Goal: Task Accomplishment & Management: Manage account settings

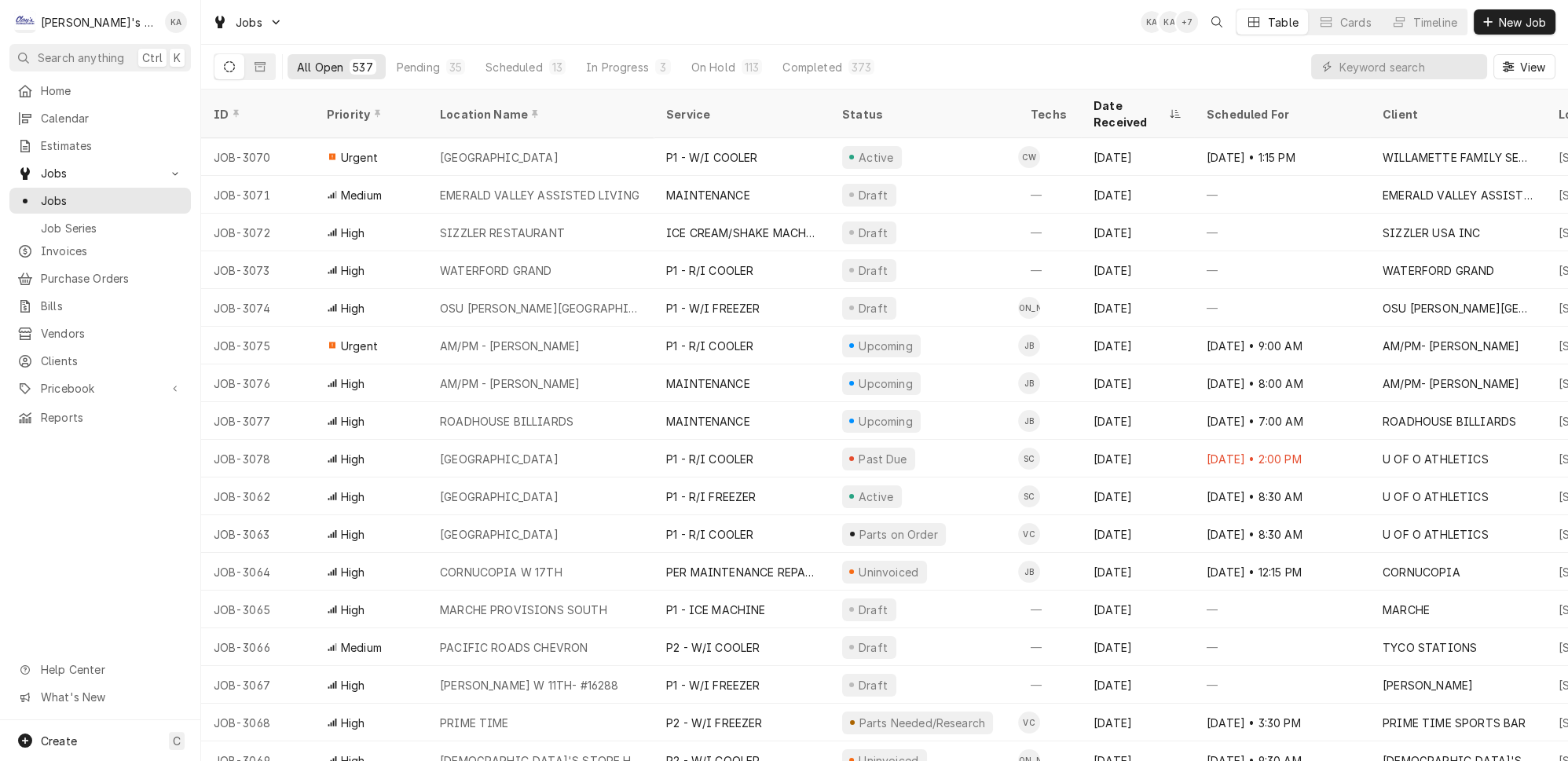
click at [886, 28] on div "Jobs KA KA + 7 Table Cards Timeline New Job" at bounding box center [885, 22] width 1367 height 44
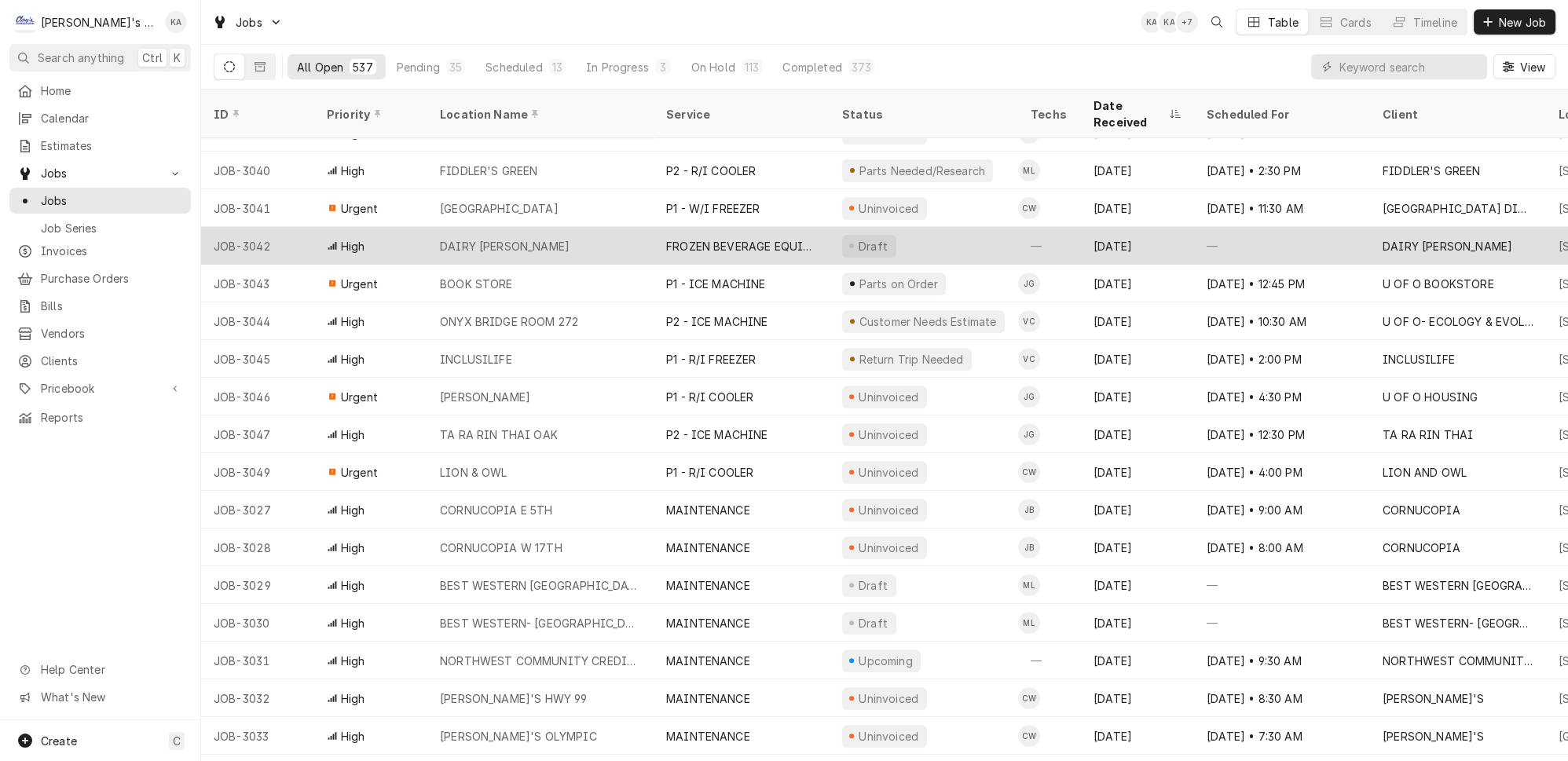
scroll to position [1091, 0]
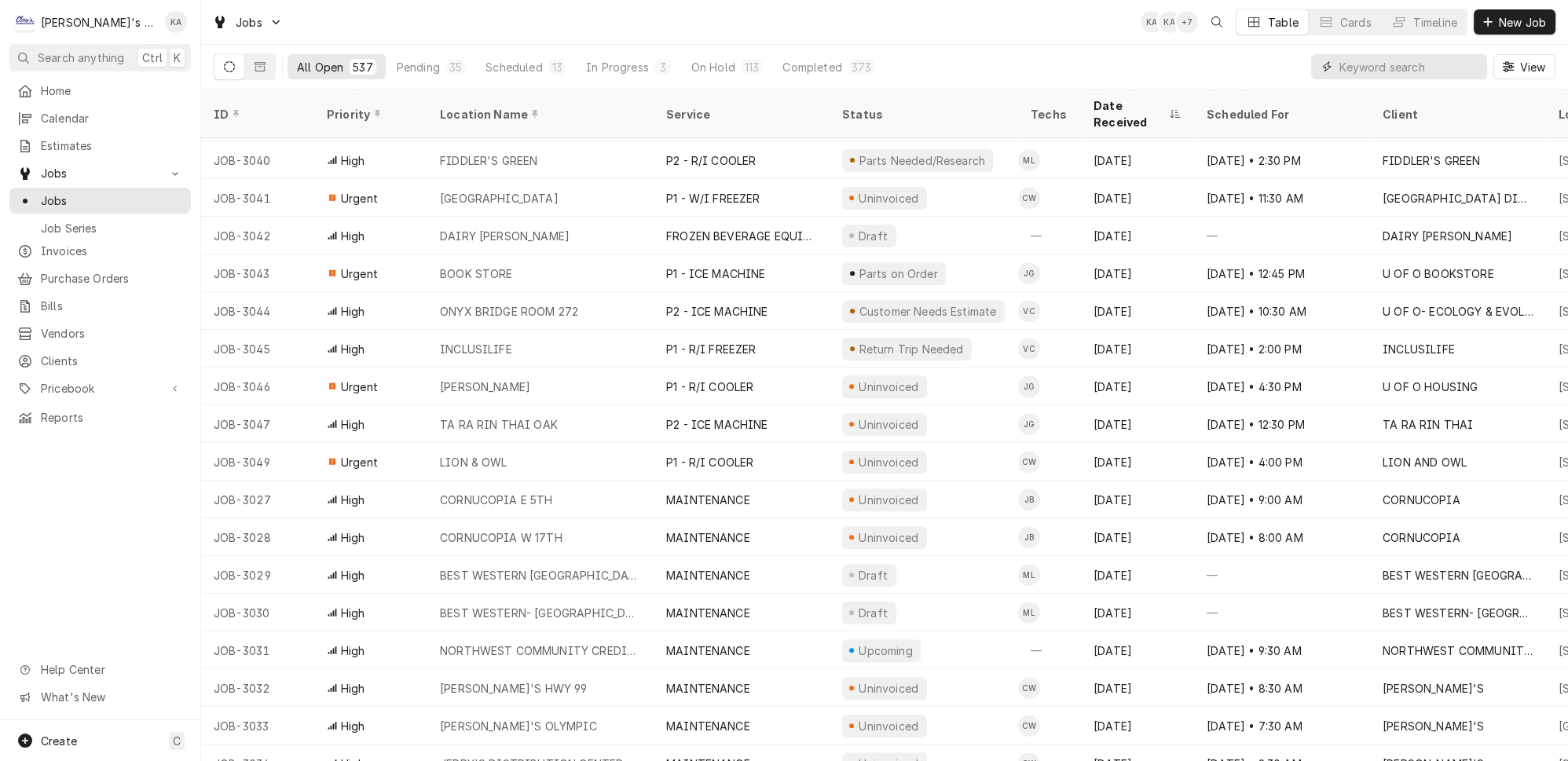
click at [1374, 54] on input "Dynamic Content Wrapper" at bounding box center [1409, 67] width 140 height 25
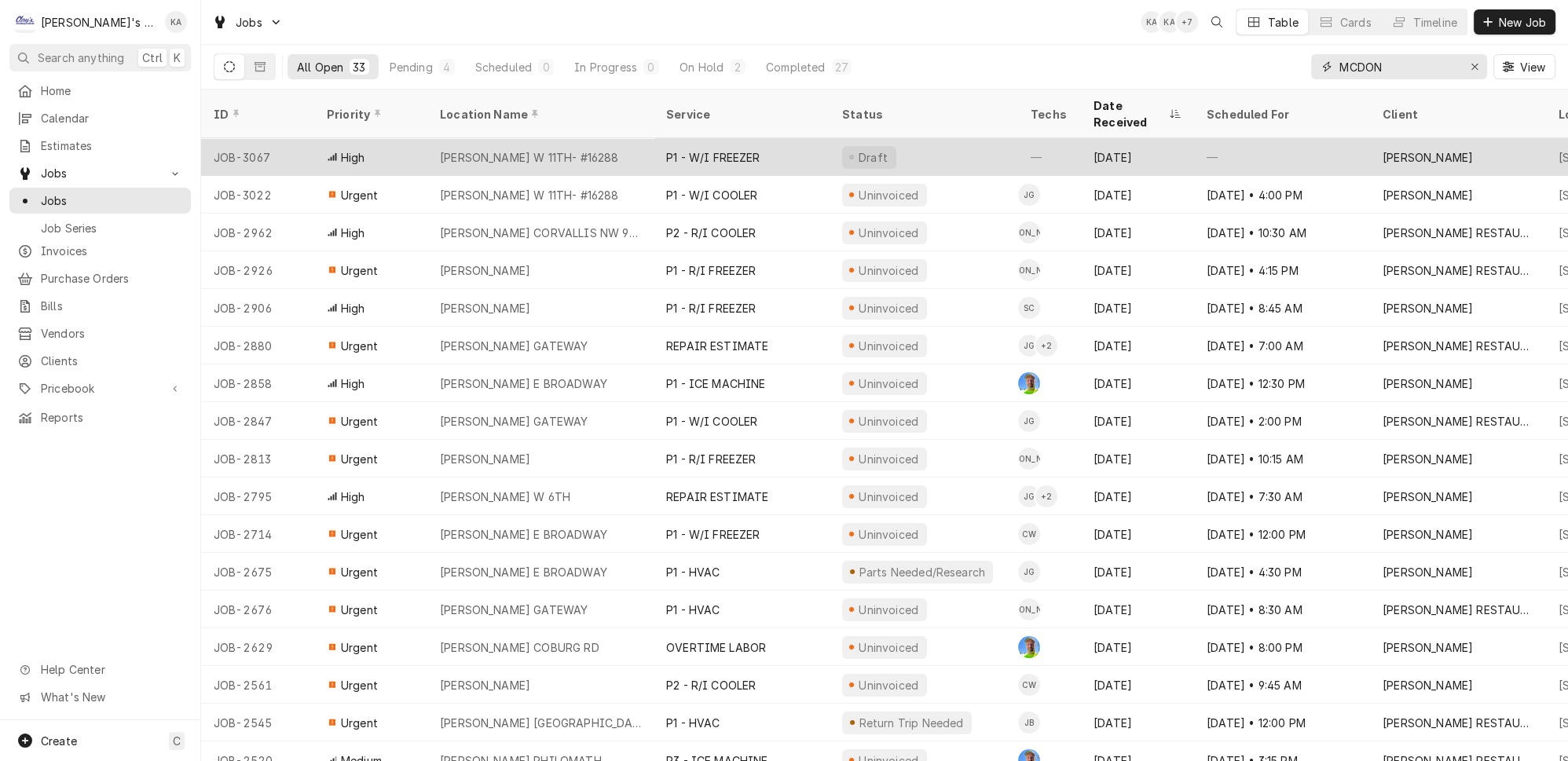
type input "MCDON"
click at [582, 138] on div "[PERSON_NAME] W 11TH- #16288" at bounding box center [540, 157] width 226 height 38
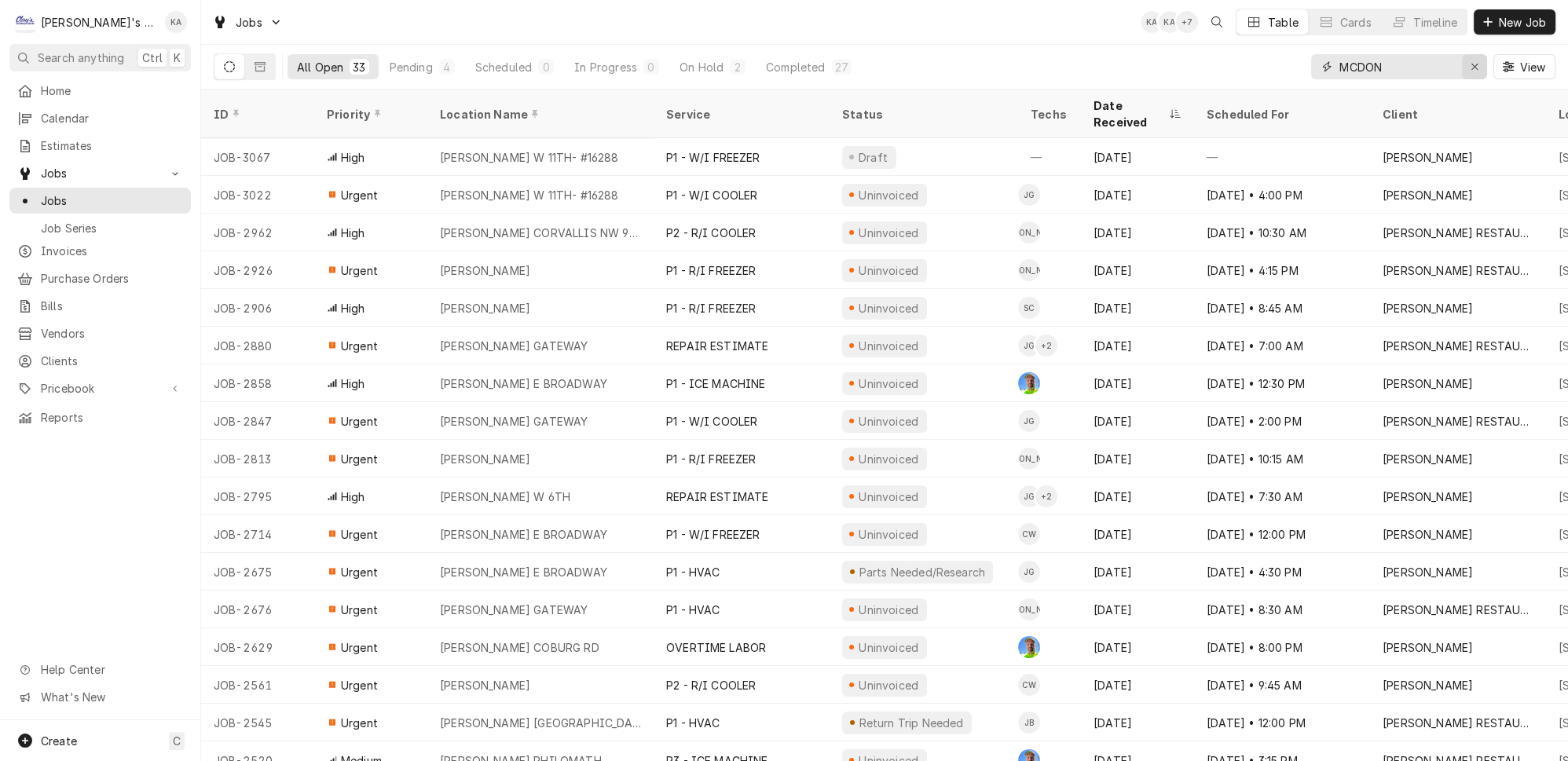
click at [1487, 56] on button "Erase input" at bounding box center [1474, 67] width 25 height 25
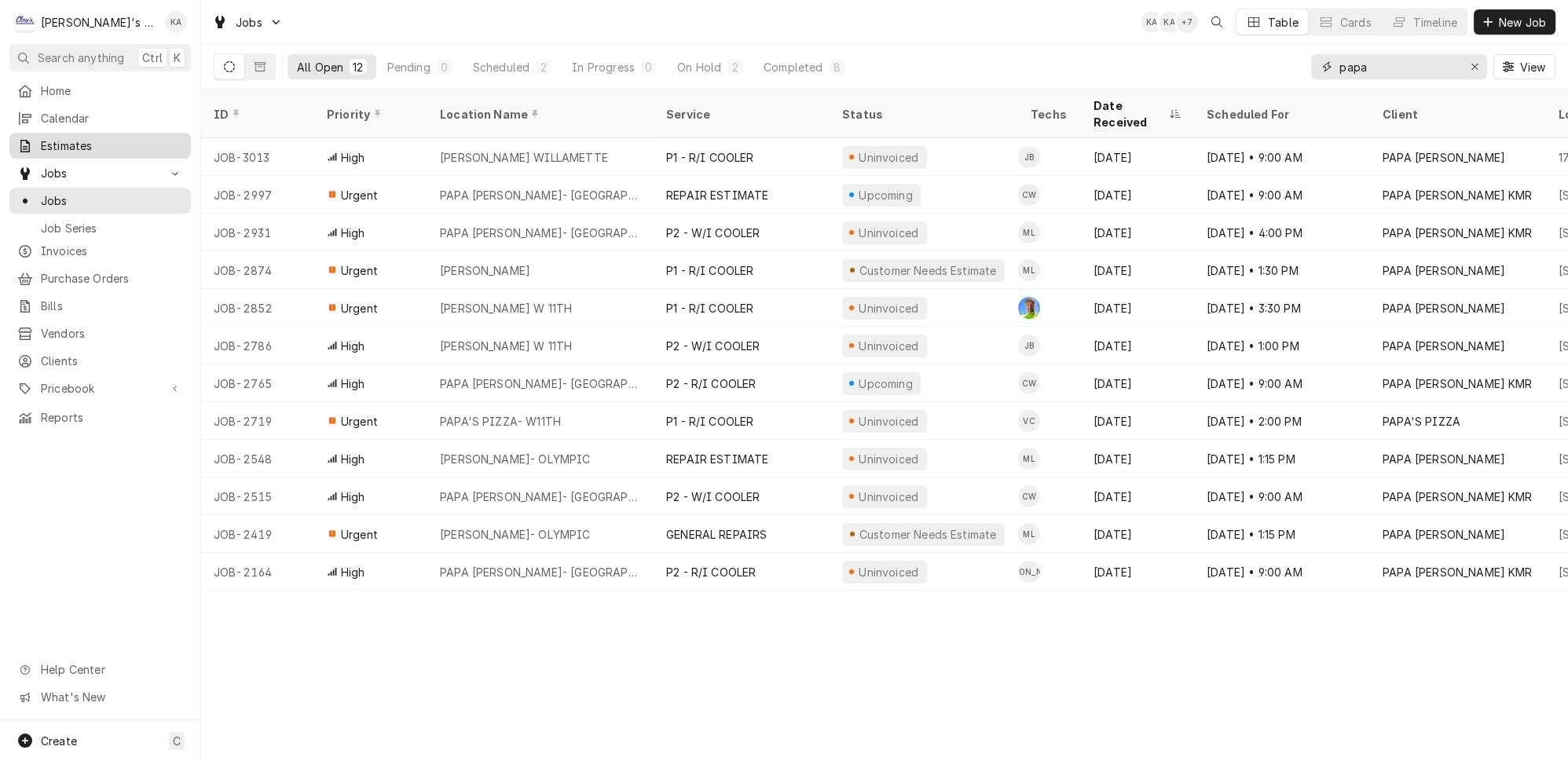
type input "papa"
click at [91, 137] on span "Estimates" at bounding box center [112, 145] width 142 height 16
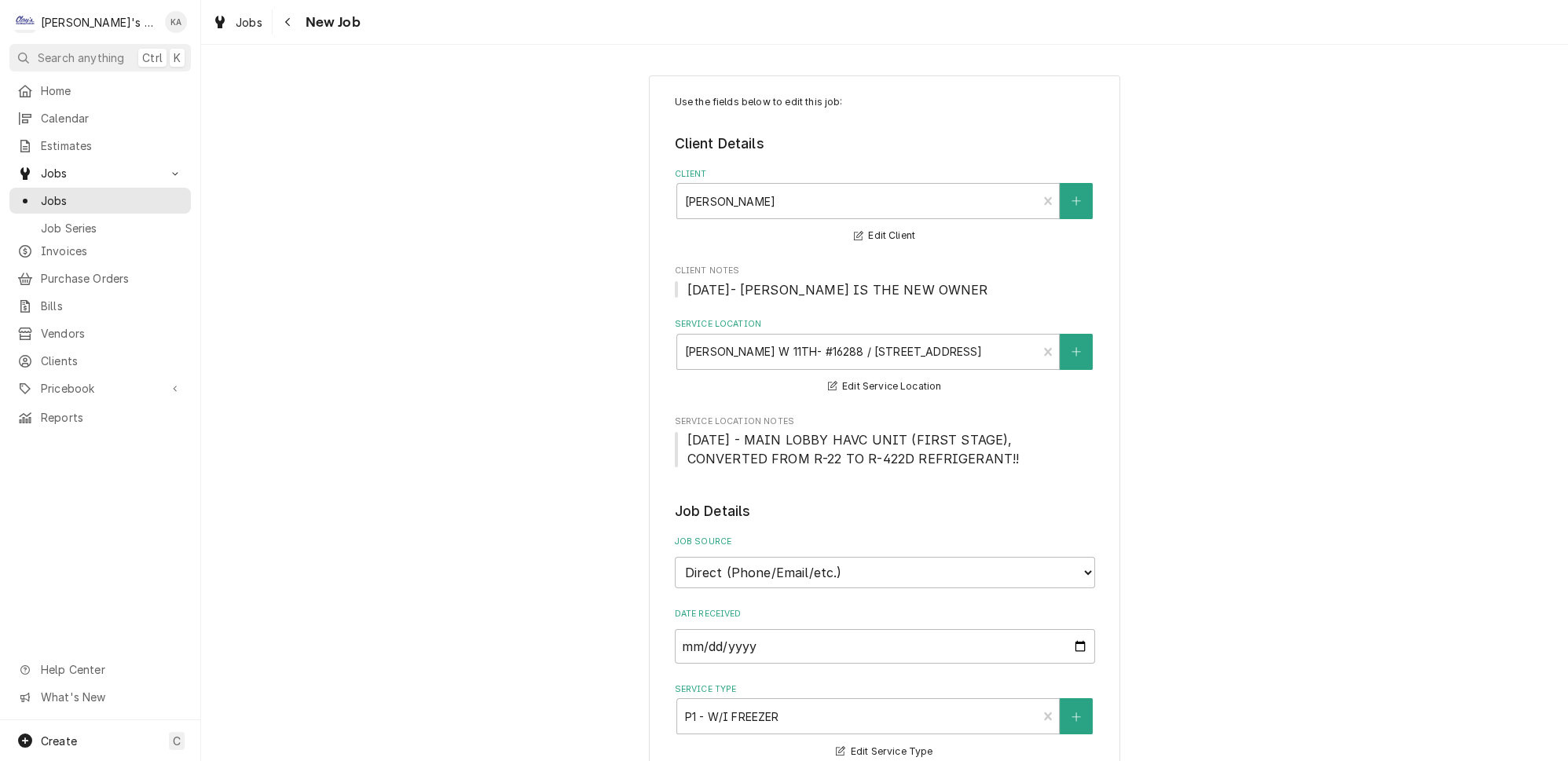
type textarea "x"
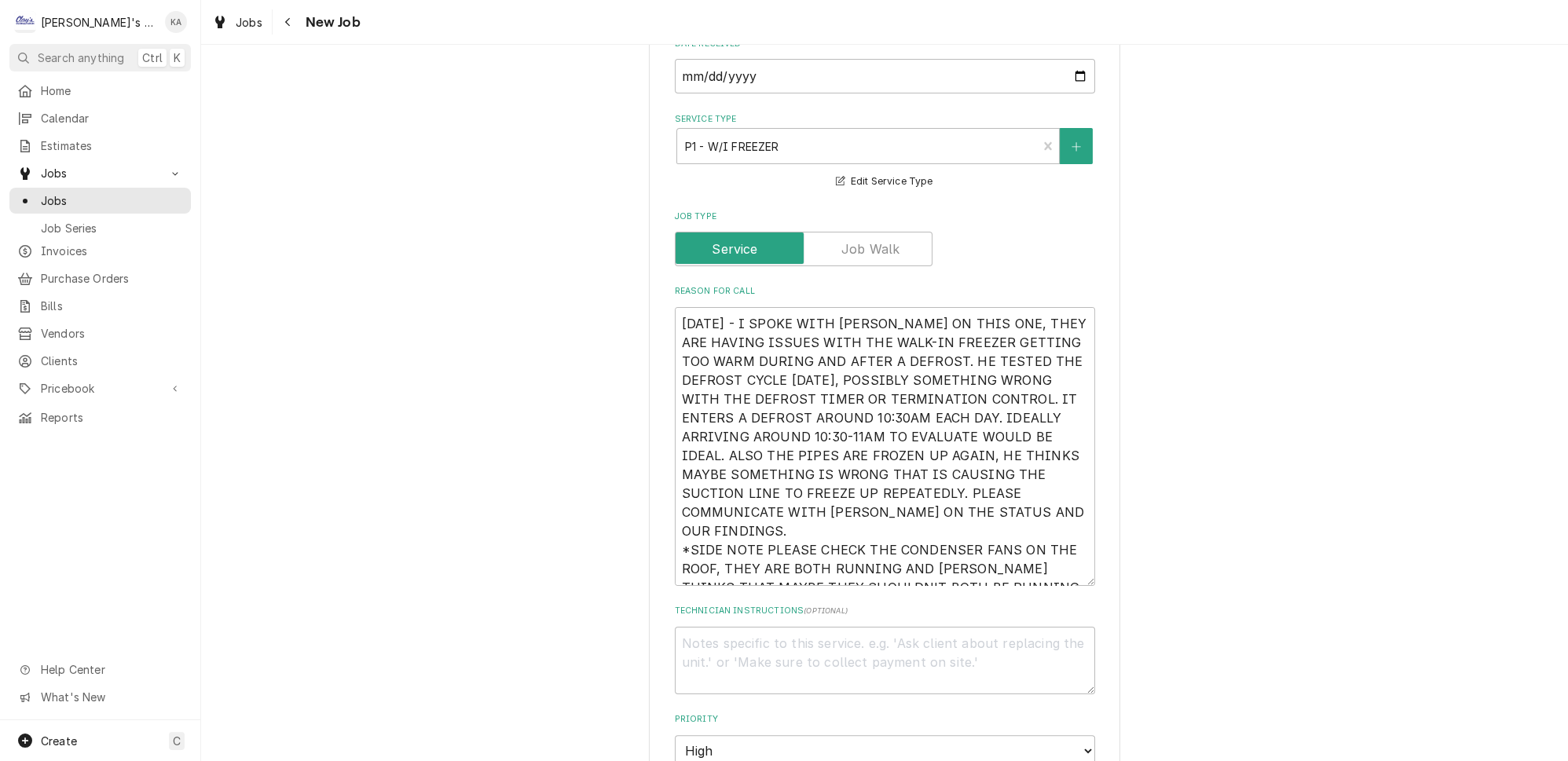
scroll to position [571, 0]
click at [235, 20] on span "Jobs" at bounding box center [249, 22] width 27 height 16
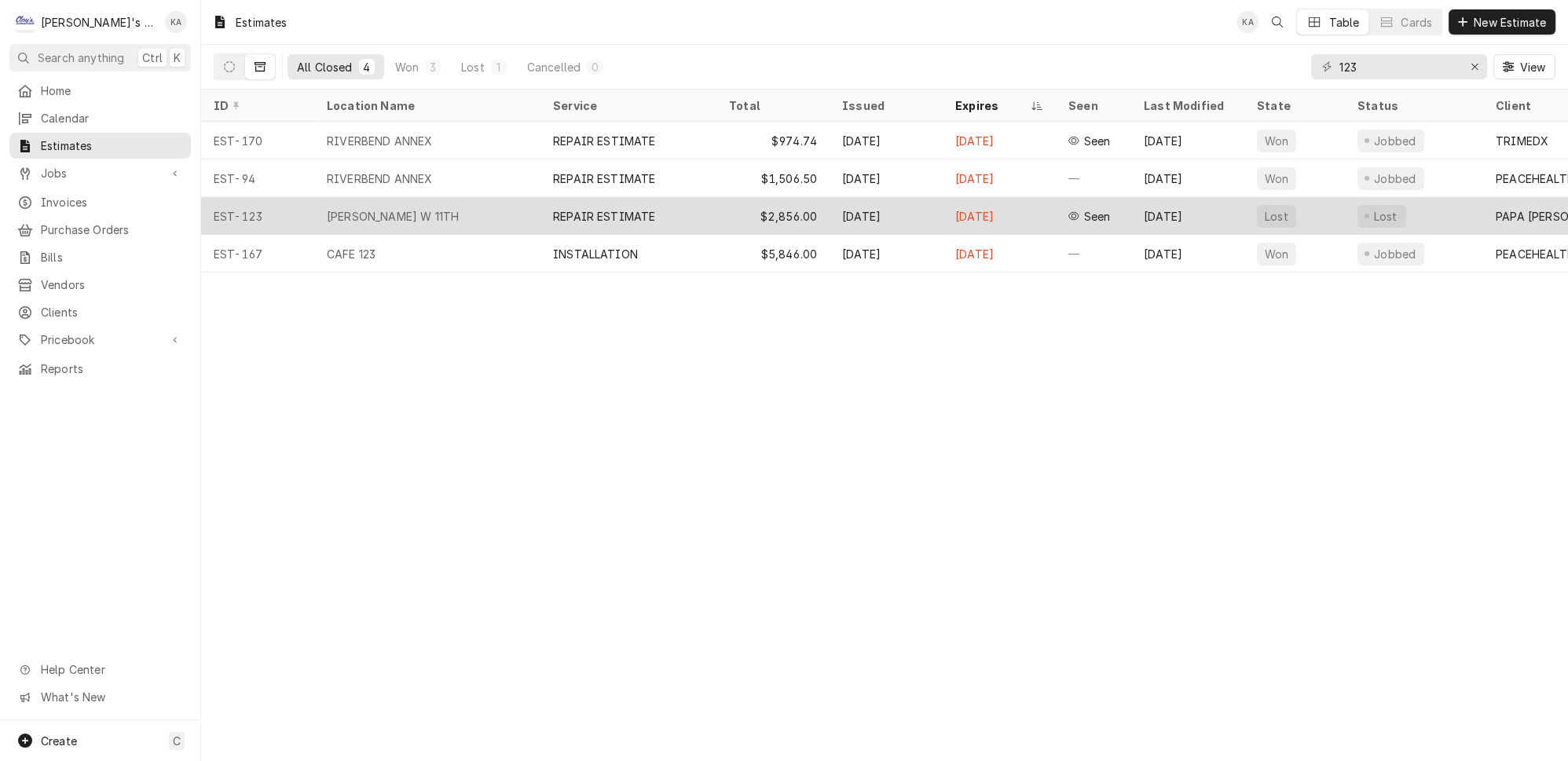
click at [681, 209] on div "REPAIR ESTIMATE" at bounding box center [628, 216] width 176 height 38
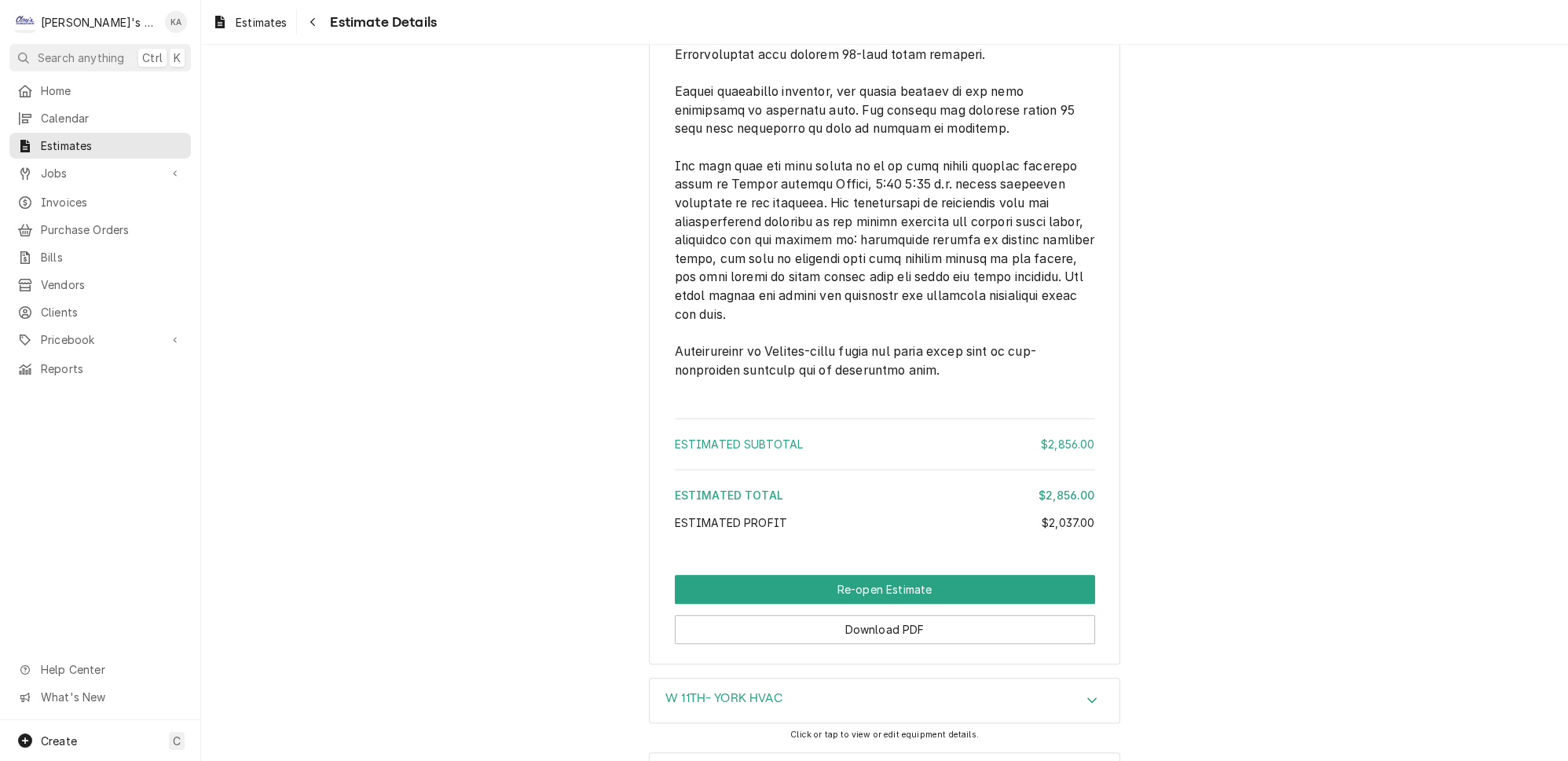
scroll to position [3101, 0]
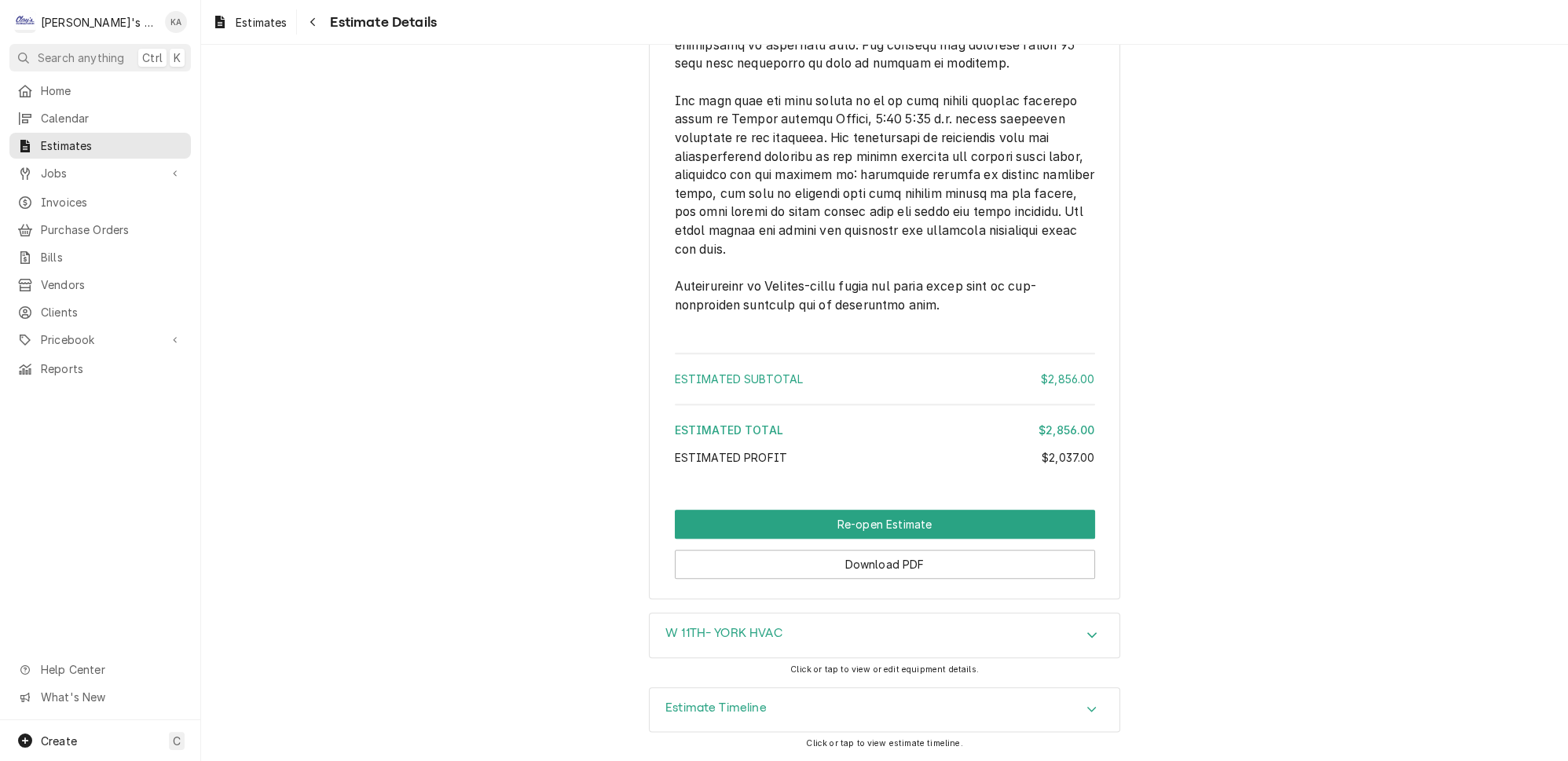
click at [864, 713] on div "Estimate Timeline" at bounding box center [884, 710] width 470 height 44
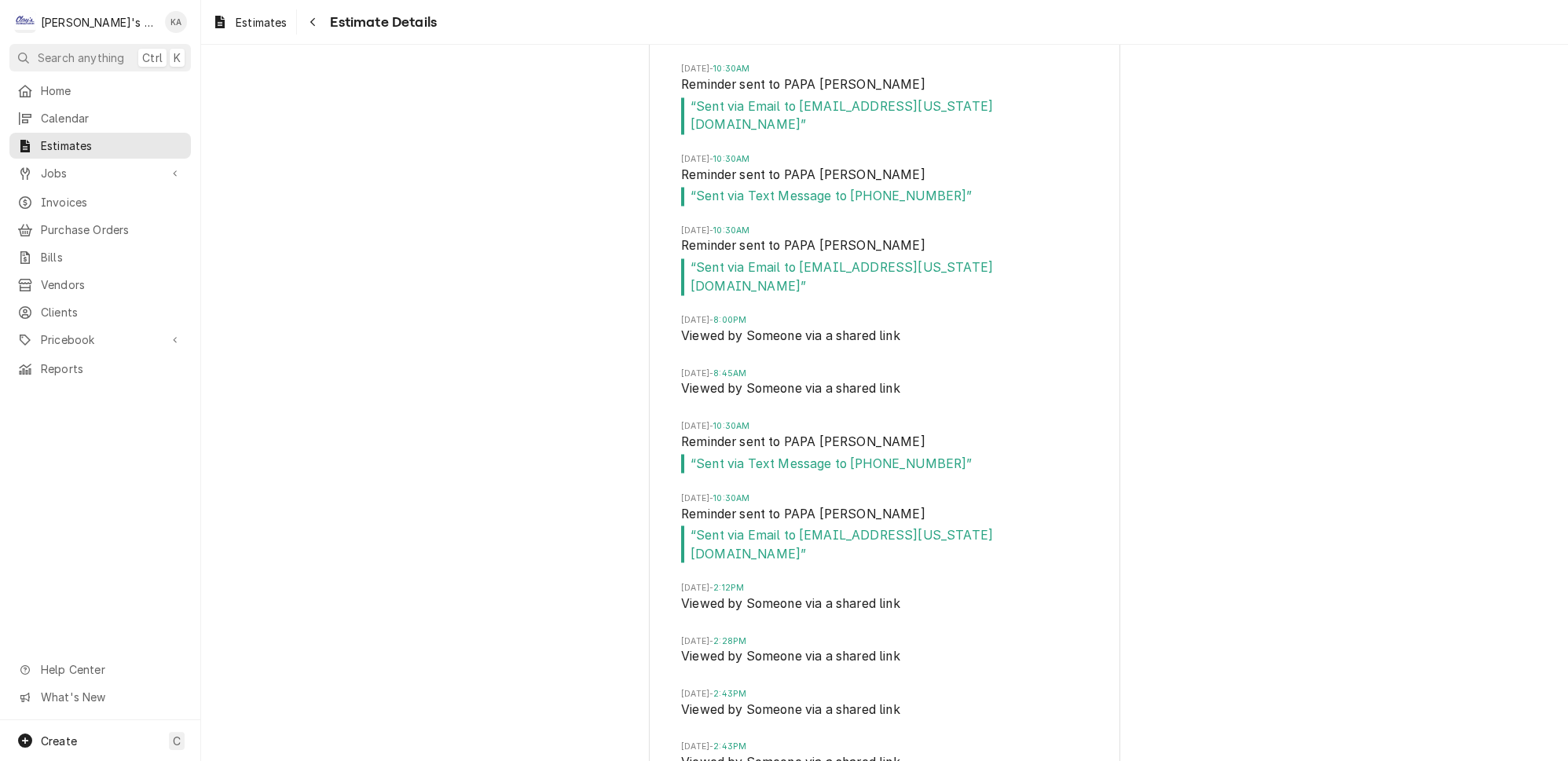
scroll to position [4659, 0]
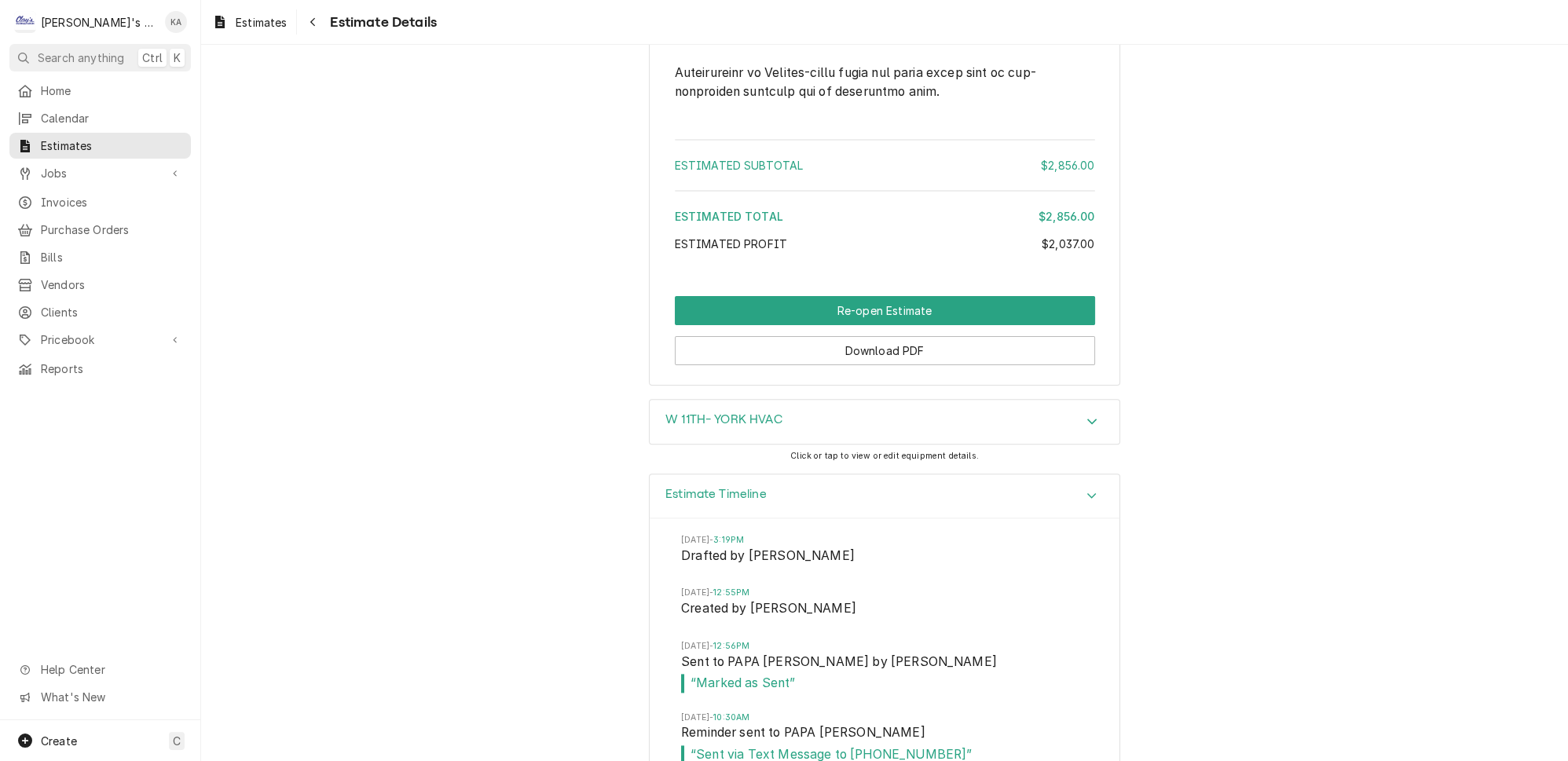
click at [873, 519] on div "Estimate Timeline" at bounding box center [884, 497] width 470 height 45
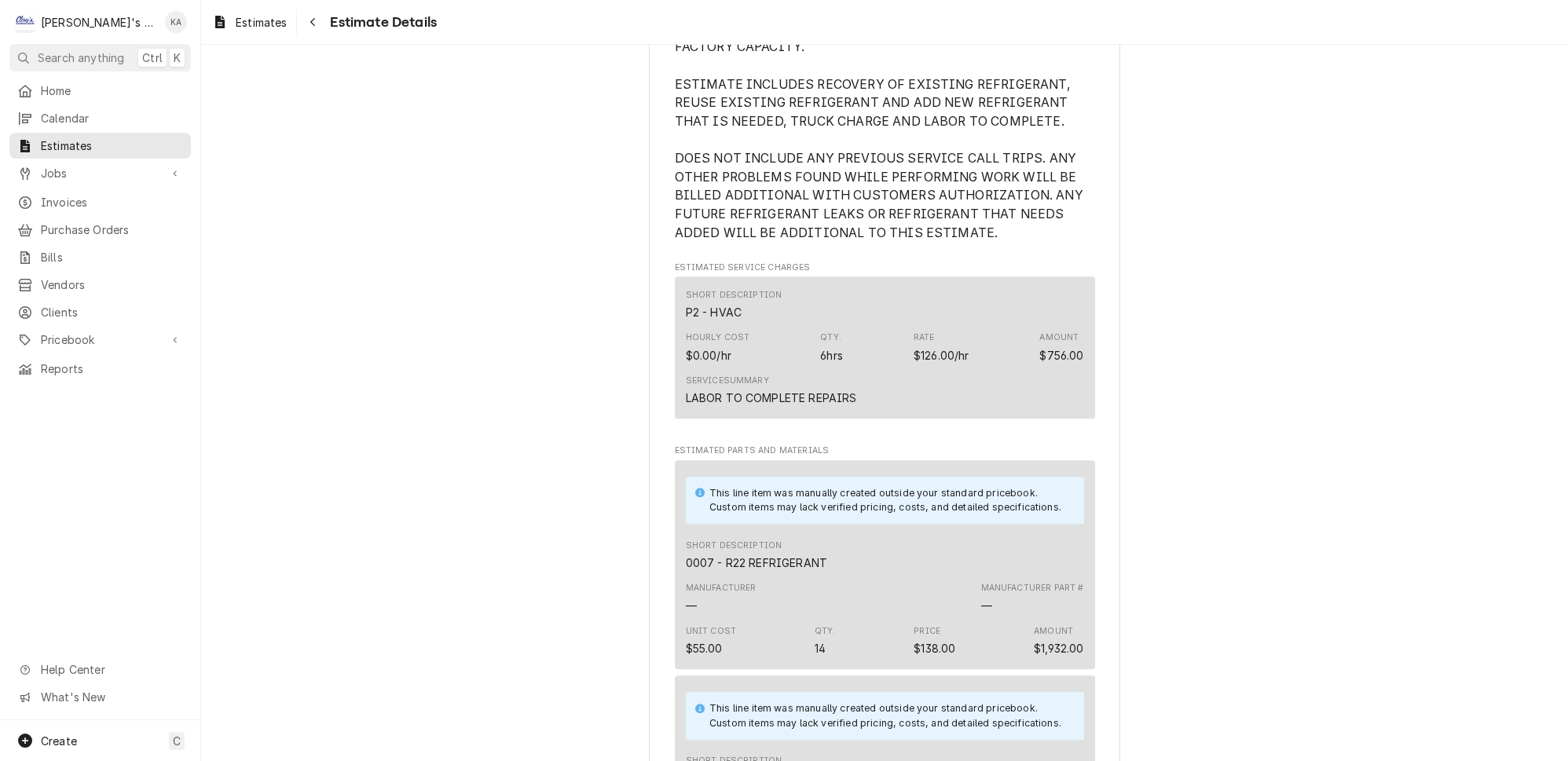
scroll to position [1142, 0]
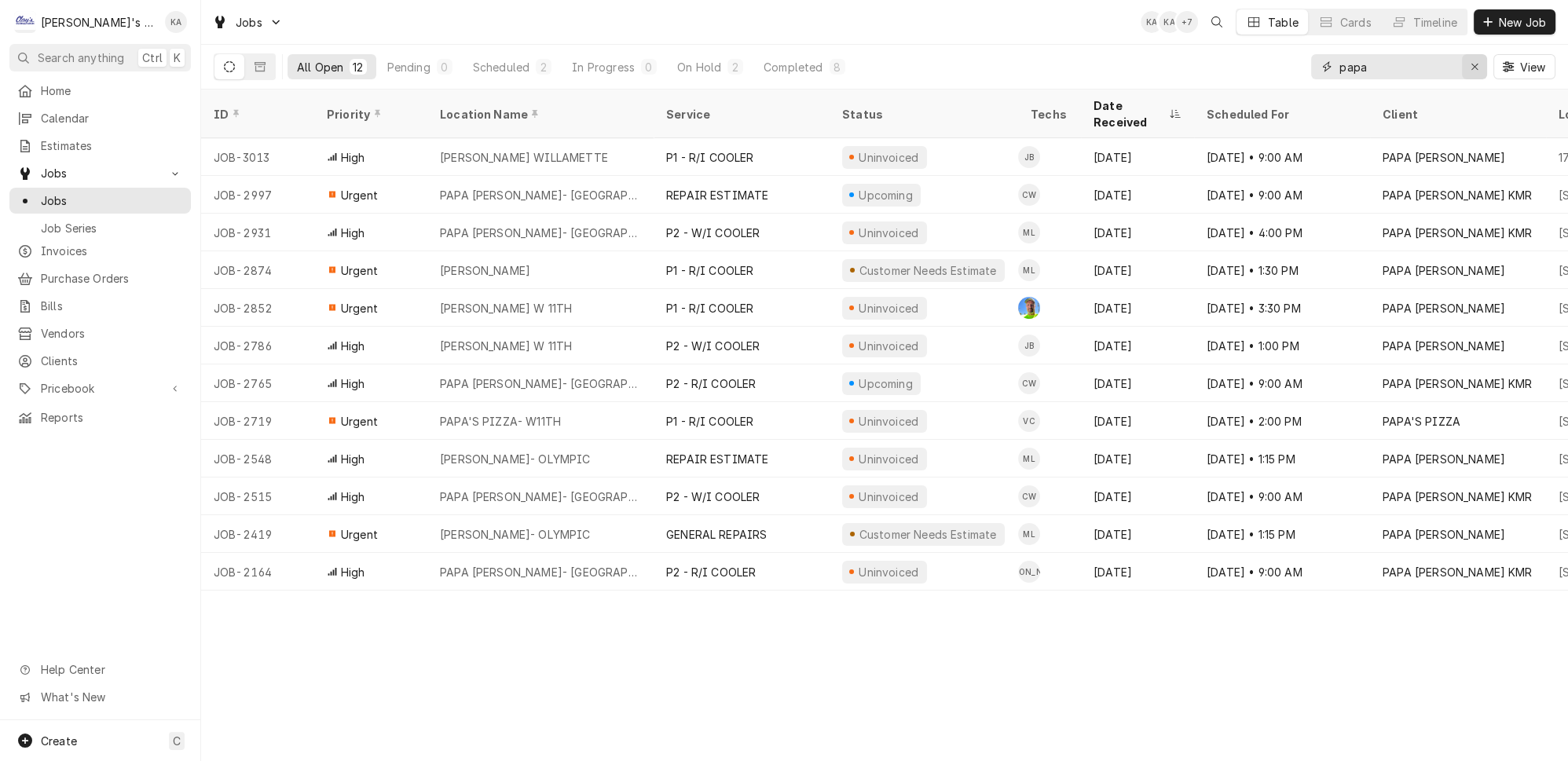
click at [1482, 62] on div "Erase input" at bounding box center [1474, 67] width 15 height 15
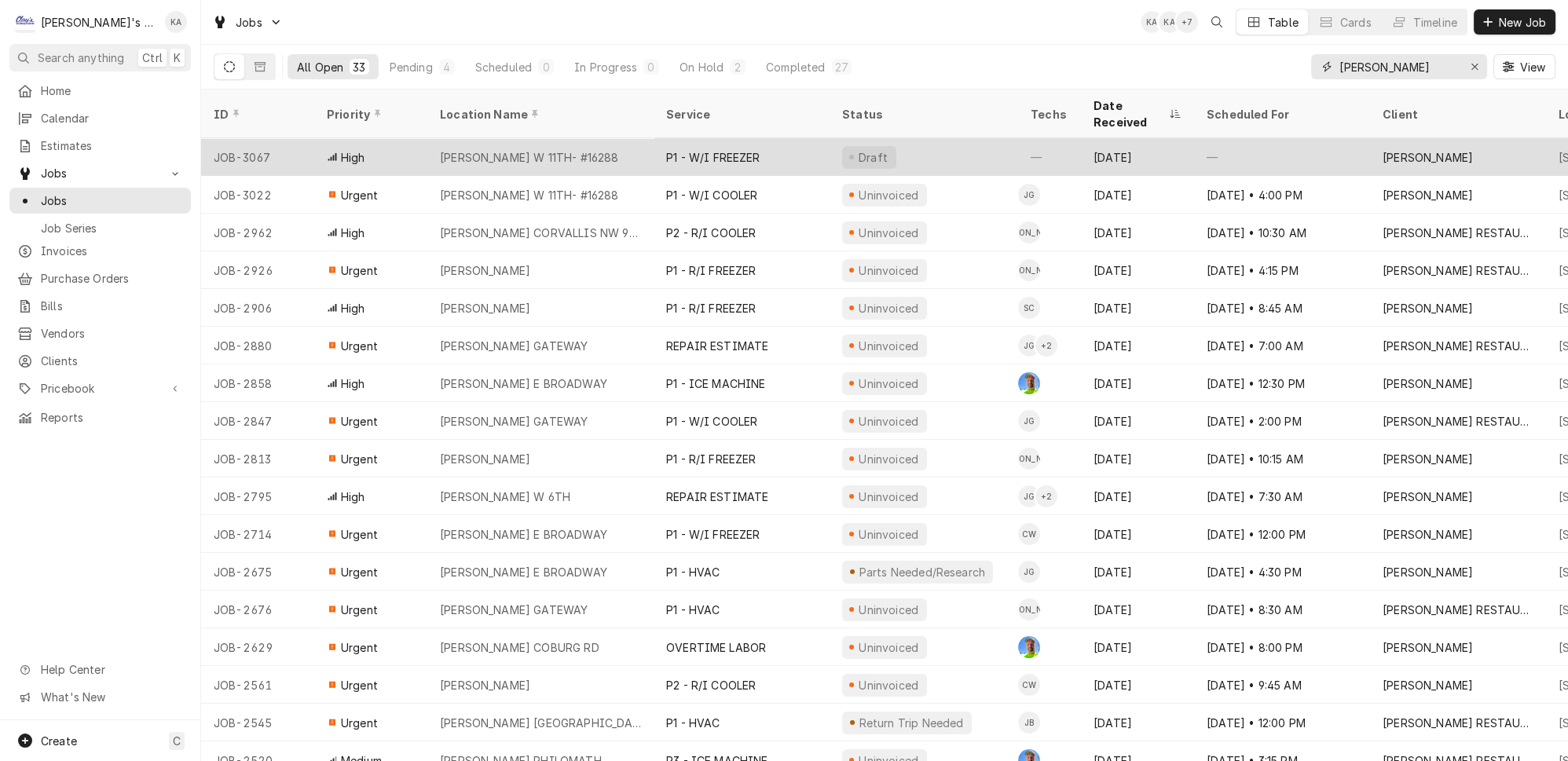
type input "[PERSON_NAME]"
click at [803, 138] on div "P1 - W/I FREEZER" at bounding box center [742, 157] width 176 height 38
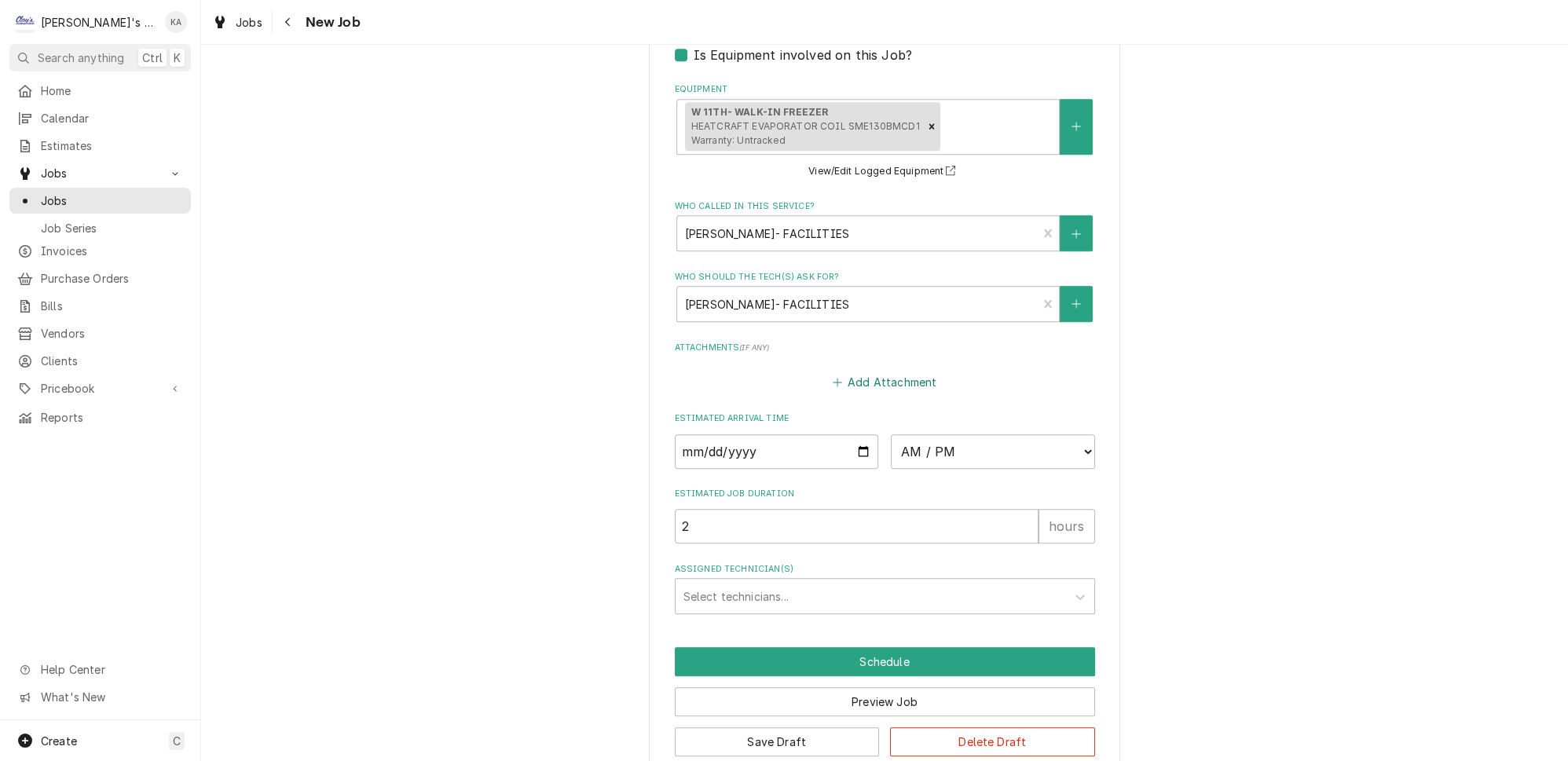
scroll to position [1409, 0]
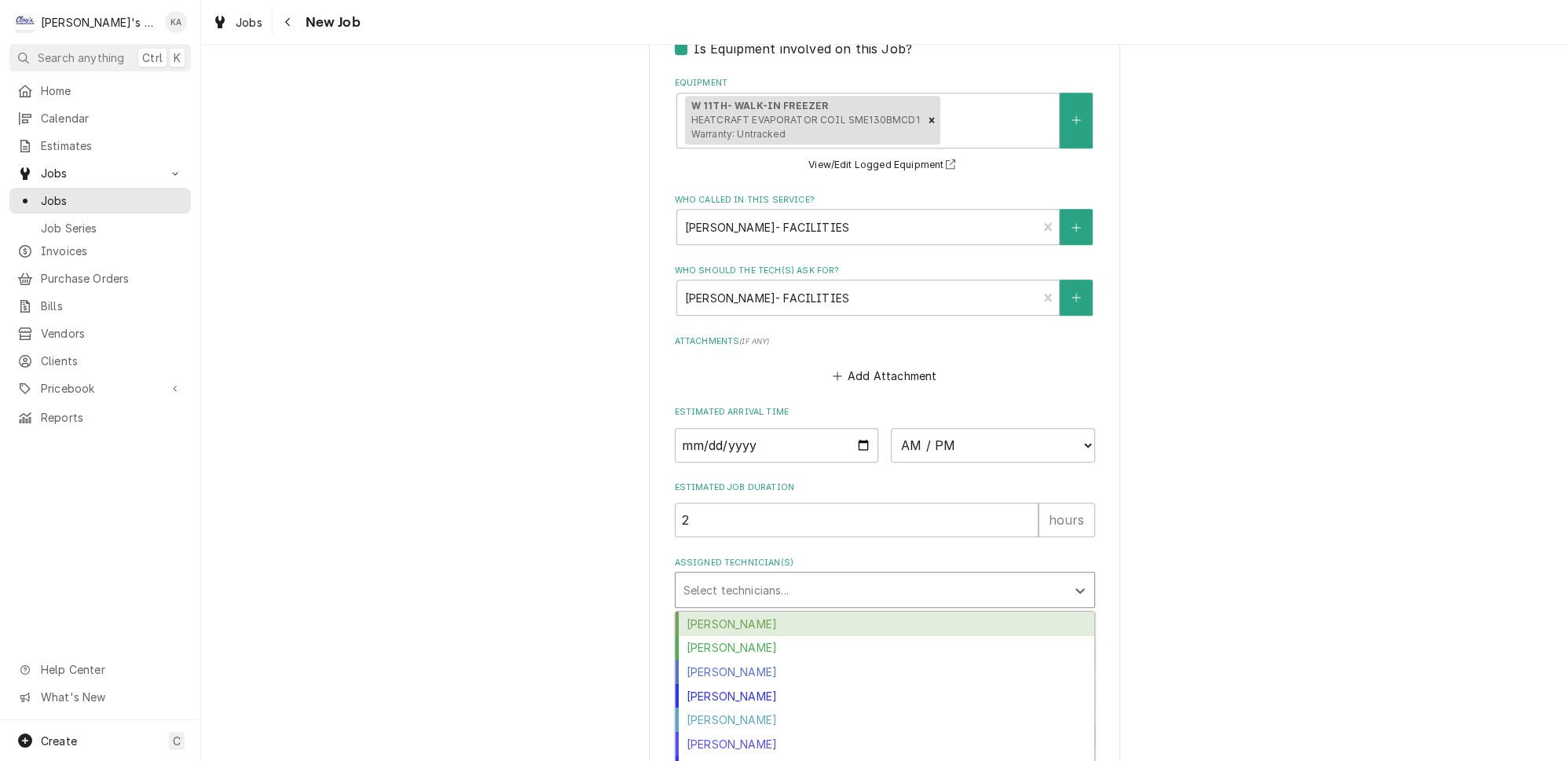
click at [824, 579] on div "Assigned Technician(s)" at bounding box center [870, 590] width 375 height 29
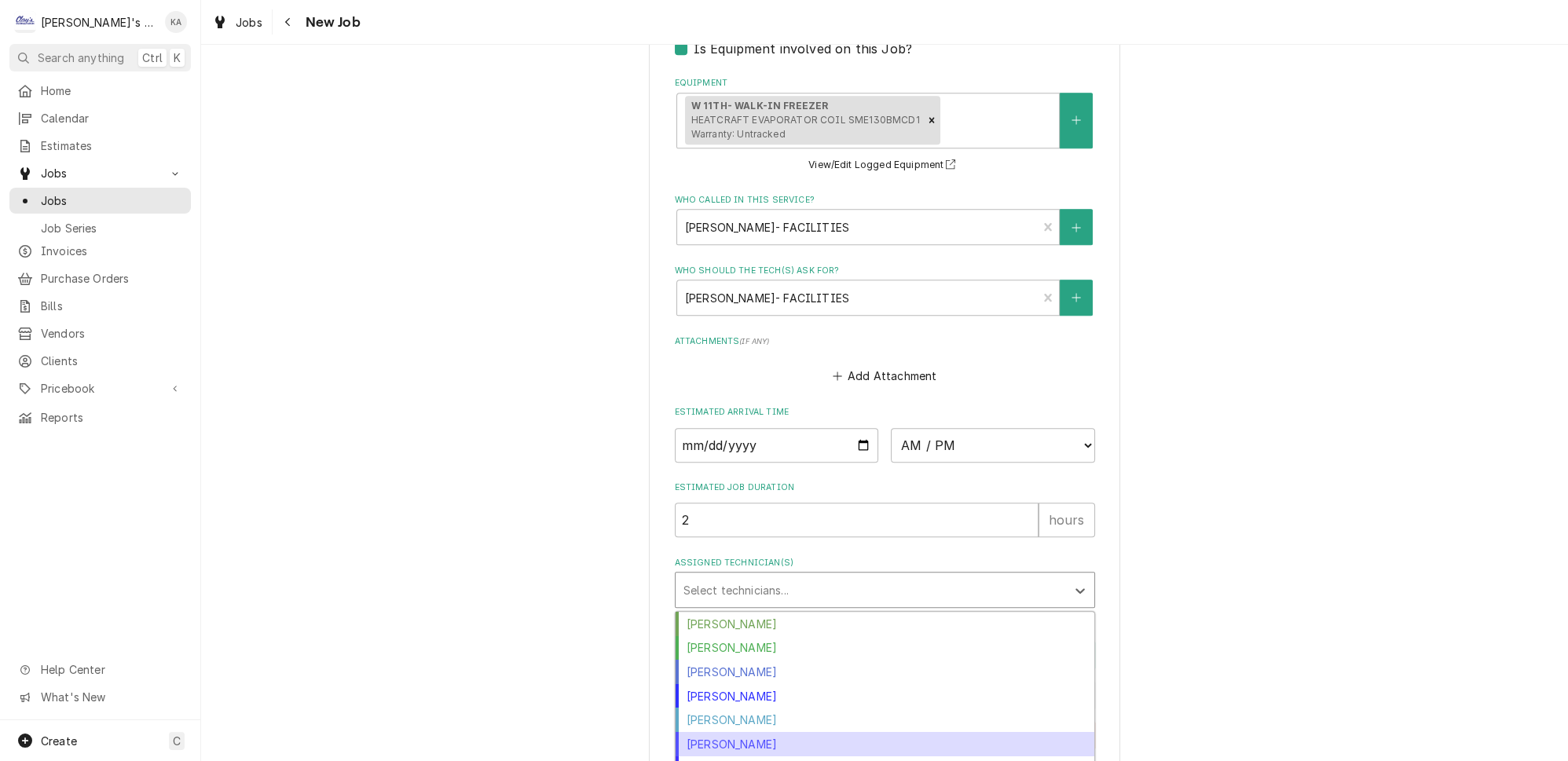
click at [756, 732] on div "[PERSON_NAME]" at bounding box center [885, 745] width 418 height 25
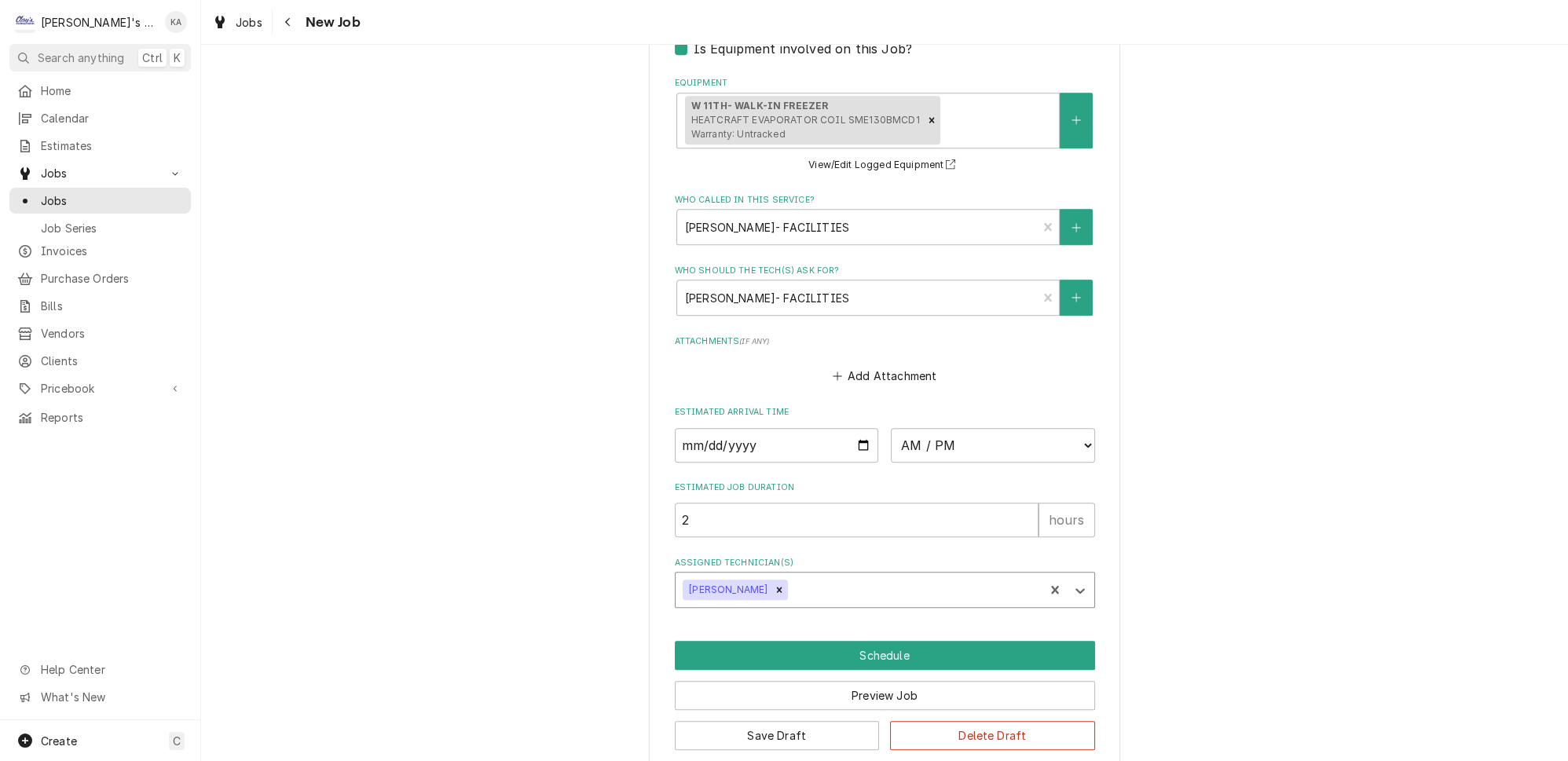
type textarea "x"
click at [846, 435] on input "Date" at bounding box center [777, 445] width 204 height 34
type input "2025-10-01"
click at [970, 436] on select "AM / PM 6:00 AM 6:15 AM 6:30 AM 6:45 AM 7:00 AM 7:15 AM 7:30 AM 7:45 AM 8:00 AM…" at bounding box center [992, 445] width 204 height 34
type textarea "x"
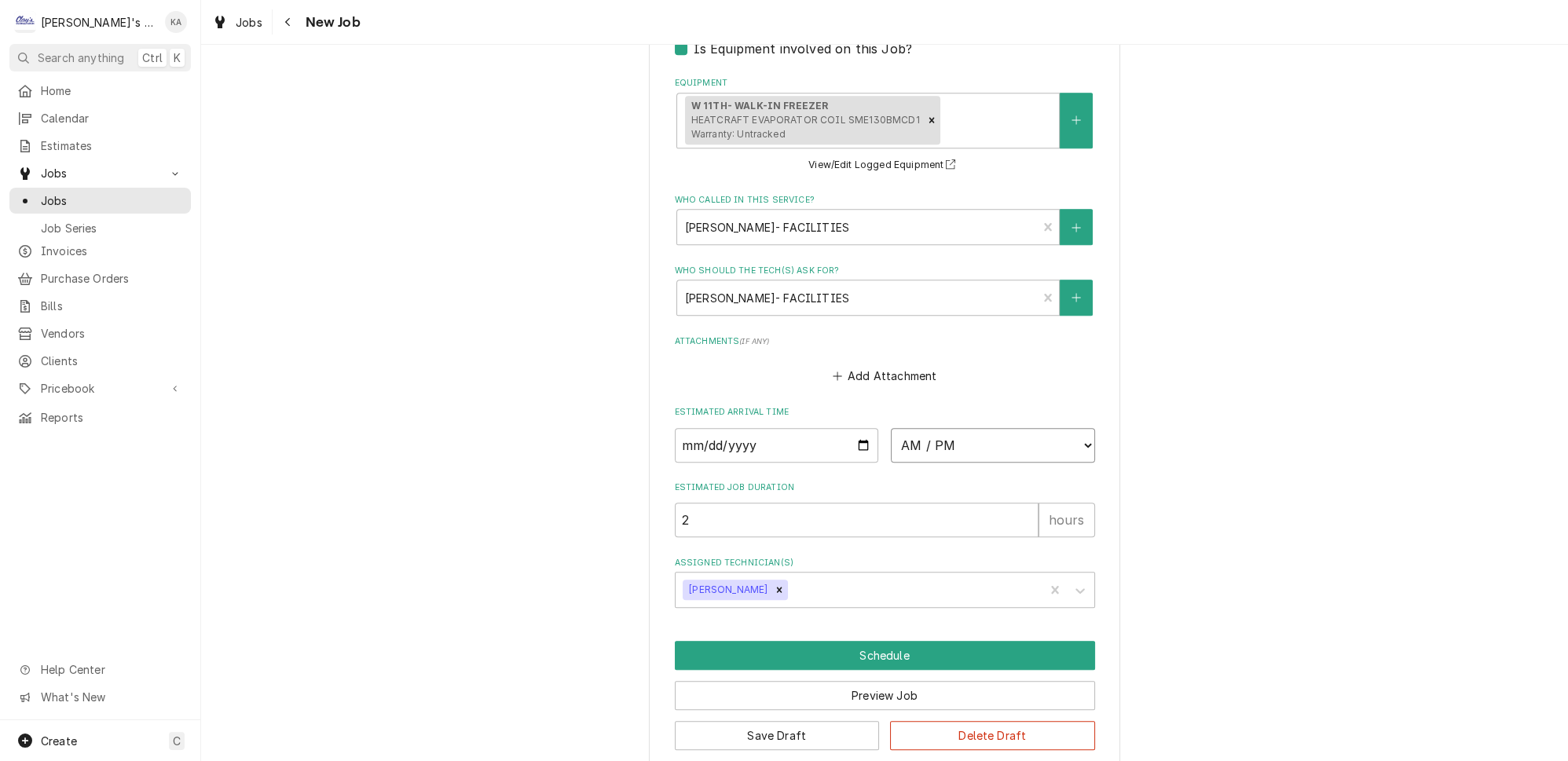
select select "15:15:00"
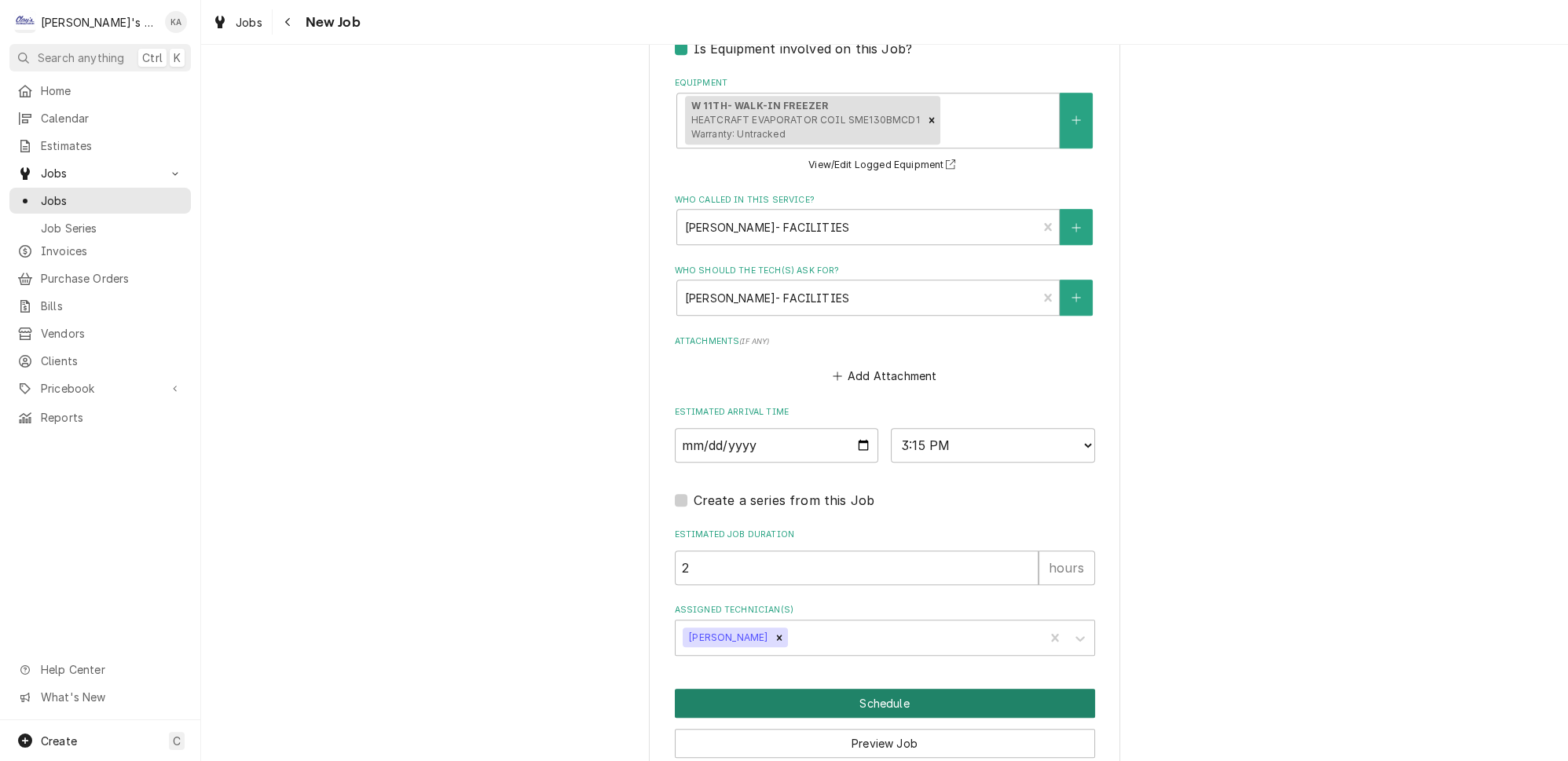
click at [879, 689] on button "Schedule" at bounding box center [885, 704] width 420 height 29
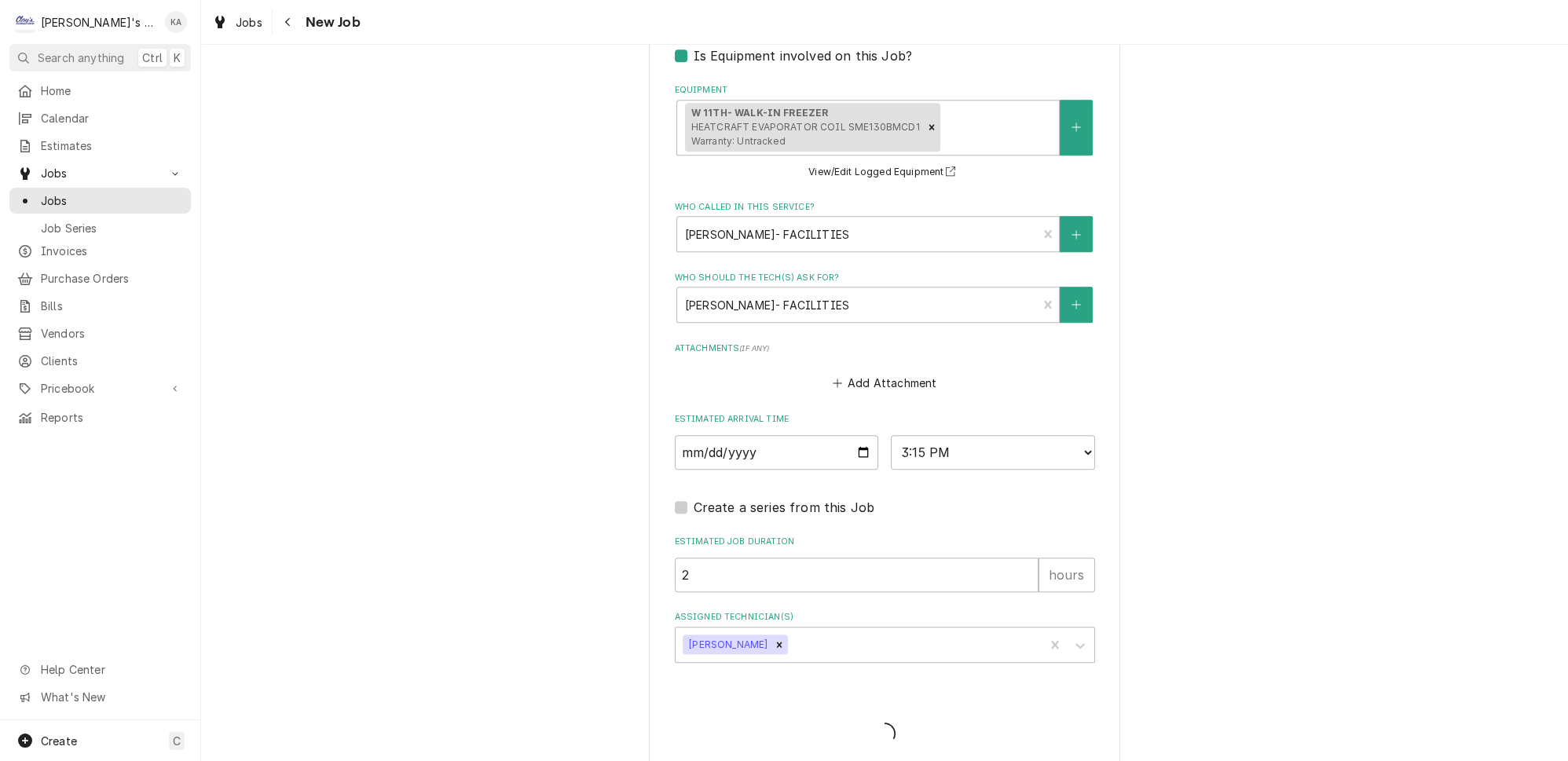
type textarea "x"
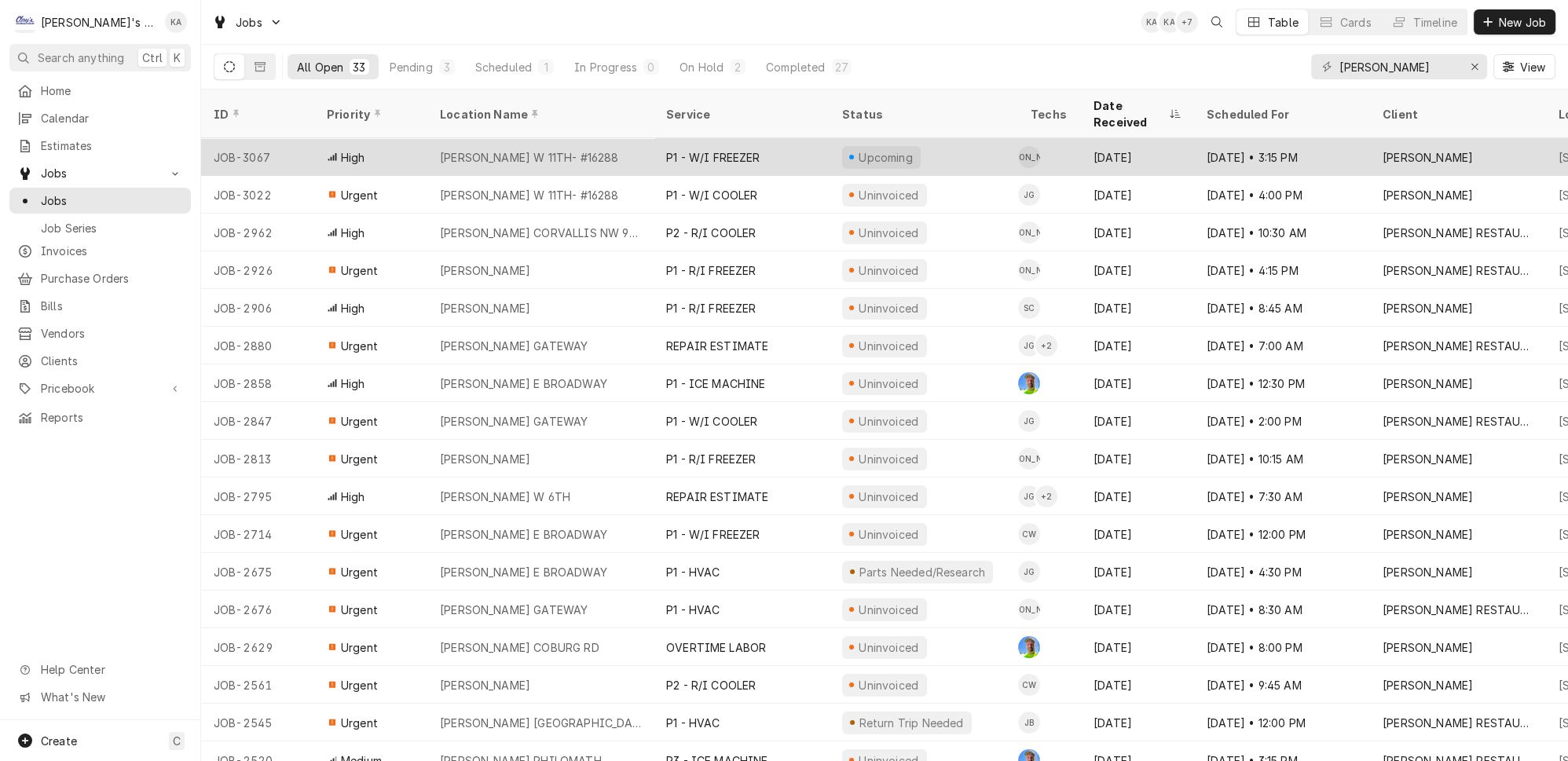
click at [748, 138] on div "P1 - W/I FREEZER" at bounding box center [742, 157] width 176 height 38
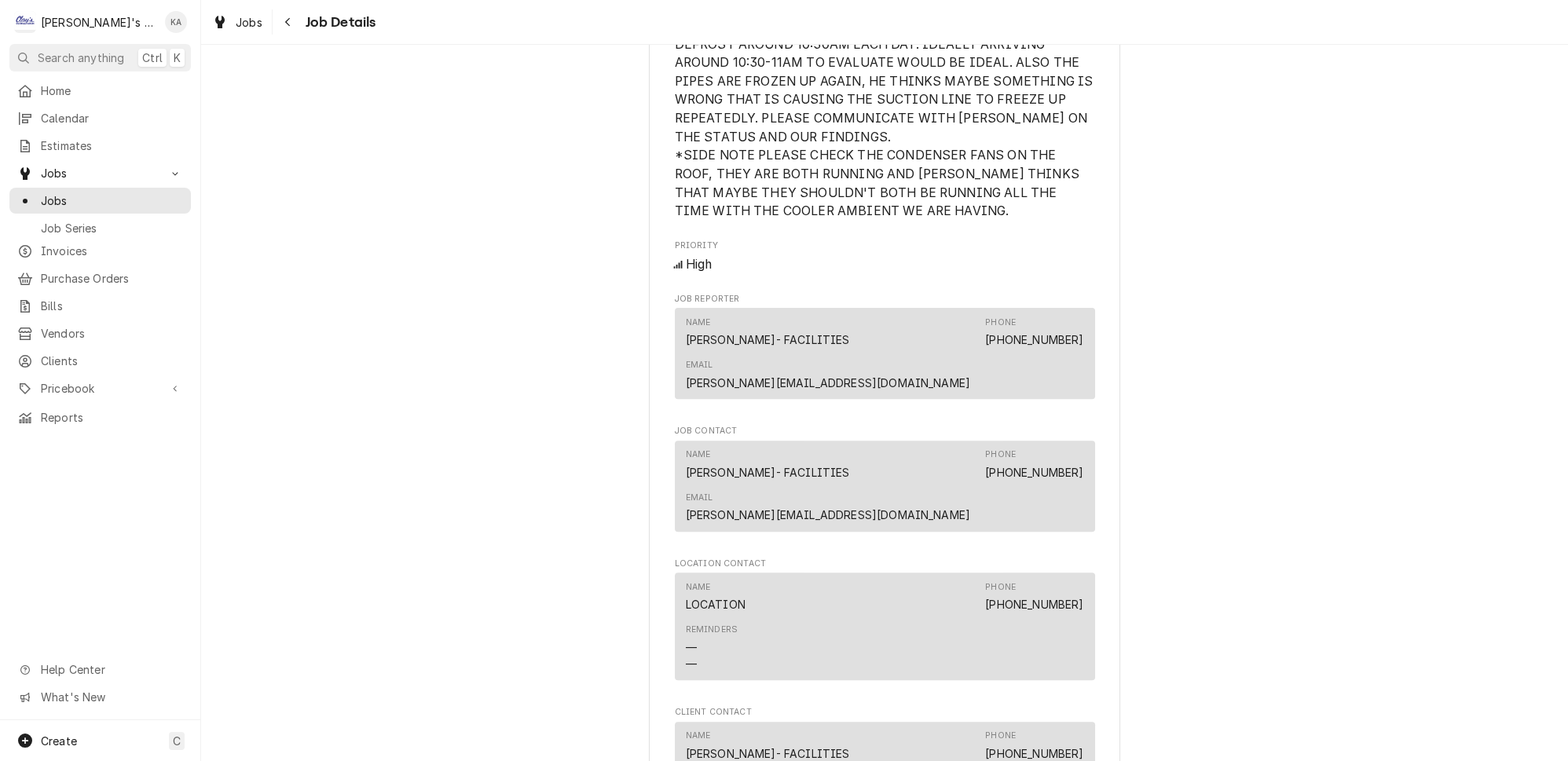
scroll to position [856, 0]
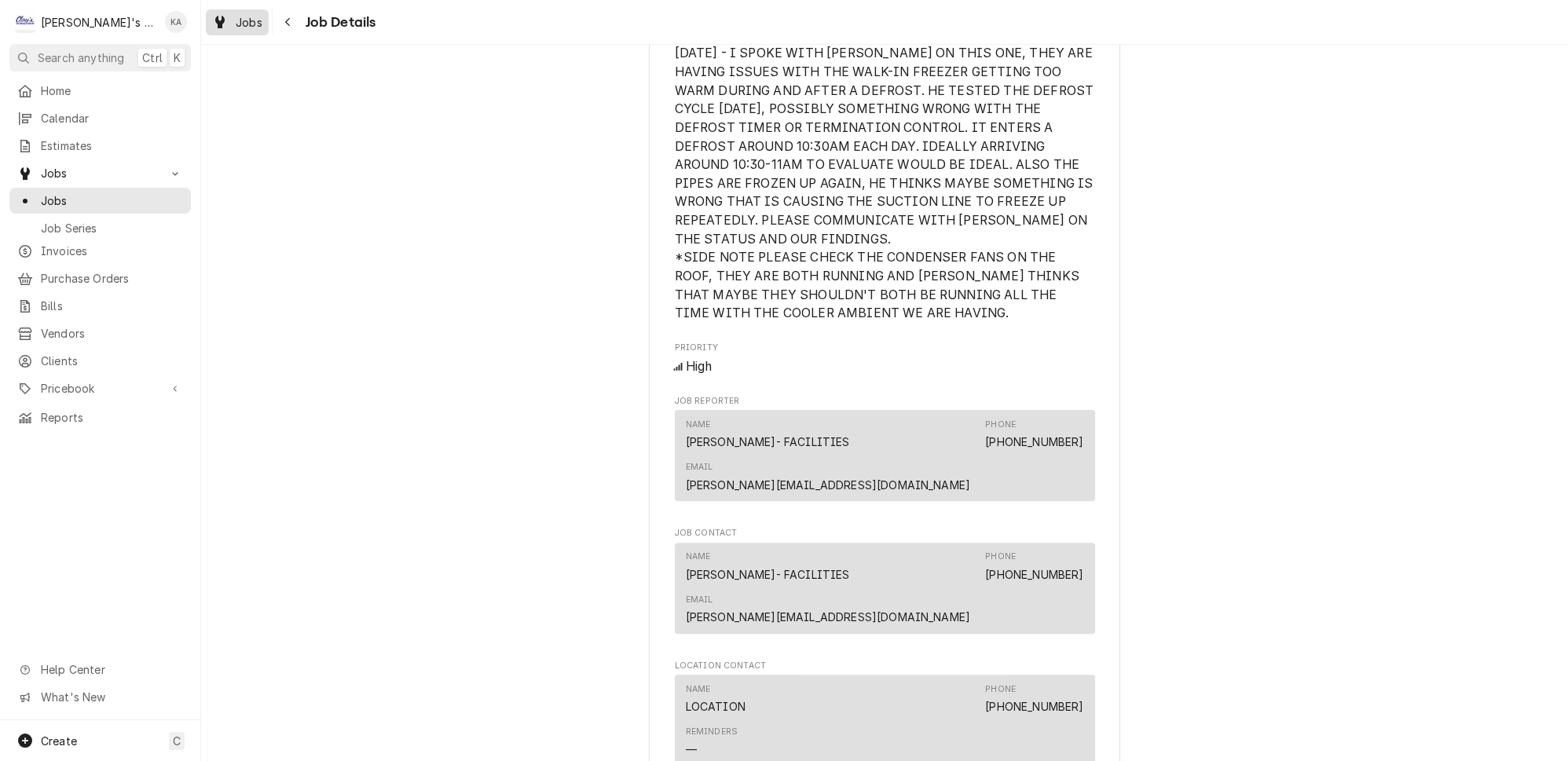
click at [238, 16] on span "Jobs" at bounding box center [249, 22] width 27 height 16
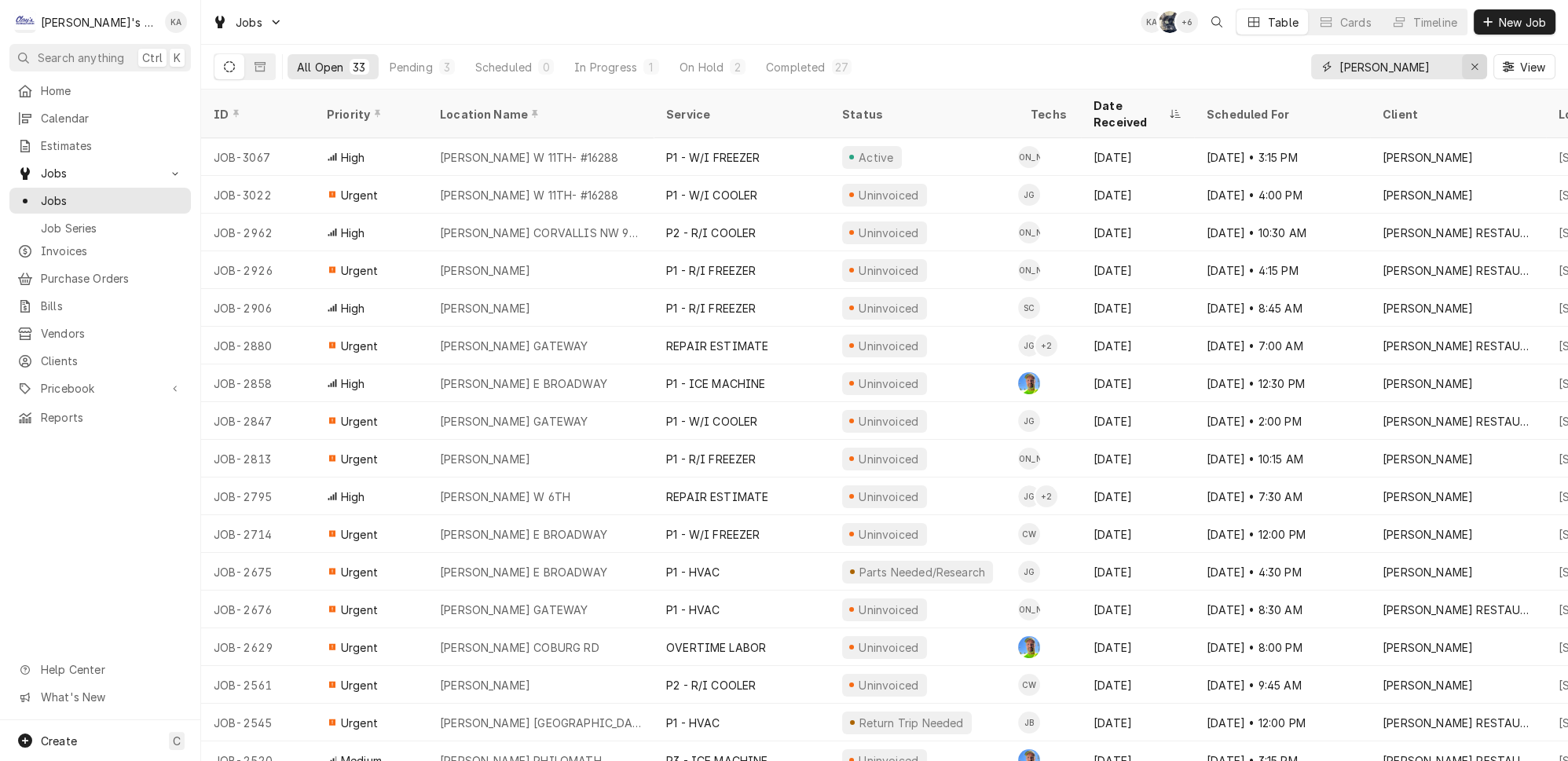
click at [1482, 63] on div "Erase input" at bounding box center [1474, 67] width 15 height 15
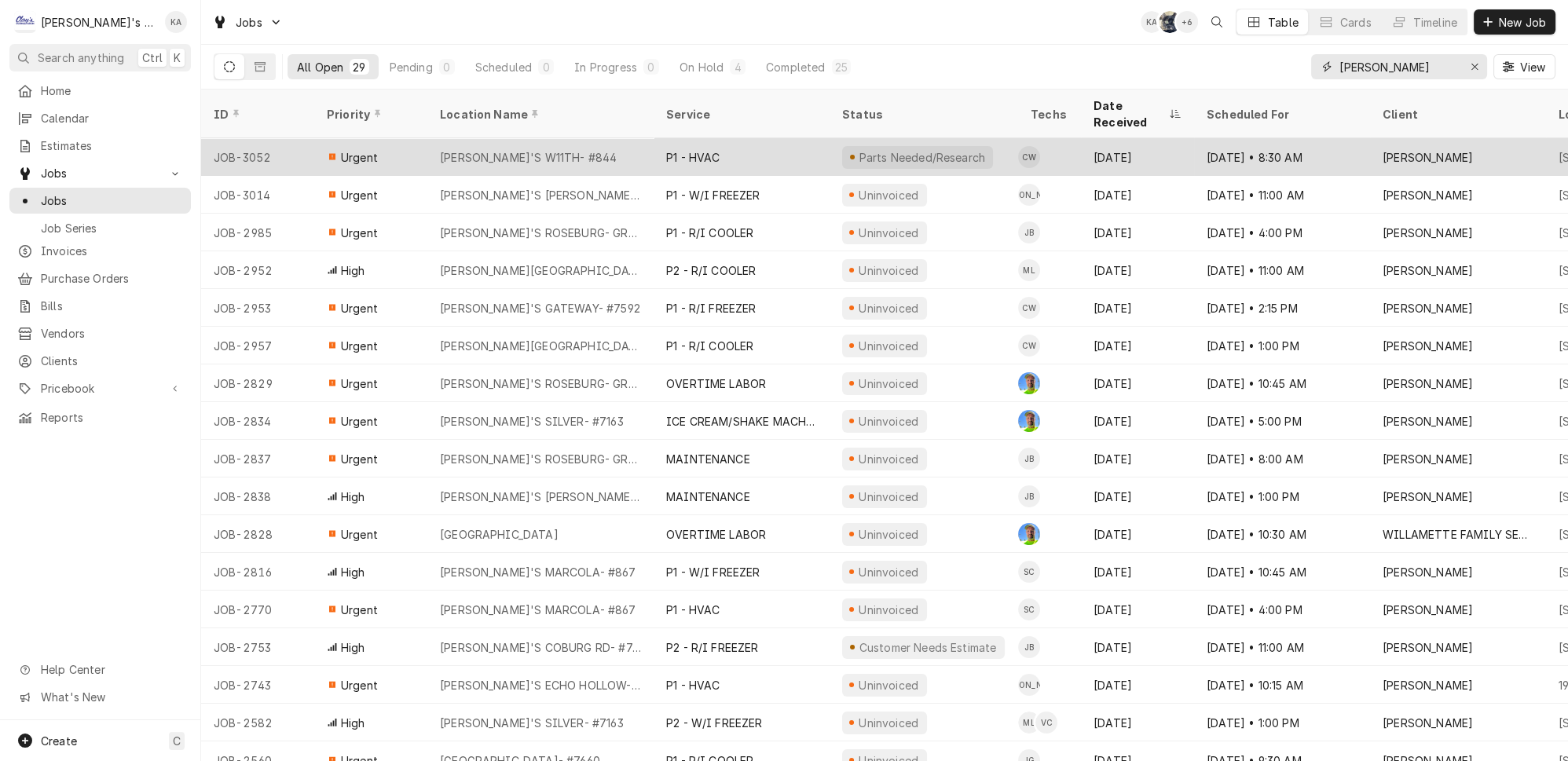
type input "CARL"
click at [761, 138] on div "P1 - HVAC" at bounding box center [742, 157] width 176 height 38
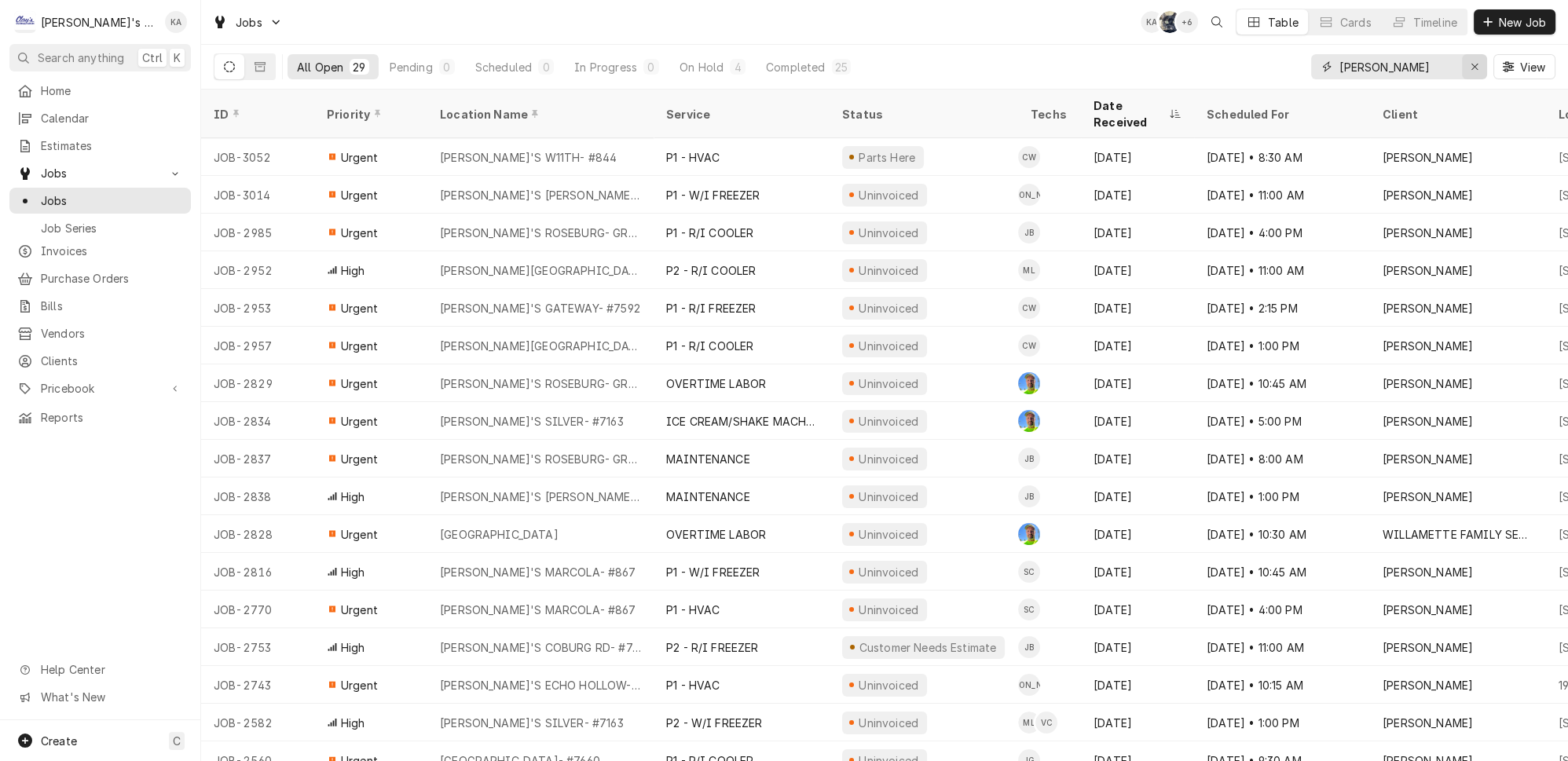
click at [1477, 64] on icon "Erase input" at bounding box center [1474, 67] width 7 height 7
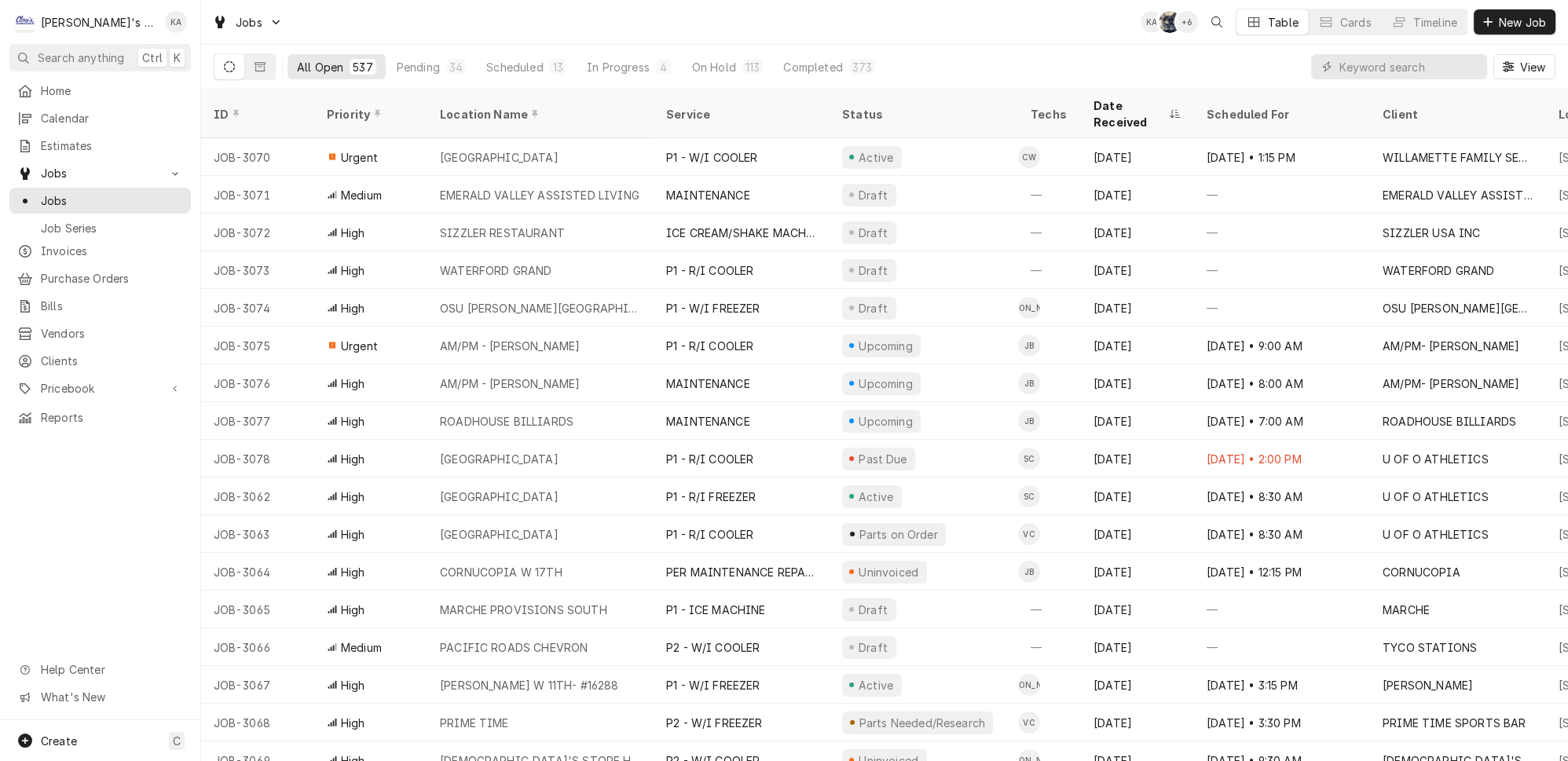
click at [621, 10] on div "Jobs KA SB + 6 Table Cards Timeline New Job" at bounding box center [885, 22] width 1367 height 44
click at [587, 65] on div "In Progress" at bounding box center [619, 67] width 63 height 16
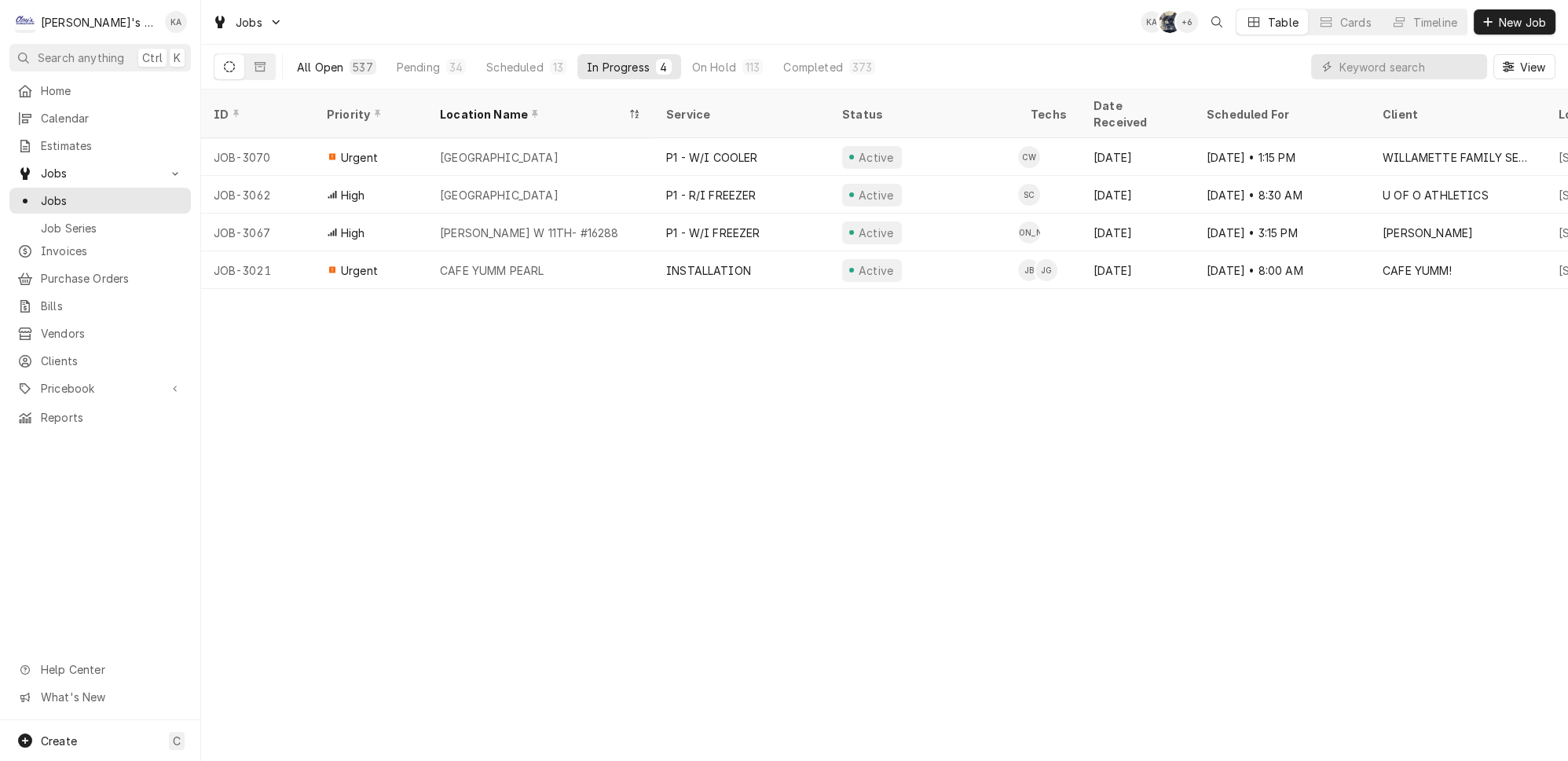
click at [307, 59] on div "All Open" at bounding box center [319, 67] width 47 height 16
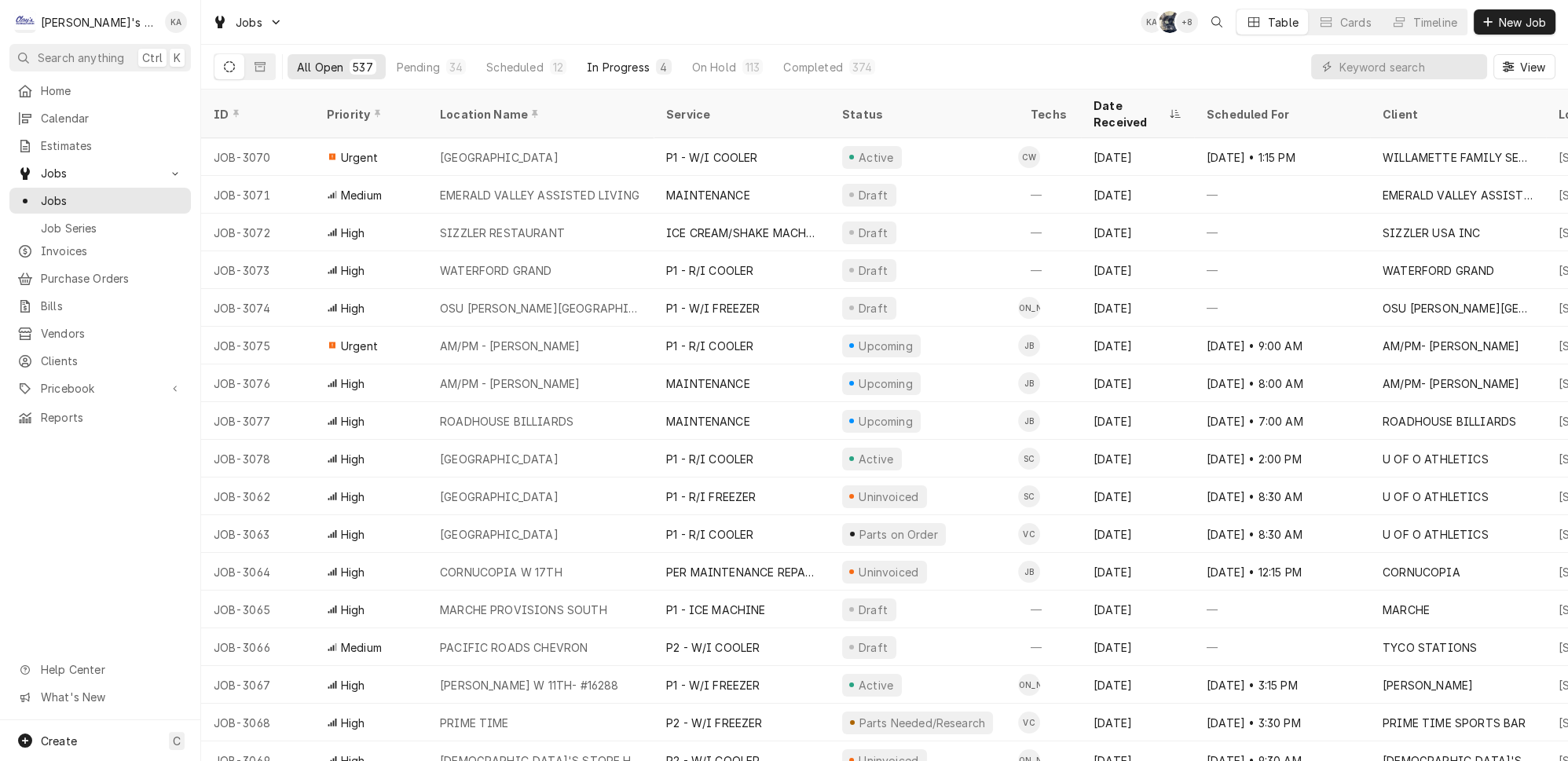
click at [587, 59] on div "In Progress" at bounding box center [619, 67] width 63 height 16
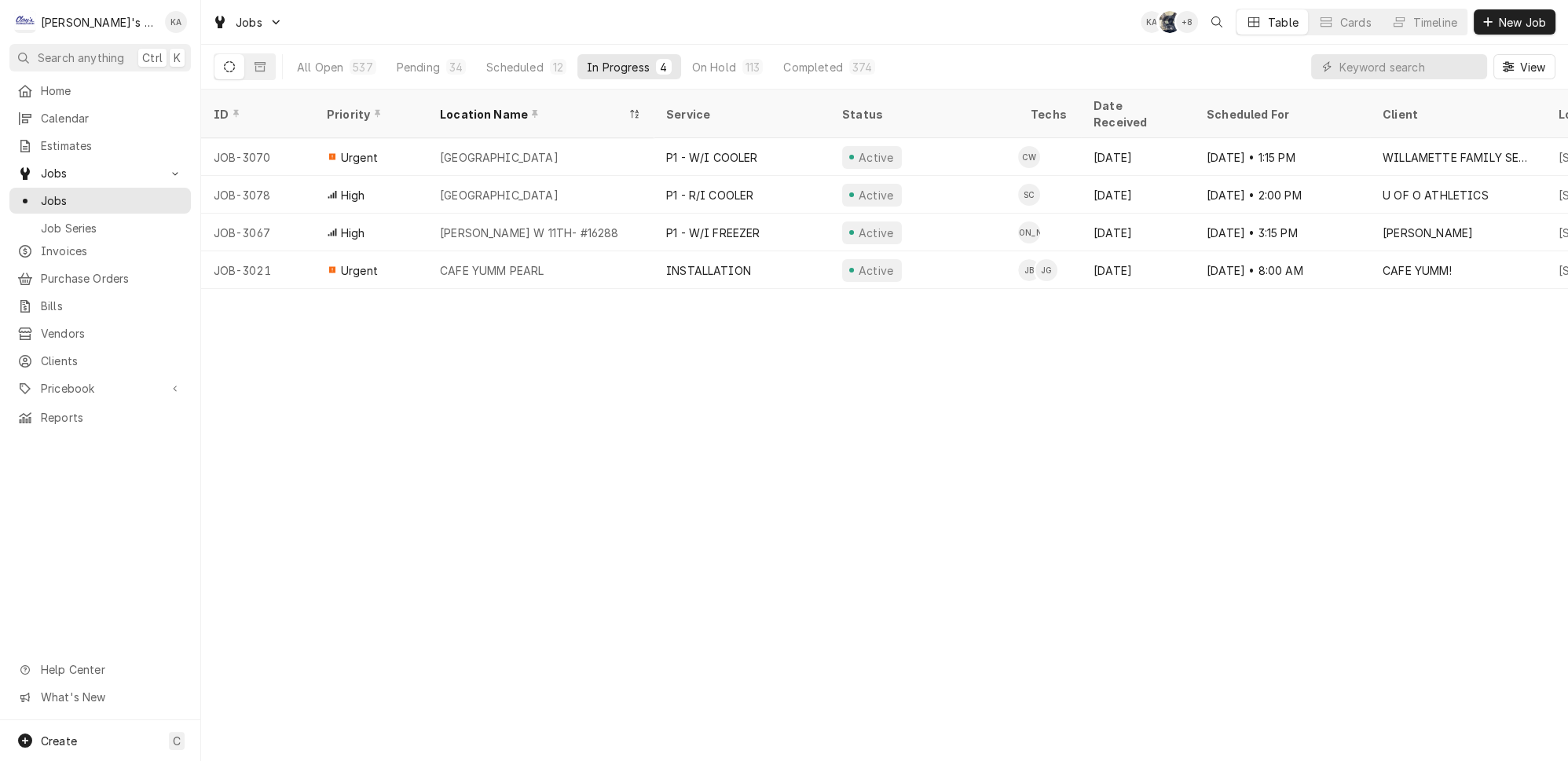
click at [936, 10] on div "Jobs KA SB + 8 Table Cards Timeline New Job" at bounding box center [885, 22] width 1367 height 44
click at [398, 63] on div "Pending" at bounding box center [417, 67] width 43 height 16
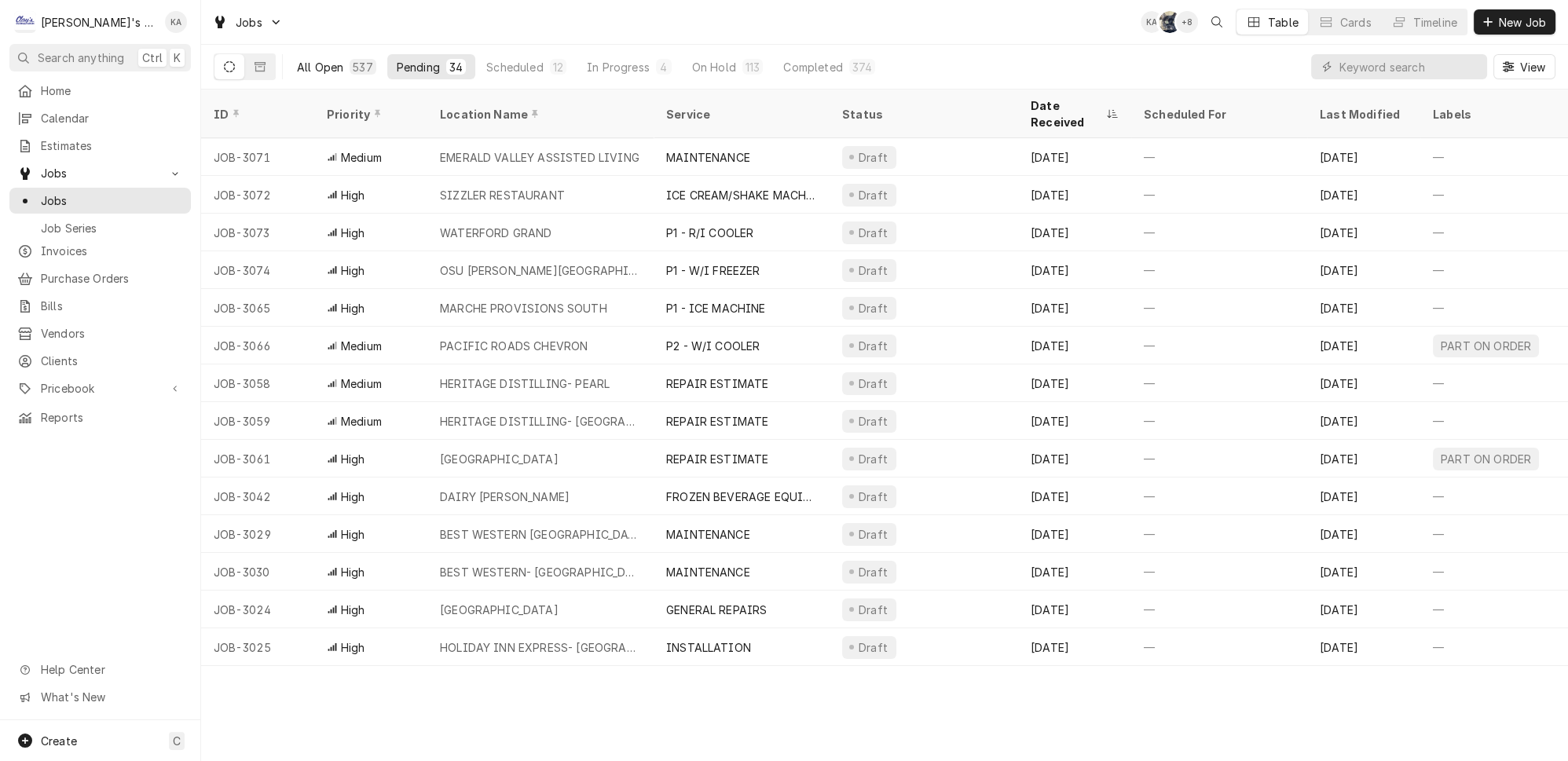
click at [296, 60] on div "All Open" at bounding box center [319, 67] width 47 height 16
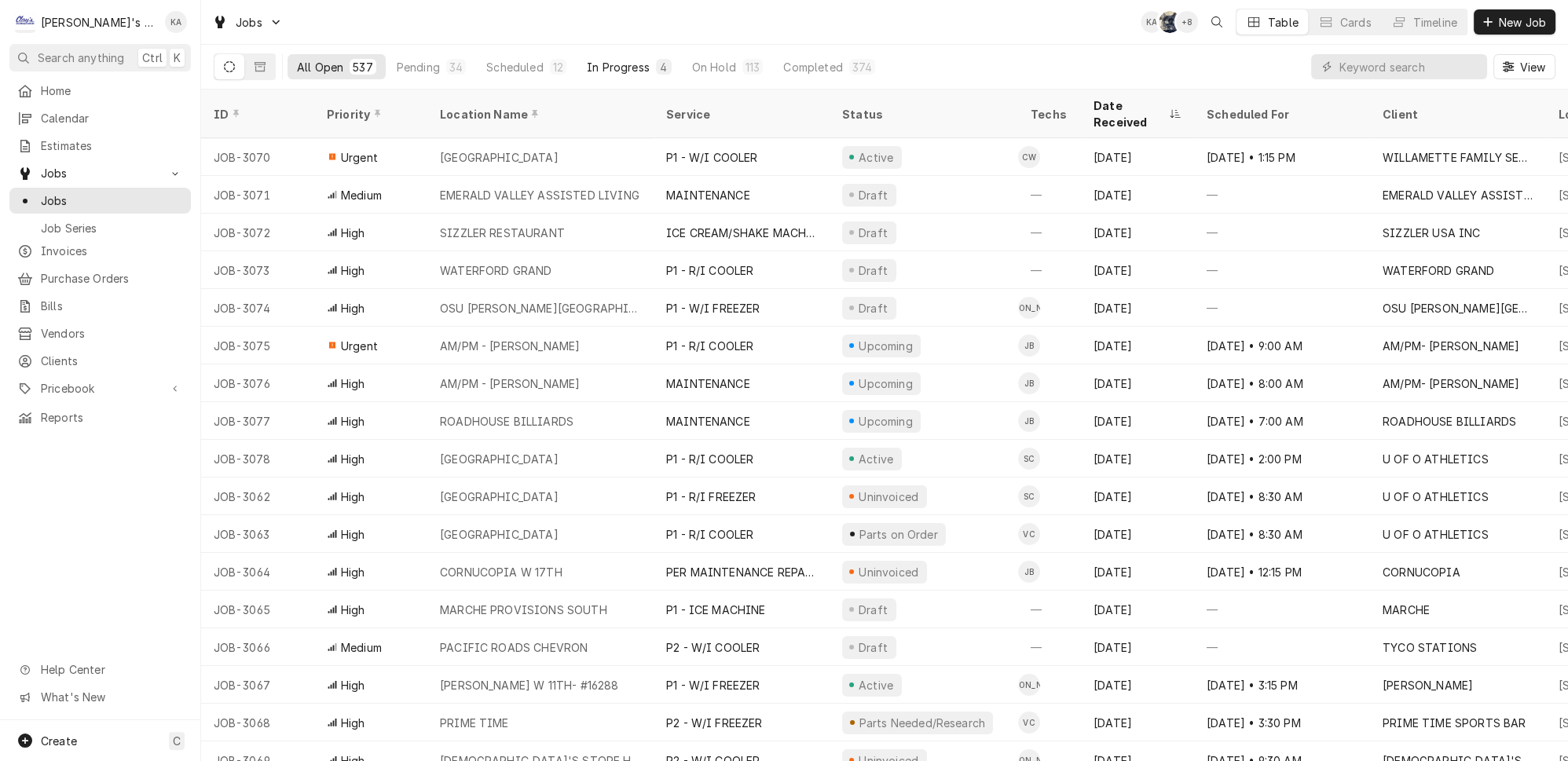
click at [587, 59] on div "In Progress" at bounding box center [619, 67] width 63 height 16
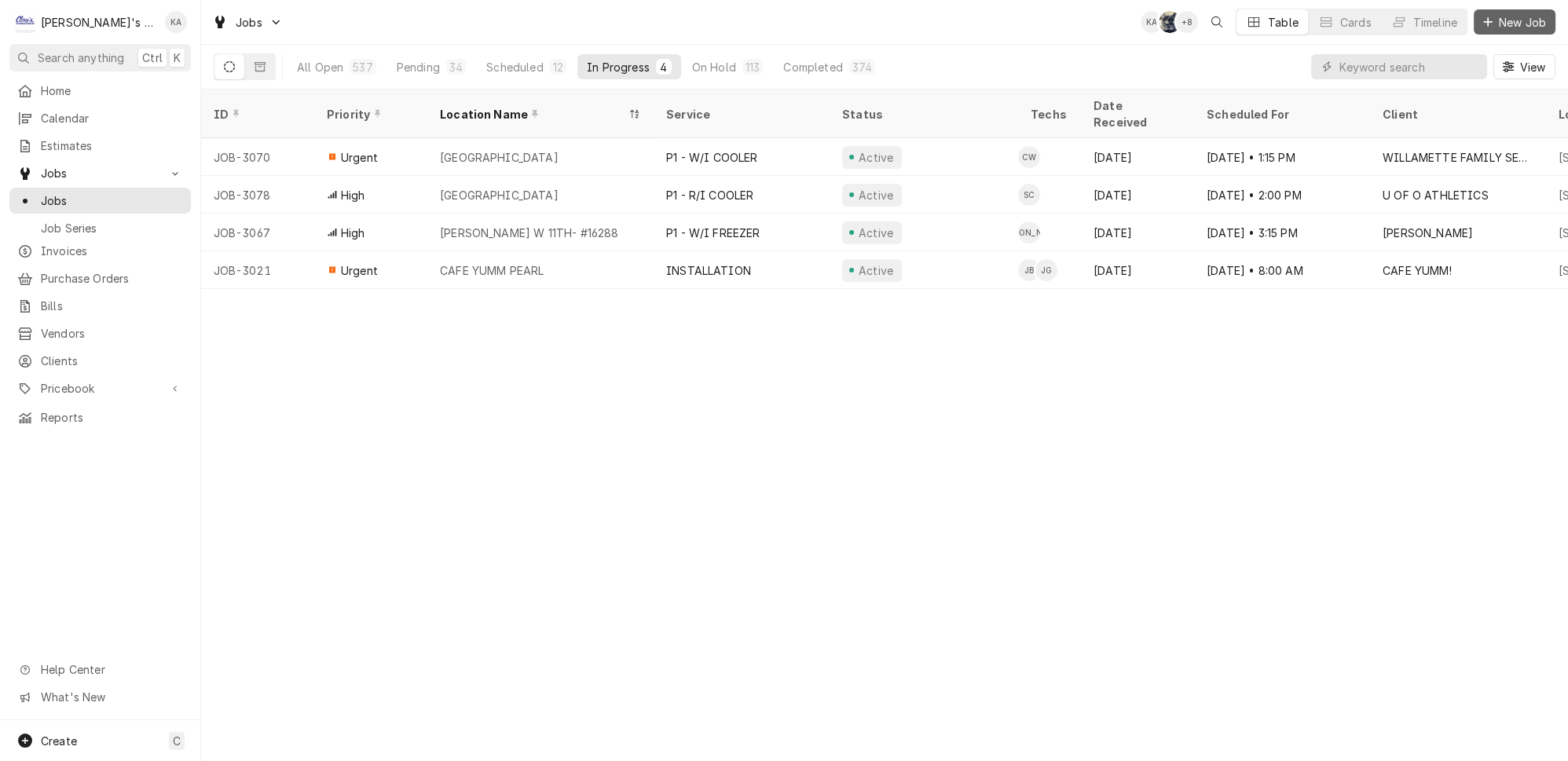
click at [1501, 26] on span "New Job" at bounding box center [1522, 22] width 53 height 16
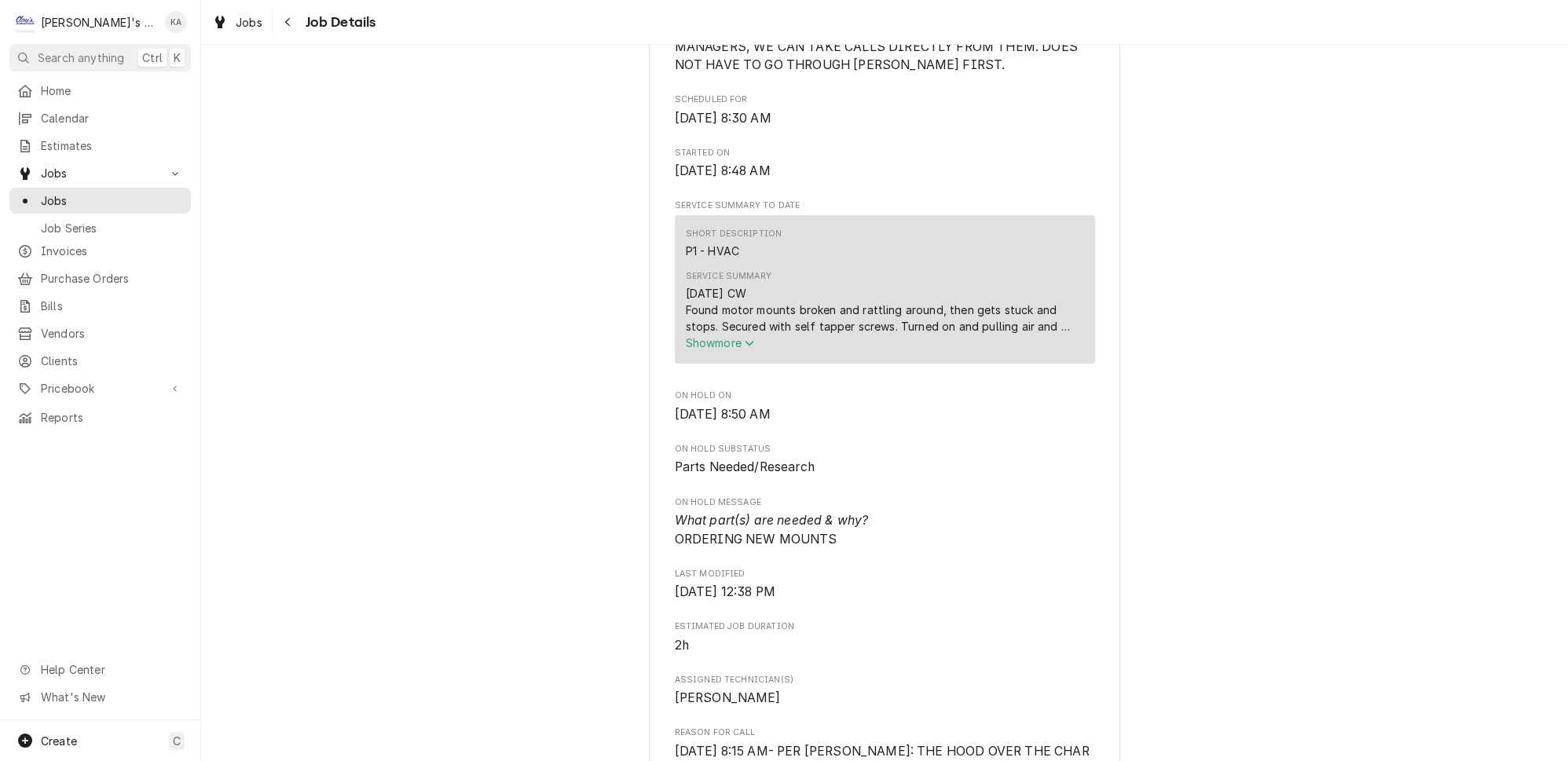
scroll to position [500, 0]
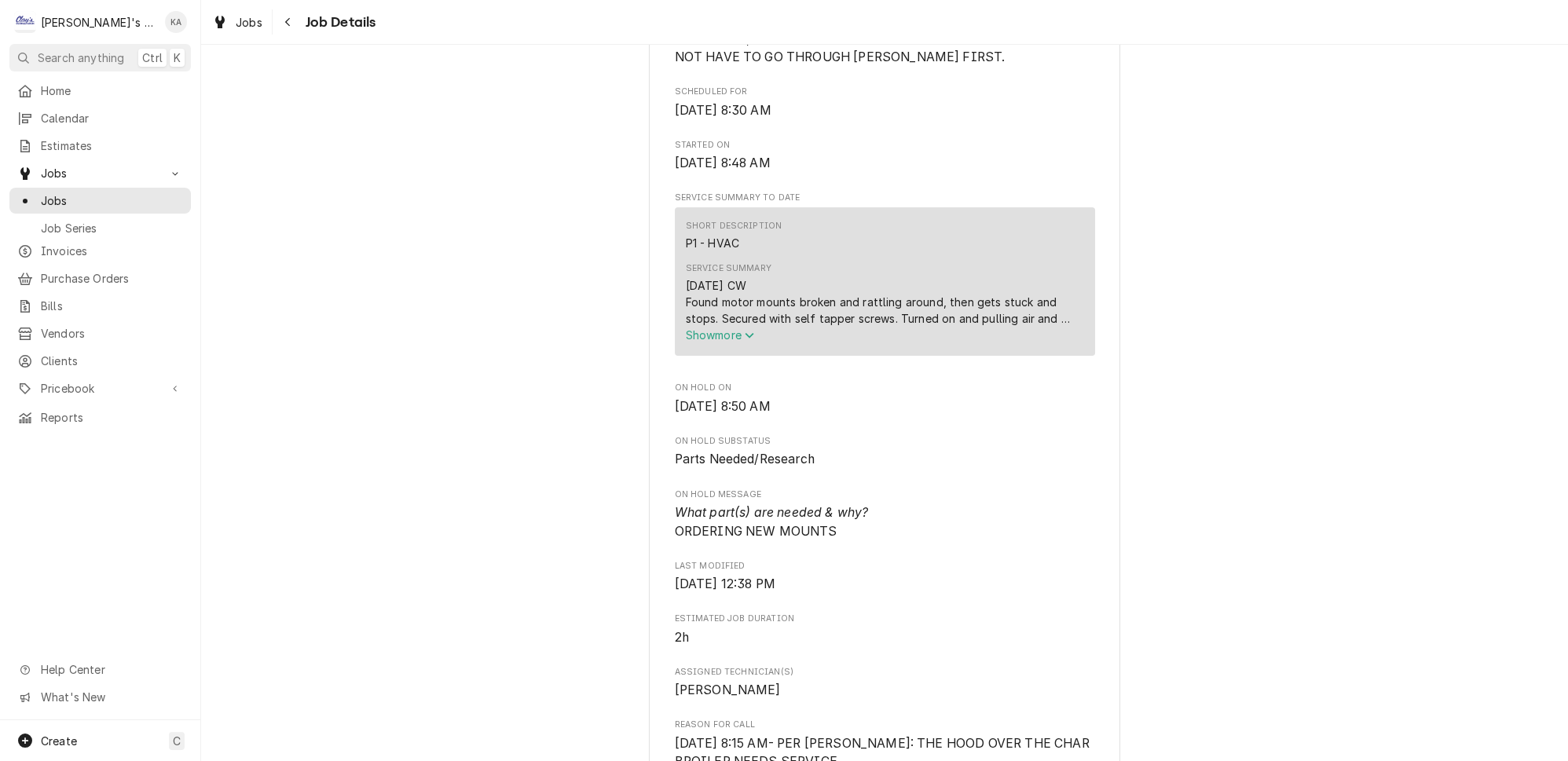
click at [735, 341] on span "Show more" at bounding box center [720, 335] width 70 height 13
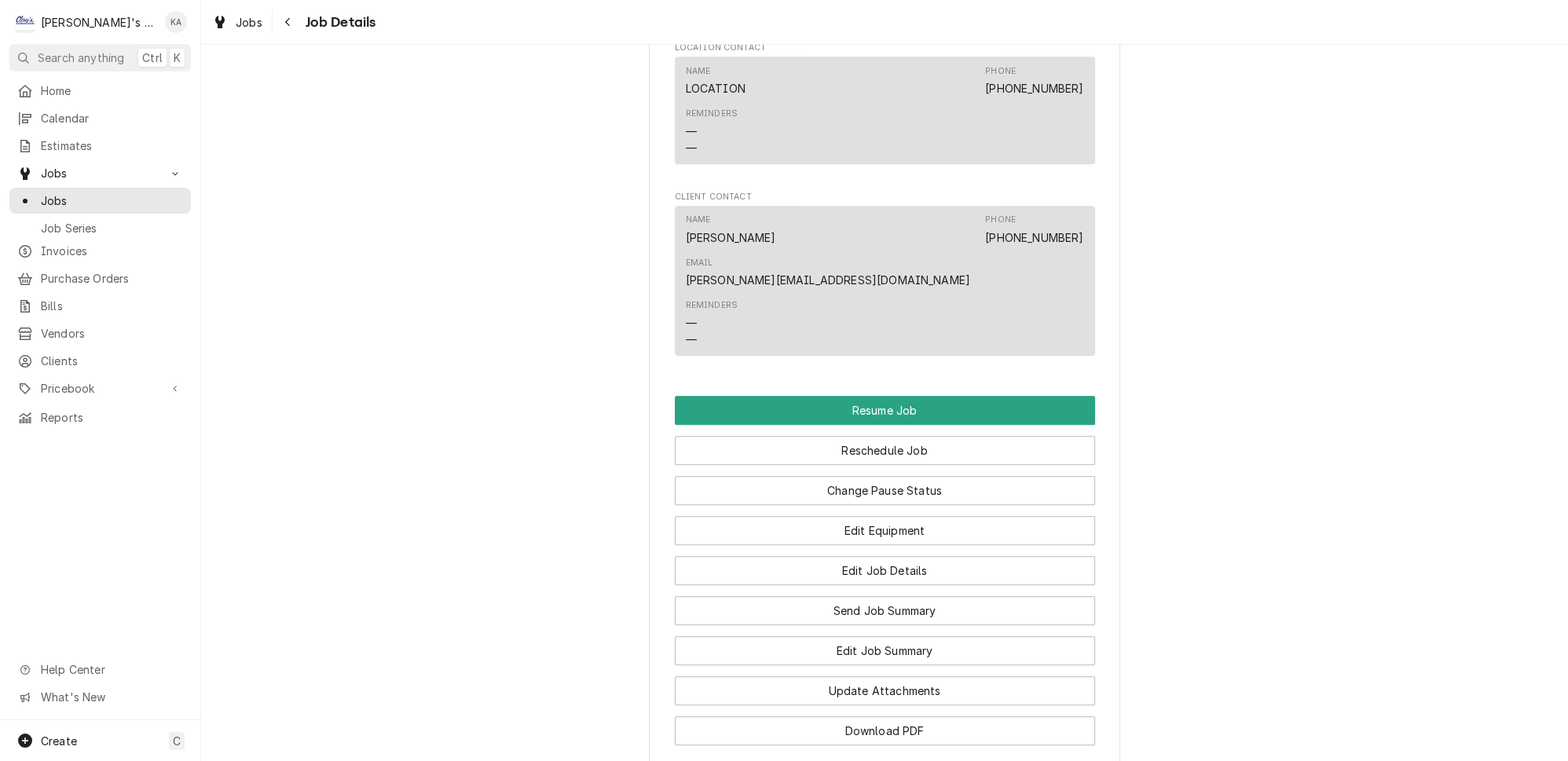
scroll to position [1571, 0]
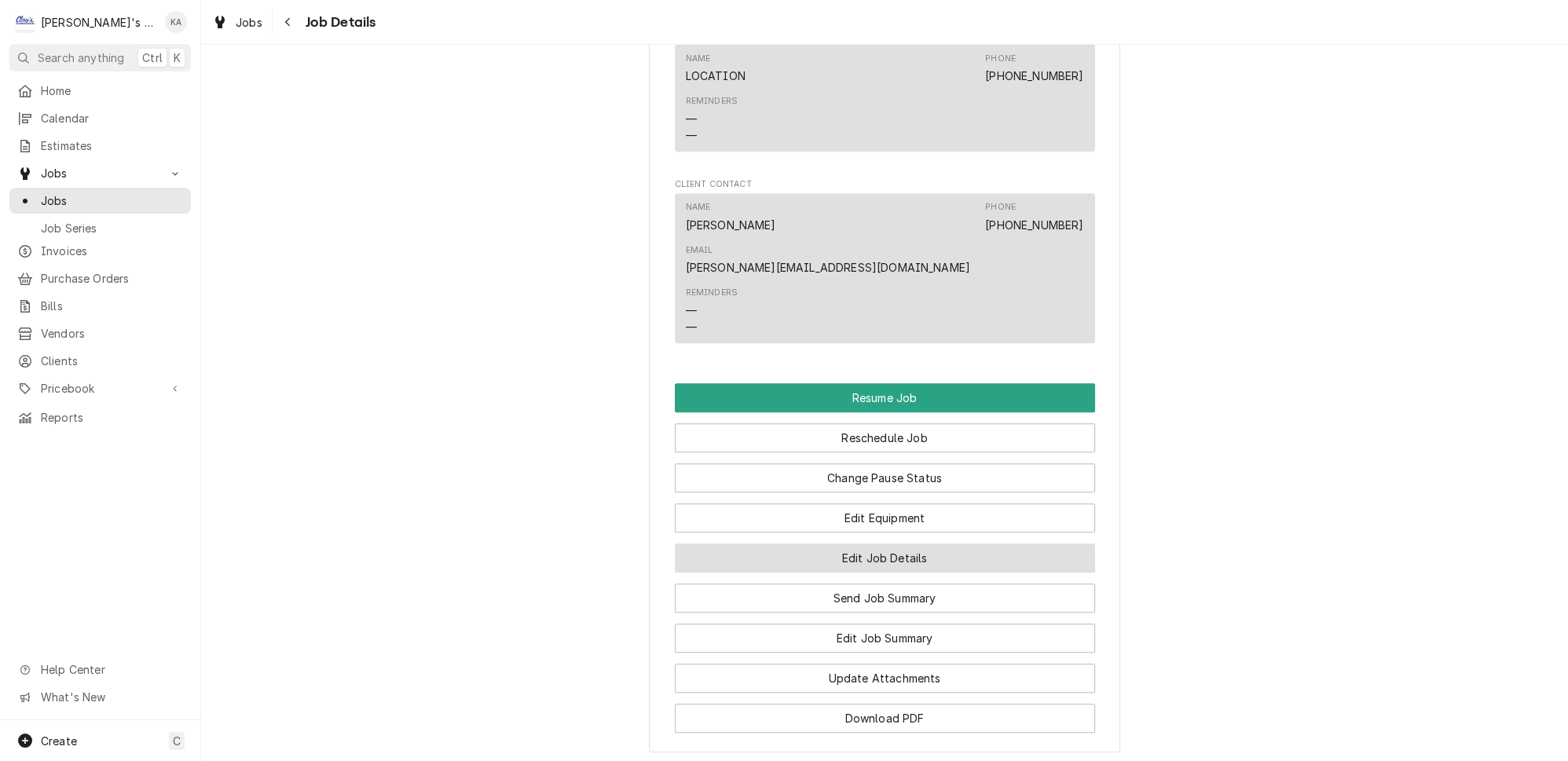
click at [906, 544] on button "Edit Job Details" at bounding box center [885, 558] width 420 height 29
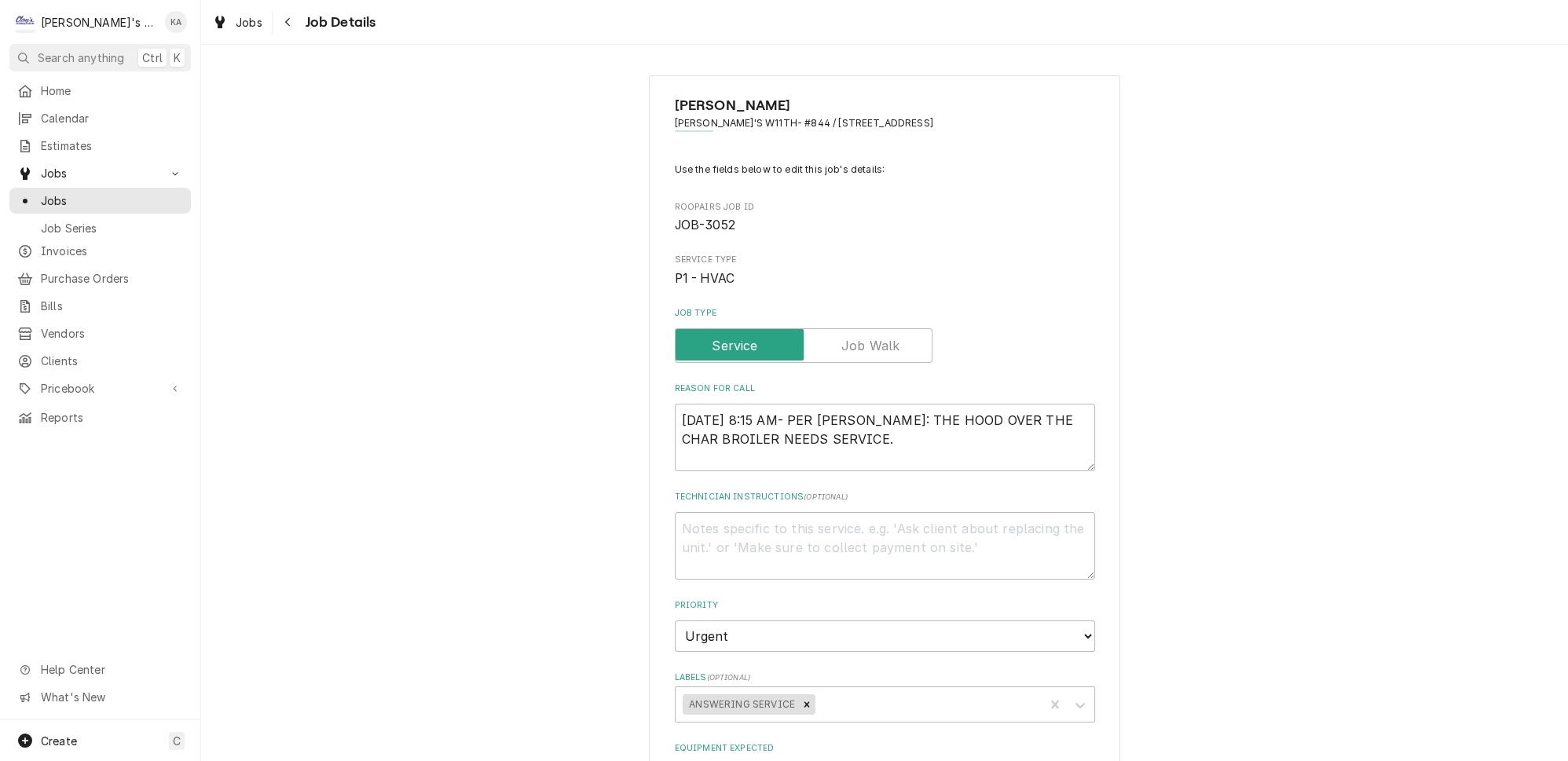
type textarea "x"
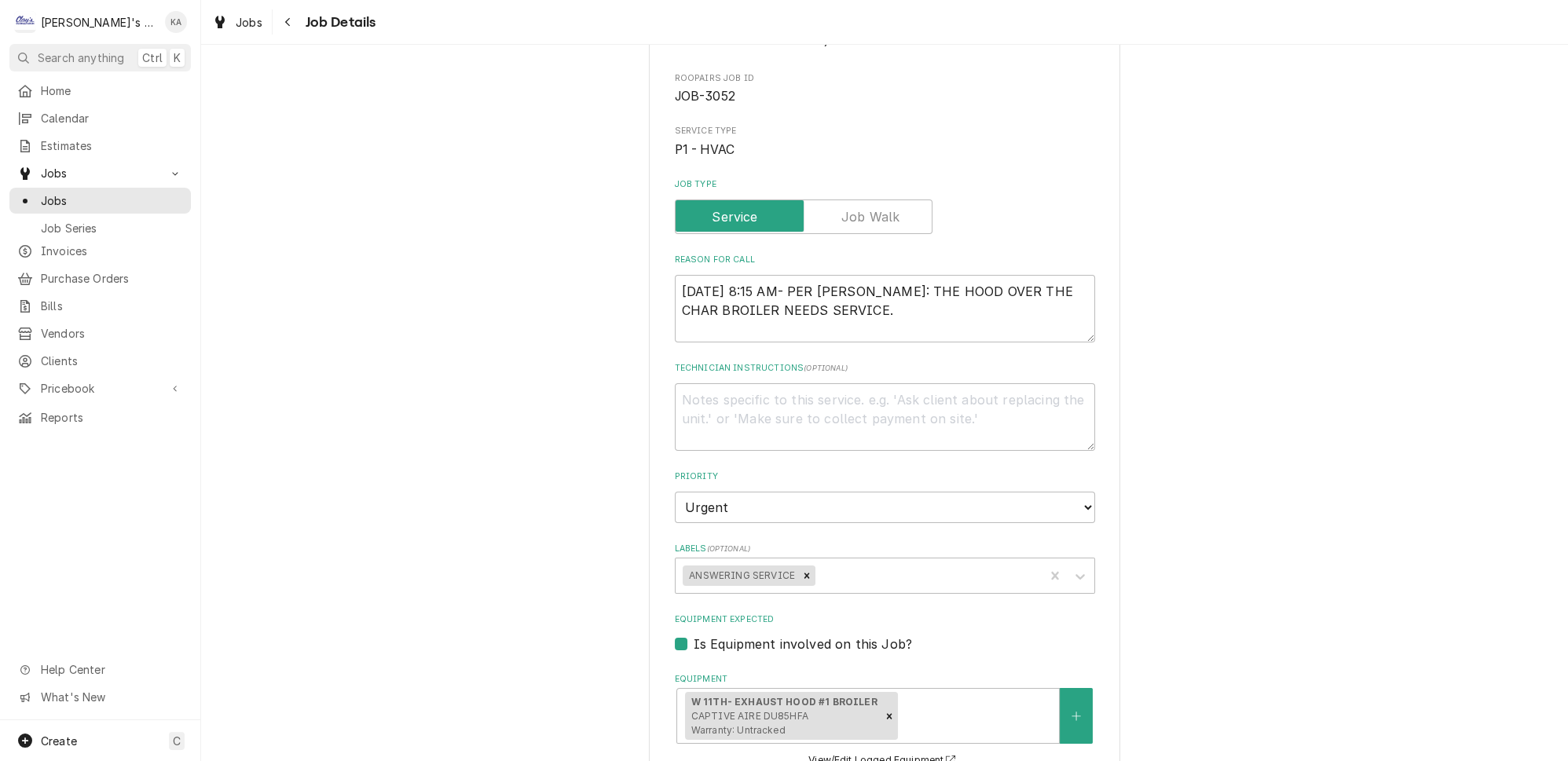
scroll to position [155, 0]
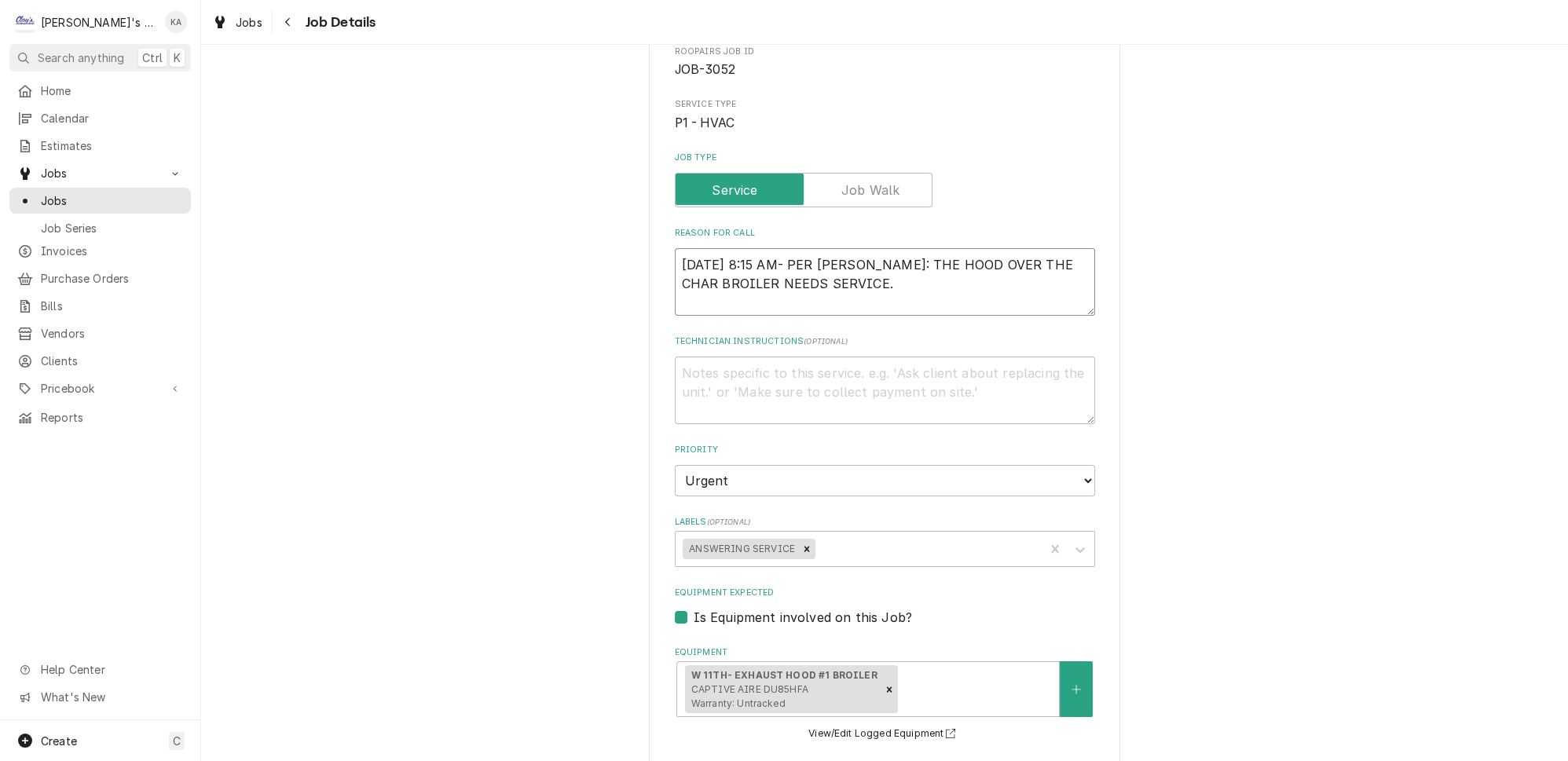
click at [855, 298] on textarea "[DATE] 8:15 AM- PER [PERSON_NAME]: THE HOOD OVER THE CHAR BROILER NEEDS SERVICE." at bounding box center [885, 281] width 420 height 68
click at [914, 320] on div "Use the fields below to edit this job's details: Roopairs Job ID JOB-3052 Servi…" at bounding box center [885, 592] width 420 height 1171
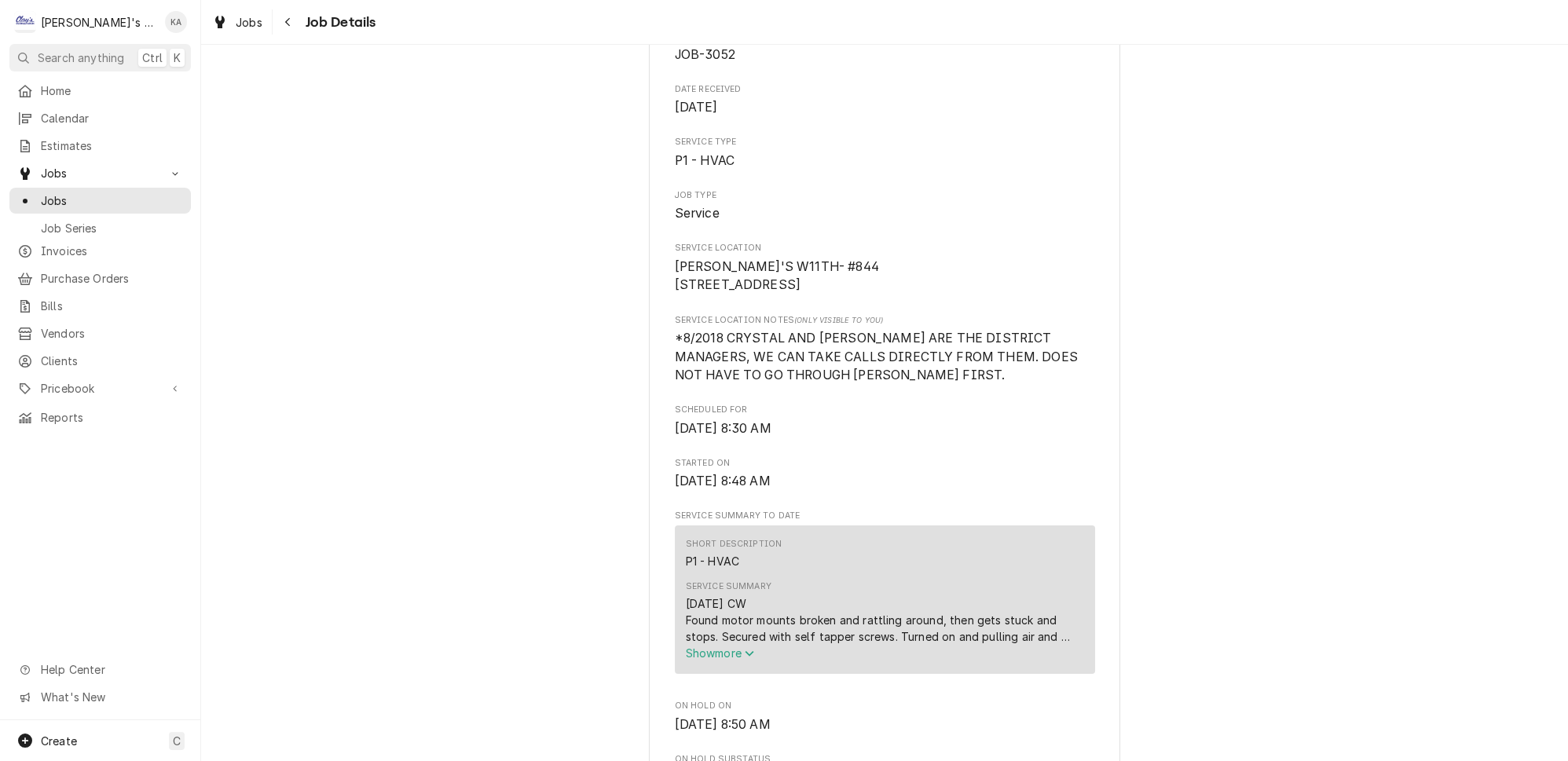
scroll to position [357, 0]
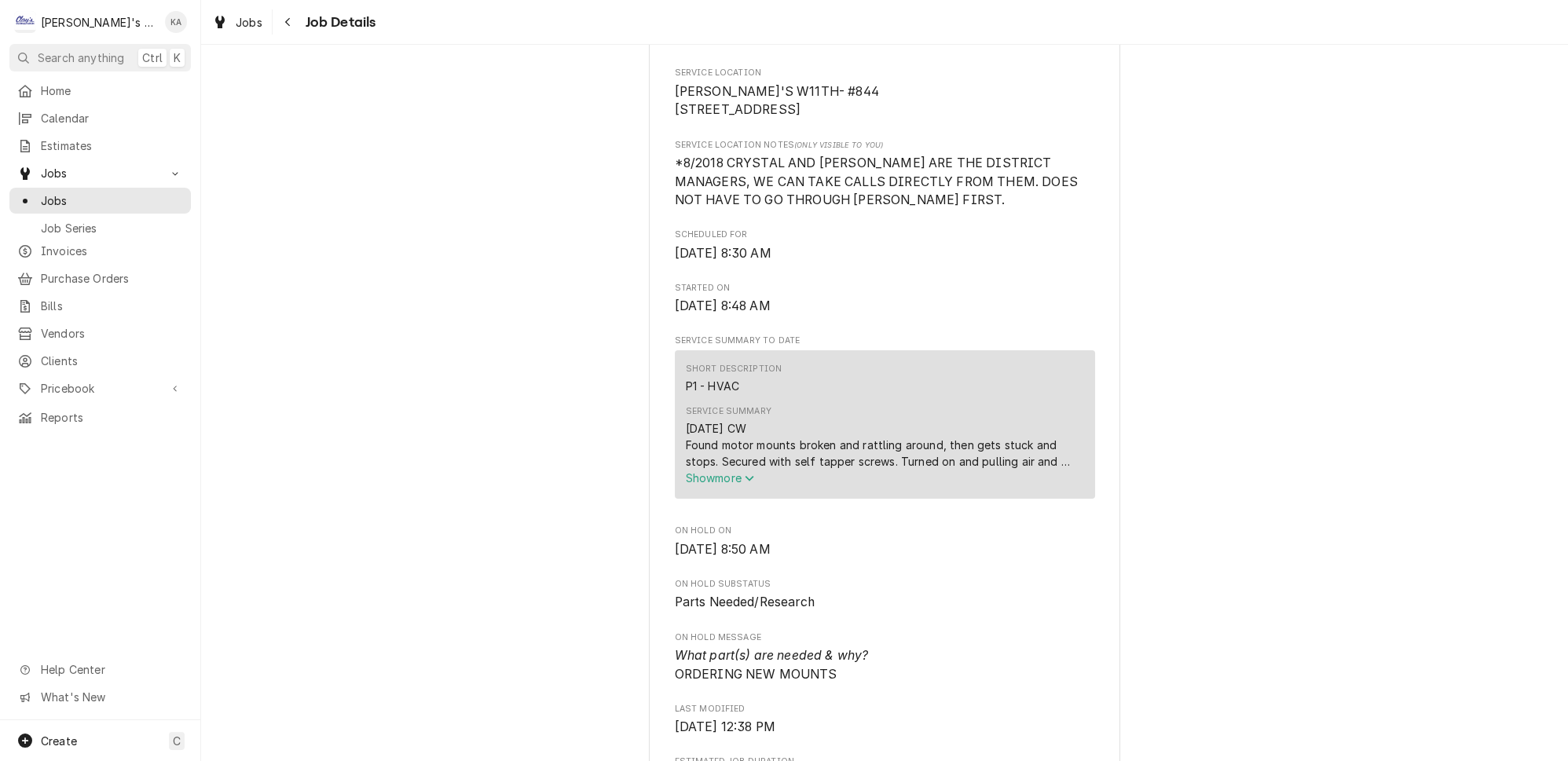
click at [730, 484] on span "Show more" at bounding box center [720, 478] width 70 height 13
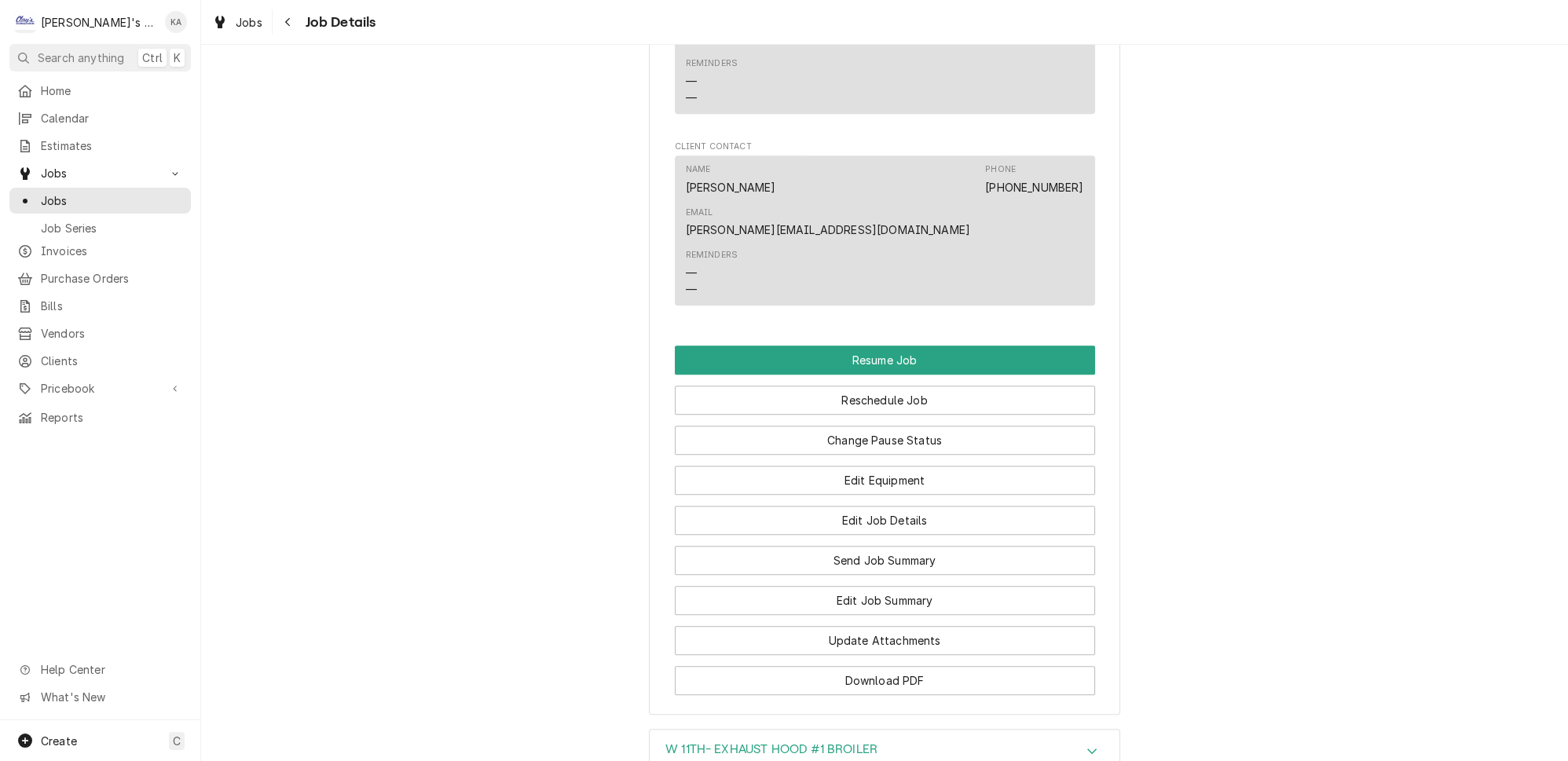
scroll to position [1642, 0]
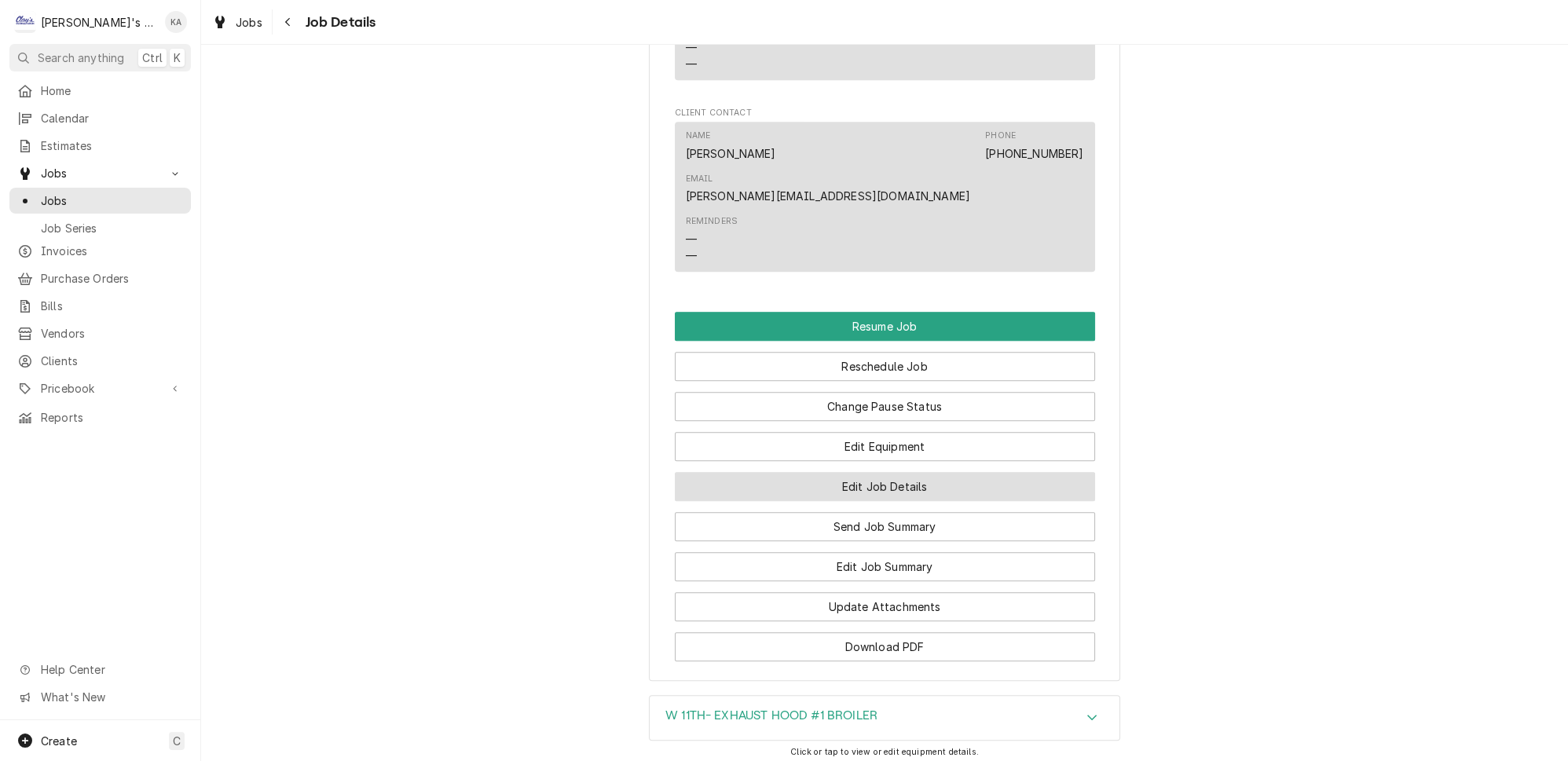
click at [883, 472] on button "Edit Job Details" at bounding box center [885, 486] width 420 height 29
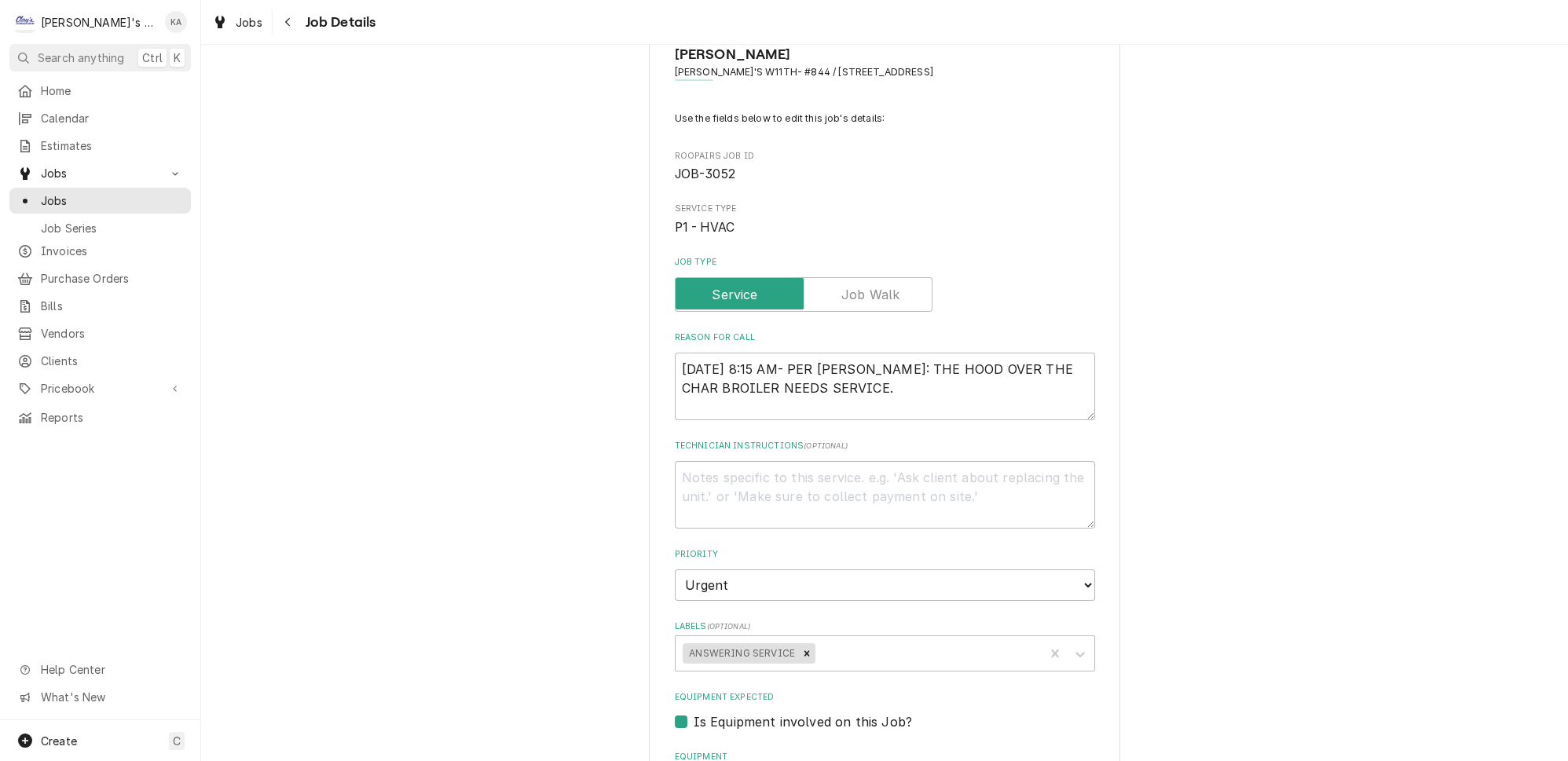
scroll to position [71, 0]
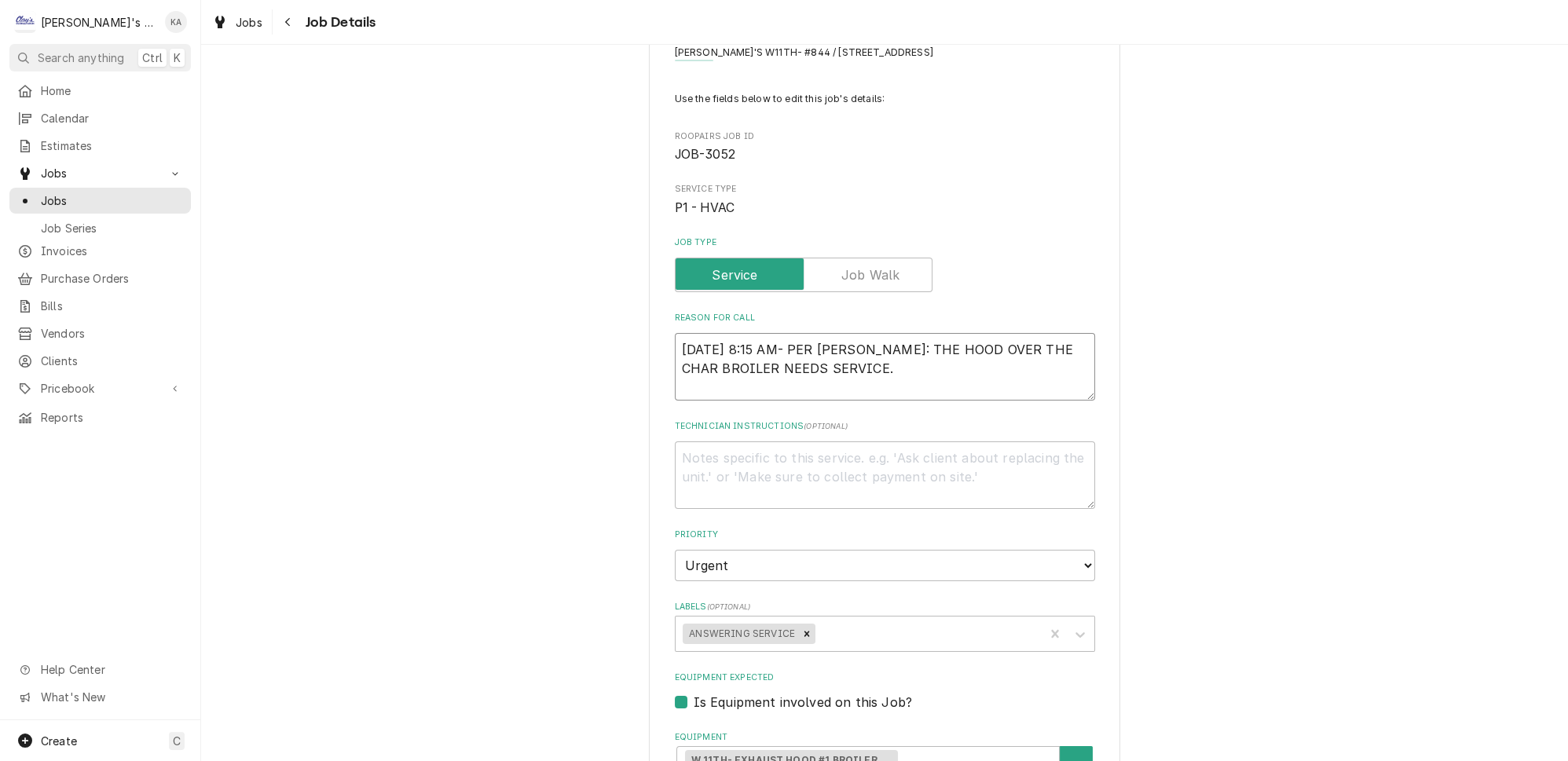
click at [853, 355] on textarea "9/27/2025 8:15 AM- PER RENEE: THE HOOD OVER THE CHAR BROILER NEEDS SERVICE." at bounding box center [885, 366] width 420 height 68
type textarea "x"
type textarea "9/27/2025 8:15 AM- PER RENEE: THE HOOD OVER THE CHAR BROILER NEEDS SERVICE."
type textarea "x"
type textarea "9/27/2025 8:15 AM- PER RENEE: THE HOOD OVER THE CHAR BROILER NEEDS SERVICE."
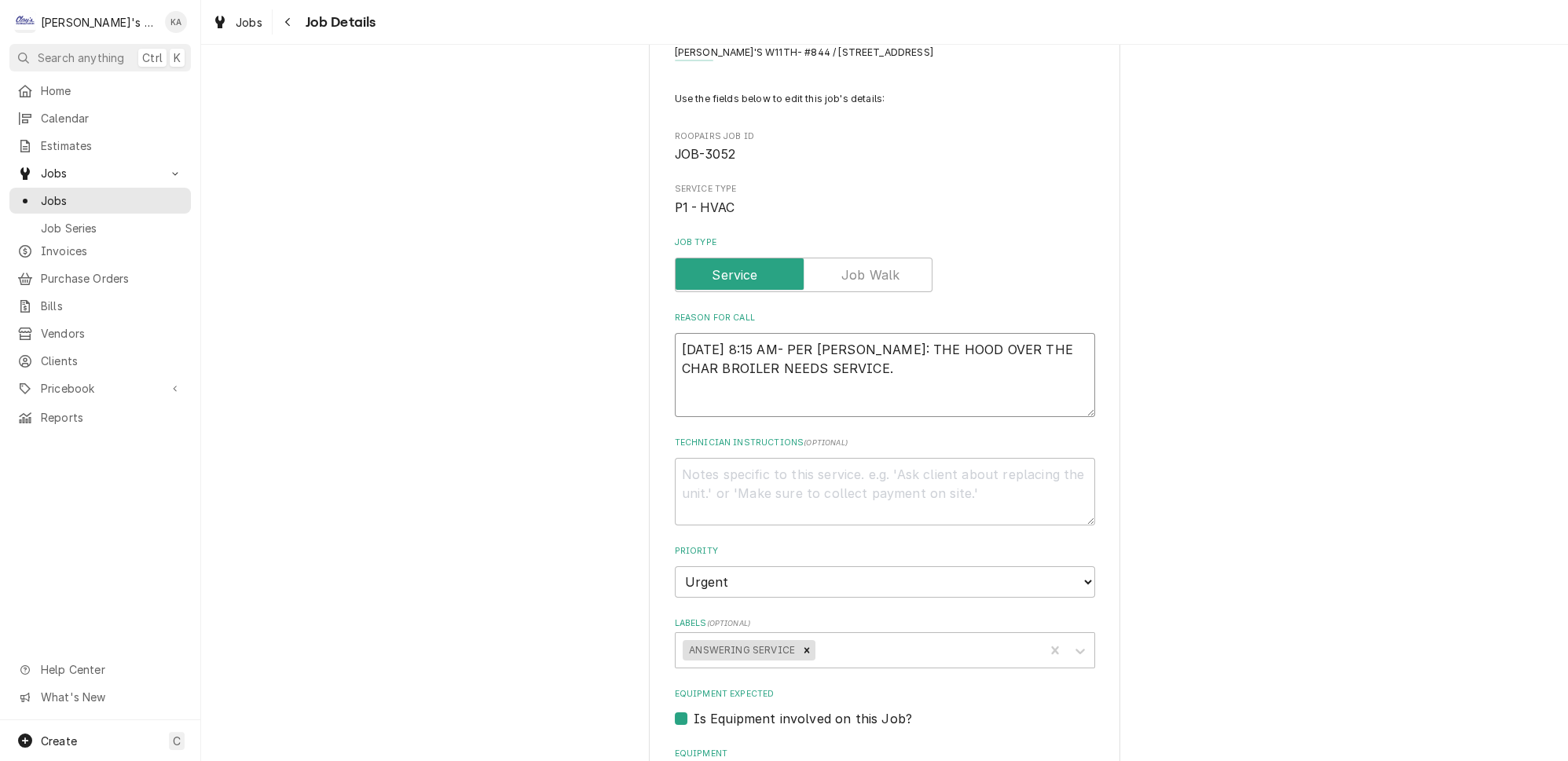
type textarea "x"
type textarea "9/27/2025 8:15 AM- PER RENEE: THE HOOD OVER THE CHAR BROILER NEEDS SERVICE. 9"
type textarea "x"
type textarea "9/27/2025 8:15 AM- PER RENEE: THE HOOD OVER THE CHAR BROILER NEEDS SERVICE. 9/"
type textarea "x"
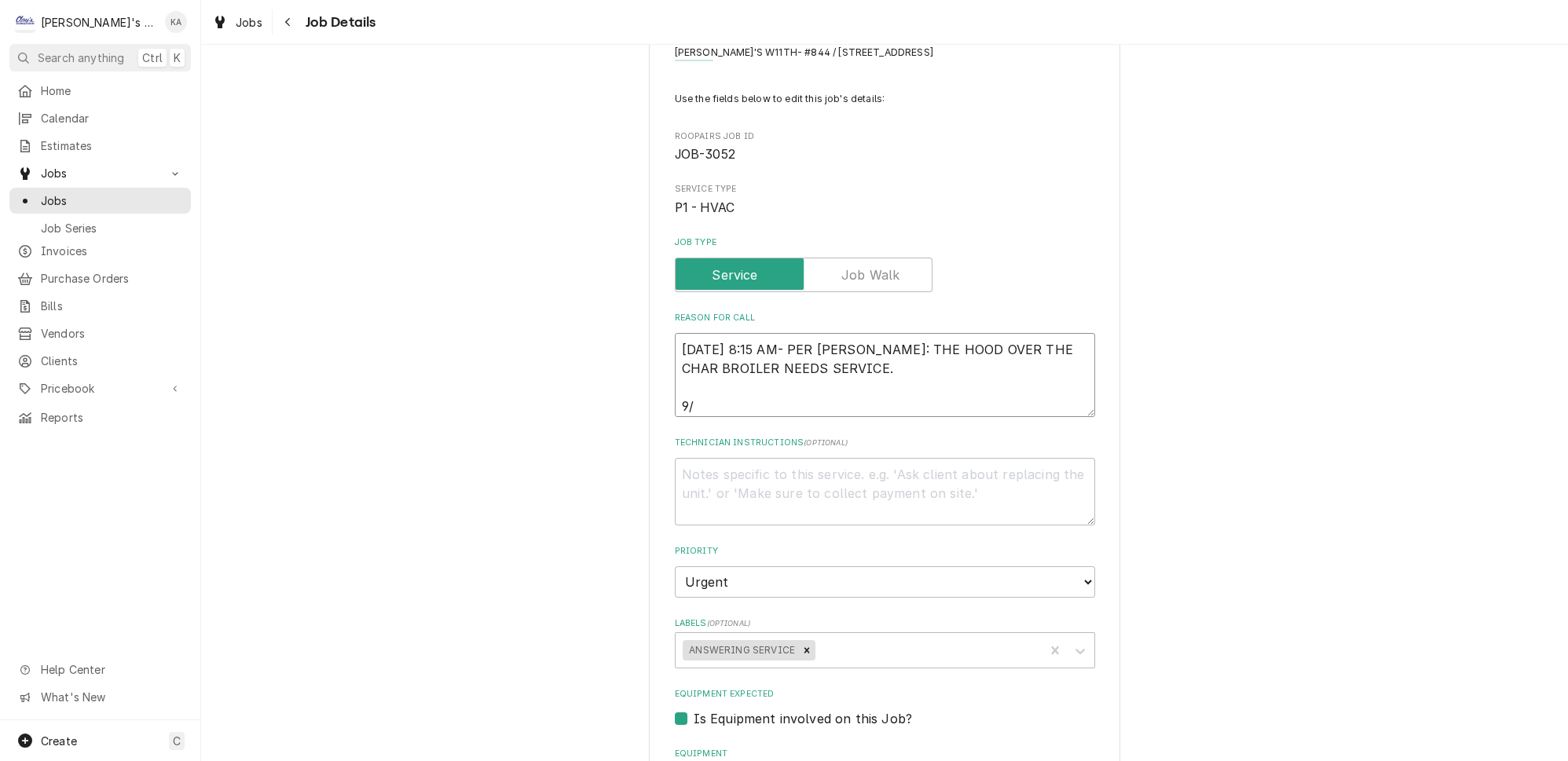
type textarea "9/27/2025 8:15 AM- PER RENEE: THE HOOD OVER THE CHAR BROILER NEEDS SERVICE. 9/3"
type textarea "x"
type textarea "9/27/2025 8:15 AM- PER RENEE: THE HOOD OVER THE CHAR BROILER NEEDS SERVICE. 9/30"
type textarea "x"
type textarea "9/27/2025 8:15 AM- PER RENEE: THE HOOD OVER THE CHAR BROILER NEEDS SERVICE. 9/3…"
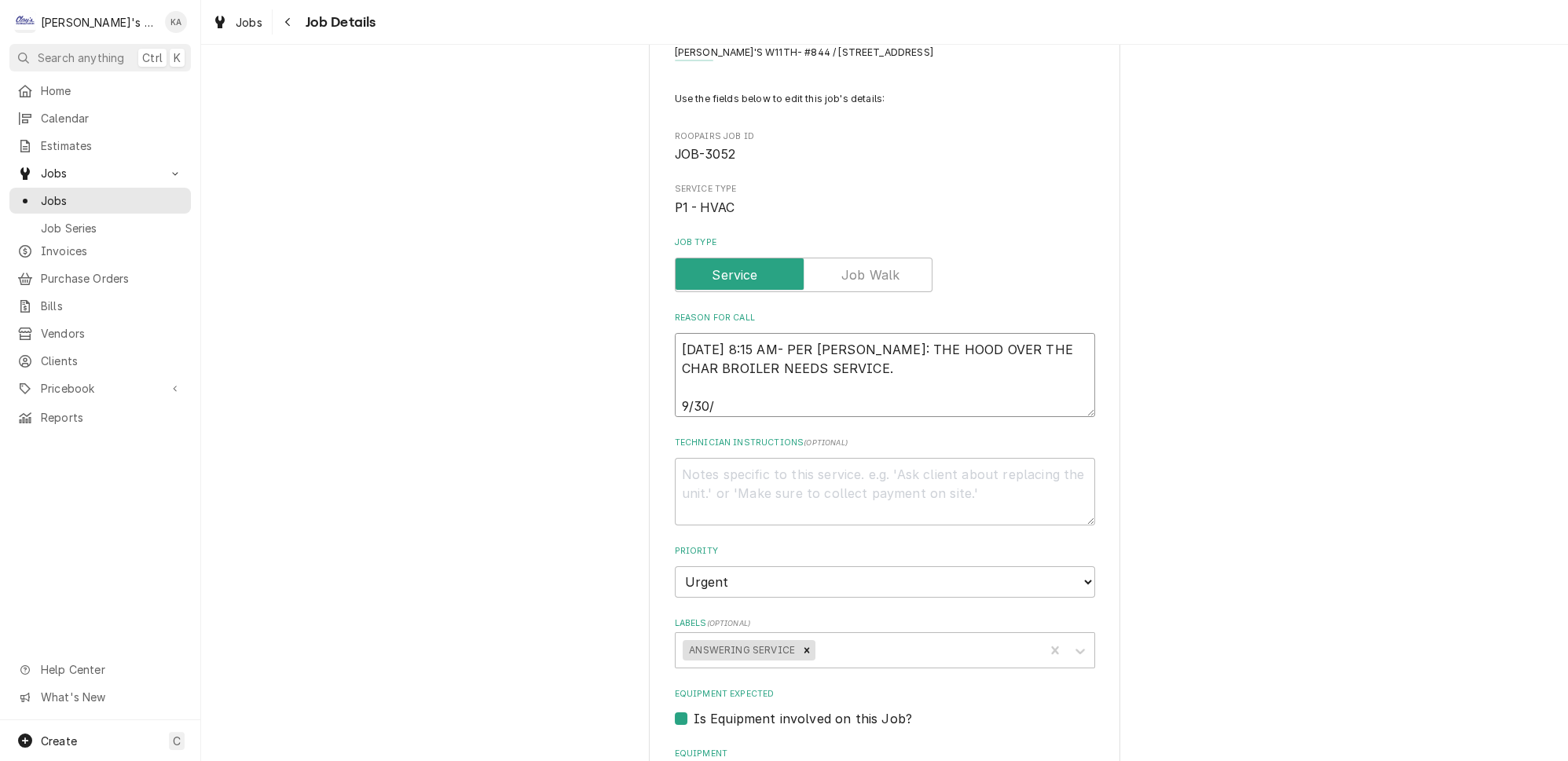
type textarea "x"
type textarea "9/27/2025 8:15 AM- PER RENEE: THE HOOD OVER THE CHAR BROILER NEEDS SERVICE. 9/3…"
type textarea "x"
type textarea "9/27/2025 8:15 AM- PER RENEE: THE HOOD OVER THE CHAR BROILER NEEDS SERVICE. 9/3…"
type textarea "x"
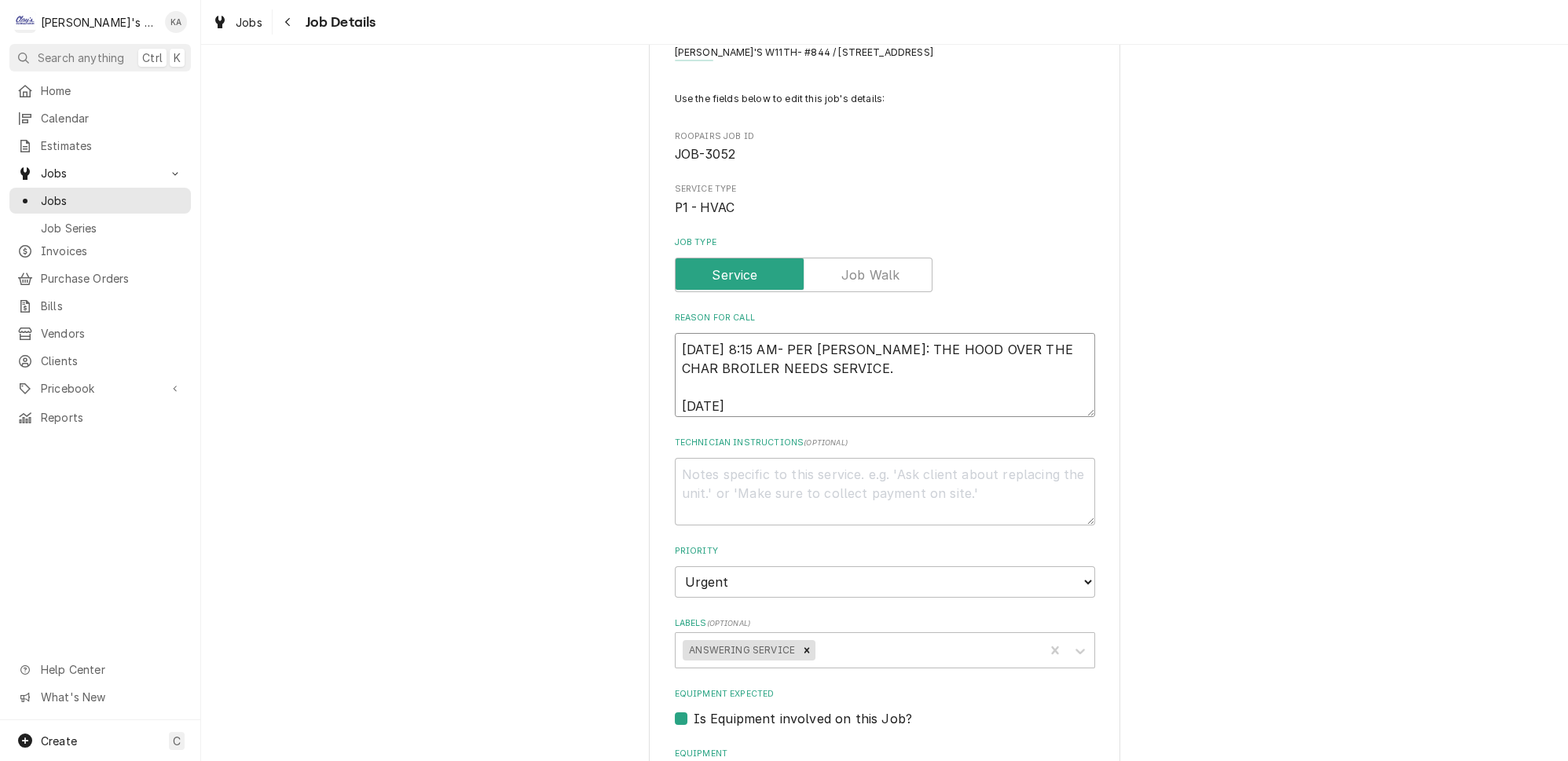
type textarea "9/27/2025 8:15 AM- PER RENEE: THE HOOD OVER THE CHAR BROILER NEEDS SERVICE. 9/3…"
type textarea "x"
type textarea "9/27/2025 8:15 AM- PER RENEE: THE HOOD OVER THE CHAR BROILER NEEDS SERVICE. 9/3…"
type textarea "x"
type textarea "9/27/2025 8:15 AM- PER RENEE: THE HOOD OVER THE CHAR BROILER NEEDS SERVICE. 9/3…"
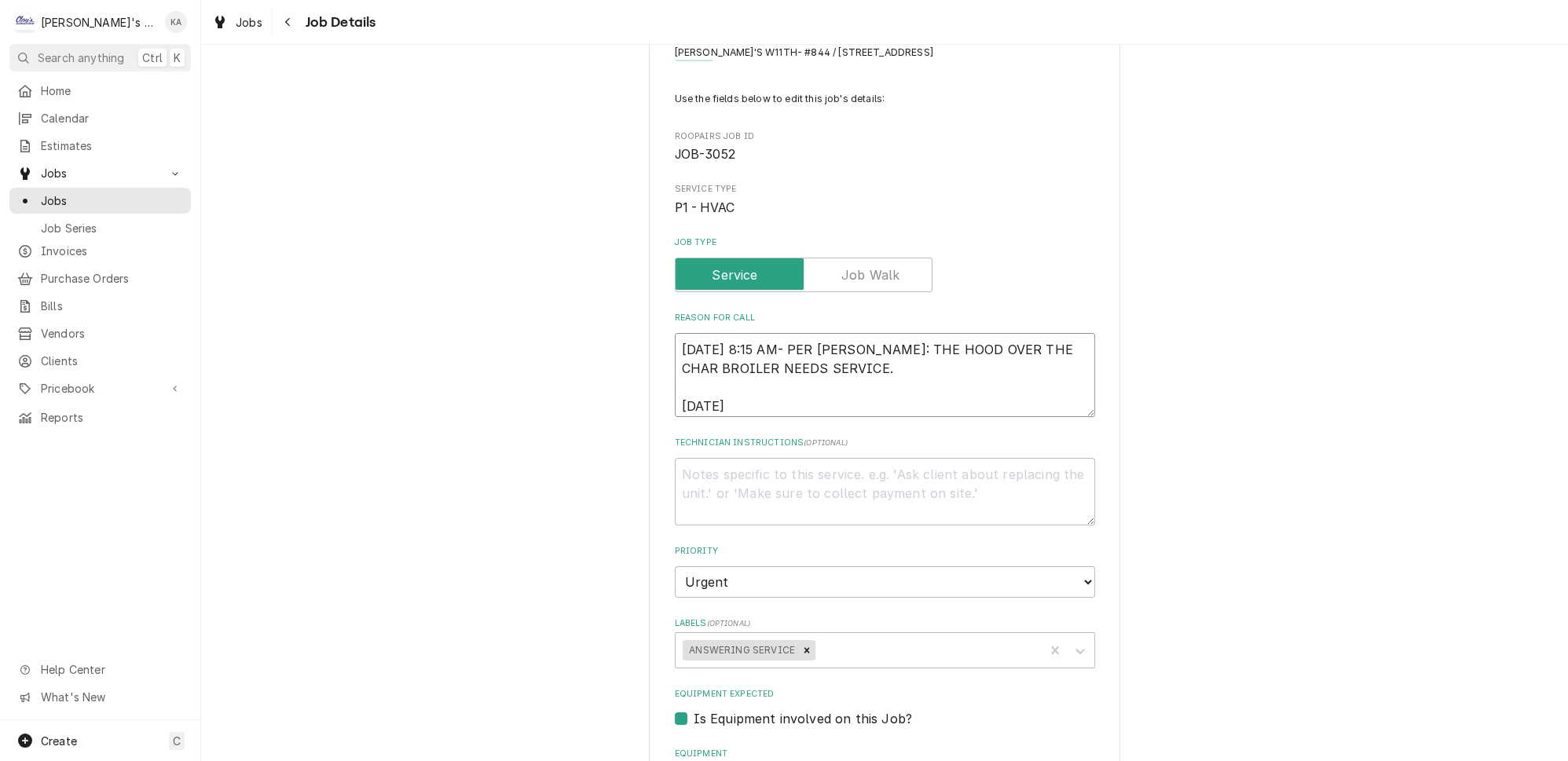
type textarea "x"
type textarea "9/27/2025 8:15 AM- PER RENEE: THE HOOD OVER THE CHAR BROILER NEEDS SERVICE. 9/3…"
type textarea "x"
type textarea "9/27/2025 8:15 AM- PER RENEE: THE HOOD OVER THE CHAR BROILER NEEDS SERVICE. 9/3…"
type textarea "x"
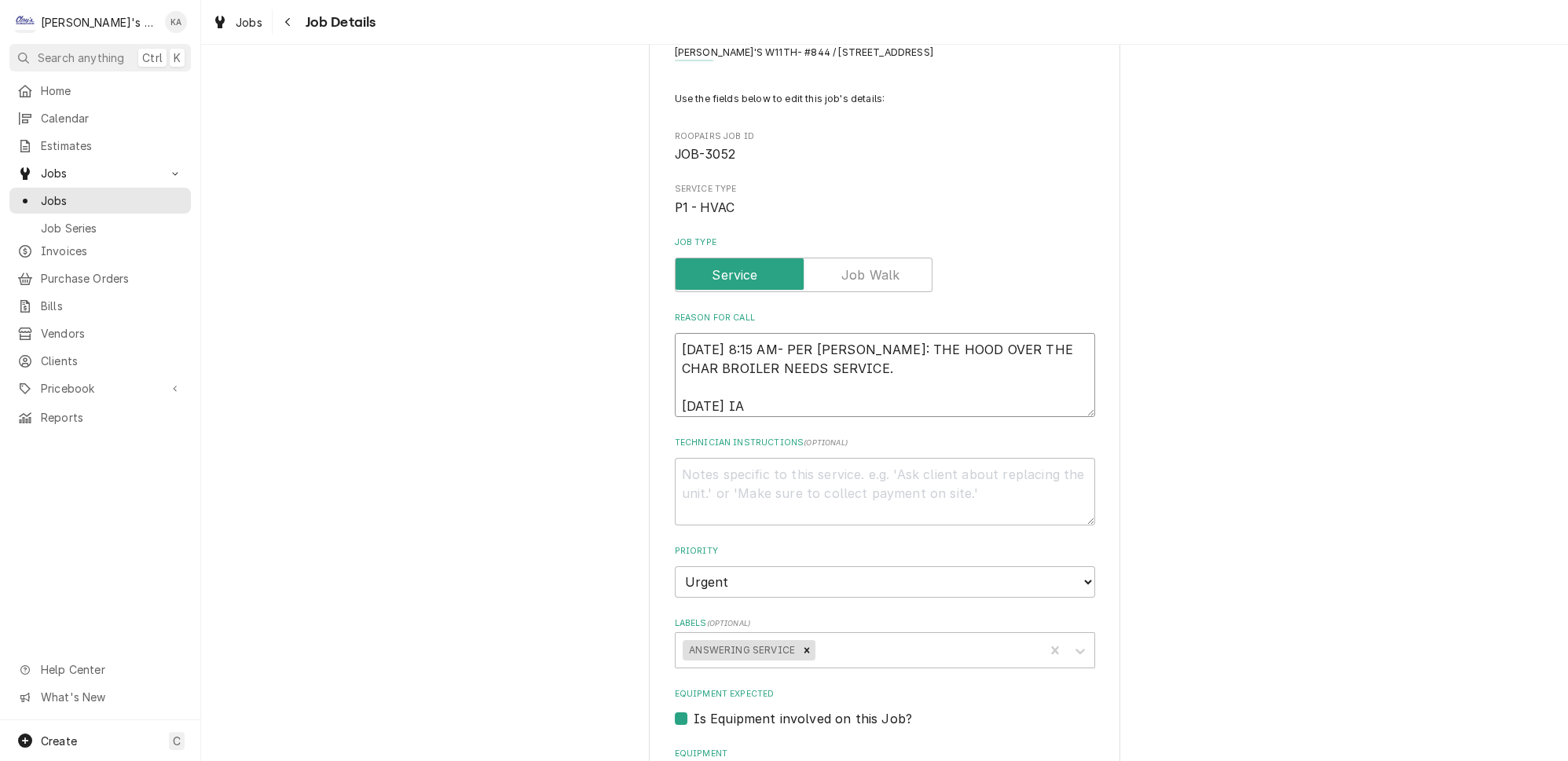
type textarea "9/27/2025 8:15 AM- PER RENEE: THE HOOD OVER THE CHAR BROILER NEEDS SERVICE. 9/3…"
type textarea "x"
type textarea "9/27/2025 8:15 AM- PER RENEE: THE HOOD OVER THE CHAR BROILER NEEDS SERVICE. 9/3…"
type textarea "x"
type textarea "9/27/2025 8:15 AM- PER RENEE: THE HOOD OVER THE CHAR BROILER NEEDS SERVICE. 9/3…"
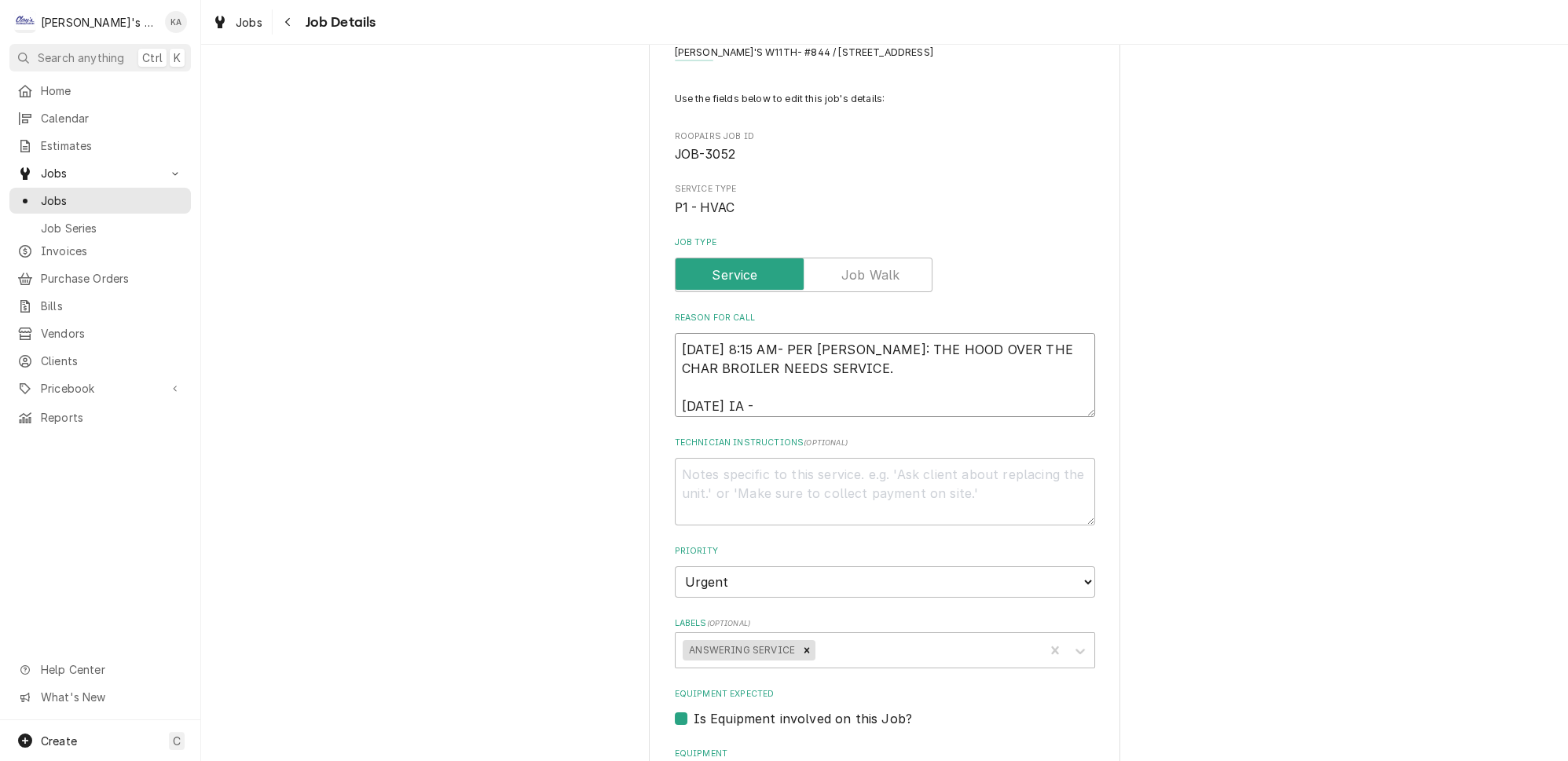
type textarea "x"
type textarea "9/27/2025 8:15 AM- PER RENEE: THE HOOD OVER THE CHAR BROILER NEEDS SERVICE. 9/3…"
type textarea "x"
type textarea "9/27/2025 8:15 AM- PER RENEE: THE HOOD OVER THE CHAR BROILER NEEDS SERVICE. 9/3…"
type textarea "x"
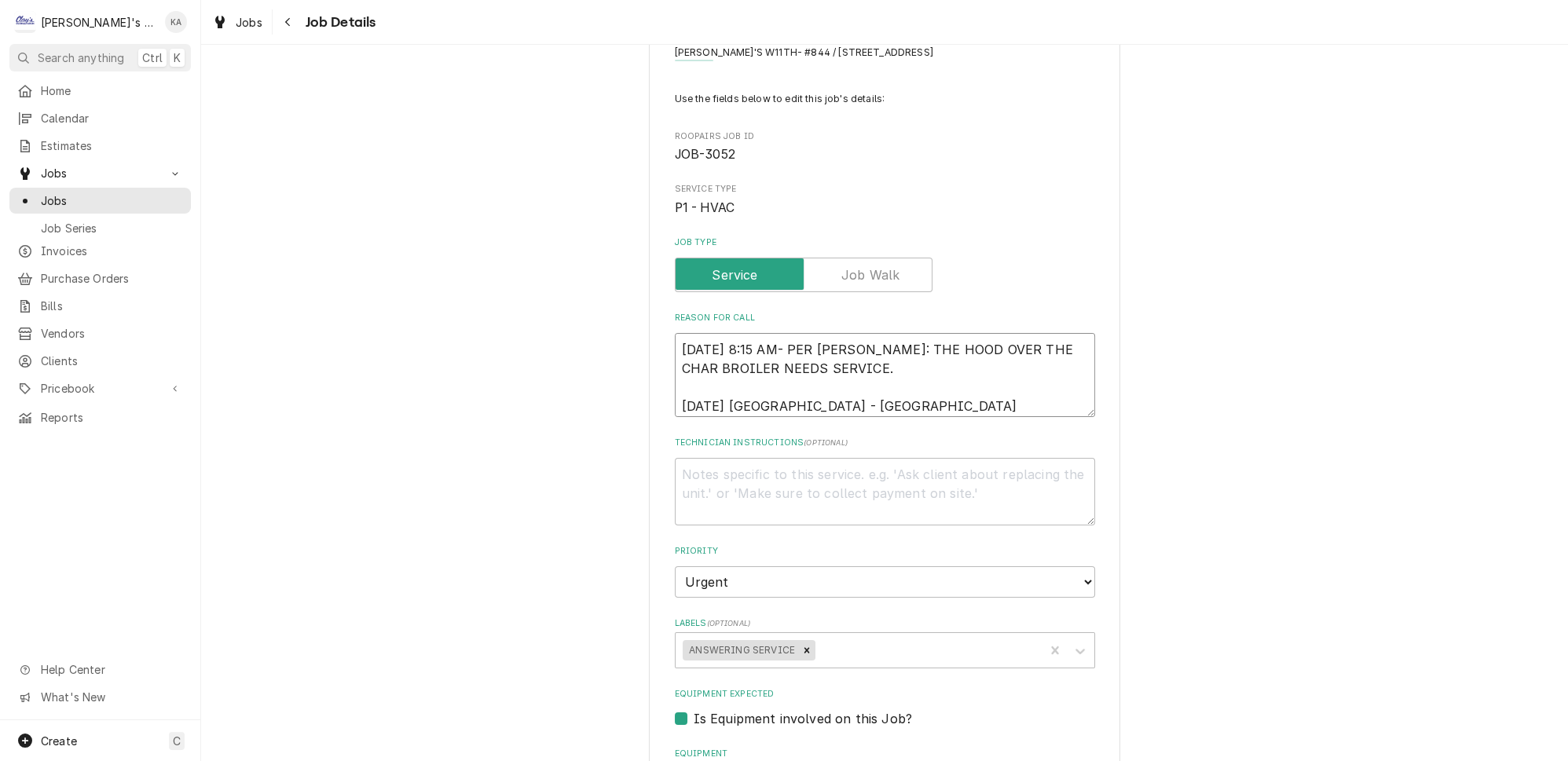
type textarea "9/27/2025 8:15 AM- PER RENEE: THE HOOD OVER THE CHAR BROILER NEEDS SERVICE. 9/3…"
type textarea "x"
type textarea "9/27/2025 8:15 AM- PER RENEE: THE HOOD OVER THE CHAR BROILER NEEDS SERVICE. 9/3…"
type textarea "x"
type textarea "9/27/2025 8:15 AM- PER RENEE: THE HOOD OVER THE CHAR BROILER NEEDS SERVICE. 9/3…"
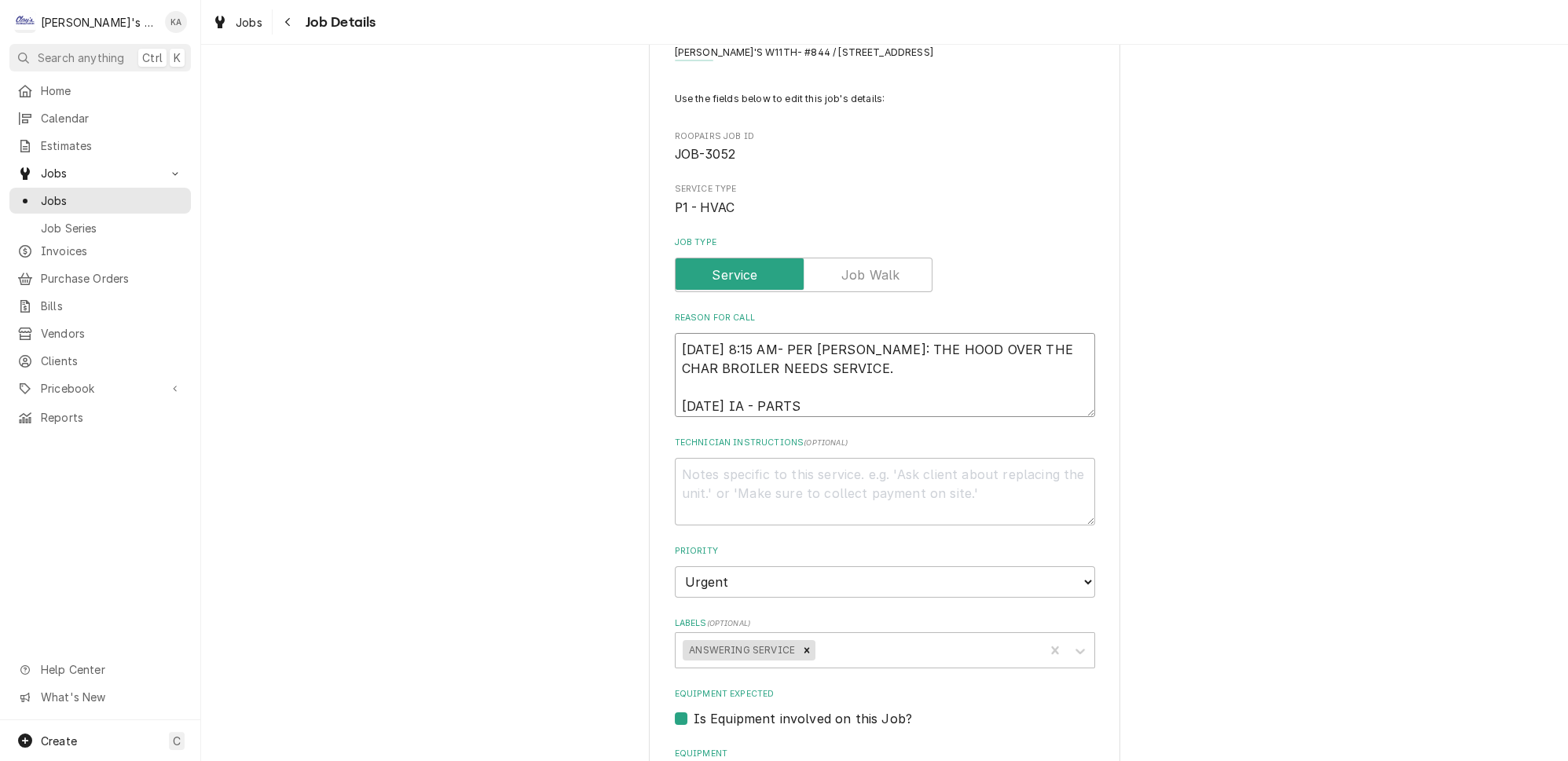
type textarea "x"
type textarea "9/27/2025 8:15 AM- PER RENEE: THE HOOD OVER THE CHAR BROILER NEEDS SERVICE. 9/3…"
type textarea "x"
type textarea "9/27/2025 8:15 AM- PER RENEE: THE HOOD OVER THE CHAR BROILER NEEDS SERVICE. 9/3…"
type textarea "x"
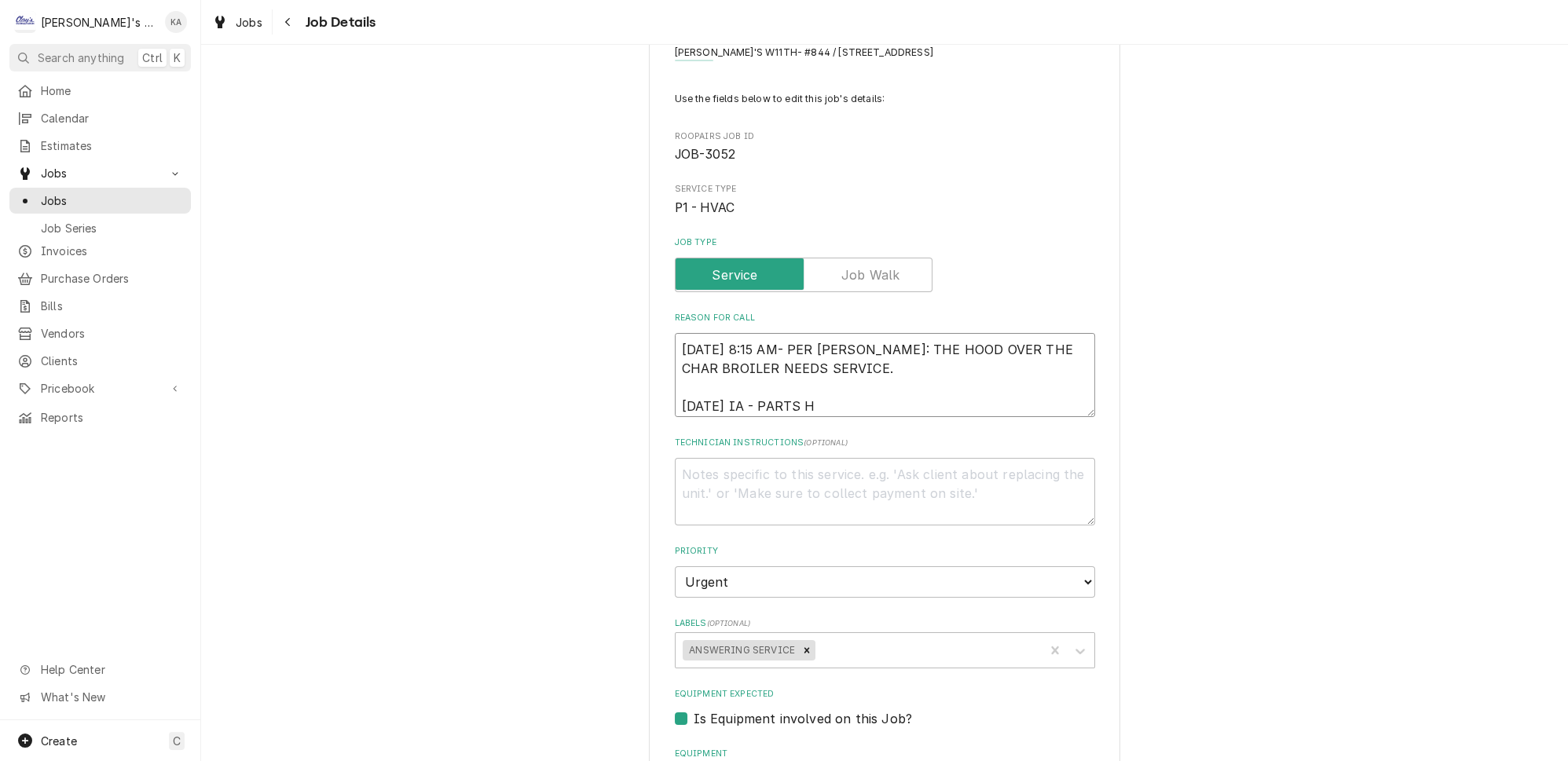
type textarea "9/27/2025 8:15 AM- PER RENEE: THE HOOD OVER THE CHAR BROILER NEEDS SERVICE. 9/3…"
type textarea "x"
type textarea "9/27/2025 8:15 AM- PER RENEE: THE HOOD OVER THE CHAR BROILER NEEDS SERVICE. 9/3…"
type textarea "x"
type textarea "9/27/2025 8:15 AM- PER RENEE: THE HOOD OVER THE CHAR BROILER NEEDS SERVICE. 9/3…"
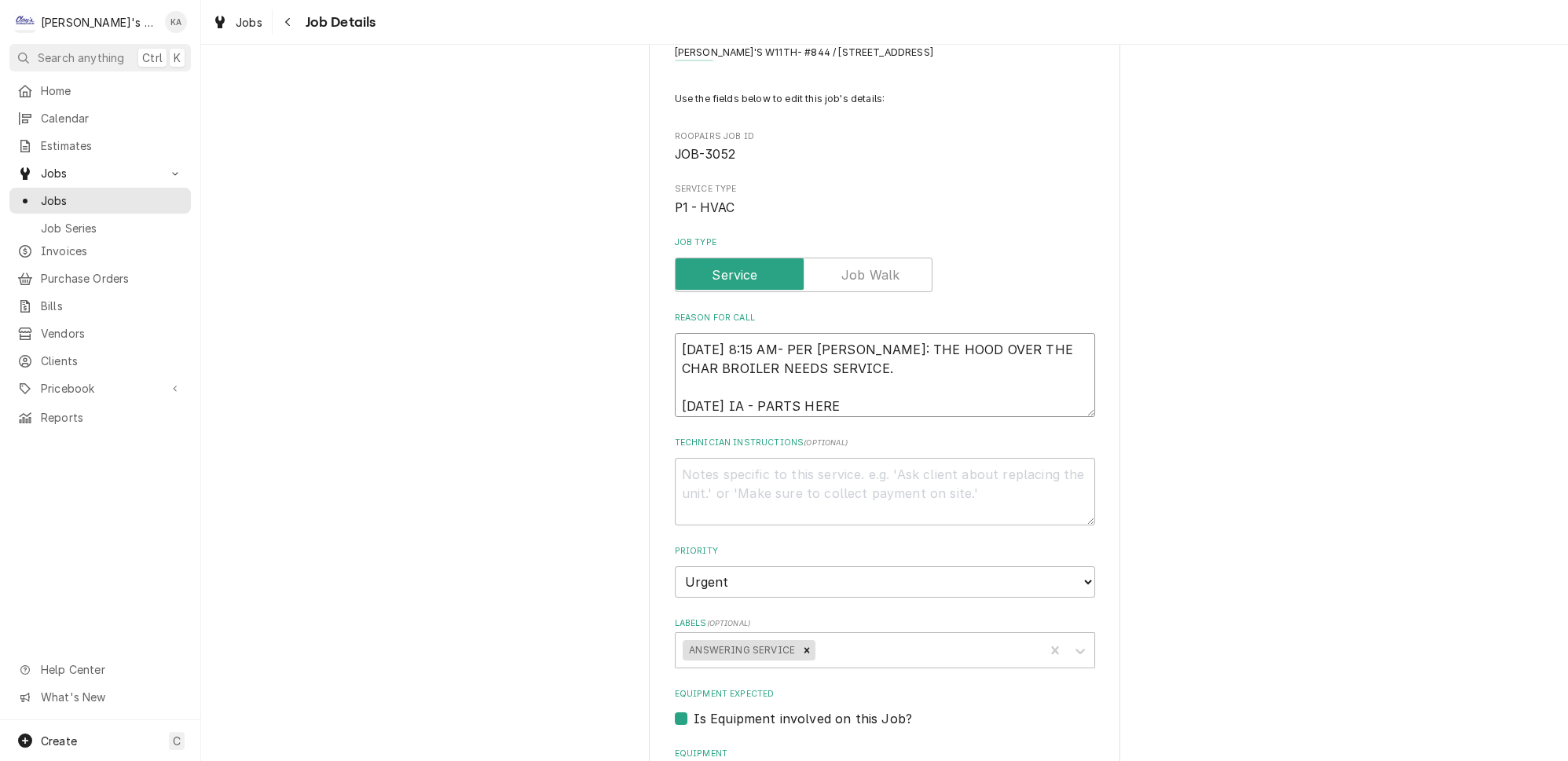
type textarea "x"
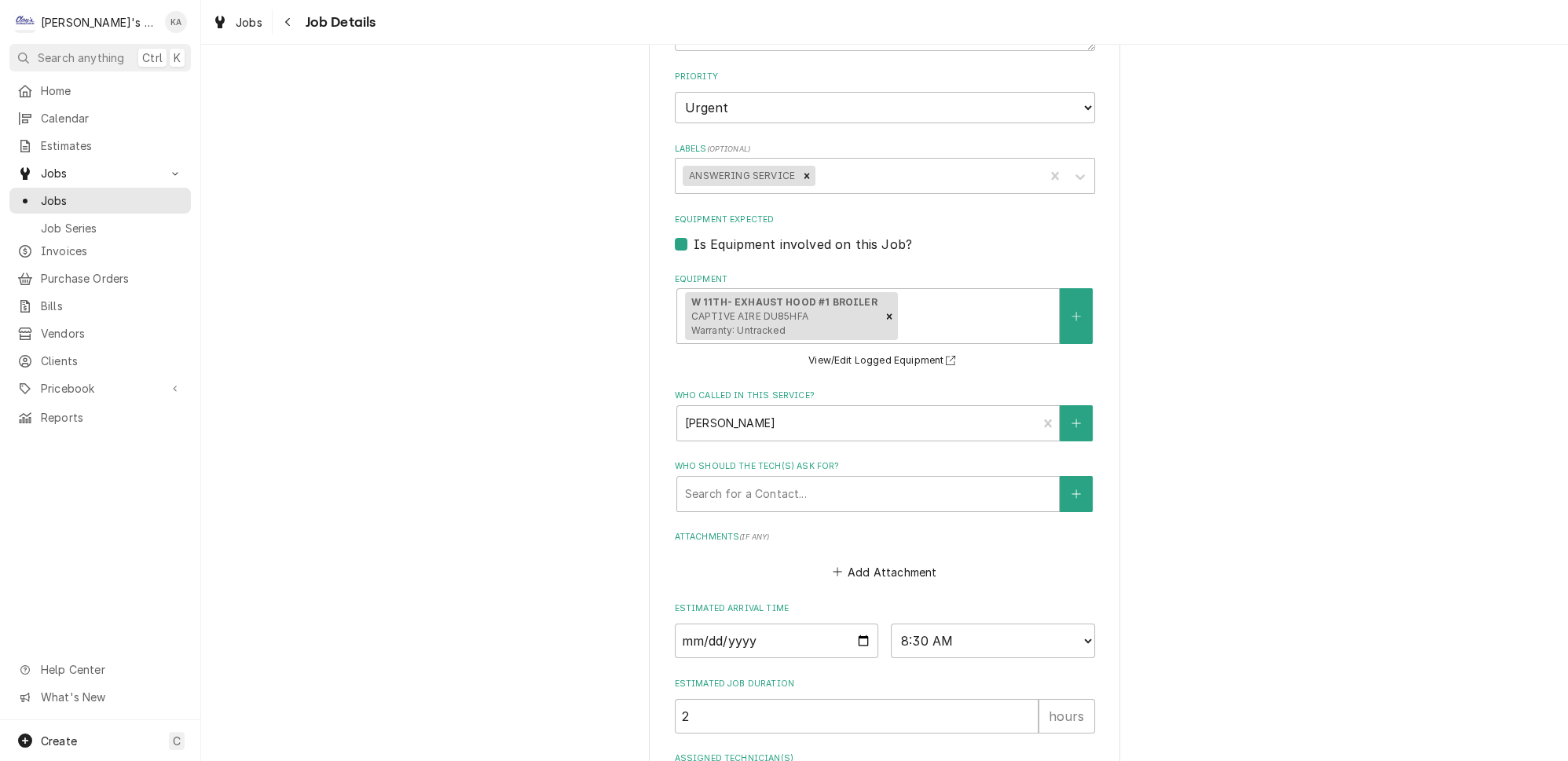
scroll to position [671, 0]
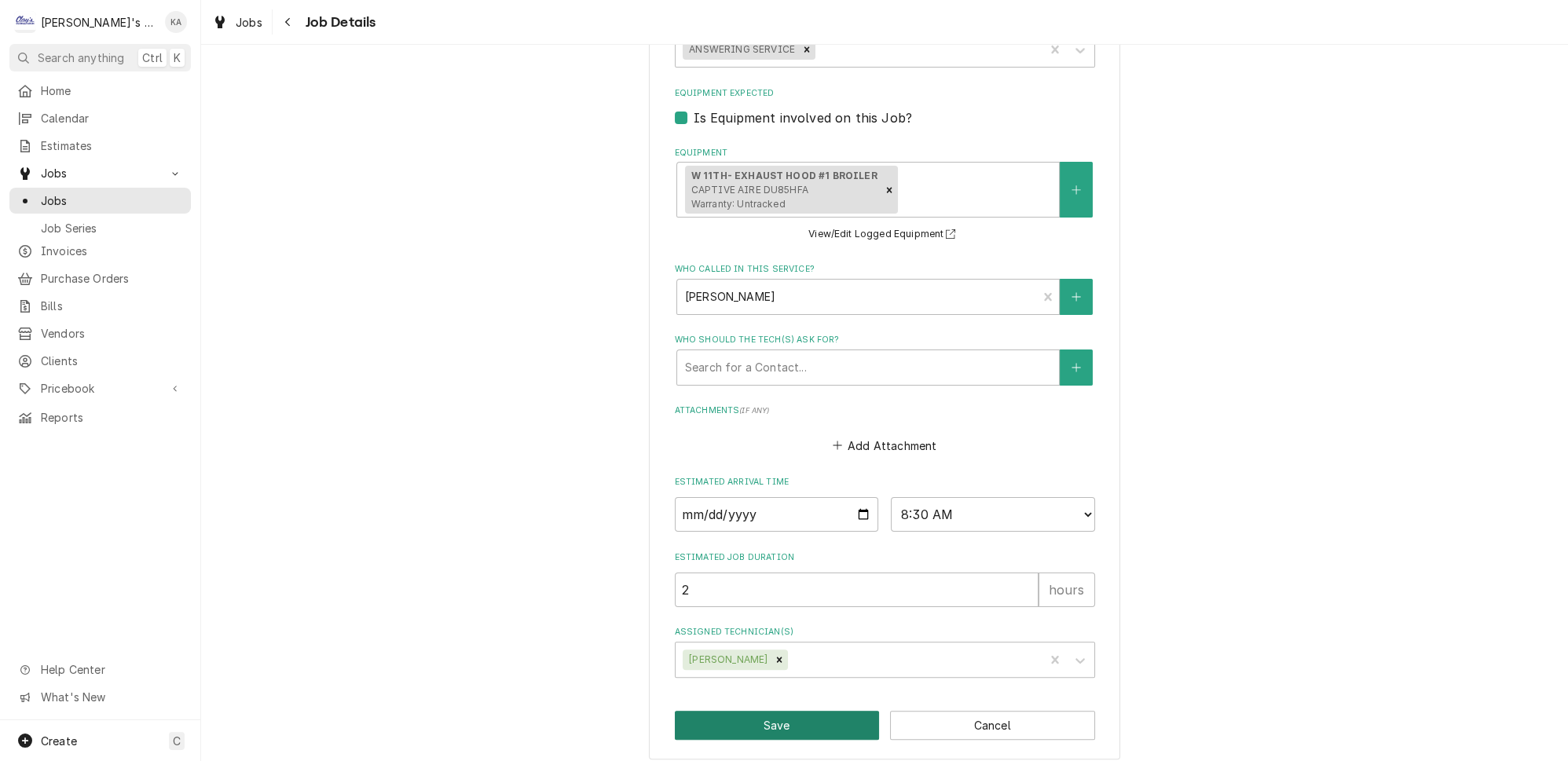
type textarea "9/27/2025 8:15 AM- PER RENEE: THE HOOD OVER THE CHAR BROILER NEEDS SERVICE. 9/3…"
click at [819, 720] on button "Save" at bounding box center [777, 726] width 205 height 29
type textarea "x"
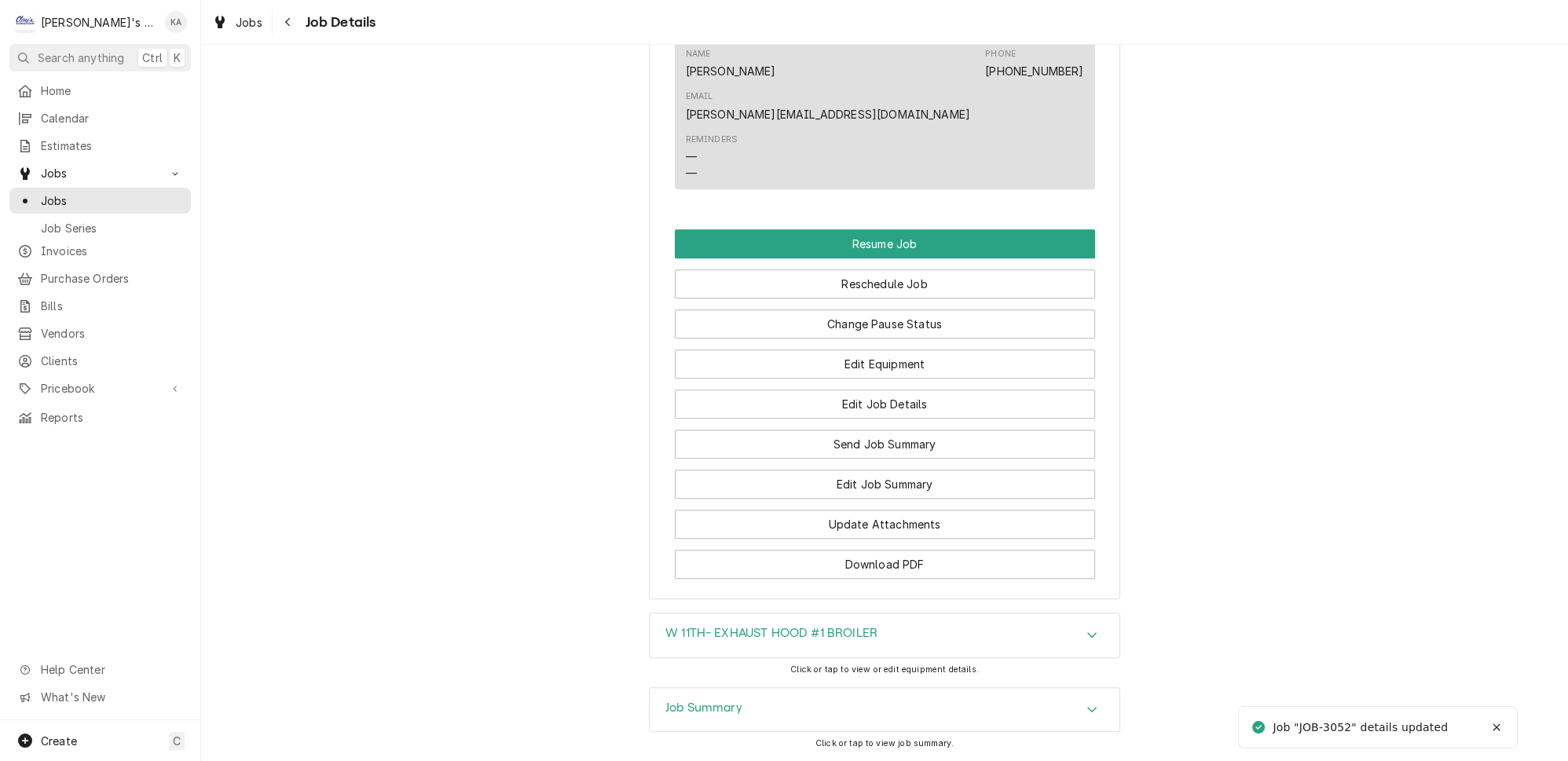
scroll to position [1714, 0]
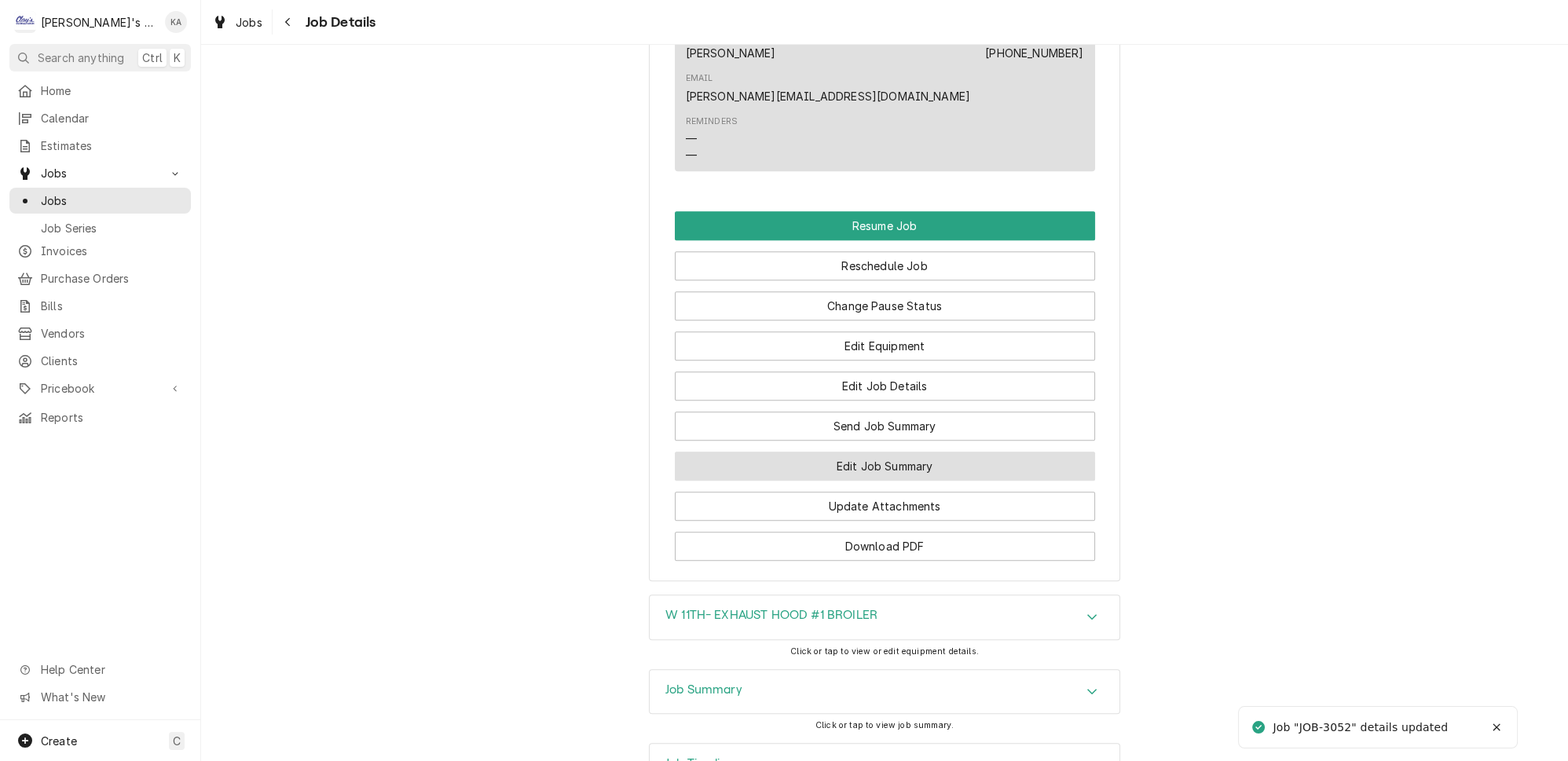
click at [872, 452] on button "Edit Job Summary" at bounding box center [885, 466] width 420 height 29
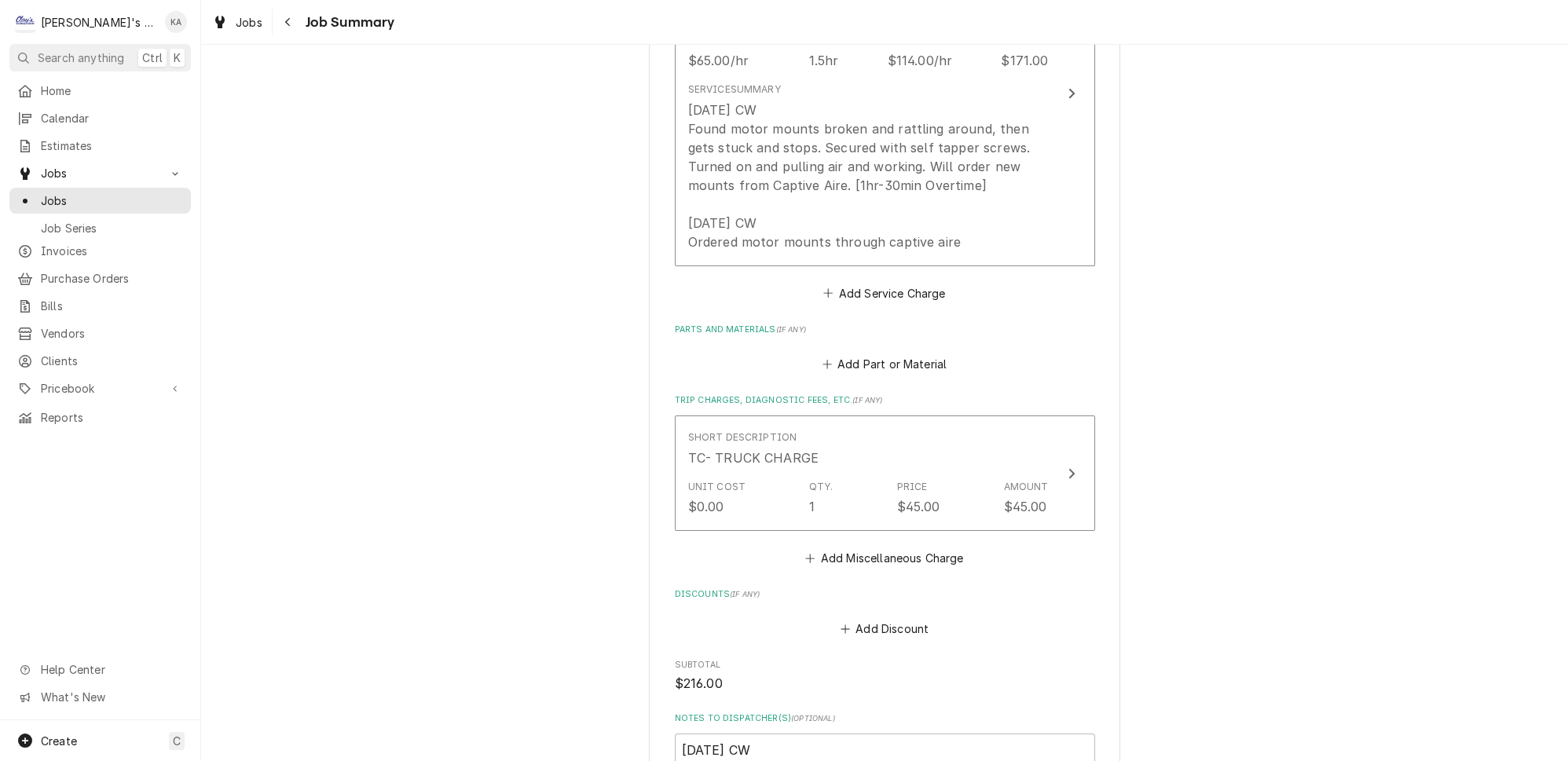
scroll to position [571, 0]
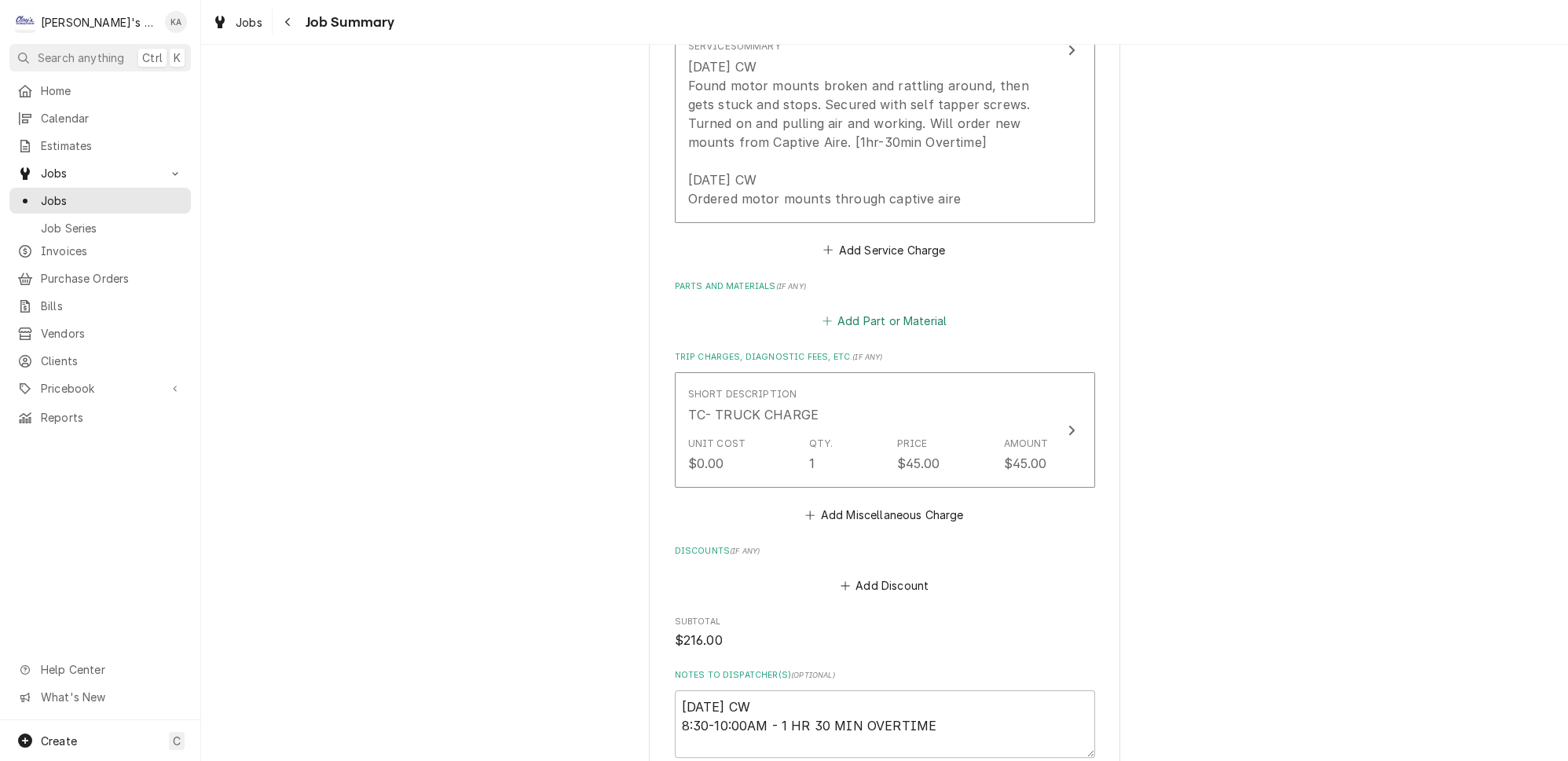
click at [861, 317] on button "Add Part or Material" at bounding box center [884, 320] width 130 height 22
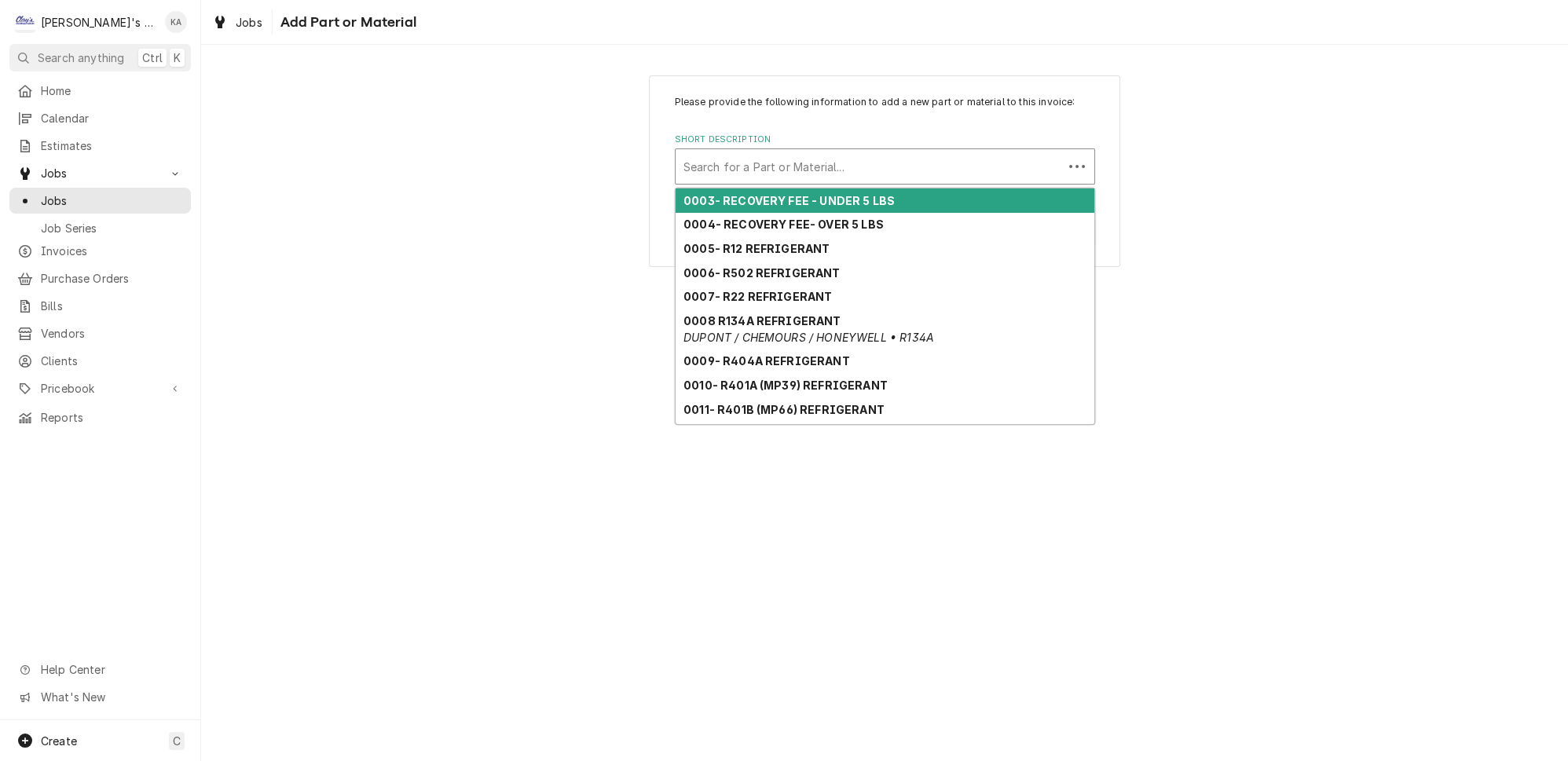
click at [824, 181] on div "Short Description" at bounding box center [869, 167] width 372 height 29
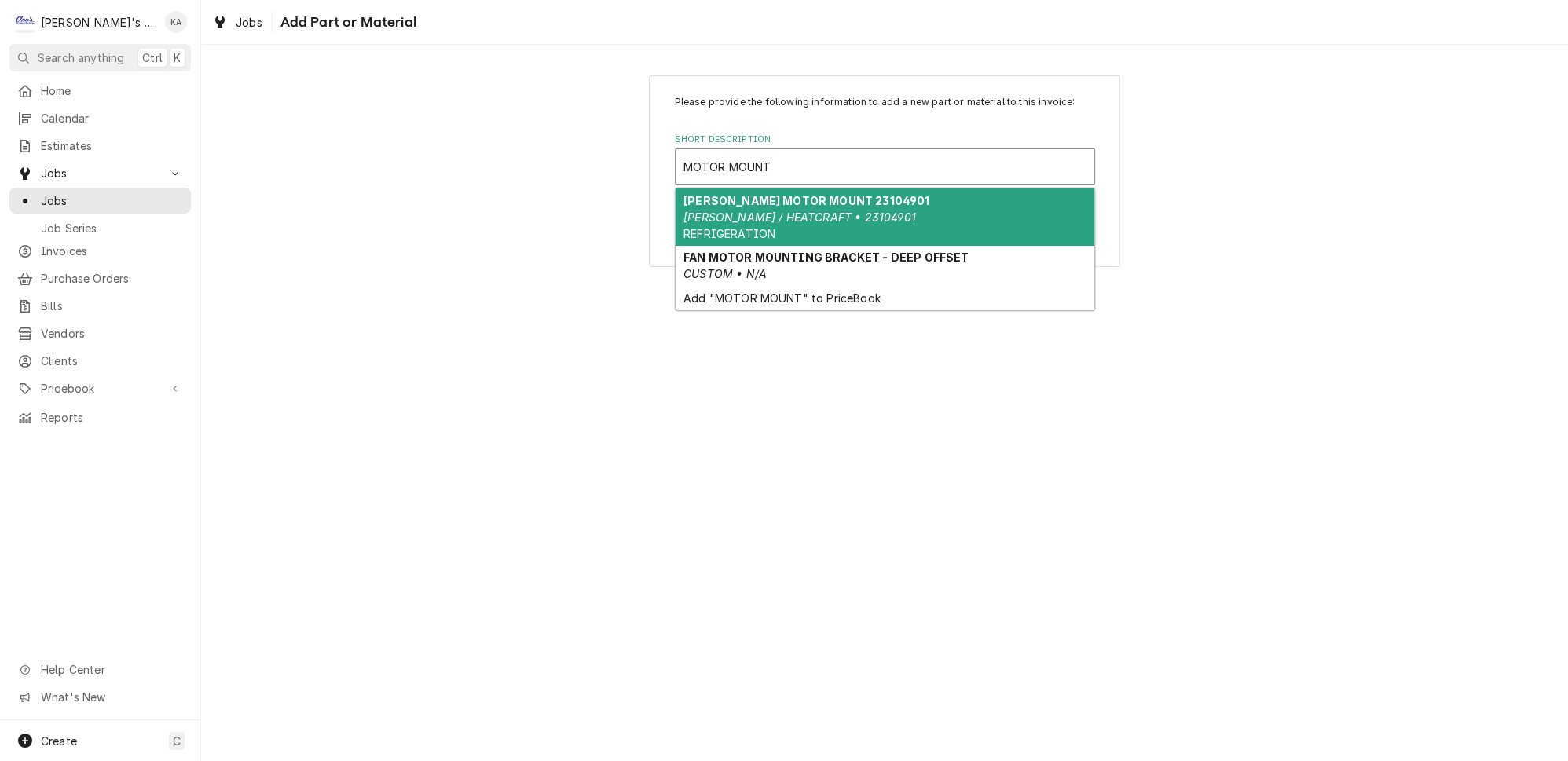
click at [689, 176] on input "MOTOR MOUNT" at bounding box center [729, 166] width 92 height 25
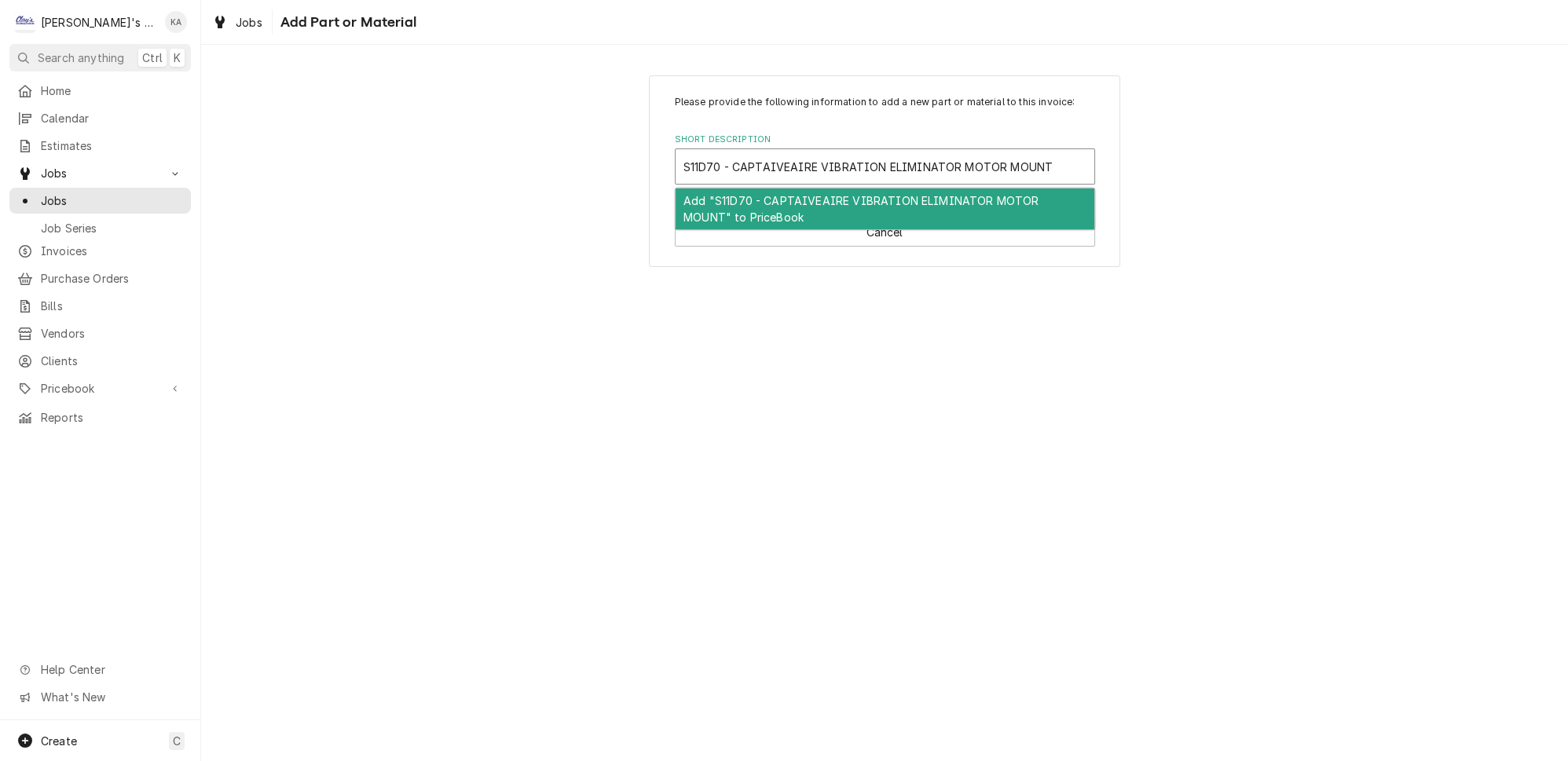
drag, startPoint x: 948, startPoint y: 178, endPoint x: 1038, endPoint y: 172, distance: 90.2
click at [1038, 172] on div "S11D70 - CAPTAIVEAIRE VIBRATION ELIMINATOR MOTOR MOUNT" at bounding box center [885, 167] width 403 height 29
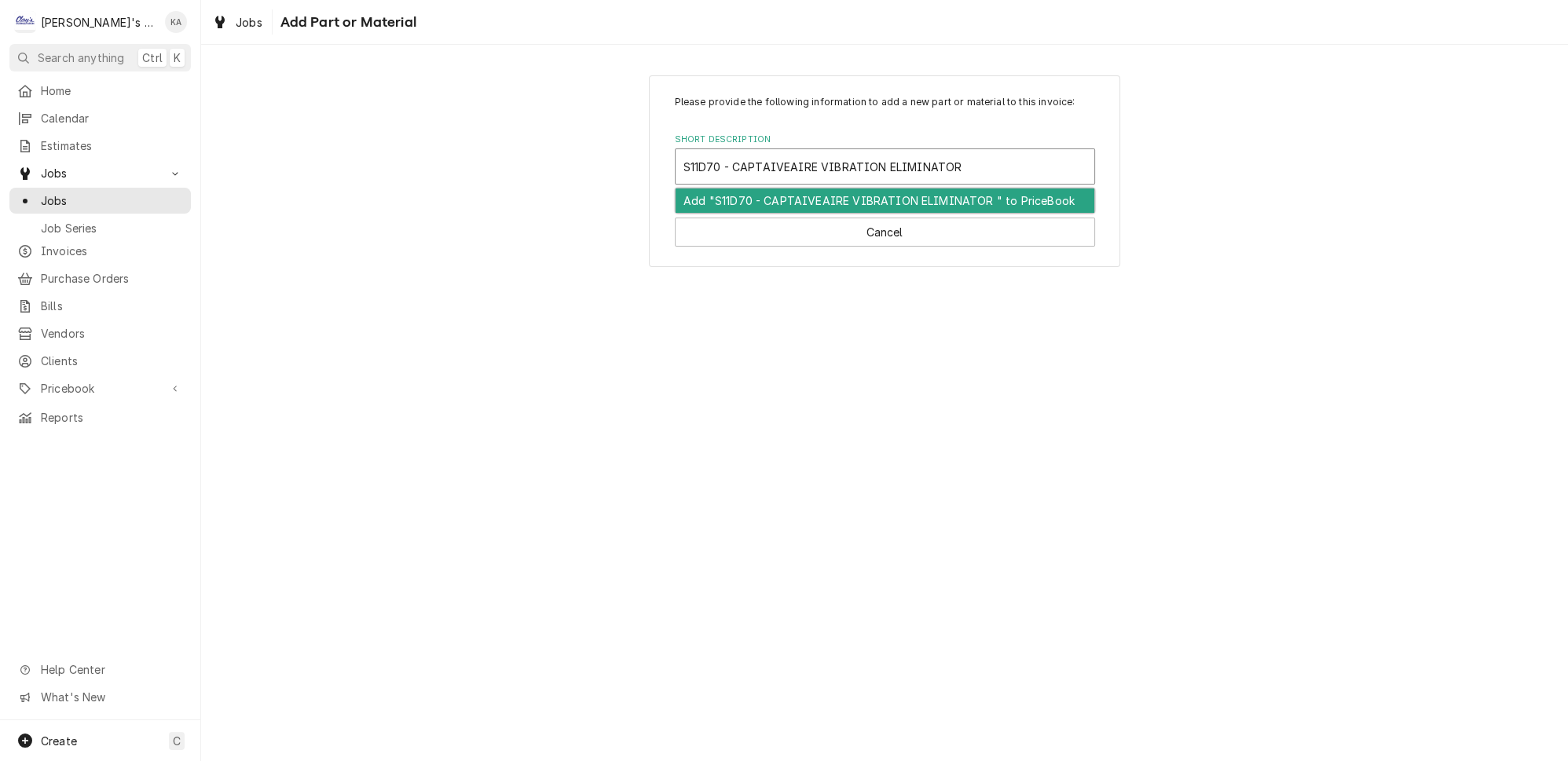
click at [772, 179] on input "S11D70 - CAPTAIVEAIRE VIBRATION ELIMINATOR" at bounding box center [825, 166] width 285 height 25
type input "S11D70 - CAPTAVEAIRE VIBRATION ELIMINATOR"
click at [938, 175] on input "S11D70 - CAPTAVEAIRE VIBRATION ELIMINATOR" at bounding box center [823, 166] width 279 height 25
click at [911, 211] on div "Add "S11D70 - CAPTAVEAIRE VIBRATION ELIMINATOR " to PriceBook" at bounding box center [885, 201] width 418 height 25
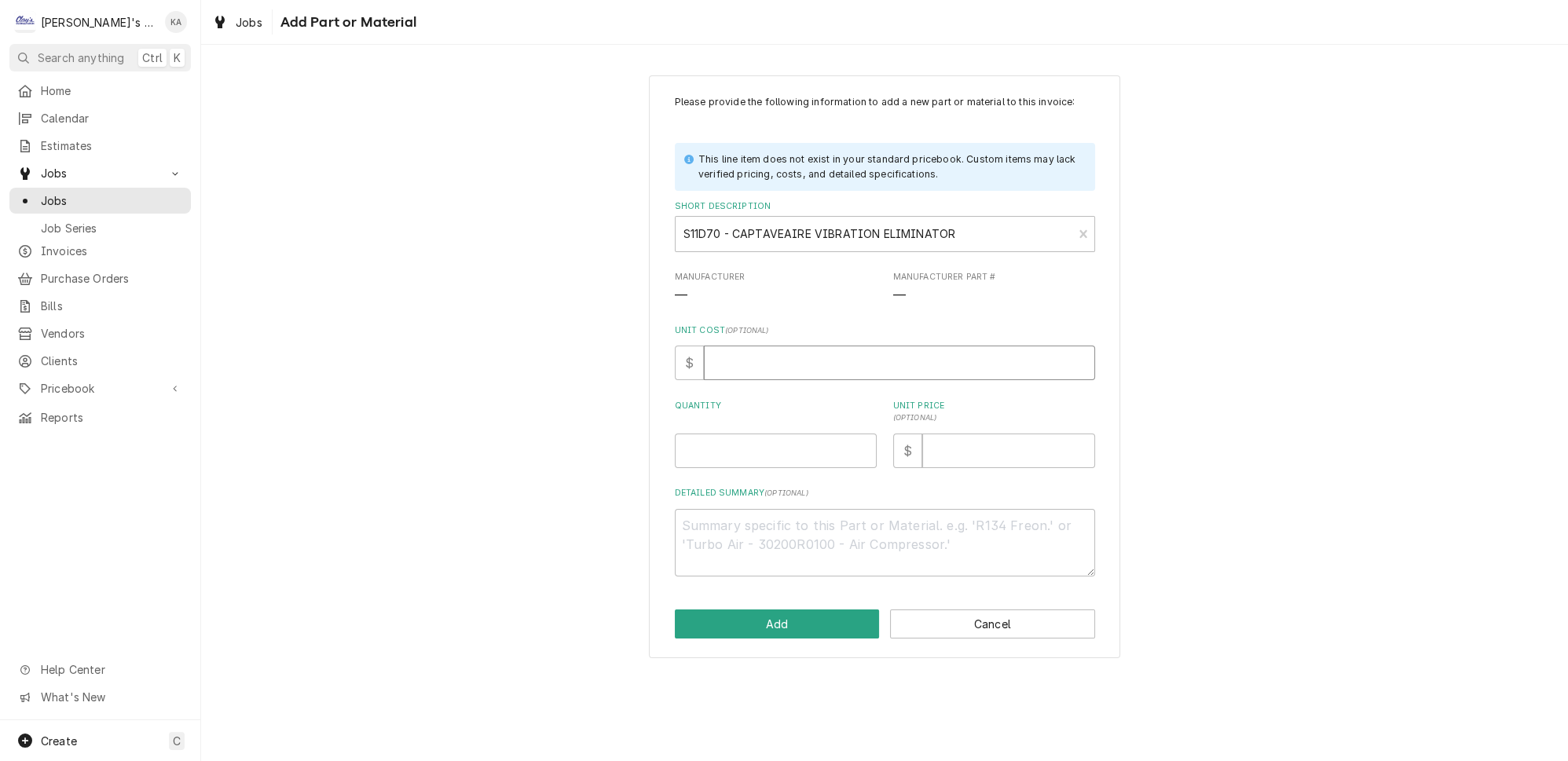
click at [795, 380] on input "Unit Cost ( optional )" at bounding box center [899, 363] width 391 height 34
type textarea "x"
type input "2"
type textarea "x"
type input "25"
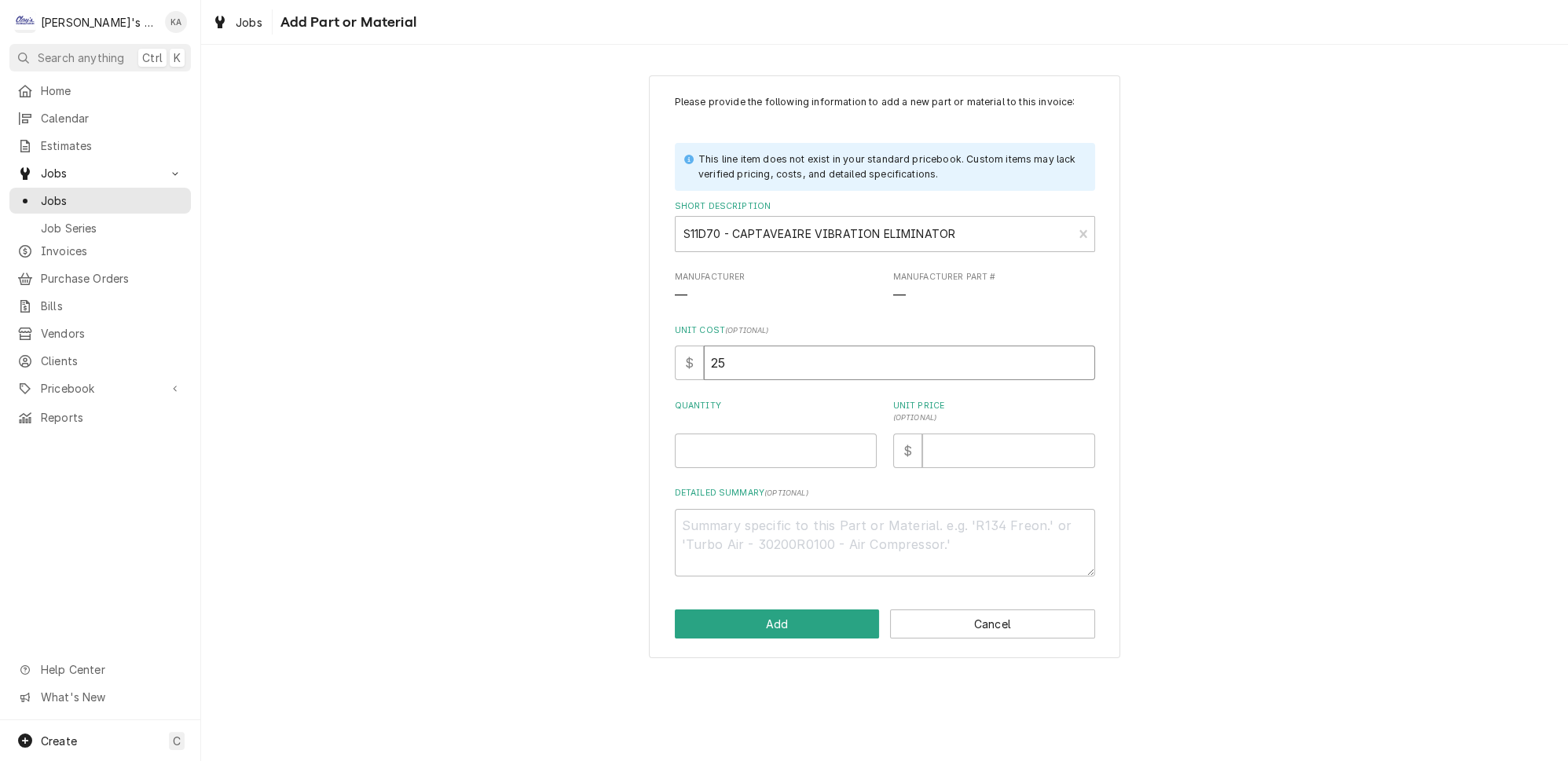
type textarea "x"
type input "25.2"
type textarea "x"
type input "25.28"
click at [970, 468] on input "Unit Price ( optional )" at bounding box center [1008, 451] width 173 height 34
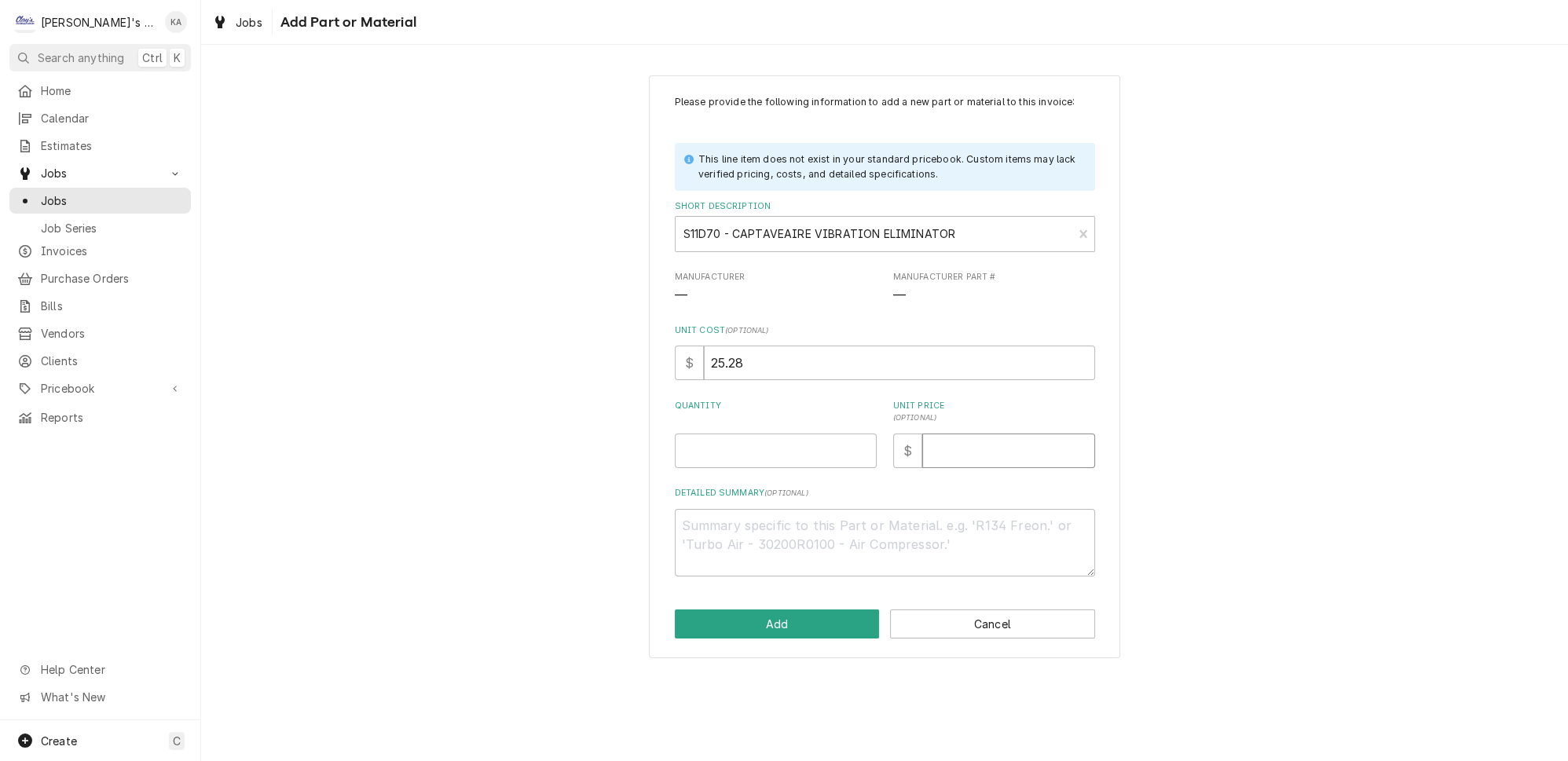
type textarea "x"
type input "6"
type textarea "x"
type input "63"
type textarea "x"
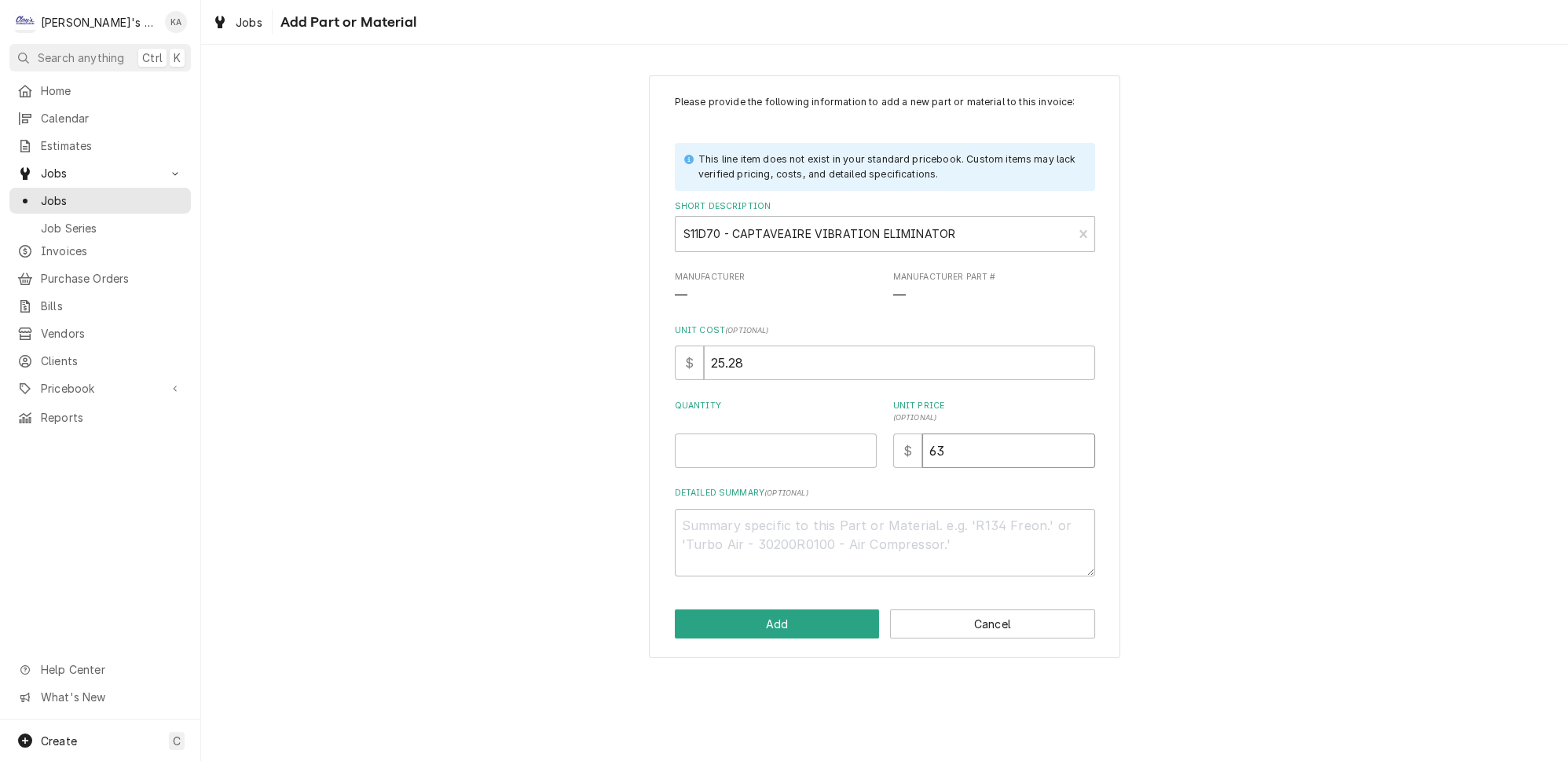
type input "63.2"
type textarea "x"
type input "63.20"
click at [780, 550] on textarea "Detailed Summary ( optional )" at bounding box center [885, 543] width 420 height 68
type textarea "x"
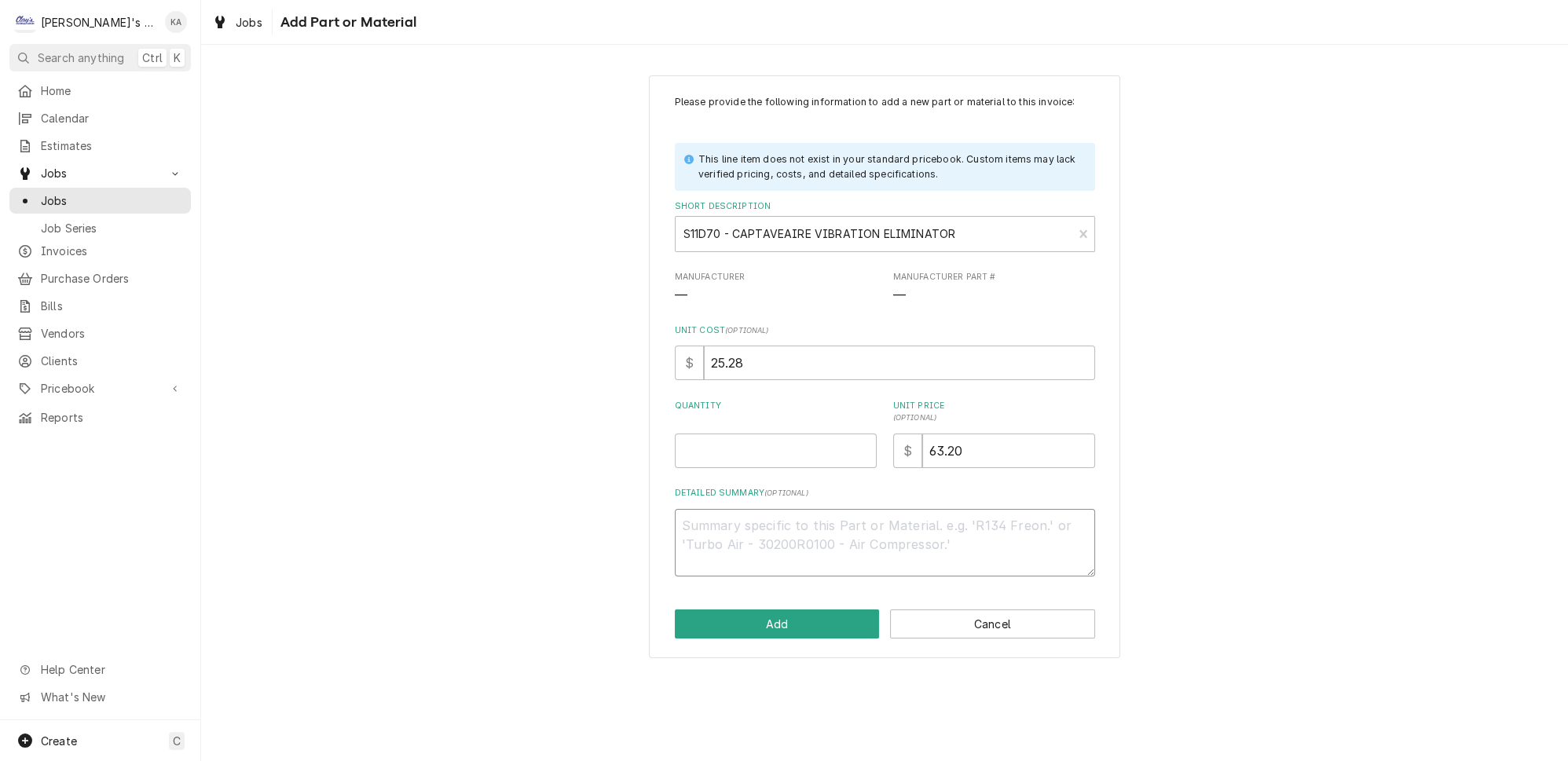
type textarea "V"
type textarea "x"
type textarea "VI"
type textarea "x"
type textarea "VIB"
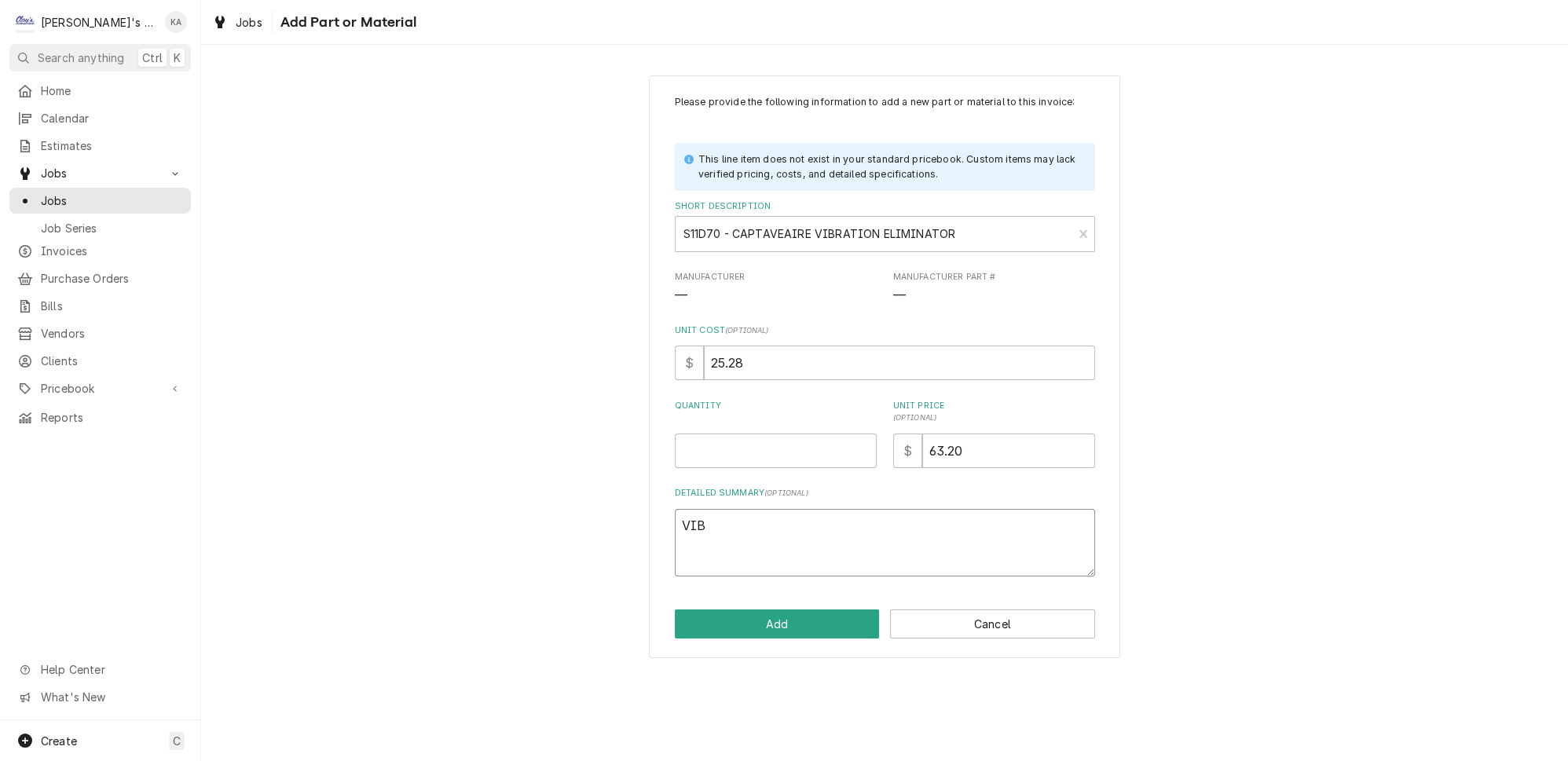
type textarea "x"
type textarea "VIBR"
type textarea "x"
type textarea "VIBRA"
type textarea "x"
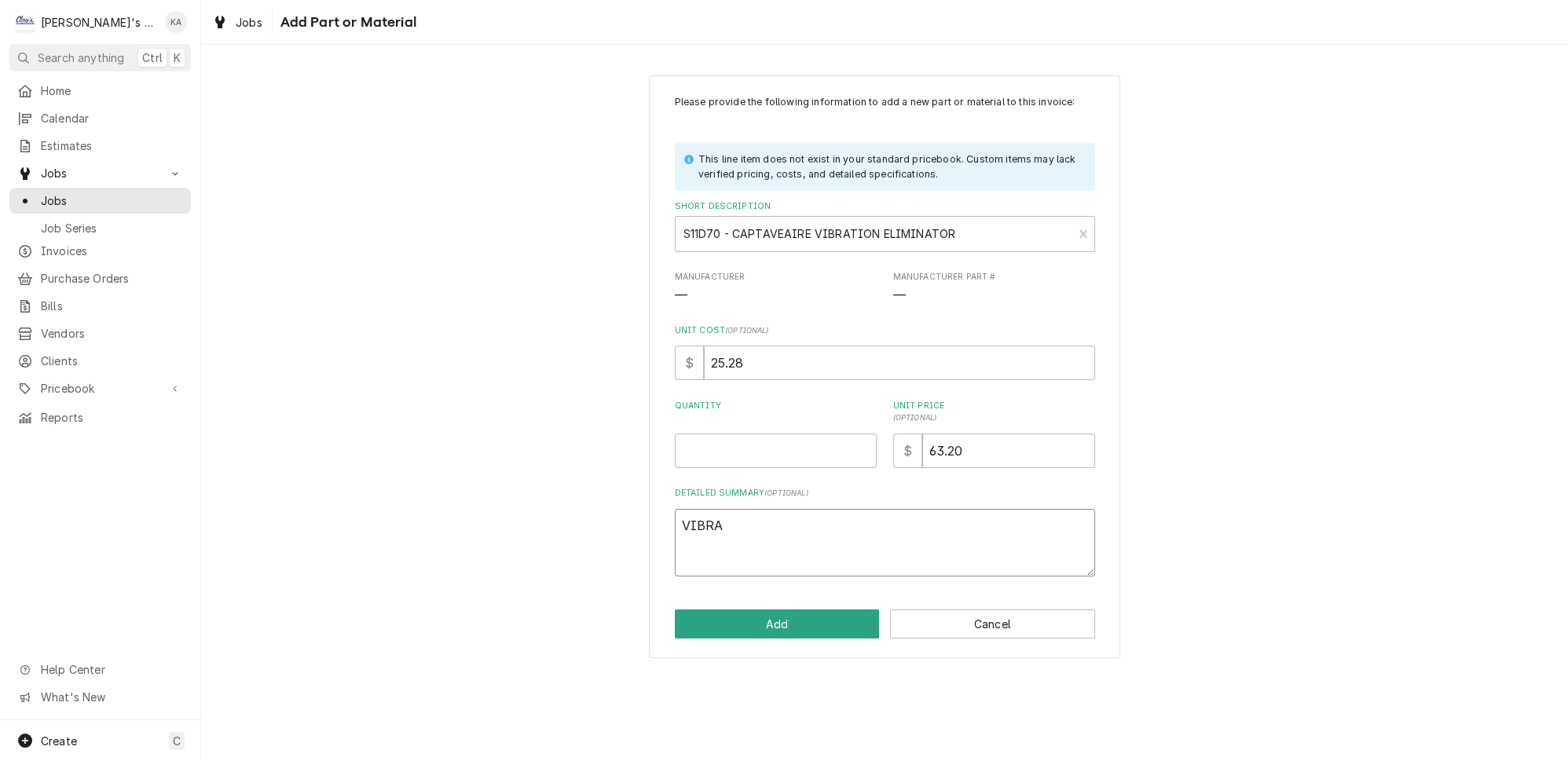
type textarea "VIBRAT"
type textarea "x"
type textarea "VIBRATI"
type textarea "x"
type textarea "VIBRATIO"
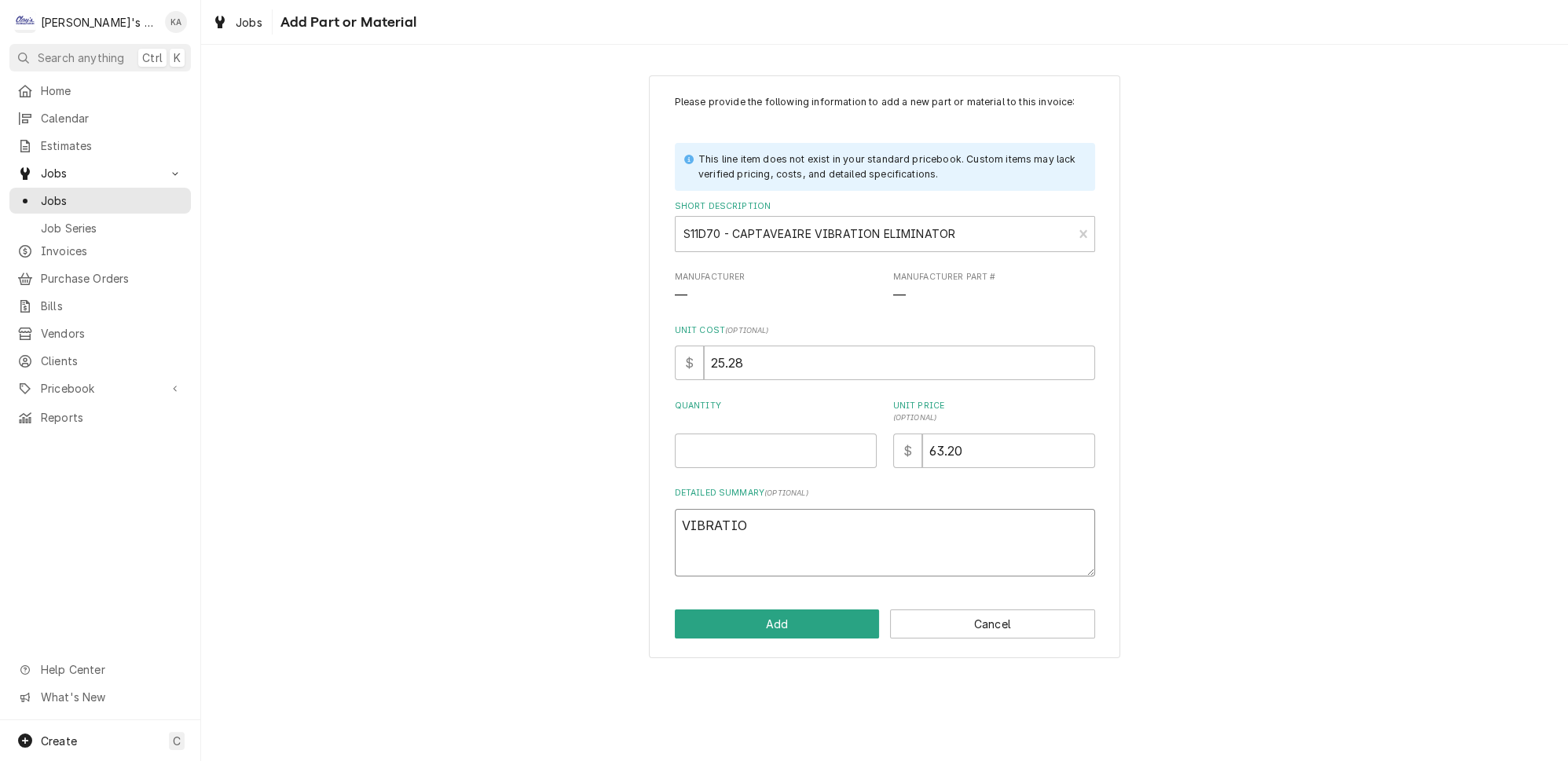
type textarea "x"
type textarea "VIBRATION"
type textarea "x"
type textarea "VIBRATION"
type textarea "x"
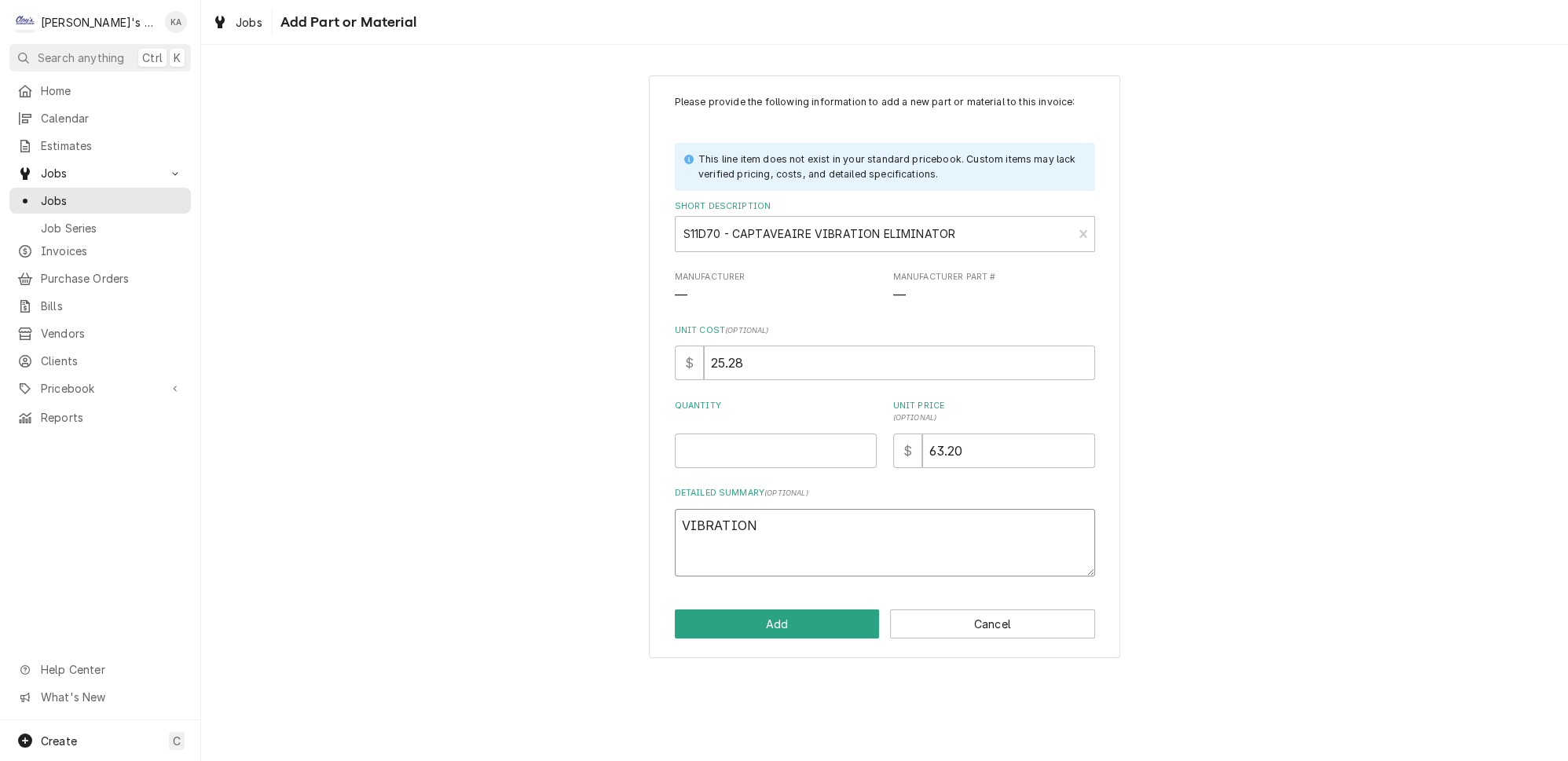
type textarea "VIBRATION E"
type textarea "x"
type textarea "VIBRATION EL"
type textarea "x"
type textarea "VIBRATION ELI"
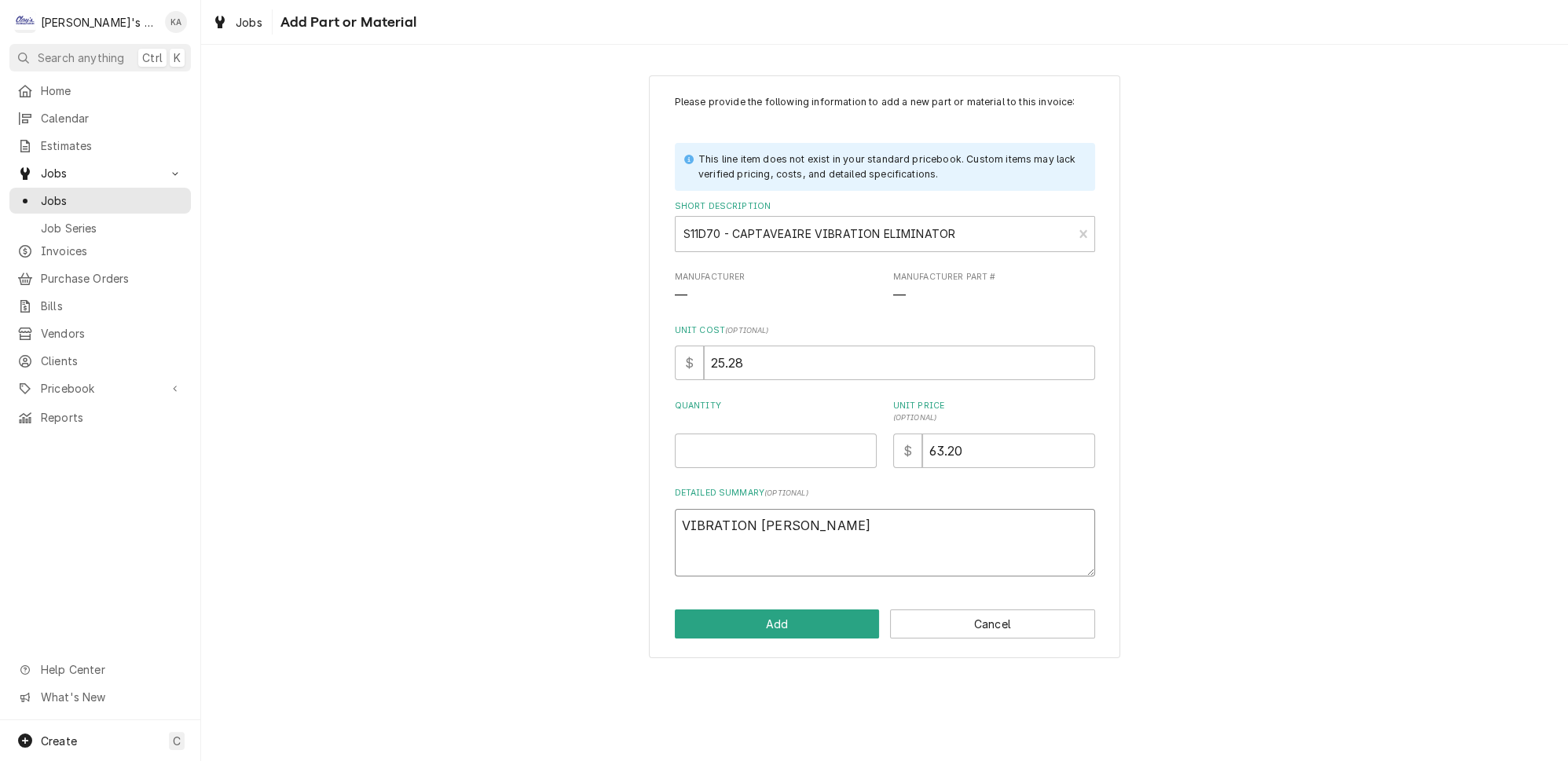
type textarea "x"
type textarea "VIBRATION ELIM"
type textarea "x"
type textarea "VIBRATION ELIMI"
type textarea "x"
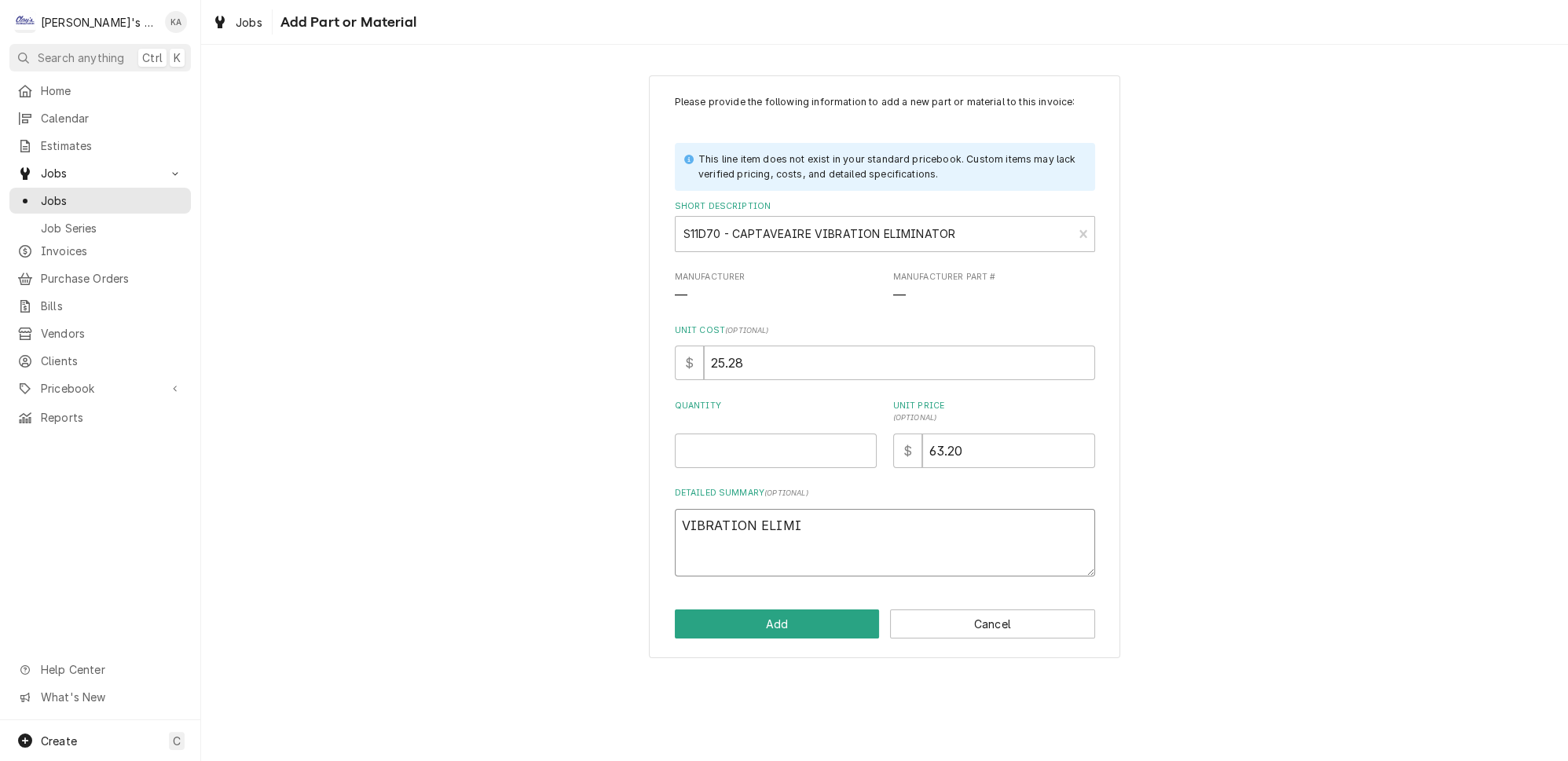
type textarea "VIBRATION ELIMIN"
type textarea "x"
type textarea "VIBRATION ELIMINA"
type textarea "x"
type textarea "VIBRATION ELIMINAT"
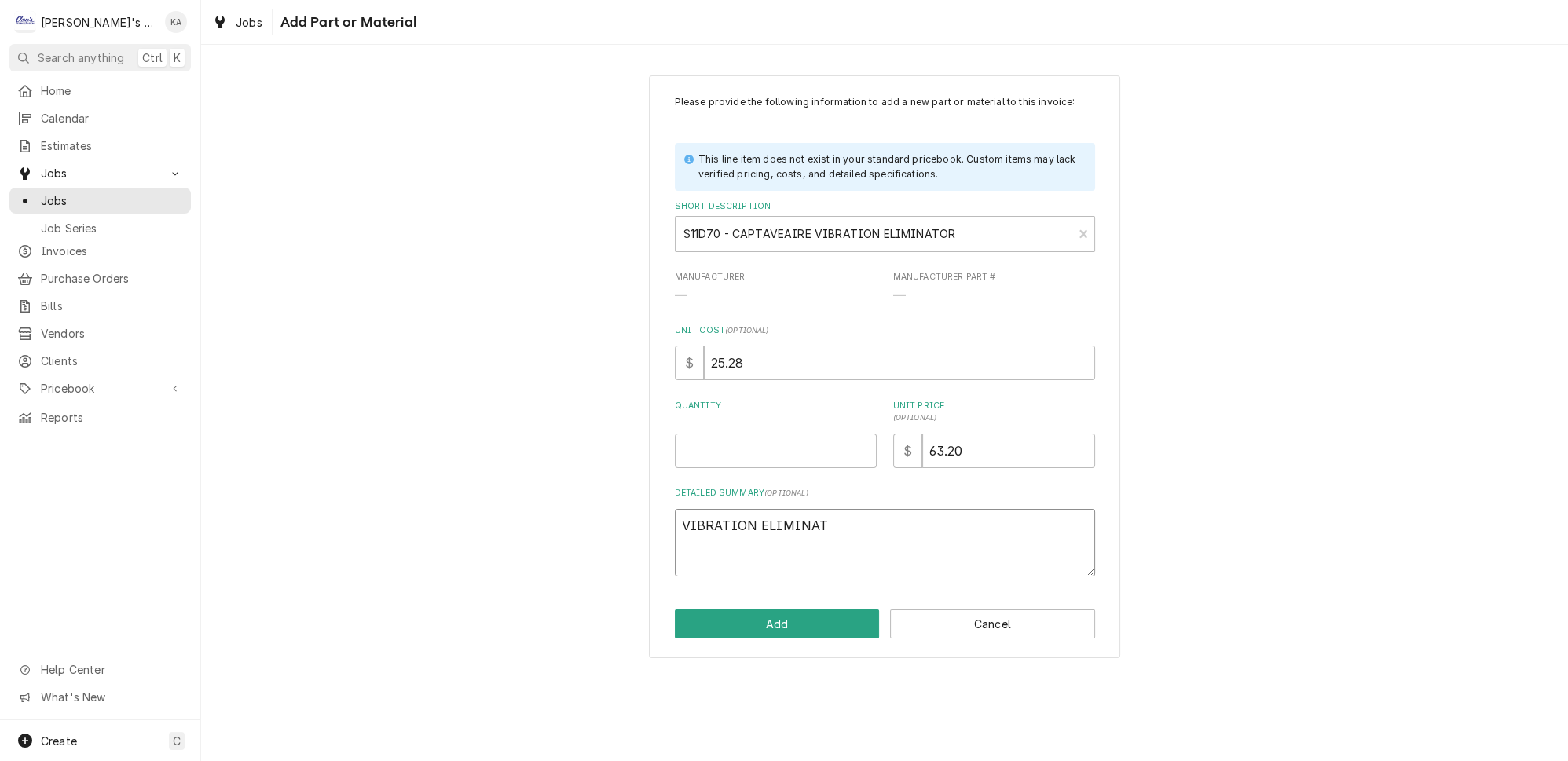
type textarea "x"
type textarea "VIBRATION ELIMINATO"
type textarea "x"
type textarea "VIBRATION ELIMINATOR"
click at [769, 241] on div "Short Description" at bounding box center [874, 235] width 381 height 29
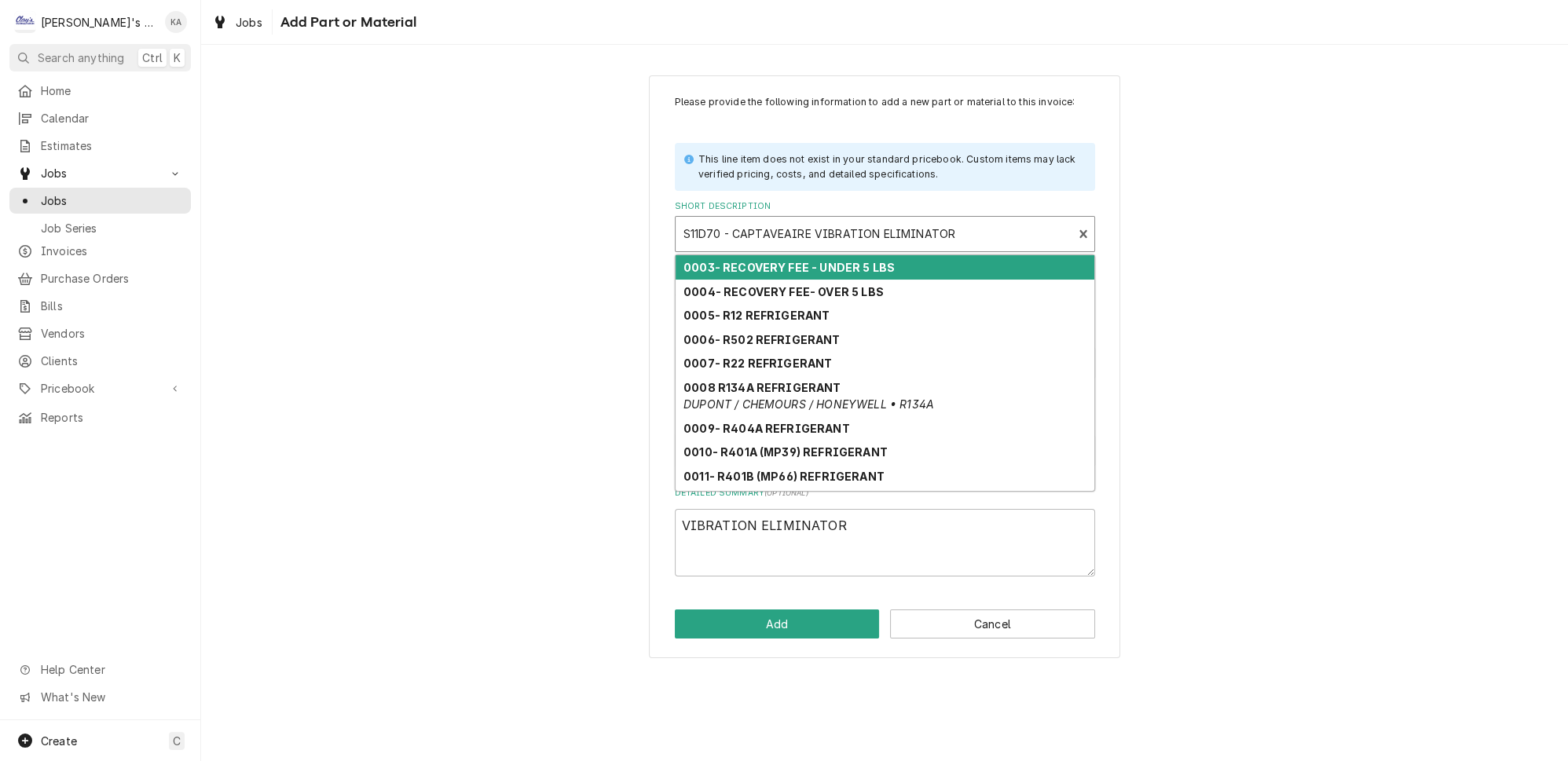
click at [770, 237] on div "Short Description" at bounding box center [874, 235] width 381 height 29
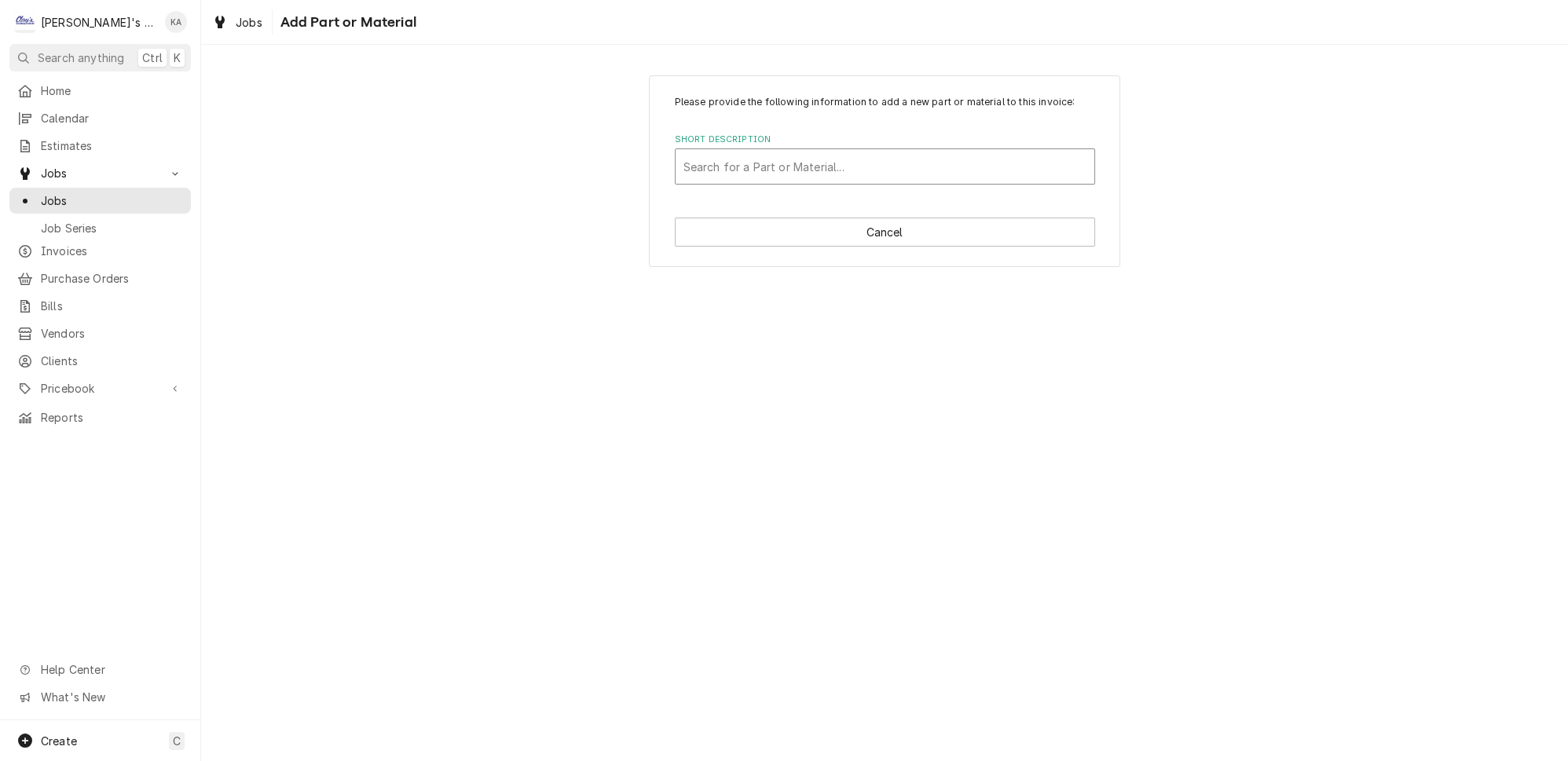
click at [801, 181] on div "Short Description" at bounding box center [885, 167] width 403 height 29
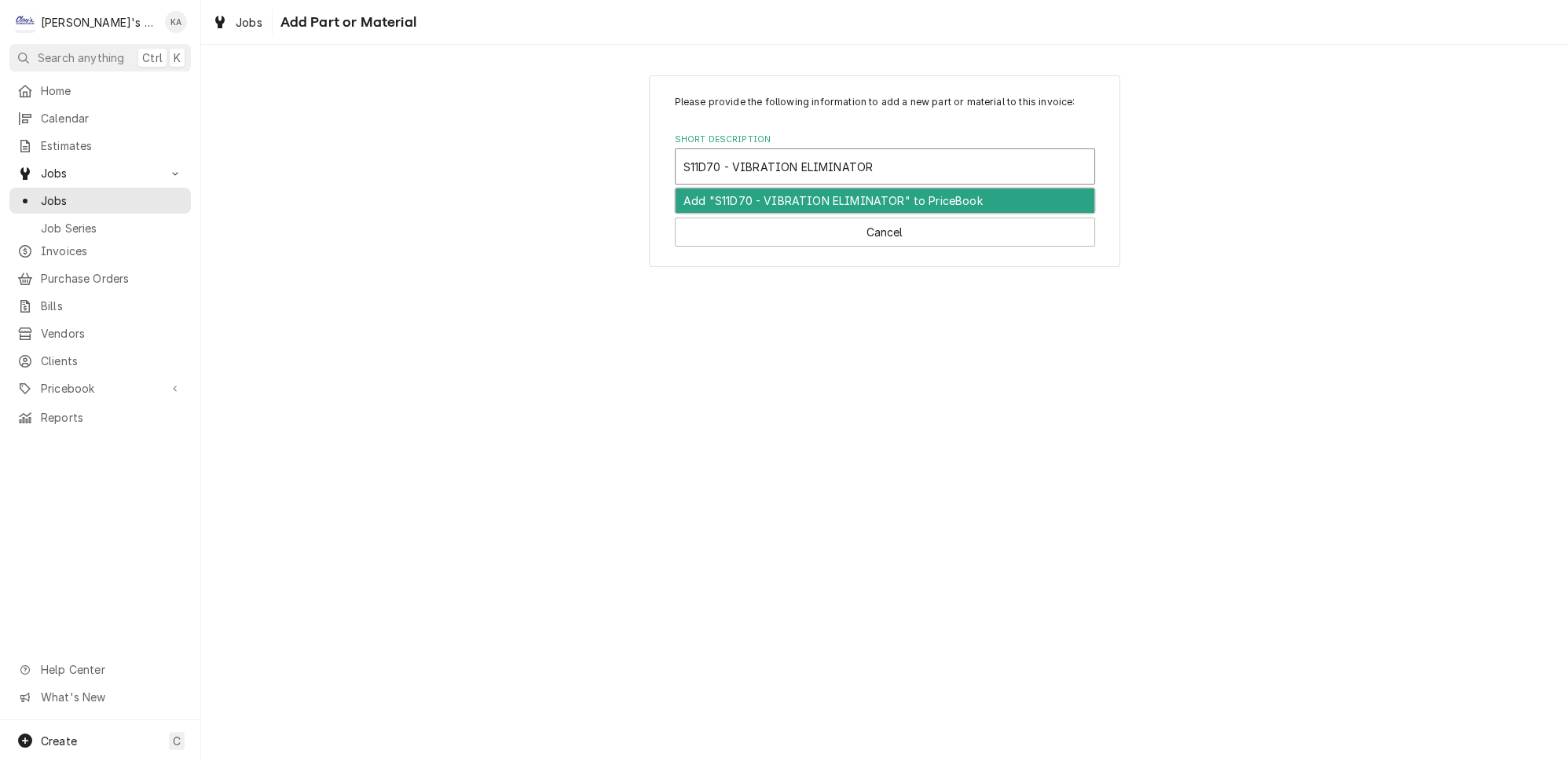
click at [734, 175] on input "S11D70 - VIBRATION ELIMINATOR" at bounding box center [780, 166] width 193 height 25
type input "S11D70 - CAPTIVEAIRE VIBRATION ELIMINATOR"
click at [797, 213] on div "Add "S11D70 - CAPTIVEAIRE VIBRATION ELIMINATOR" to PriceBook" at bounding box center [885, 201] width 418 height 25
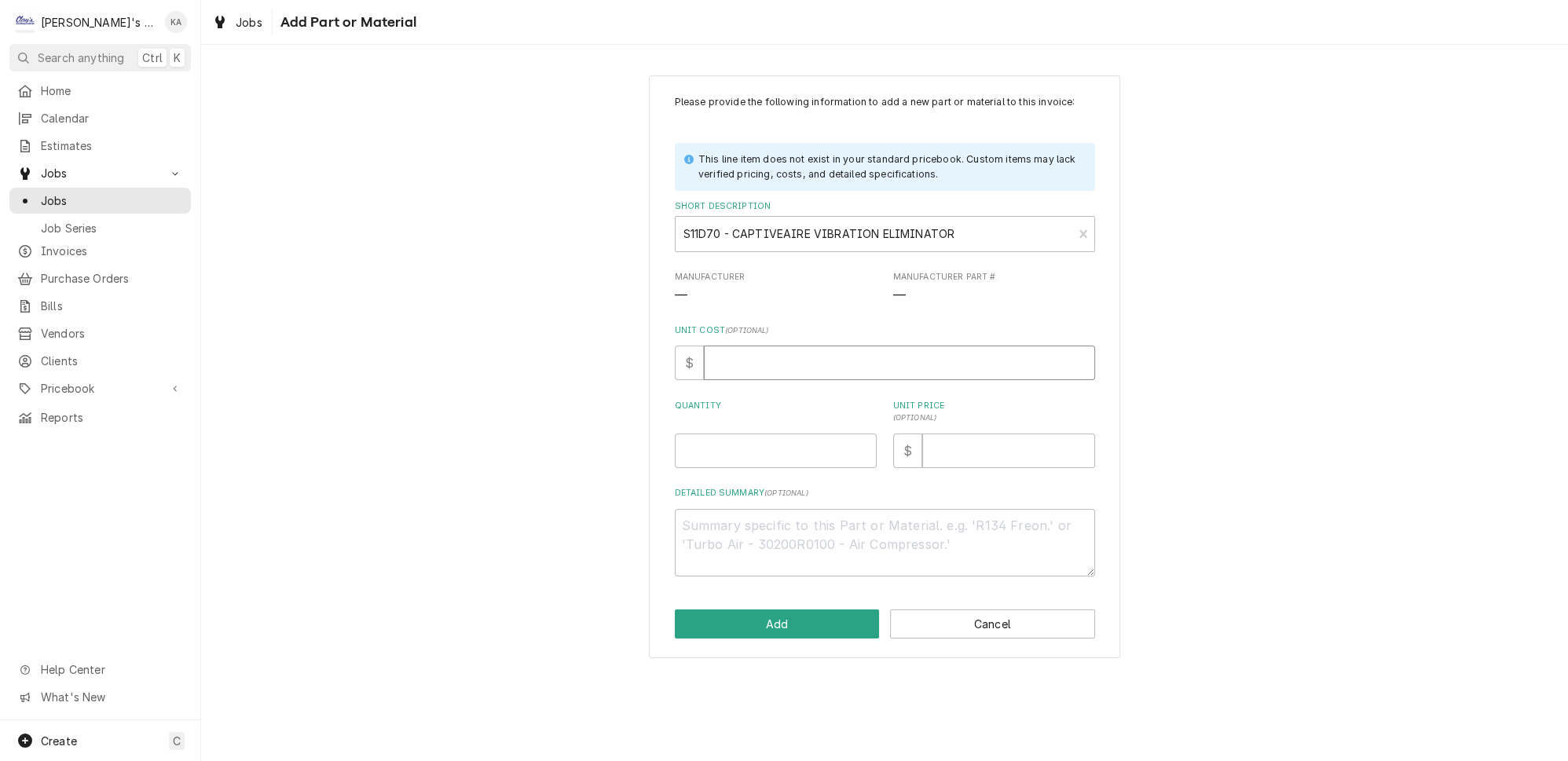
click at [758, 358] on input "Unit Cost ( optional )" at bounding box center [899, 363] width 391 height 34
type textarea "x"
type input "2"
type textarea "x"
type input "25"
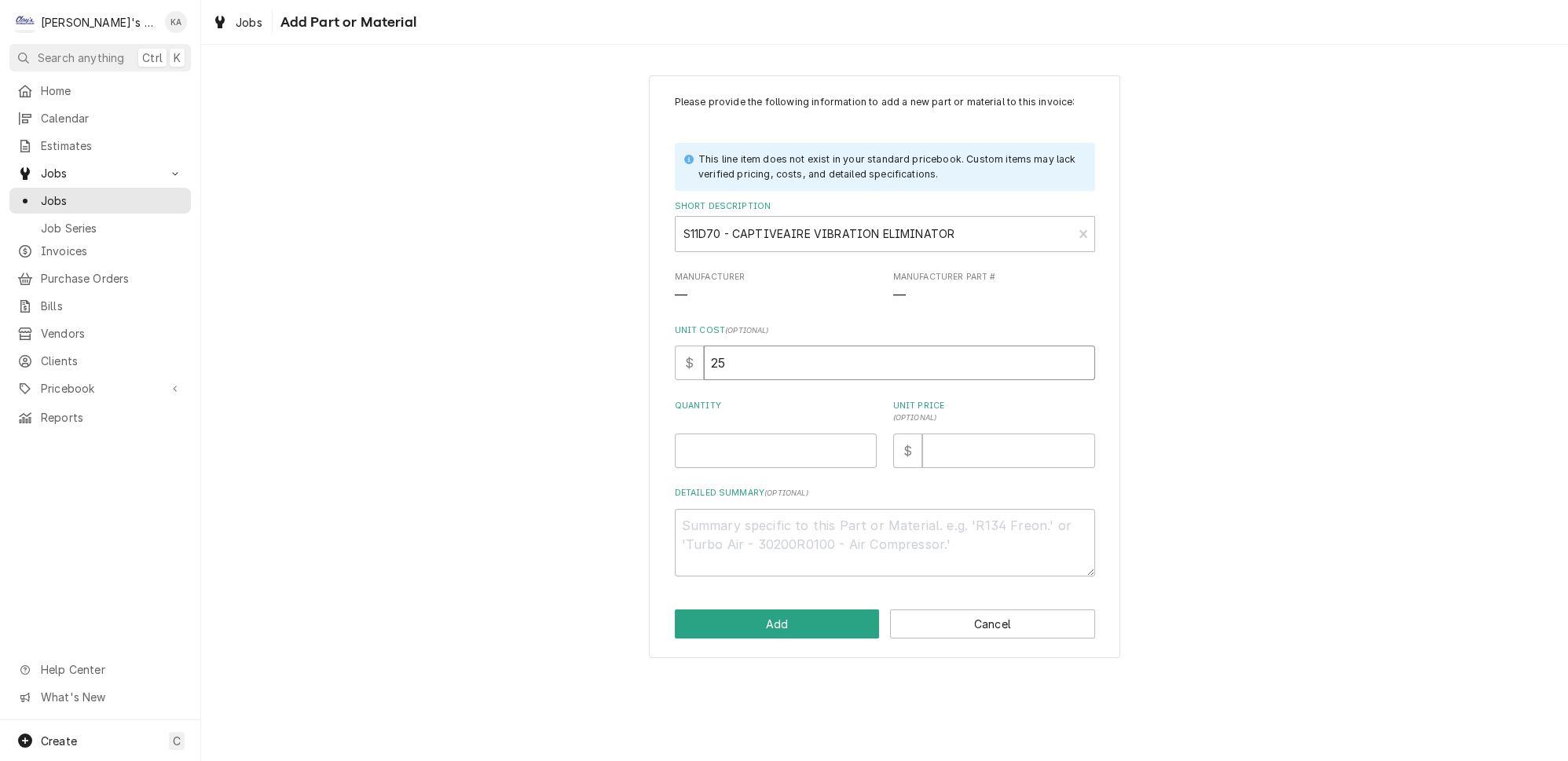
type textarea "x"
type input "25.2"
type textarea "x"
type input "25.28"
click at [1002, 461] on input "Unit Price ( optional )" at bounding box center [1008, 451] width 173 height 34
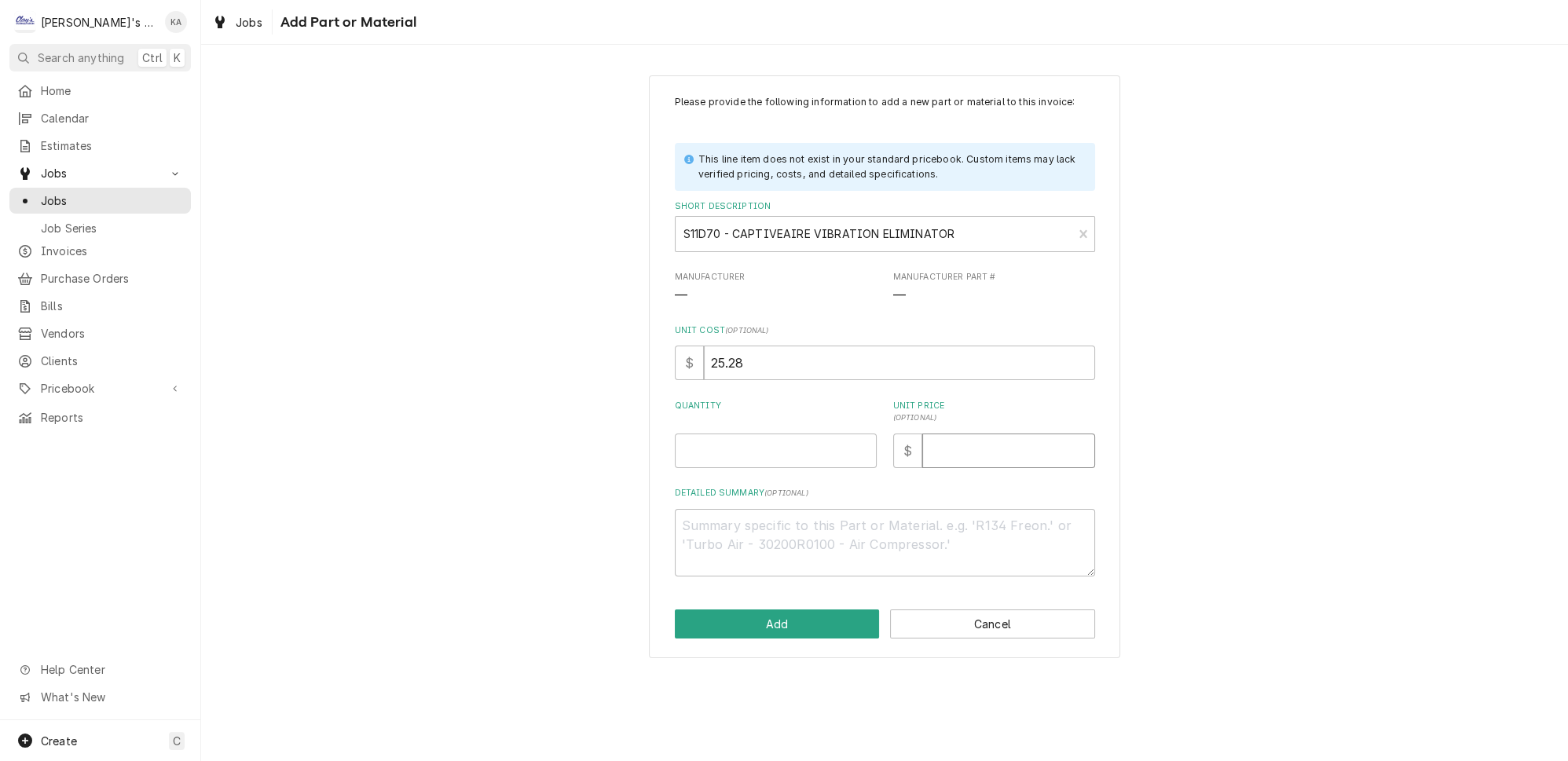
type textarea "x"
type input "6"
type textarea "x"
type input "63"
type textarea "x"
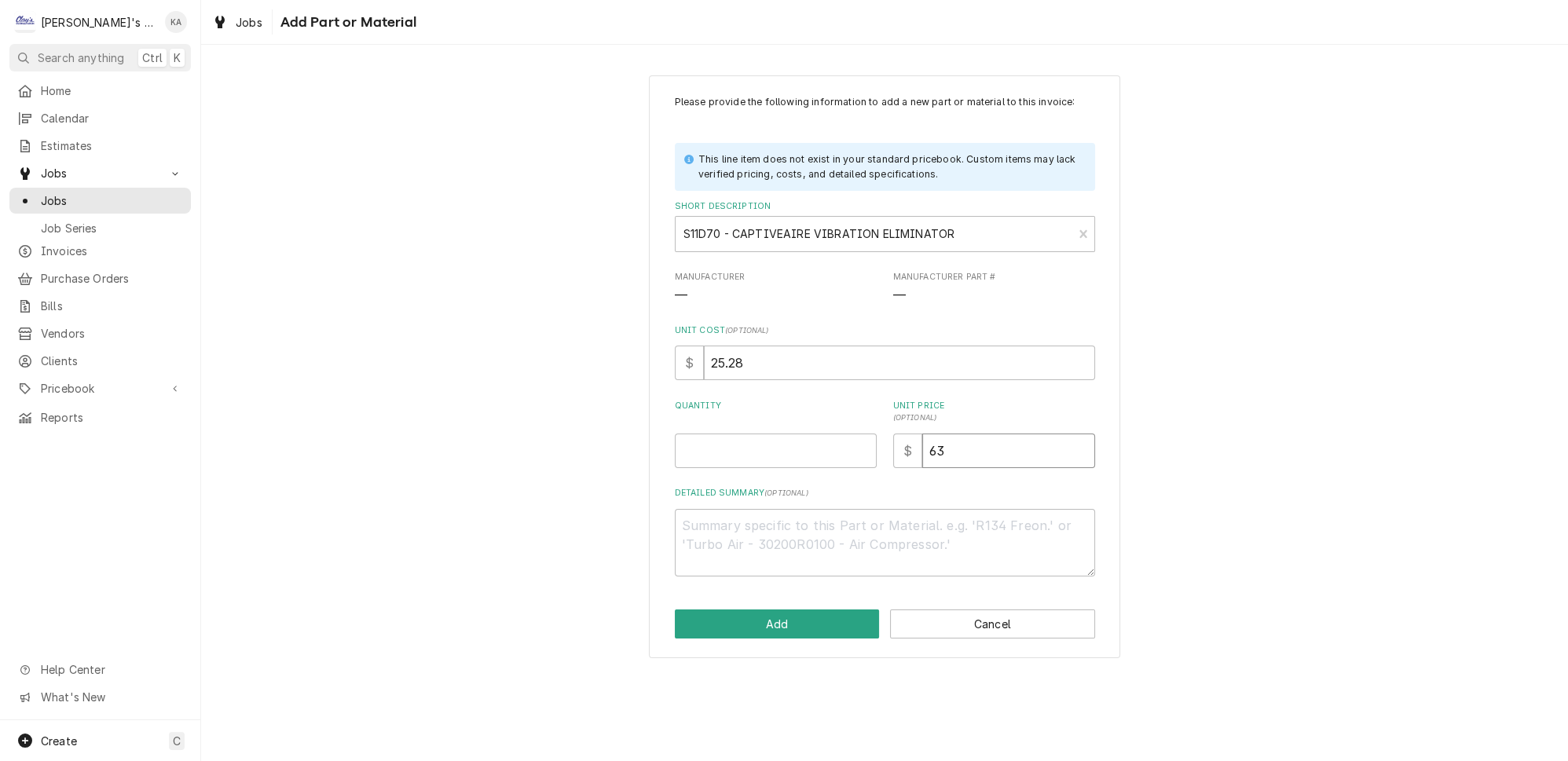
type input "63.2"
type textarea "x"
type input "63.20"
click at [845, 536] on textarea "Detailed Summary ( optional )" at bounding box center [885, 543] width 420 height 68
type textarea "x"
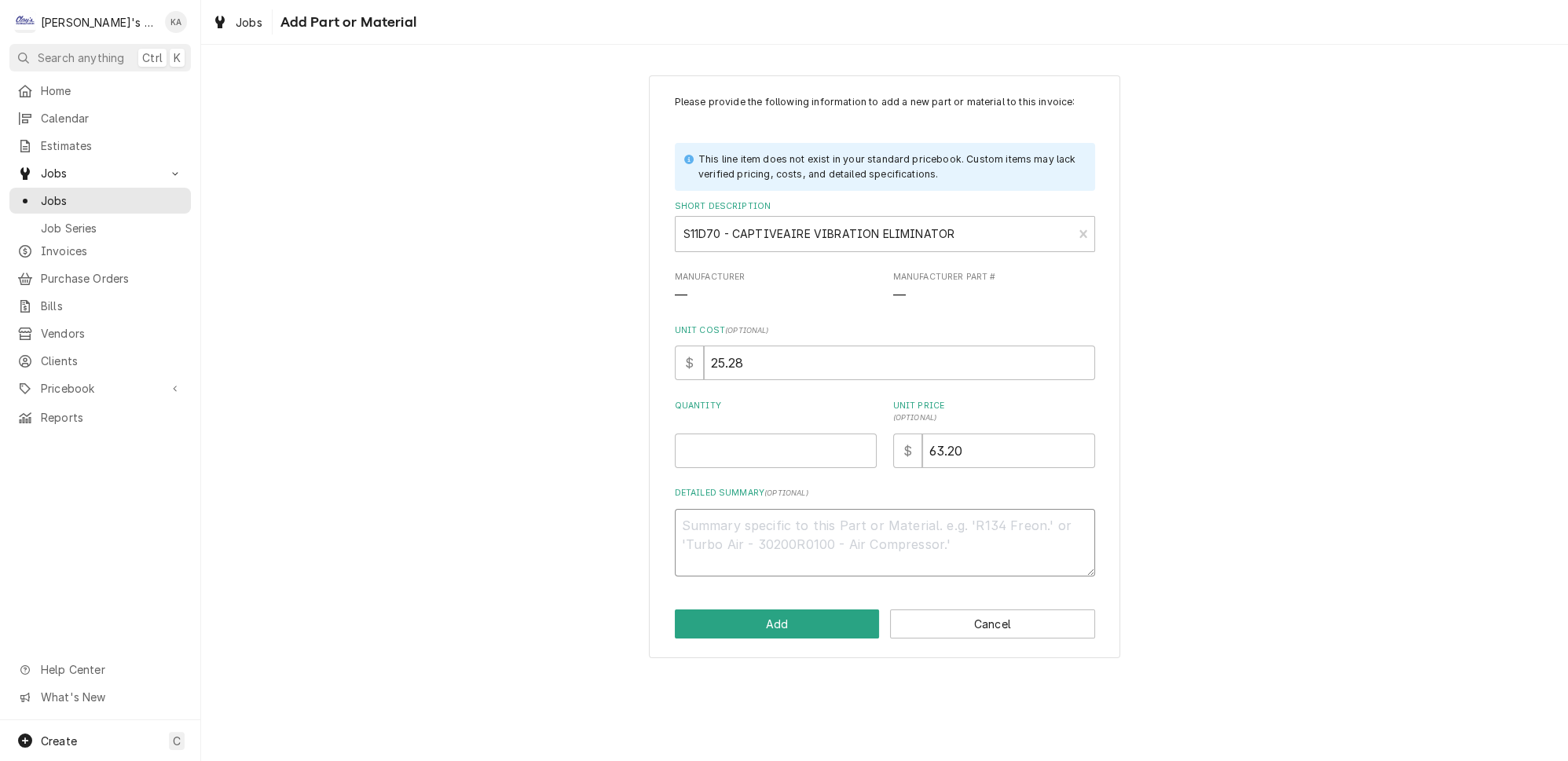
type textarea "C"
type textarea "x"
type textarea "CA"
type textarea "x"
type textarea "CAP"
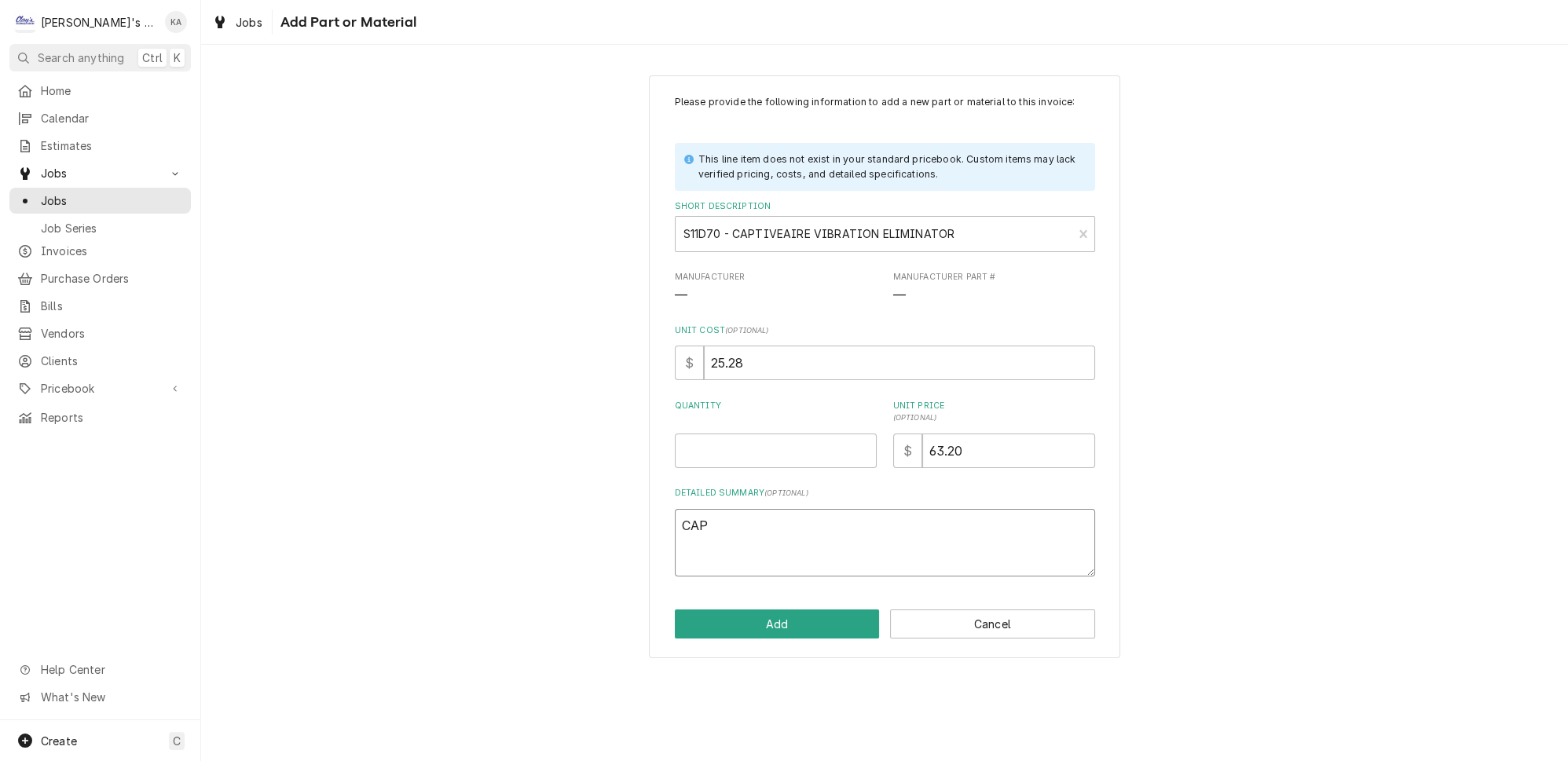
type textarea "x"
type textarea "CAPT"
type textarea "x"
type textarea "CAPTI"
type textarea "x"
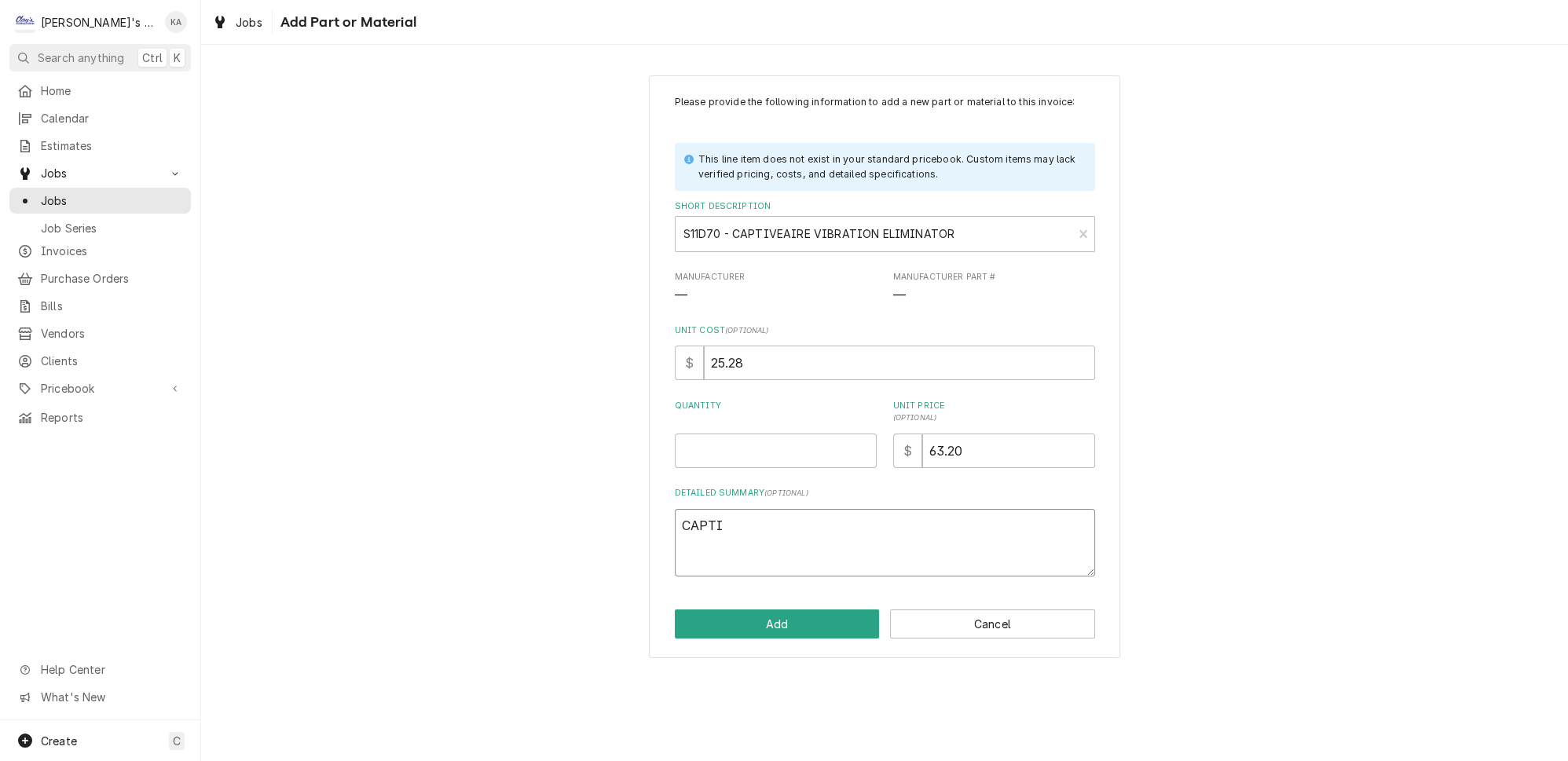
type textarea "CAPTIV"
type textarea "x"
type textarea "CAPTIVE"
type textarea "x"
type textarea "CAPTIVEA"
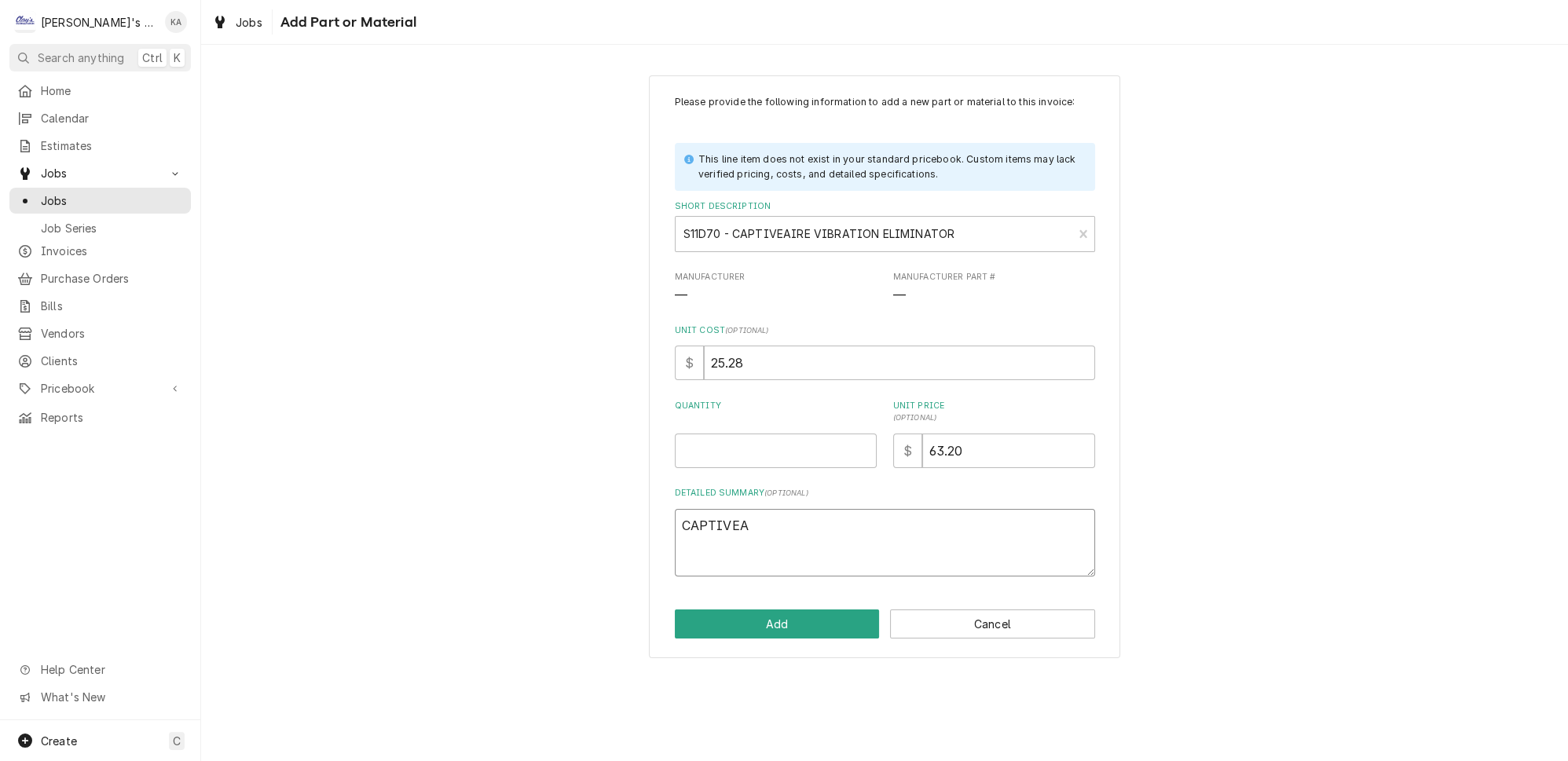
type textarea "x"
type textarea "CAPTIVEAI"
type textarea "x"
type textarea "CAPTIVEAIR"
type textarea "x"
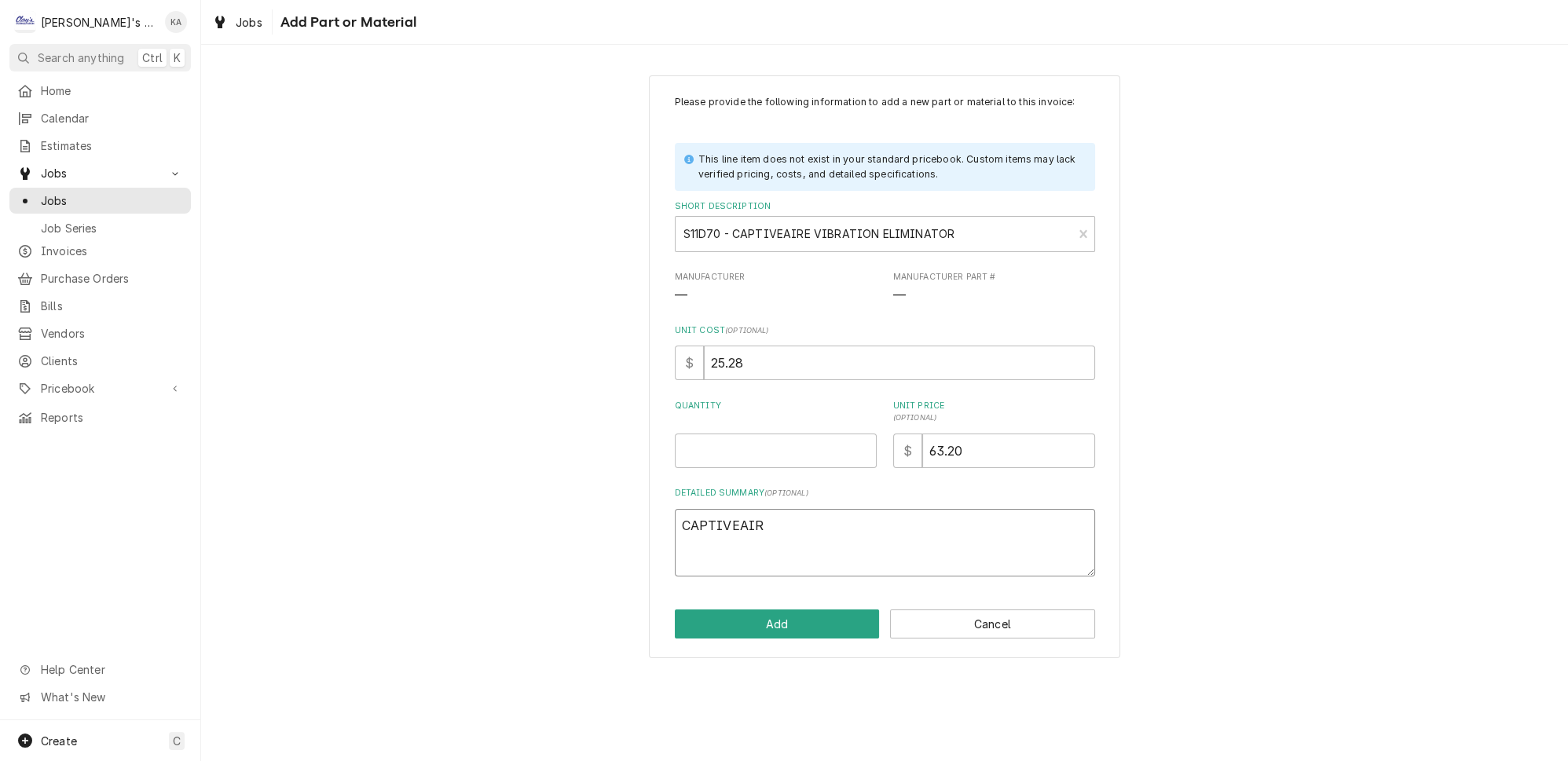
type textarea "CAPTIVEAIRE"
type textarea "x"
type textarea "CAPTIVEAIRE"
type textarea "x"
type textarea "CAPTIVEAIRE V"
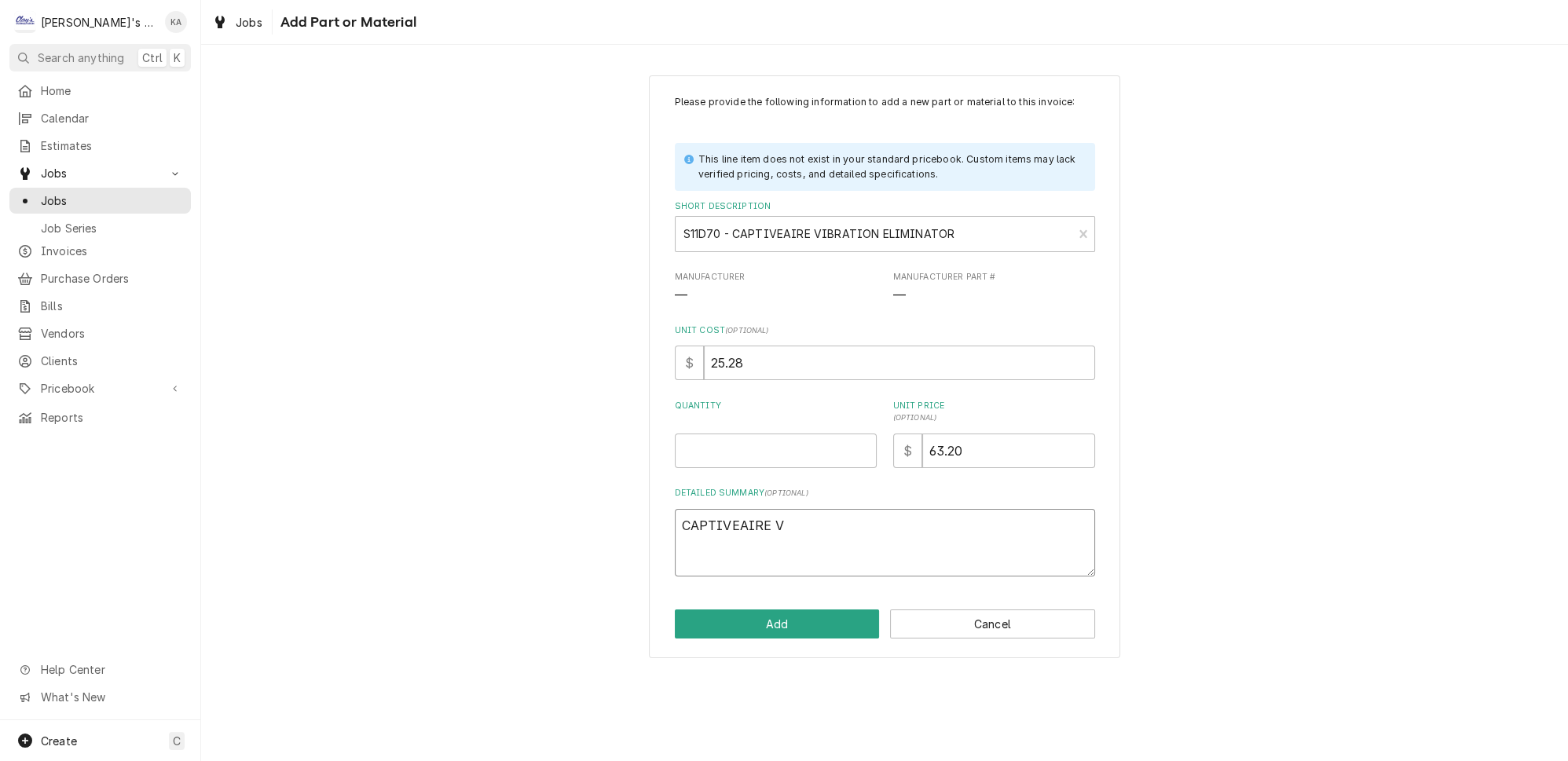
type textarea "x"
type textarea "CAPTIVEAIRE VI"
type textarea "x"
type textarea "CAPTIVEAIRE VIB"
type textarea "x"
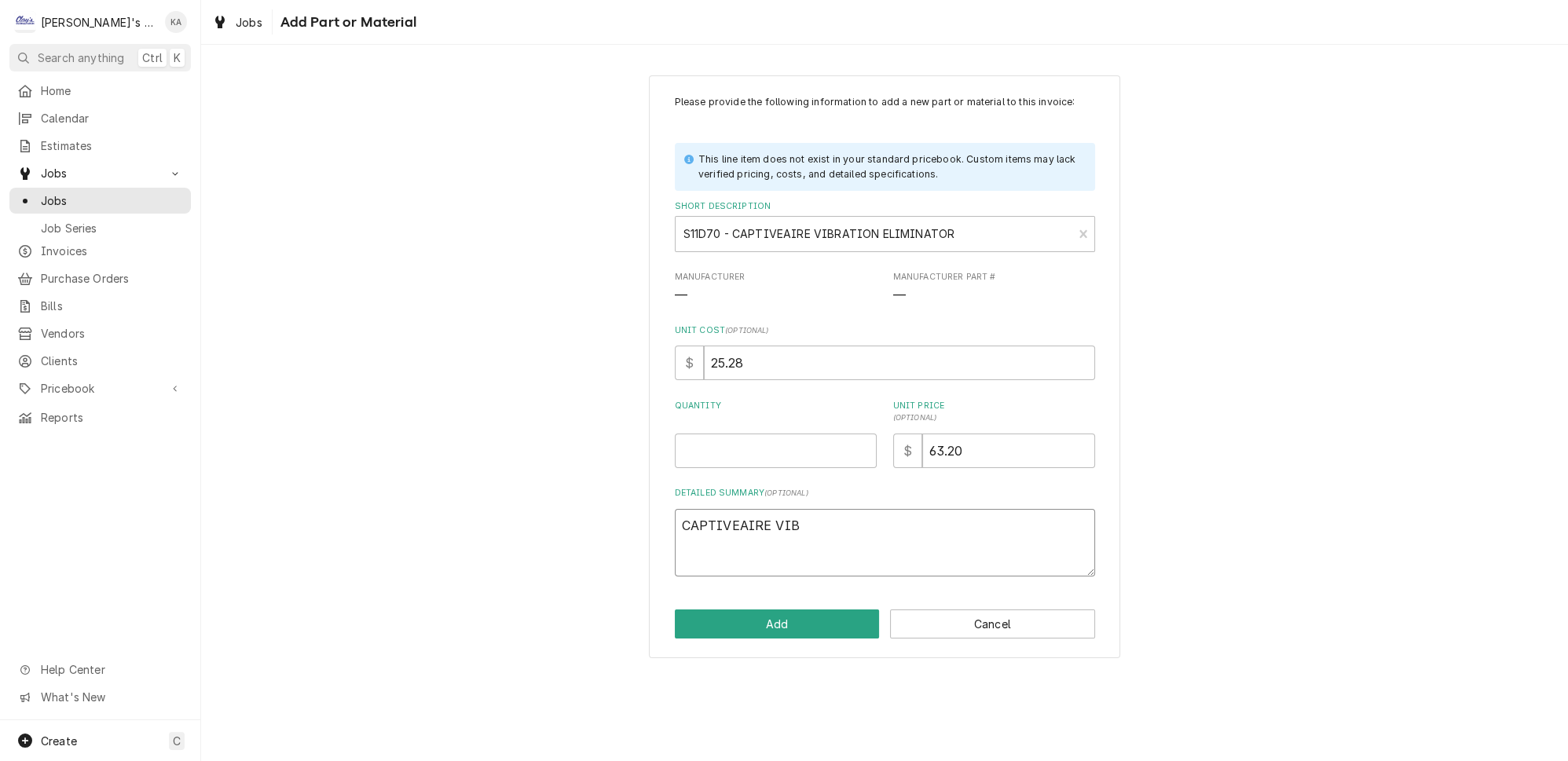
type textarea "CAPTIVEAIRE VIBR"
type textarea "x"
type textarea "CAPTIVEAIRE VIBRA"
type textarea "x"
type textarea "CAPTIVEAIRE VIBRAT"
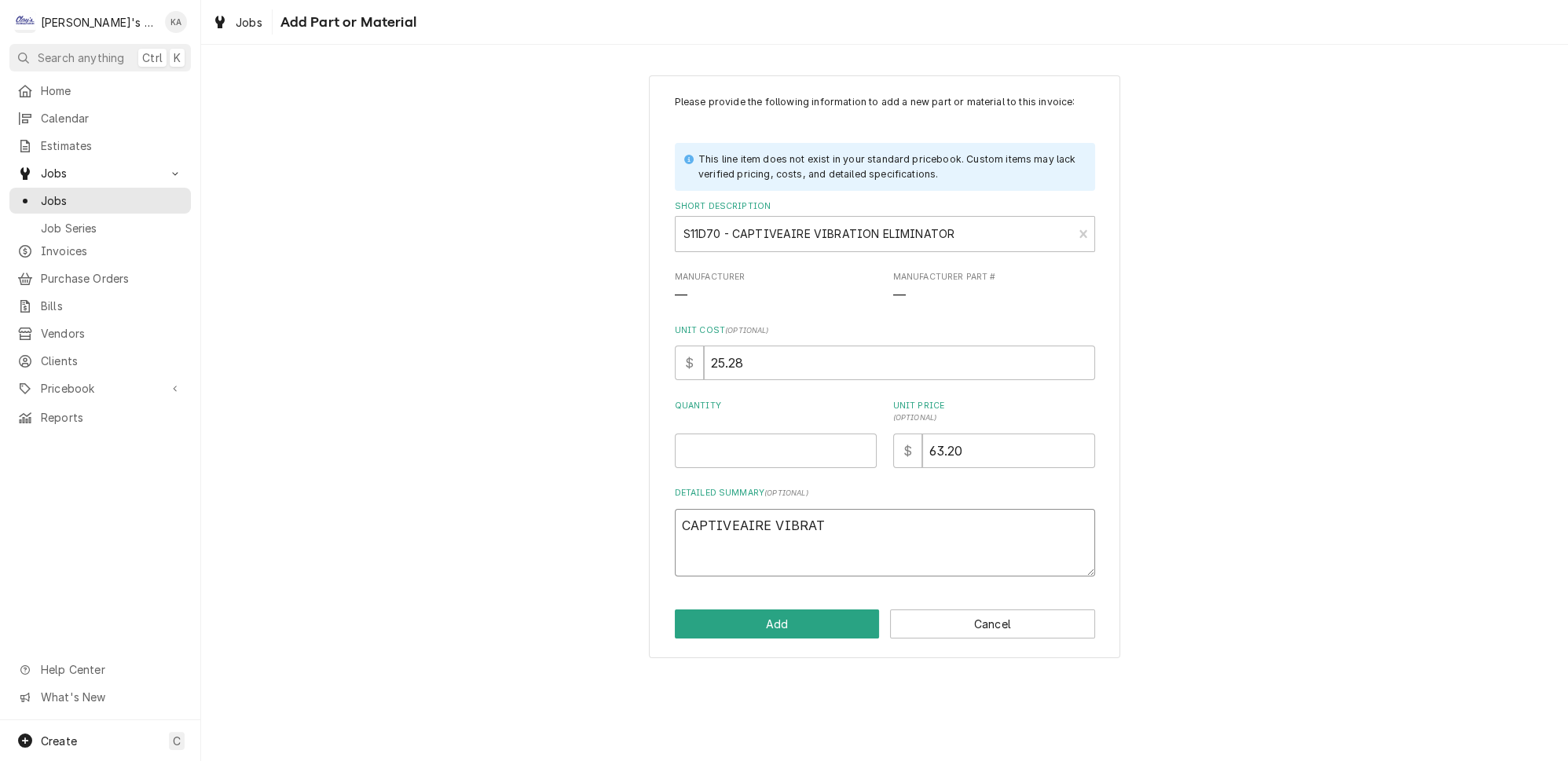
type textarea "x"
type textarea "CAPTIVEAIRE VIBRATI"
type textarea "x"
type textarea "CAPTIVEAIRE VIBRATIO"
type textarea "x"
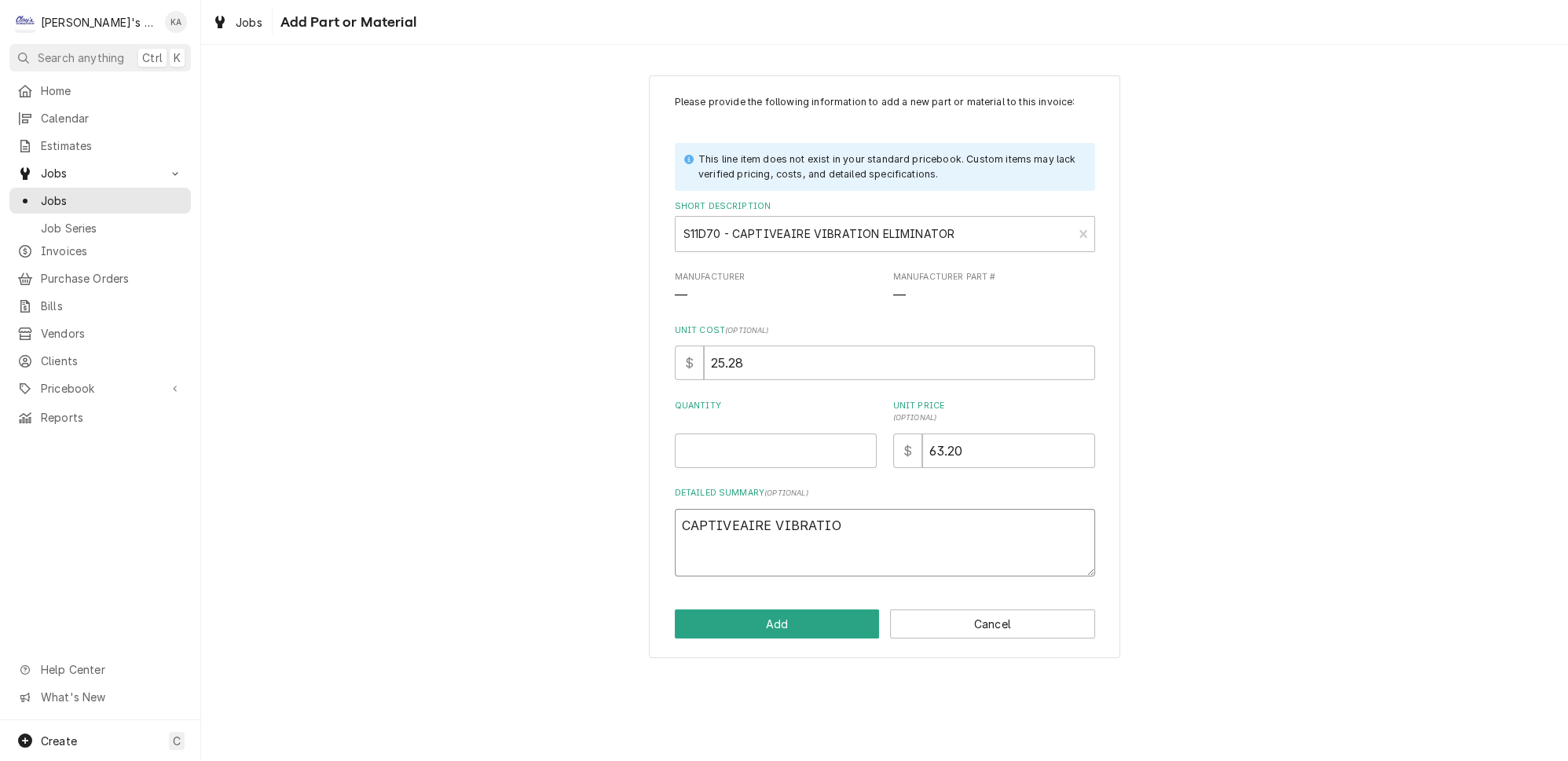
type textarea "CAPTIVEAIRE VIBRATION"
type textarea "x"
type textarea "CAPTIVEAIRE VIBRATION"
type textarea "x"
type textarea "CAPTIVEAIRE VIBRATION E"
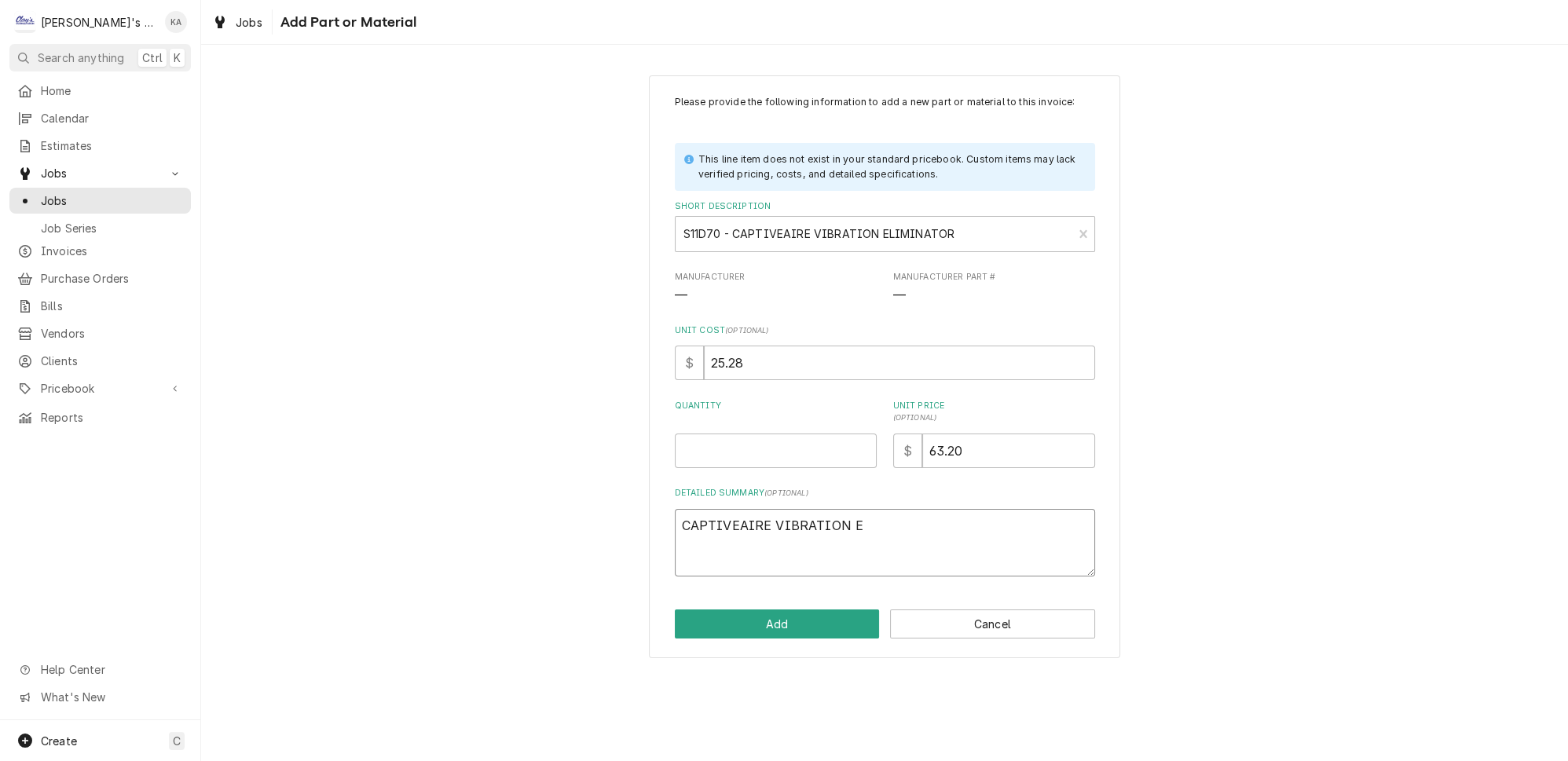
type textarea "x"
type textarea "CAPTIVEAIRE VIBRATION EL"
type textarea "x"
type textarea "CAPTIVEAIRE VIBRATION ELI"
type textarea "x"
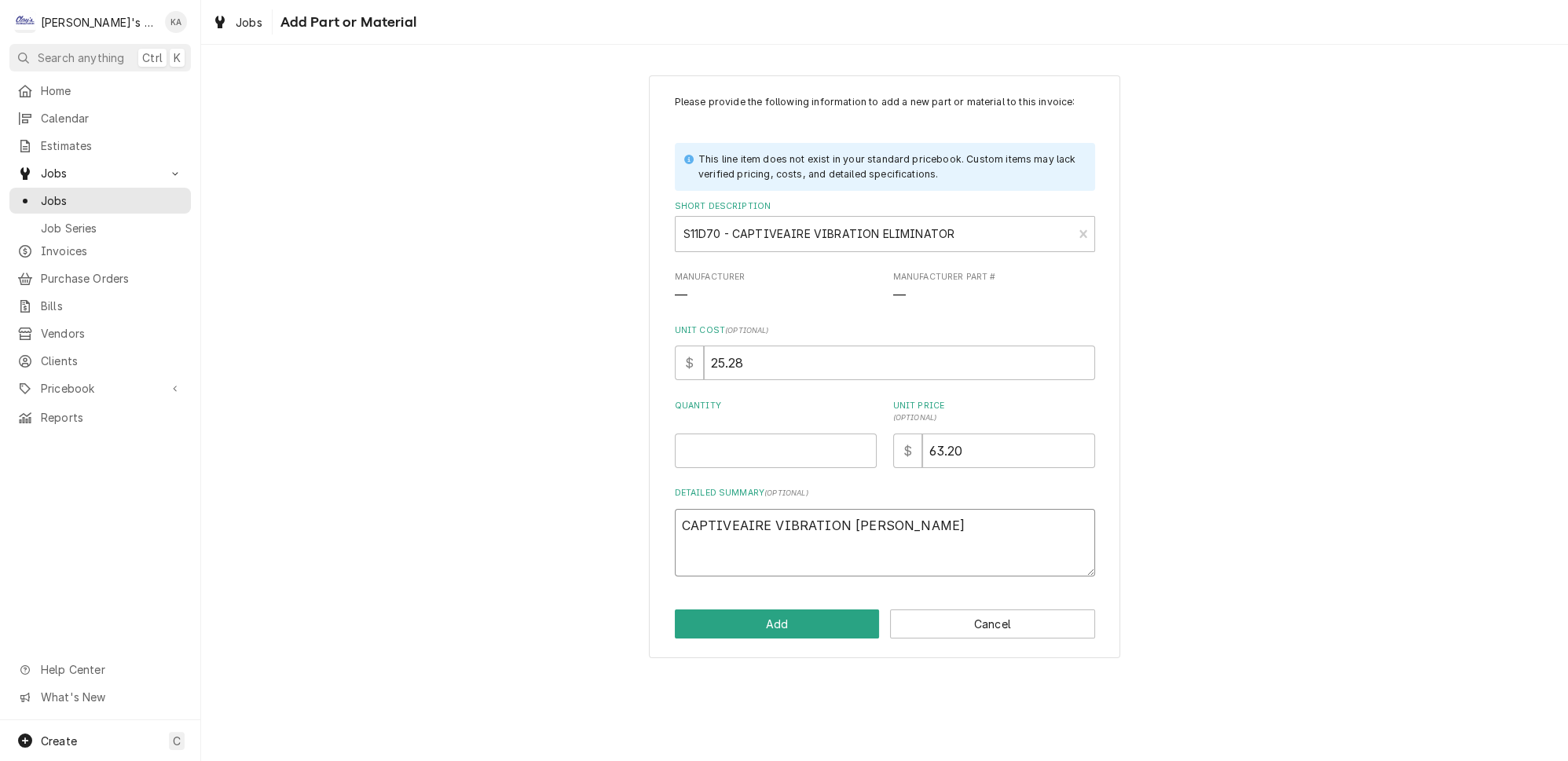
type textarea "CAPTIVEAIRE VIBRATION ELIM"
type textarea "x"
type textarea "CAPTIVEAIRE VIBRATION ELIMI"
type textarea "x"
type textarea "CAPTIVEAIRE VIBRATION ELIMIN"
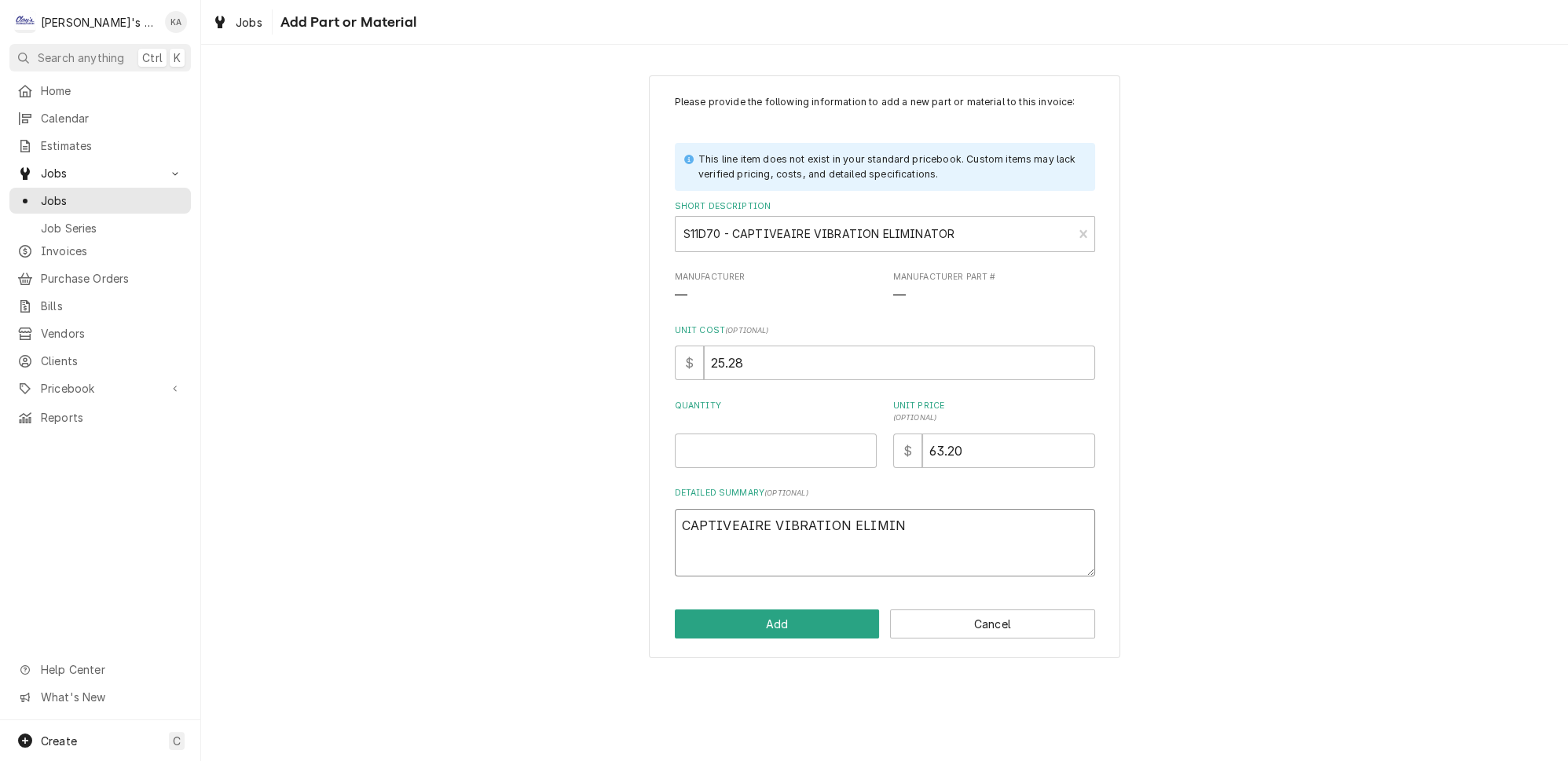
type textarea "x"
type textarea "CAPTIVEAIRE VIBRATION ELIMINA"
type textarea "x"
type textarea "CAPTIVEAIRE VIBRATION ELIMINAT"
type textarea "x"
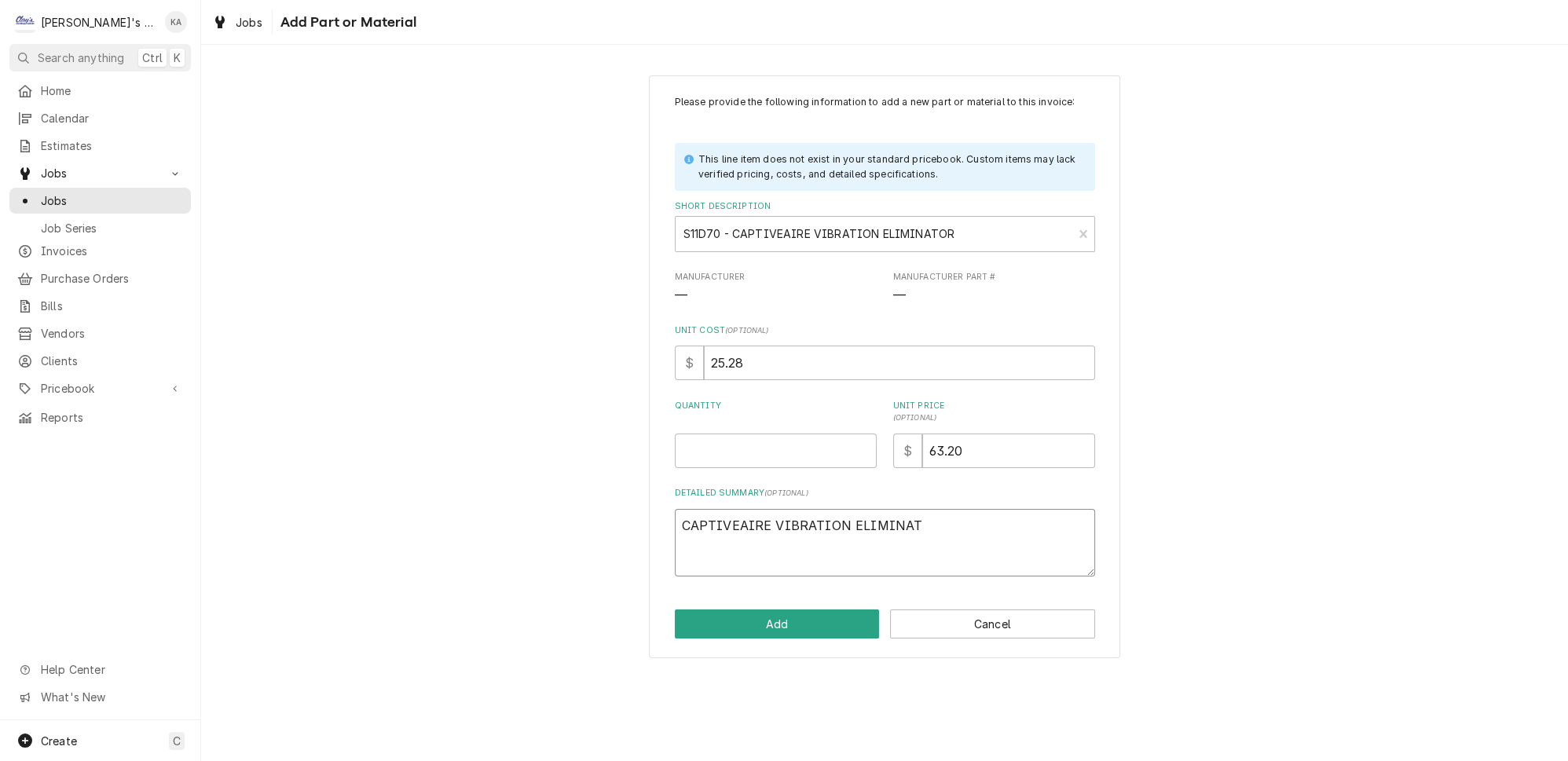
type textarea "CAPTIVEAIRE VIBRATION ELIMINATO"
type textarea "x"
type textarea "CAPTIVEAIRE VIBRATION ELIMINATOR"
type textarea "x"
type input "0.5"
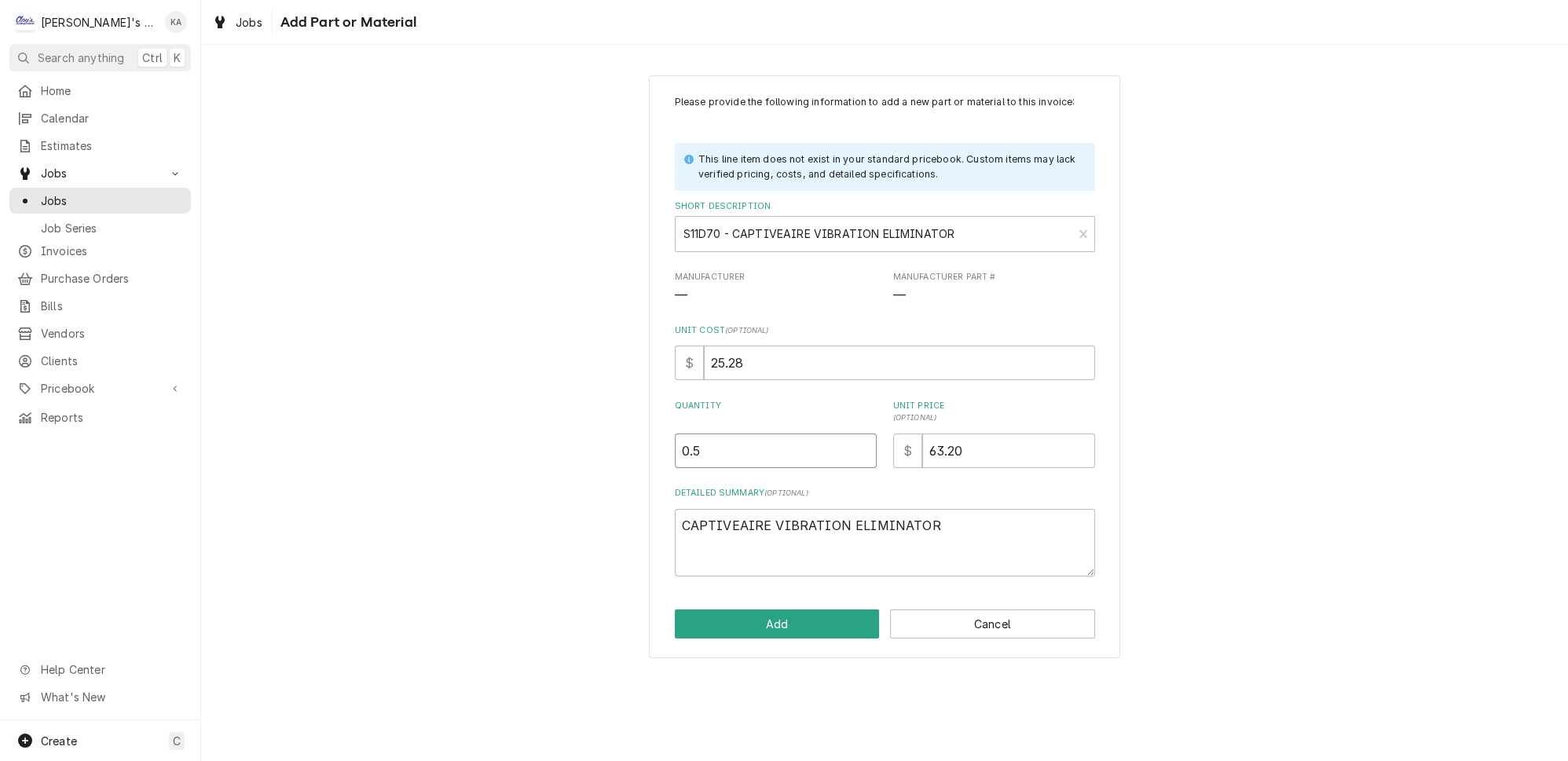
click at [855, 458] on input "0.5" at bounding box center [776, 451] width 202 height 34
type textarea "x"
type input "1"
click at [855, 458] on input "1" at bounding box center [776, 451] width 202 height 34
click at [819, 638] on button "Add" at bounding box center [777, 624] width 205 height 29
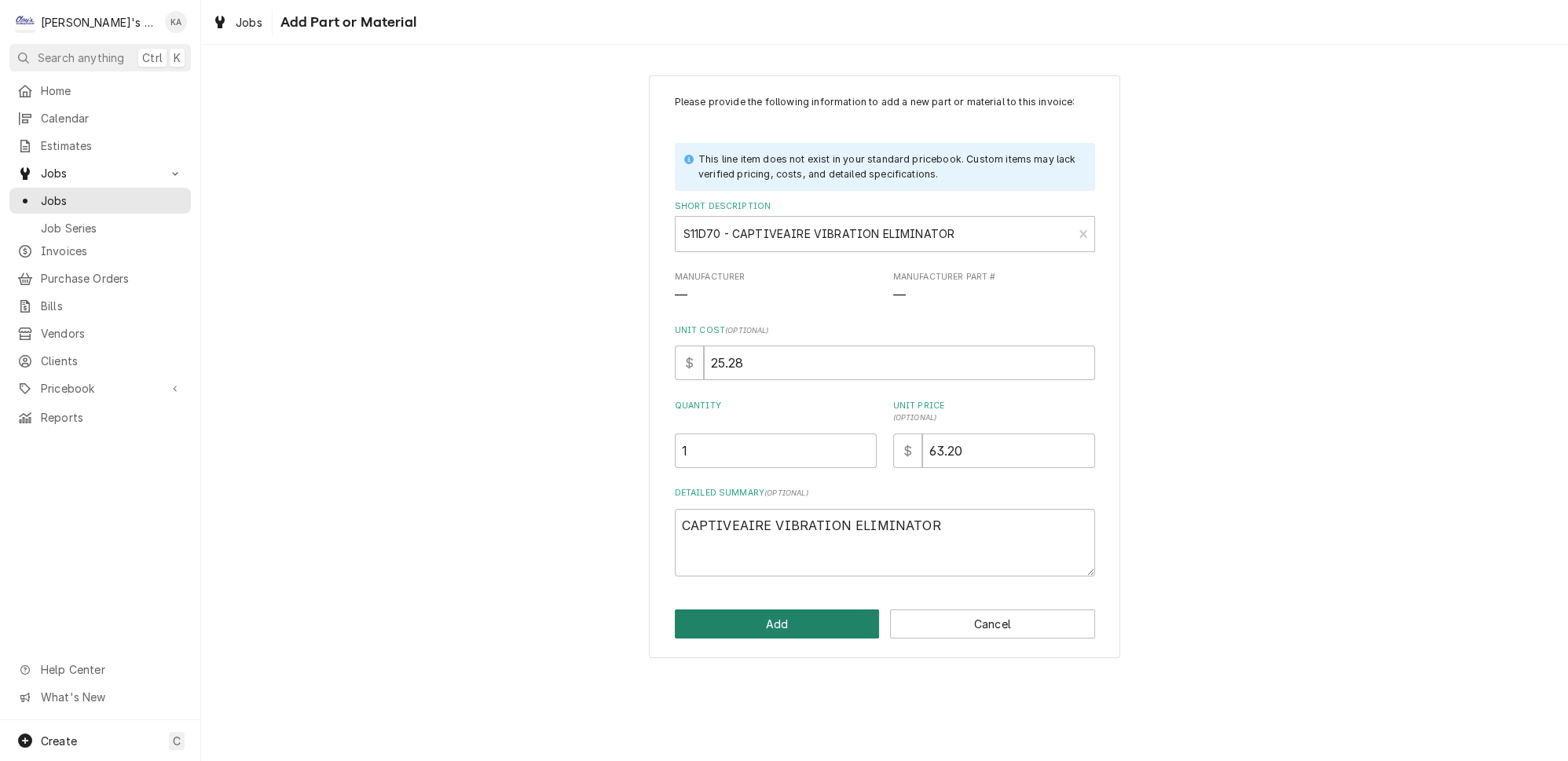
type textarea "x"
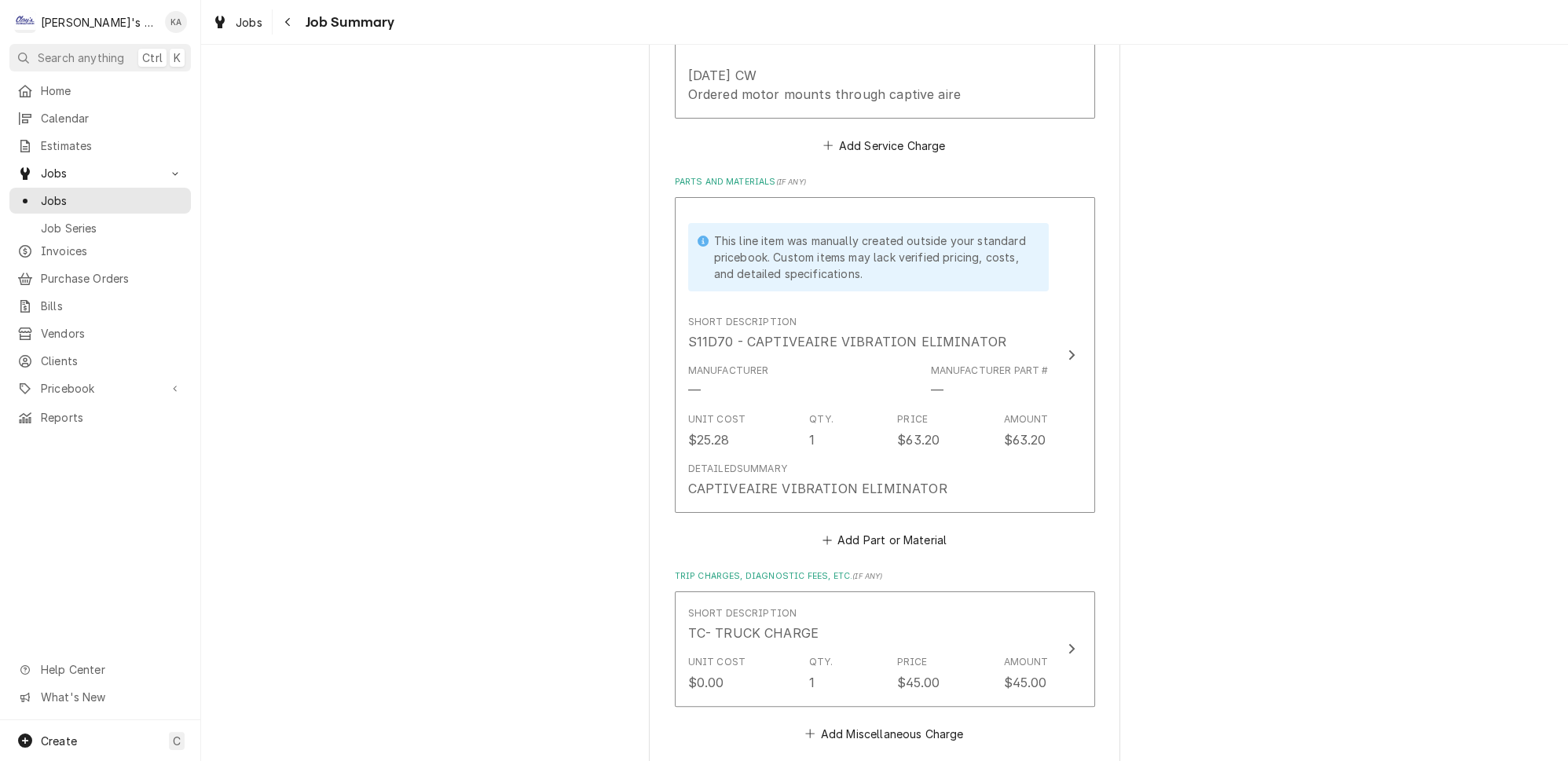
scroll to position [819, 0]
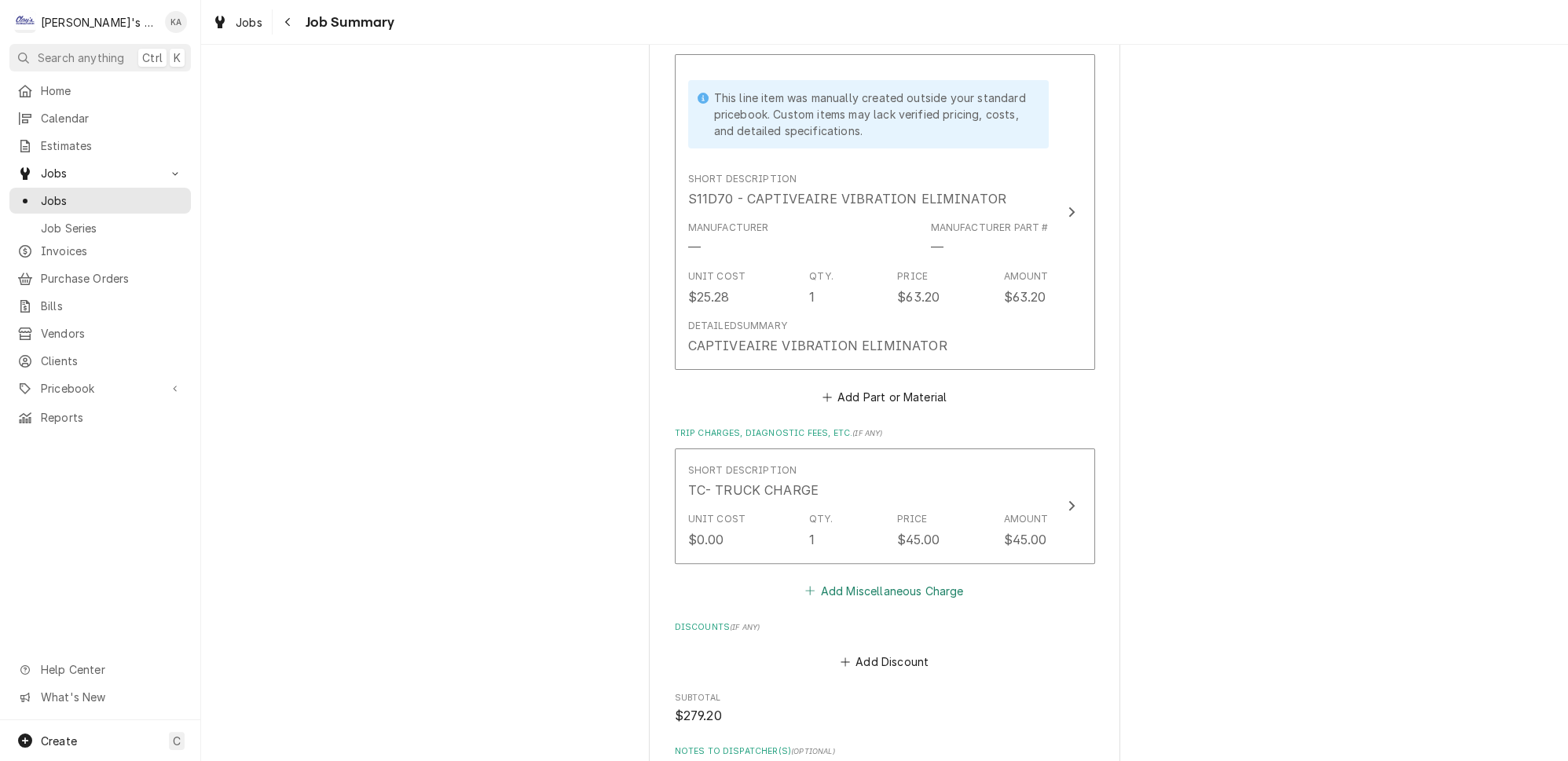
click at [875, 580] on button "Add Miscellaneous Charge" at bounding box center [884, 590] width 163 height 22
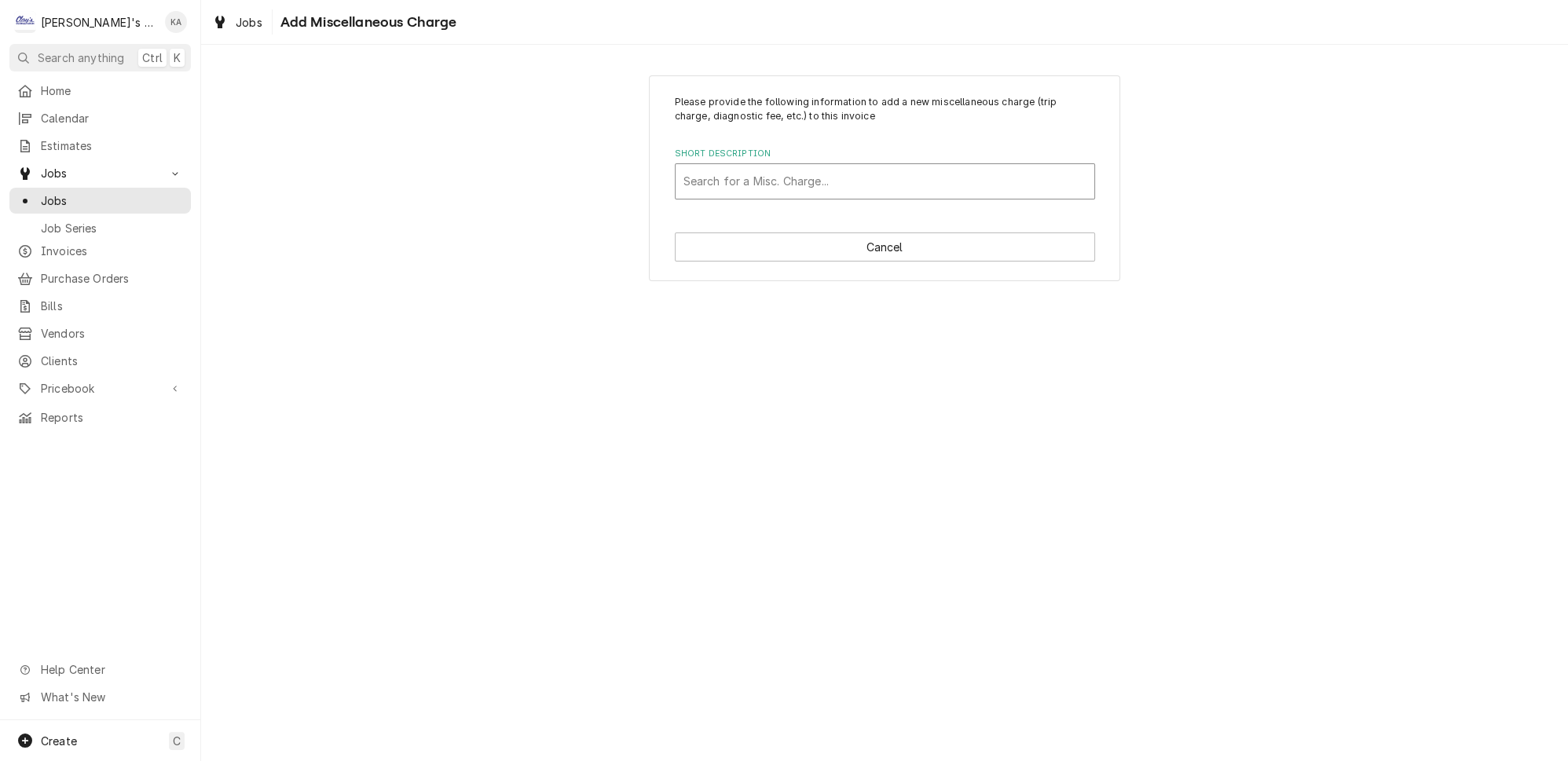
click at [862, 169] on div "Short Description" at bounding box center [885, 182] width 403 height 29
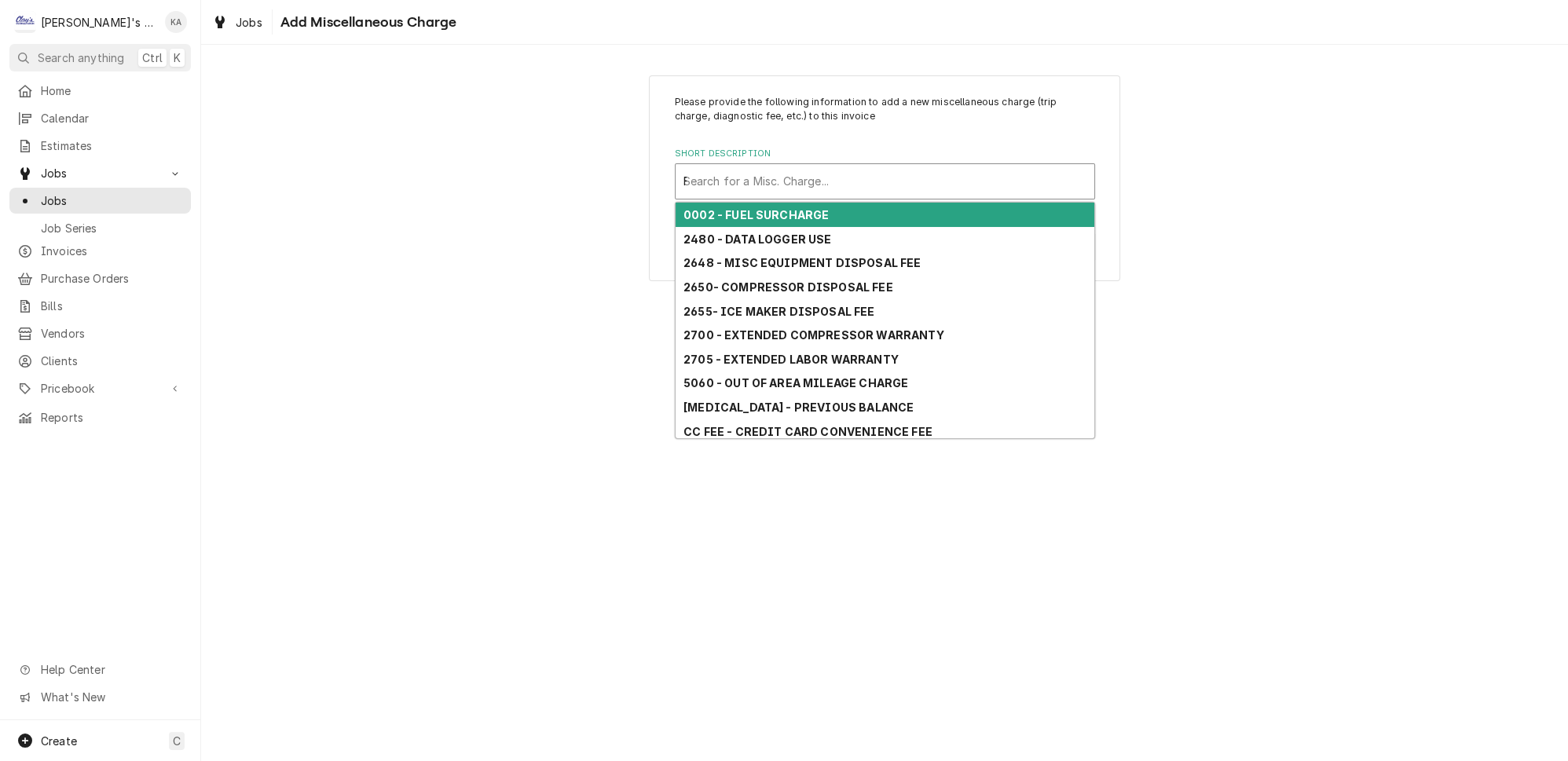
type input "FR"
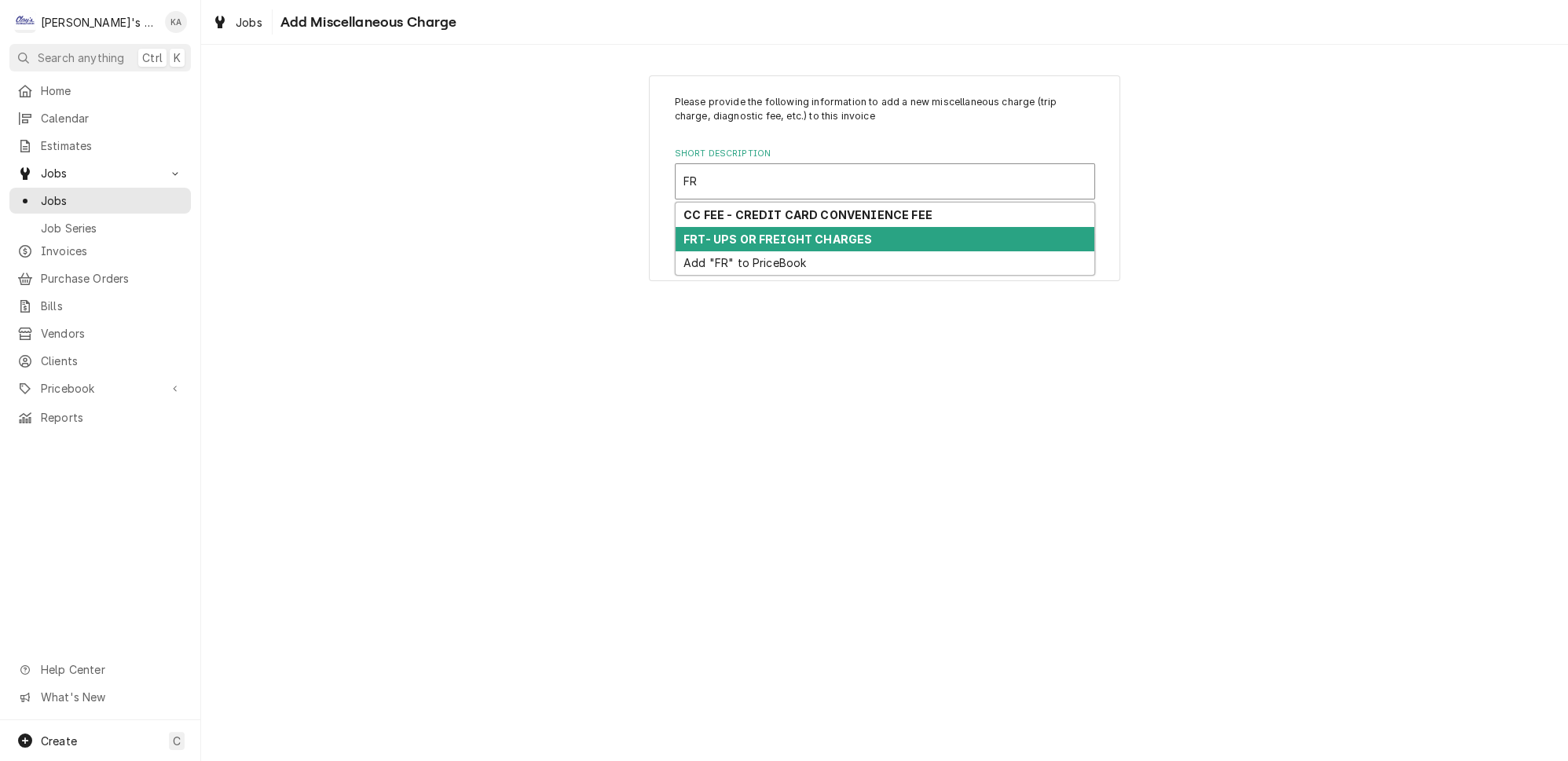
click at [804, 233] on strong "FRT- UPS OR FREIGHT CHARGES" at bounding box center [778, 239] width 189 height 13
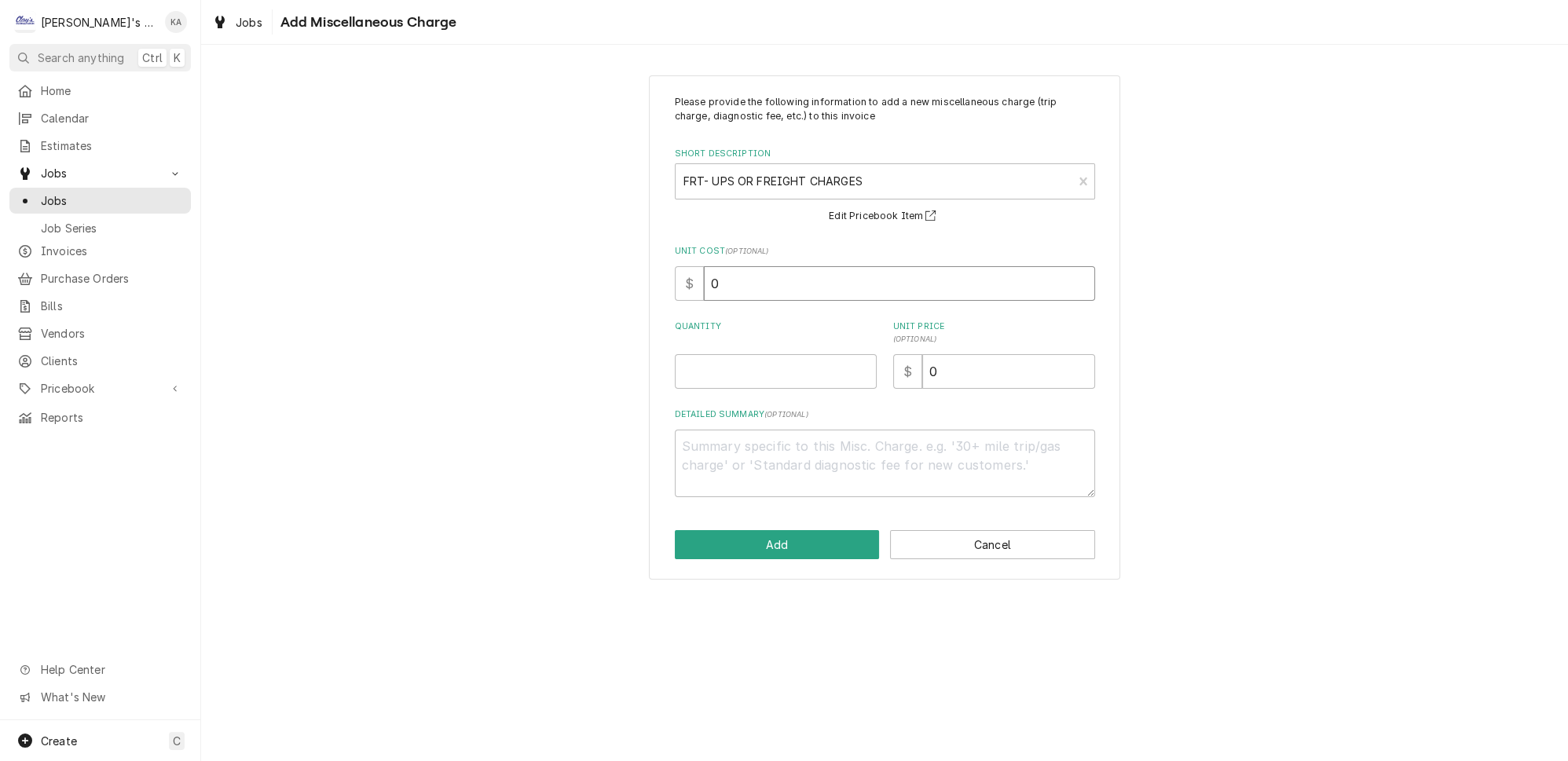
click at [795, 266] on input "0" at bounding box center [899, 283] width 391 height 34
type textarea "x"
type input "01"
type textarea "x"
type input "012"
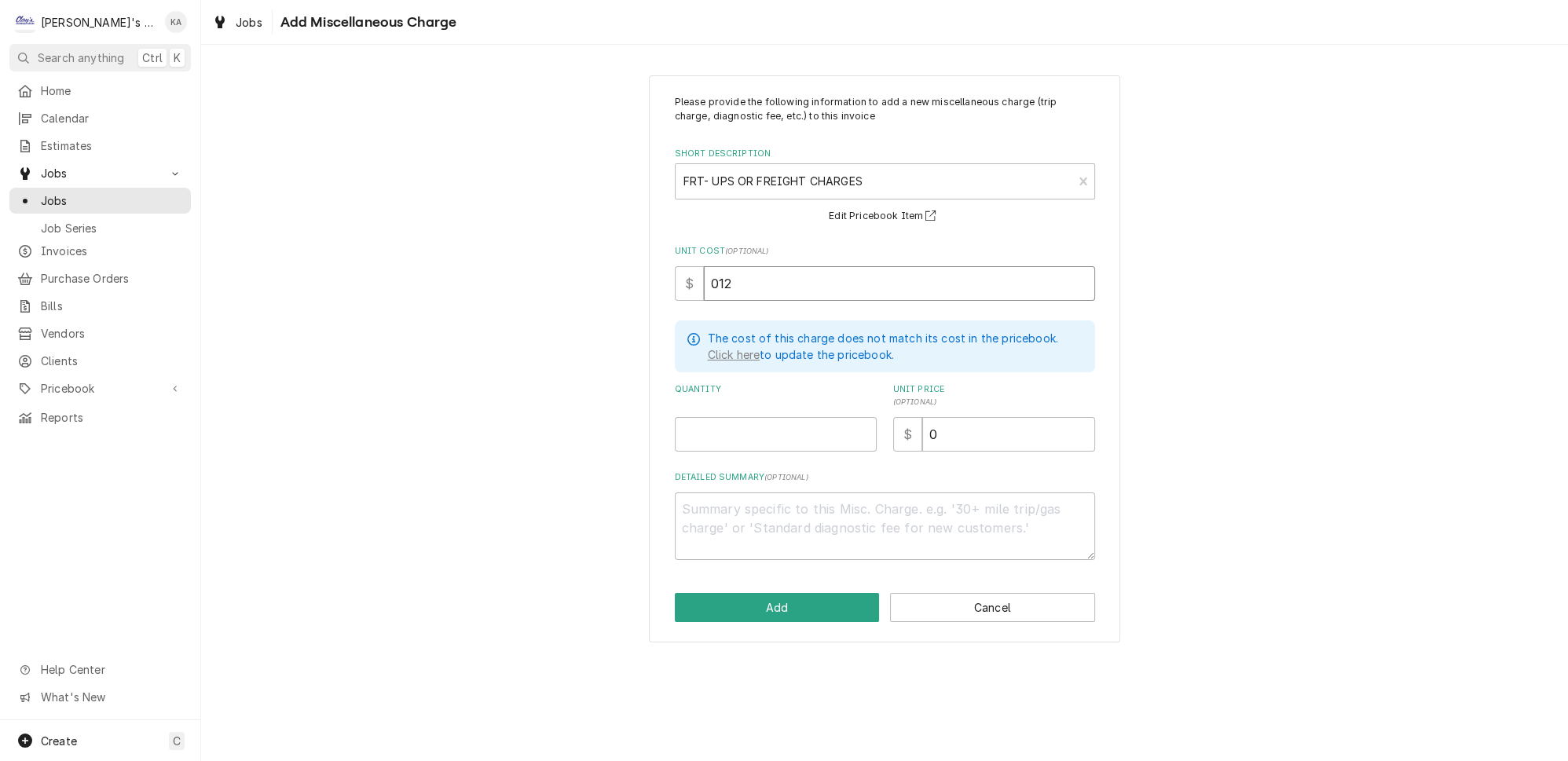
type textarea "x"
type input "012.9"
type textarea "x"
type input "012.95"
click at [725, 280] on input "012.95" at bounding box center [899, 283] width 391 height 34
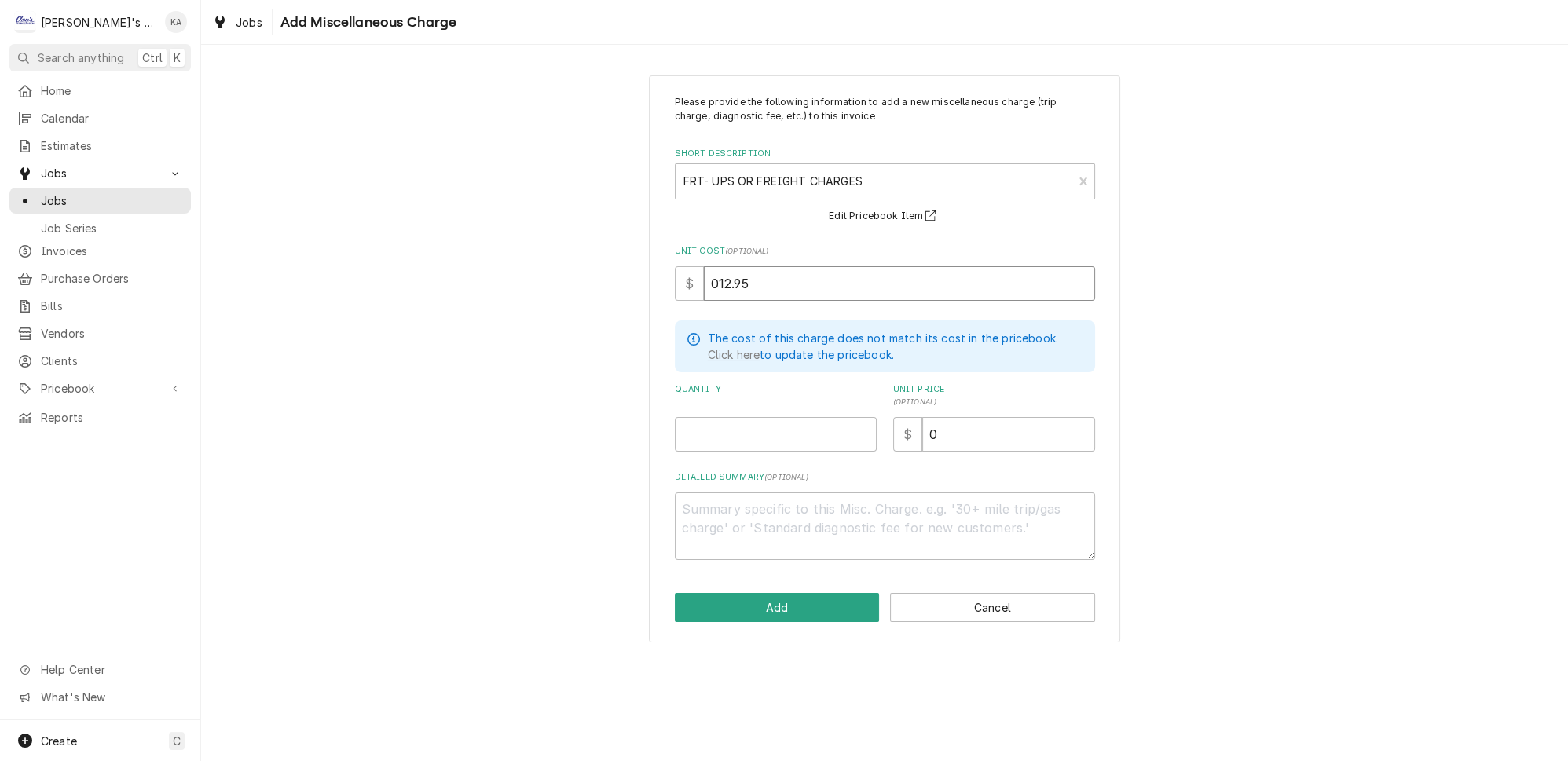
type textarea "x"
type input "02.95"
type textarea "x"
type input "2.95"
type textarea "x"
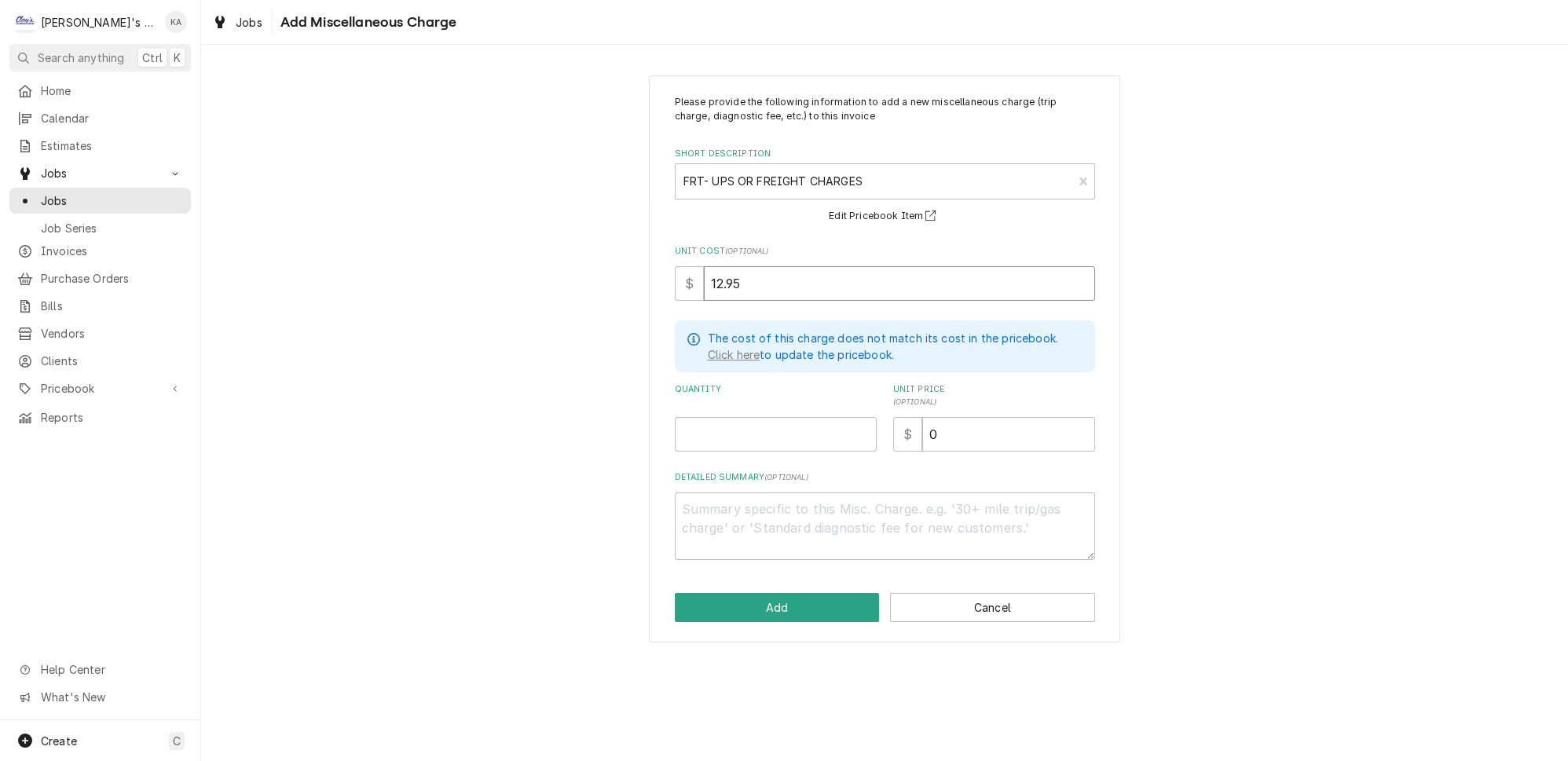
type input "12.95"
click at [965, 432] on input "0" at bounding box center [1008, 435] width 173 height 34
type textarea "x"
type input "1"
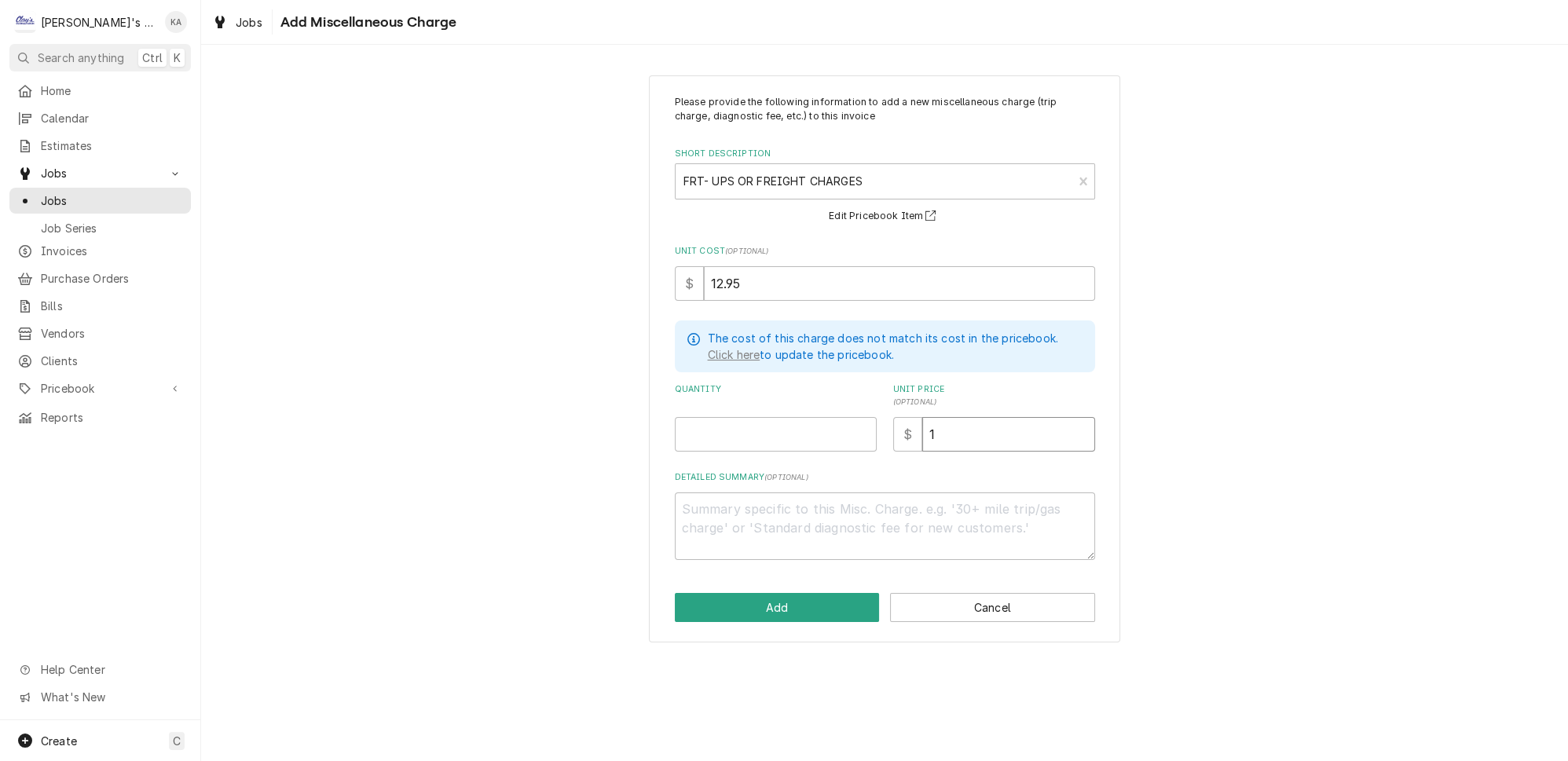
type textarea "x"
type input "16"
type textarea "x"
type input "16.1"
type textarea "x"
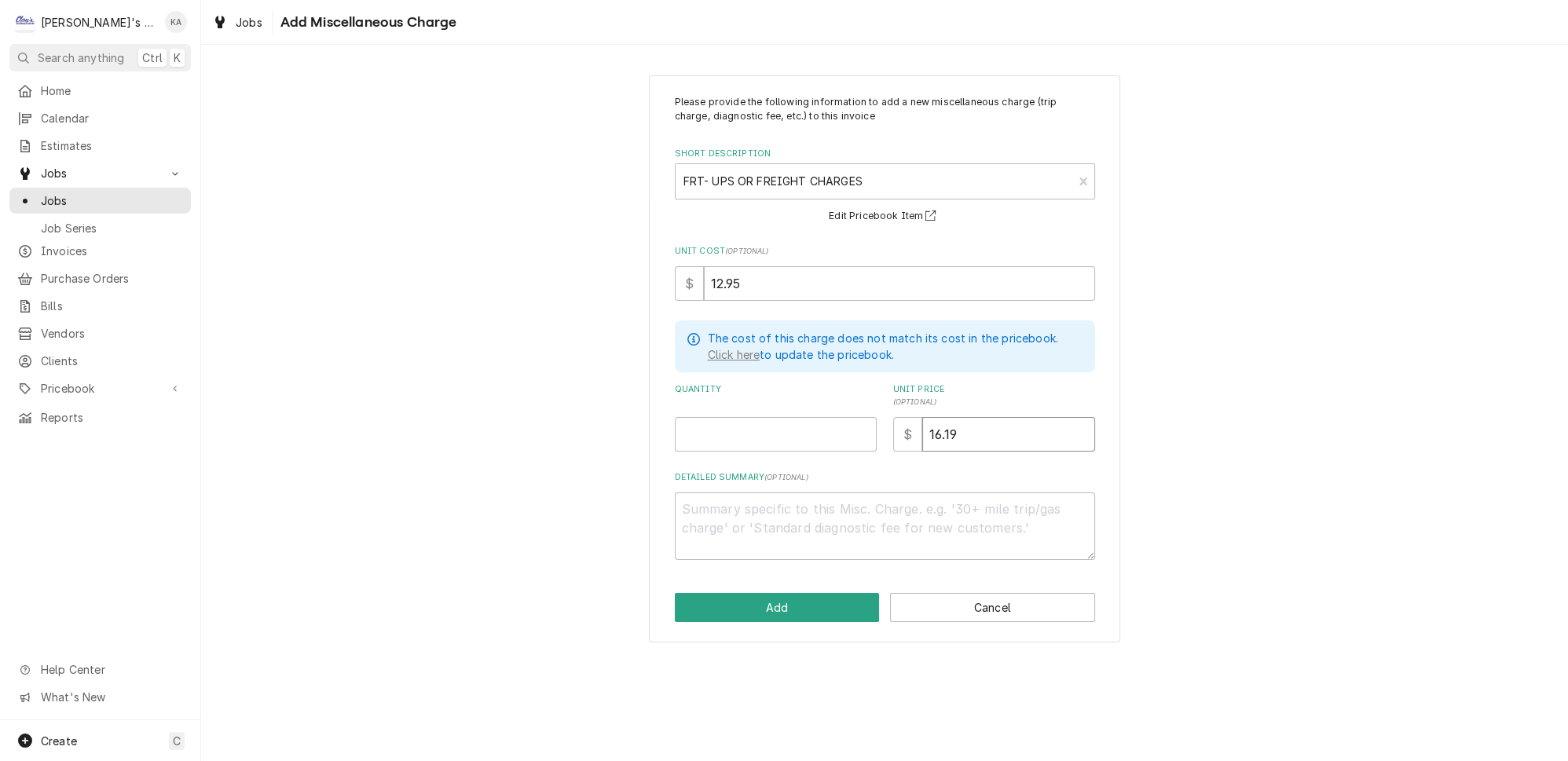
type input "16.19"
type textarea "x"
type input "0.5"
click at [858, 422] on input "0.5" at bounding box center [776, 435] width 202 height 34
type textarea "x"
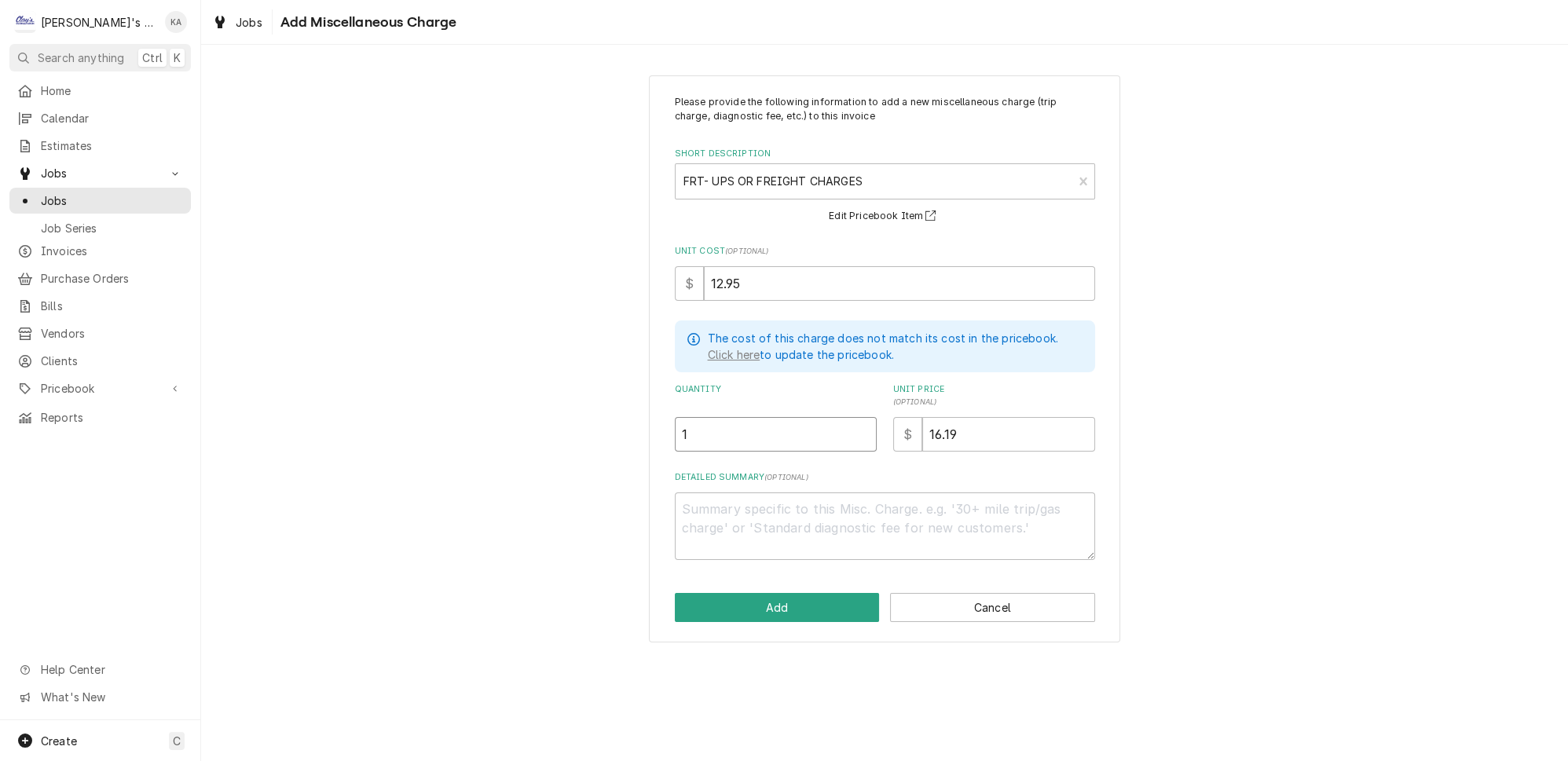
type input "1"
click at [858, 422] on input "1" at bounding box center [776, 435] width 202 height 34
click at [844, 506] on textarea "Detailed Summary ( optional )" at bounding box center [885, 526] width 420 height 68
click at [845, 597] on button "Add" at bounding box center [777, 607] width 205 height 29
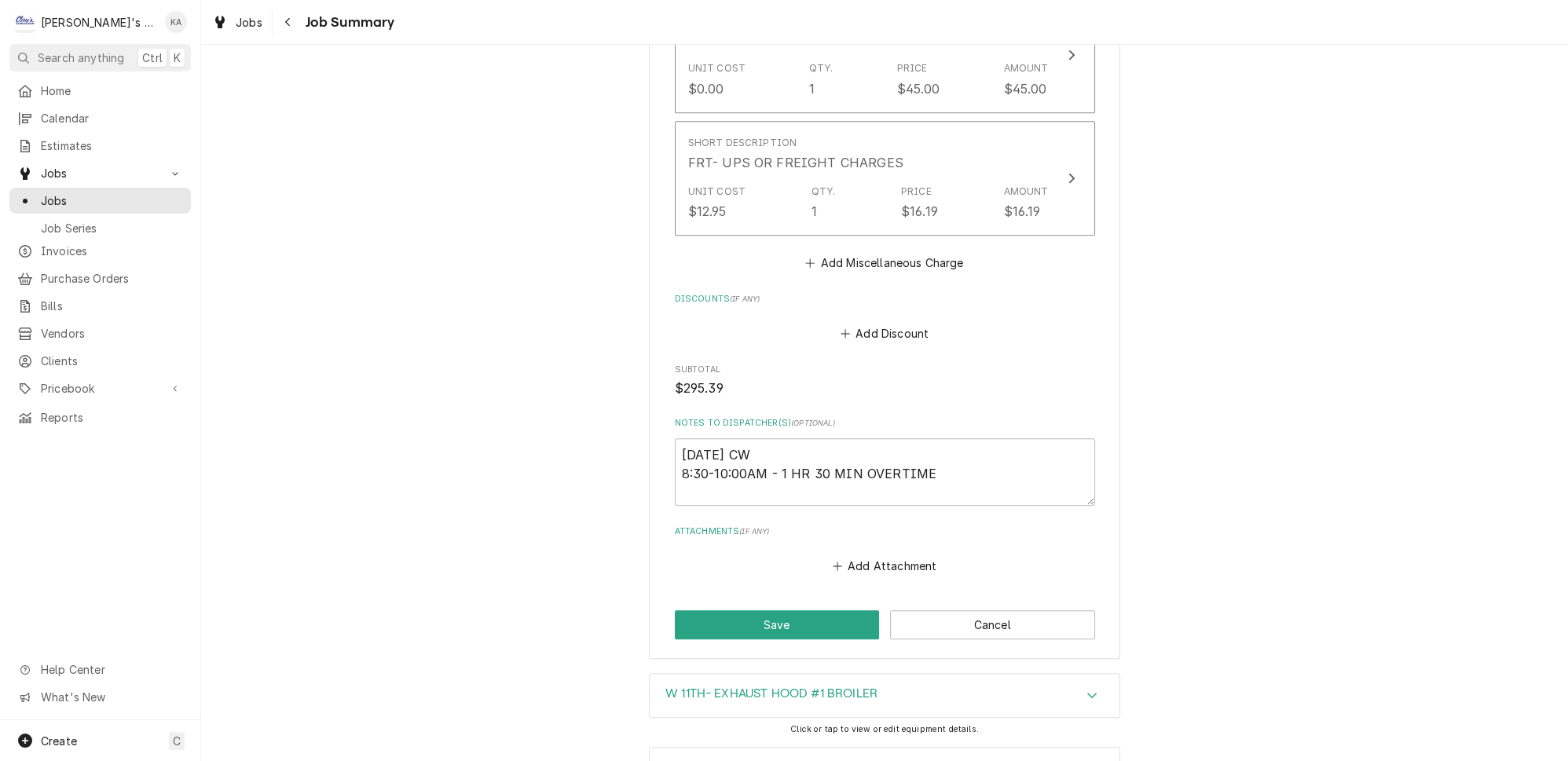
scroll to position [1295, 0]
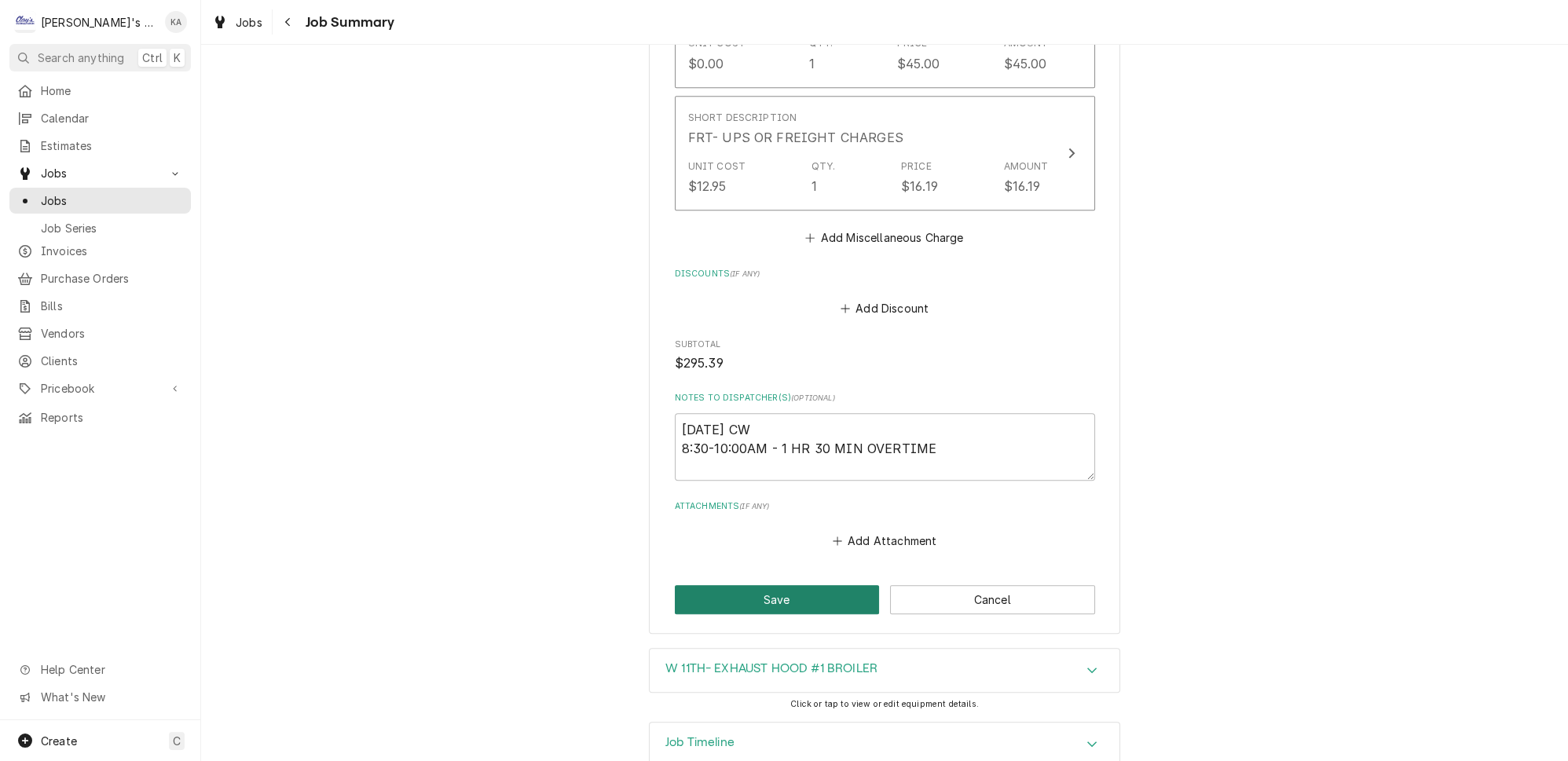
click at [771, 586] on button "Save" at bounding box center [777, 600] width 205 height 29
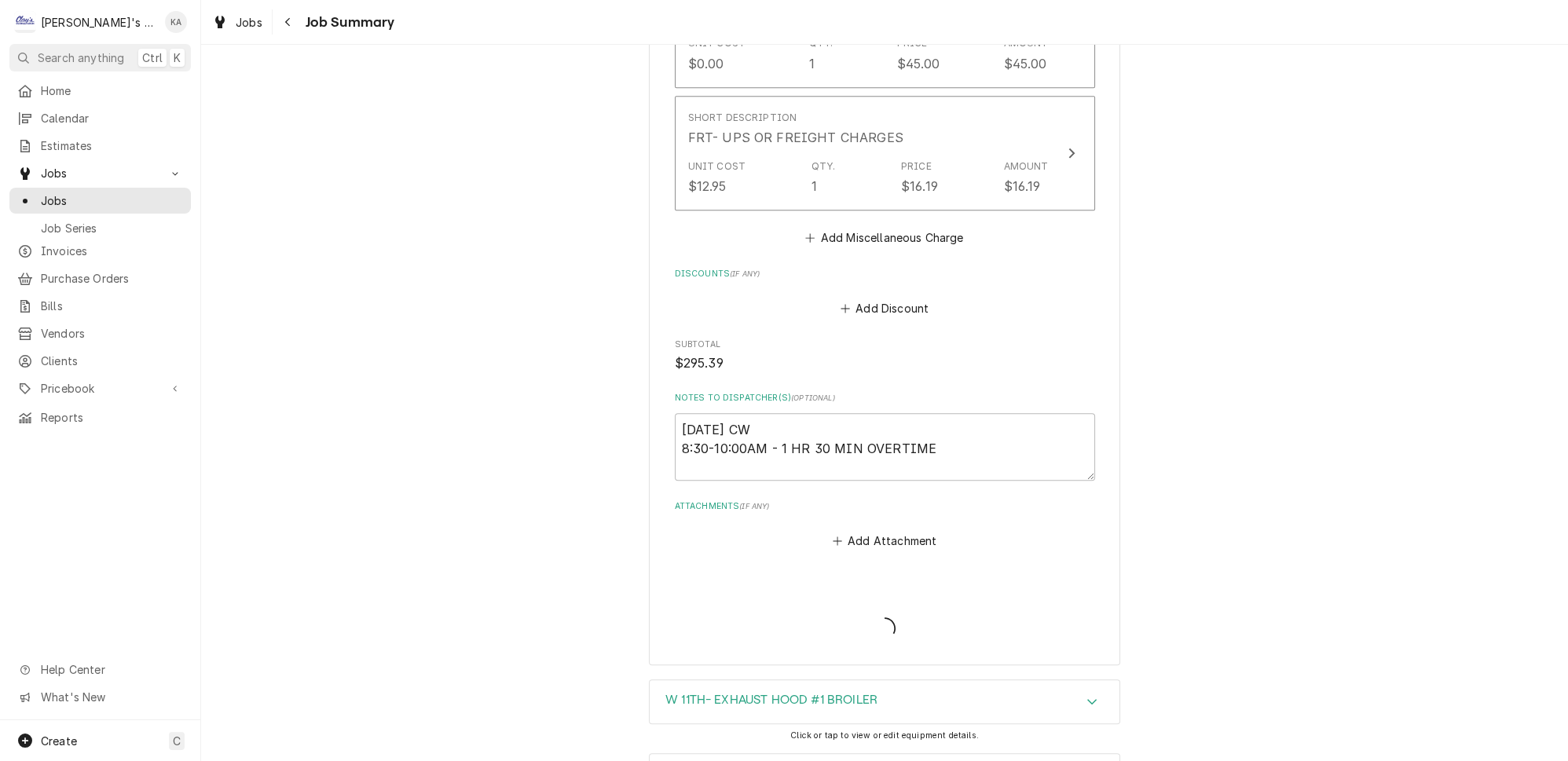
type textarea "x"
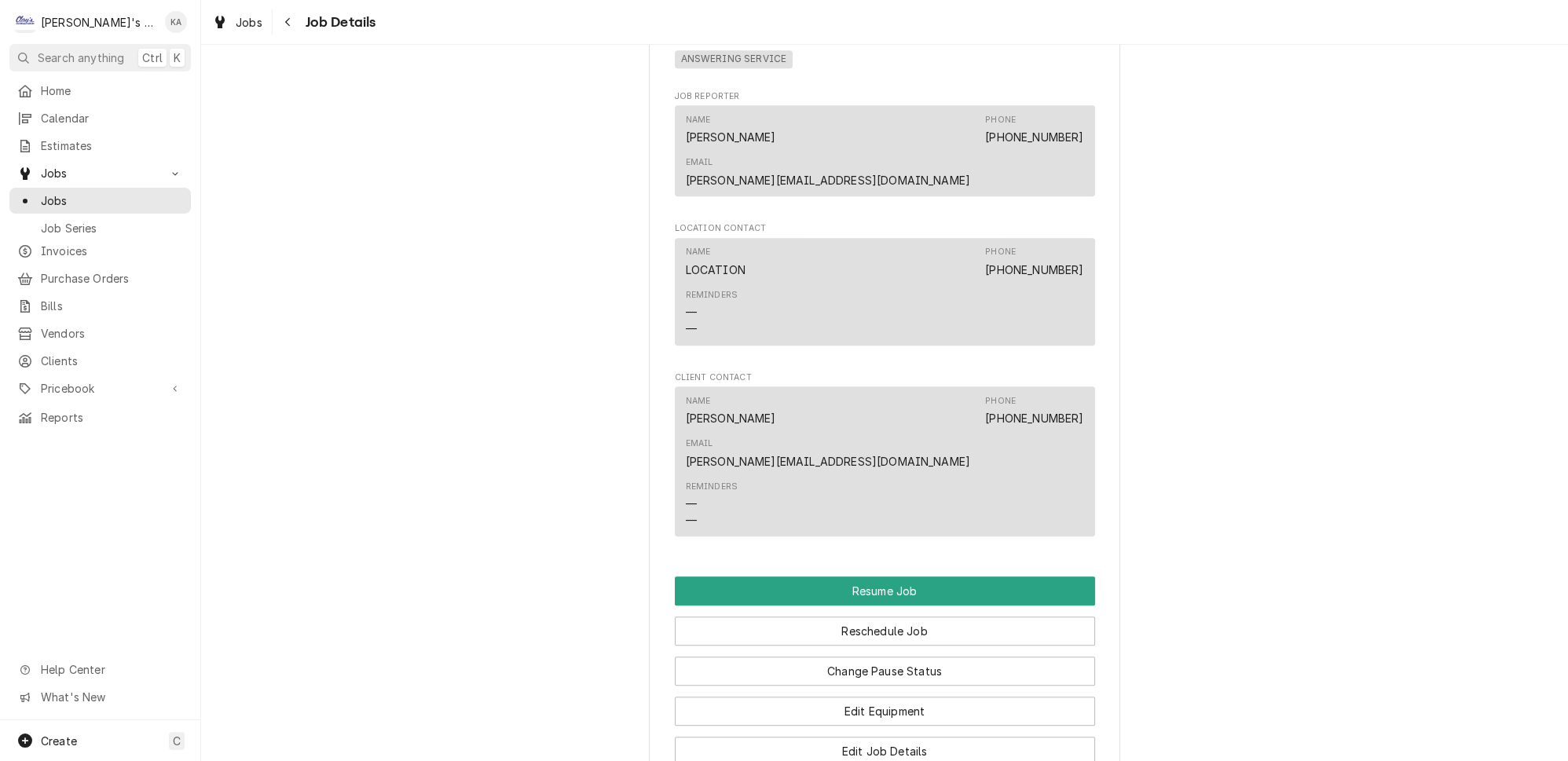
scroll to position [1742, 0]
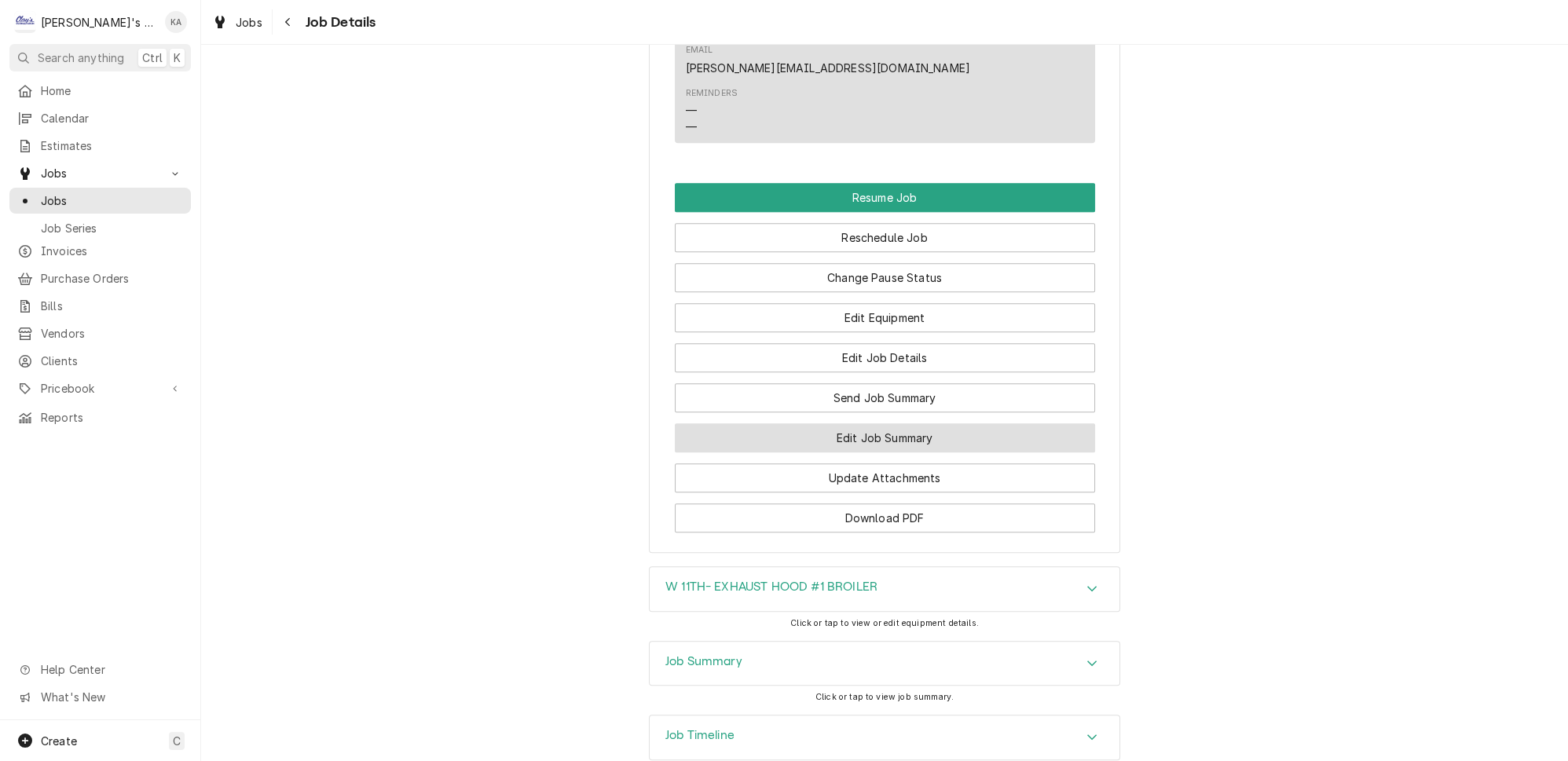
click at [886, 423] on button "Edit Job Summary" at bounding box center [885, 438] width 420 height 29
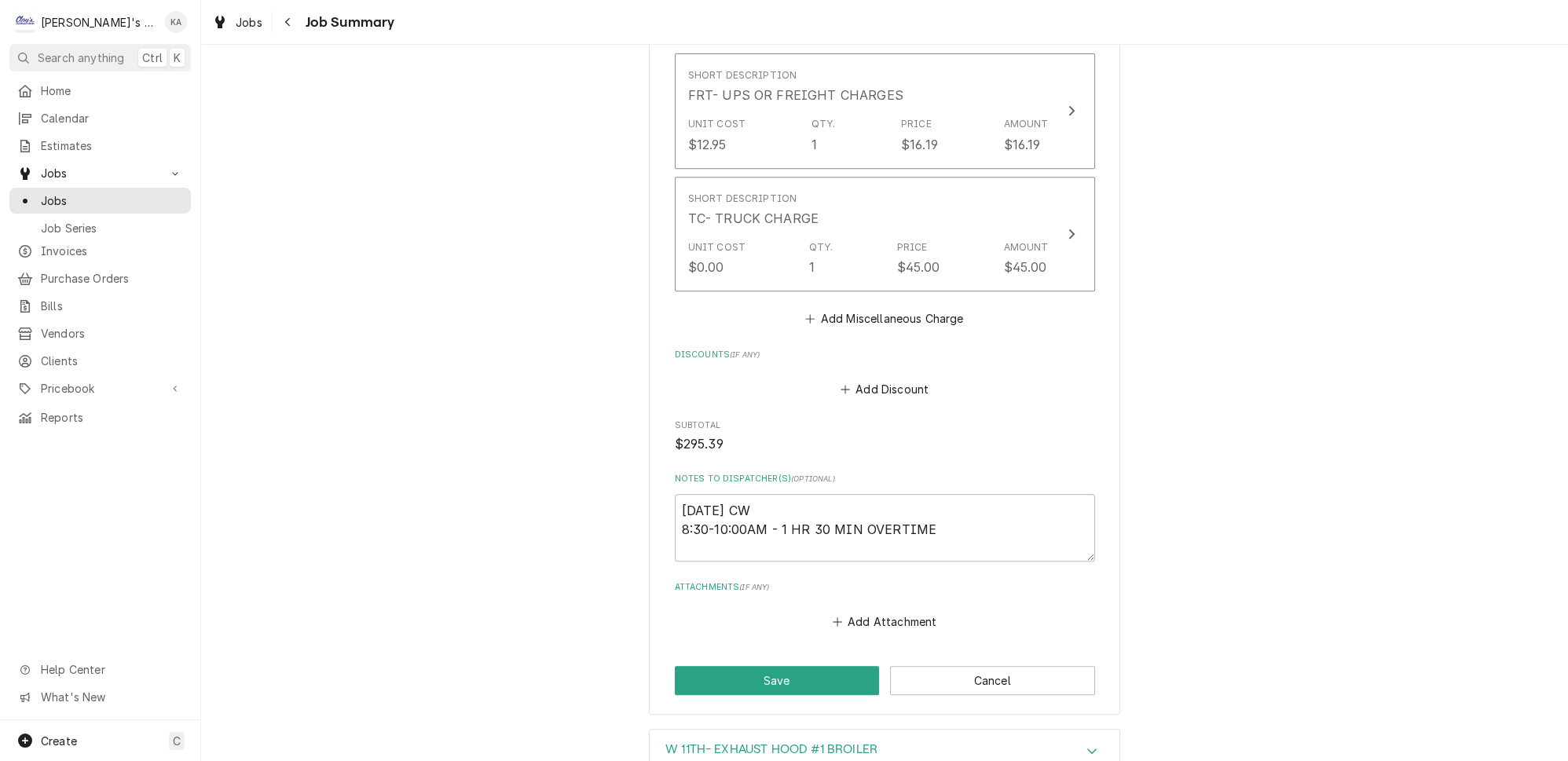
scroll to position [1285, 0]
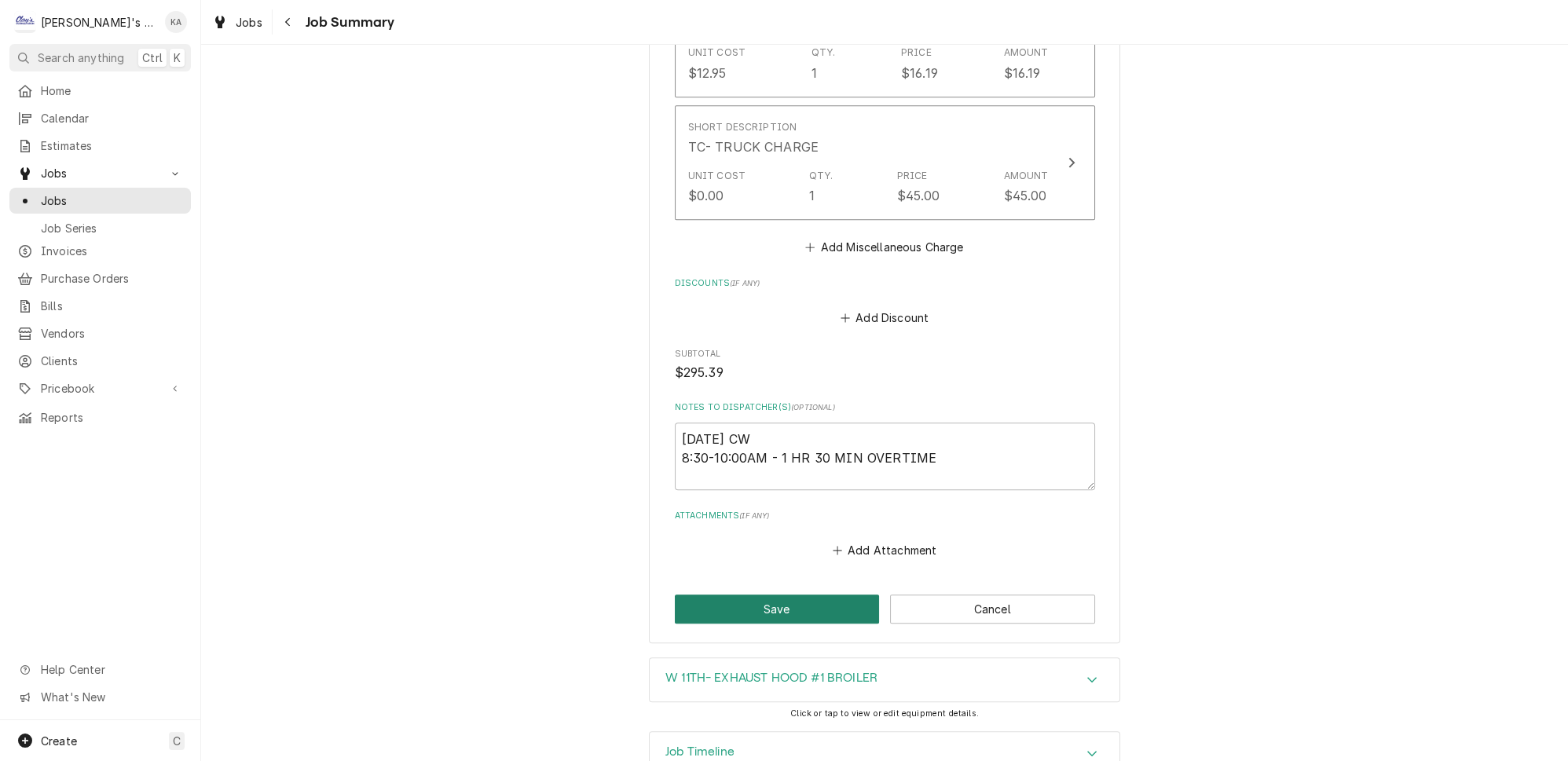
click at [810, 595] on button "Save" at bounding box center [777, 609] width 205 height 29
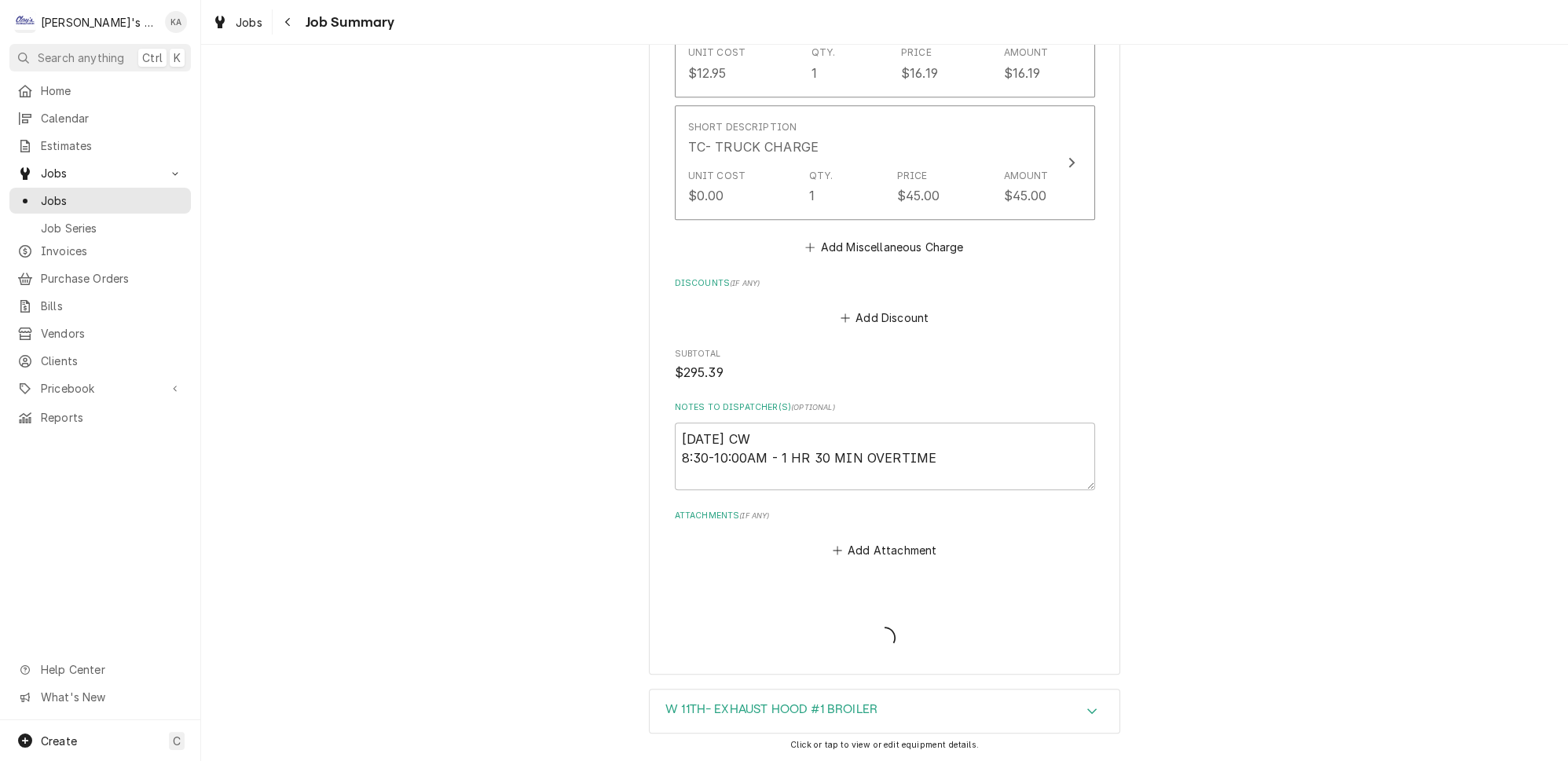
type textarea "x"
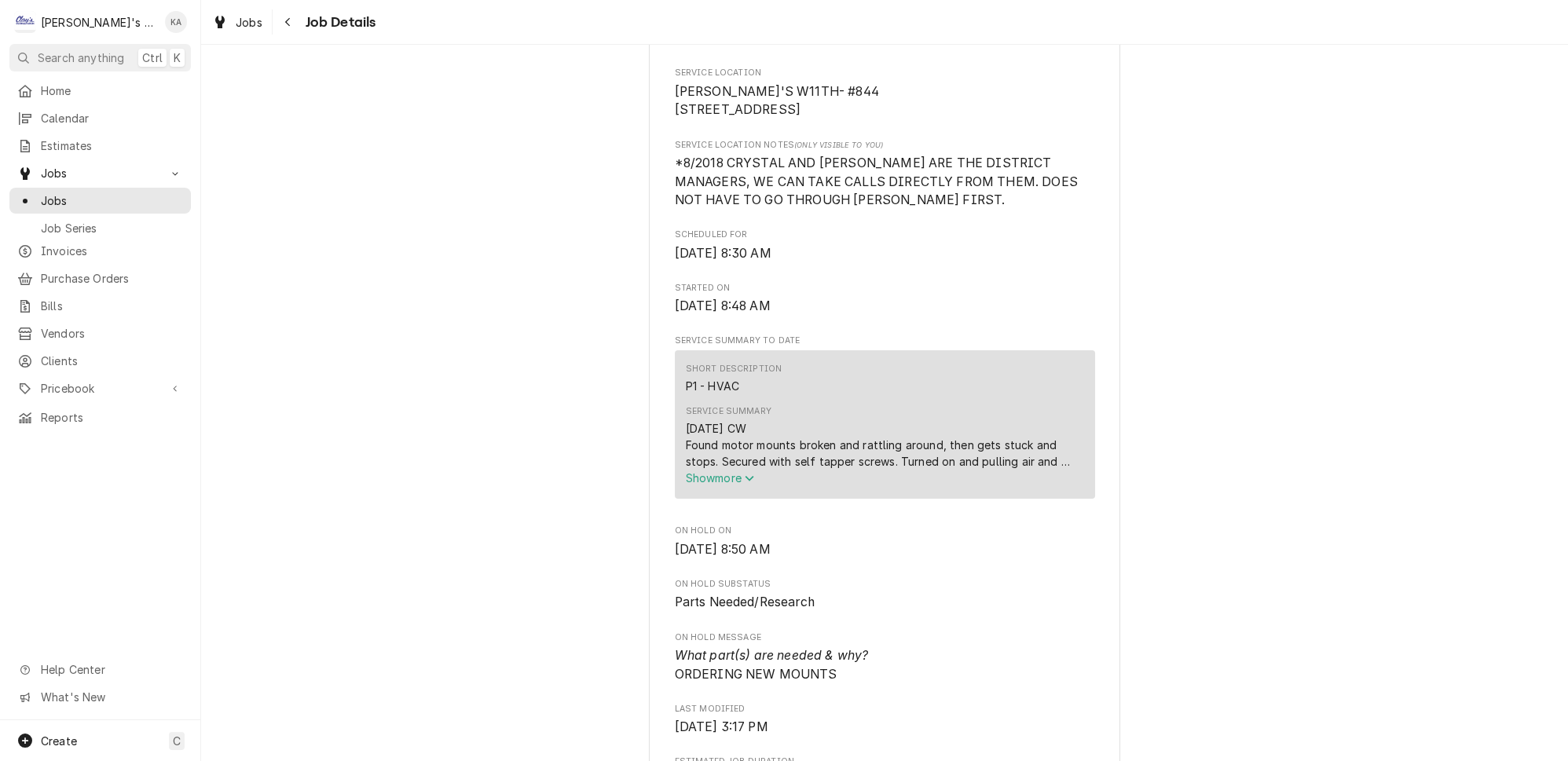
scroll to position [357, 0]
click at [729, 484] on span "Show more" at bounding box center [720, 478] width 70 height 13
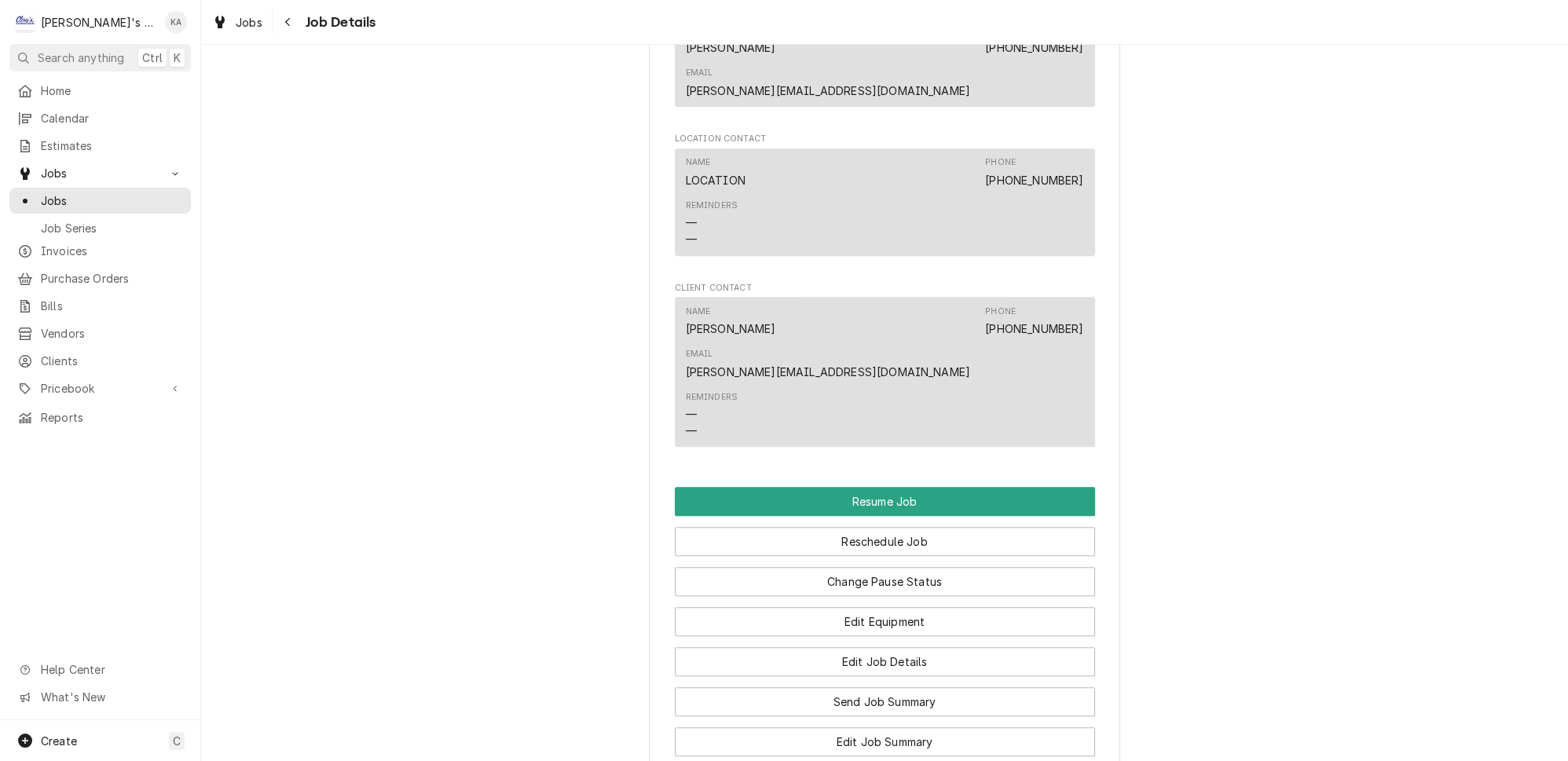
scroll to position [1642, 0]
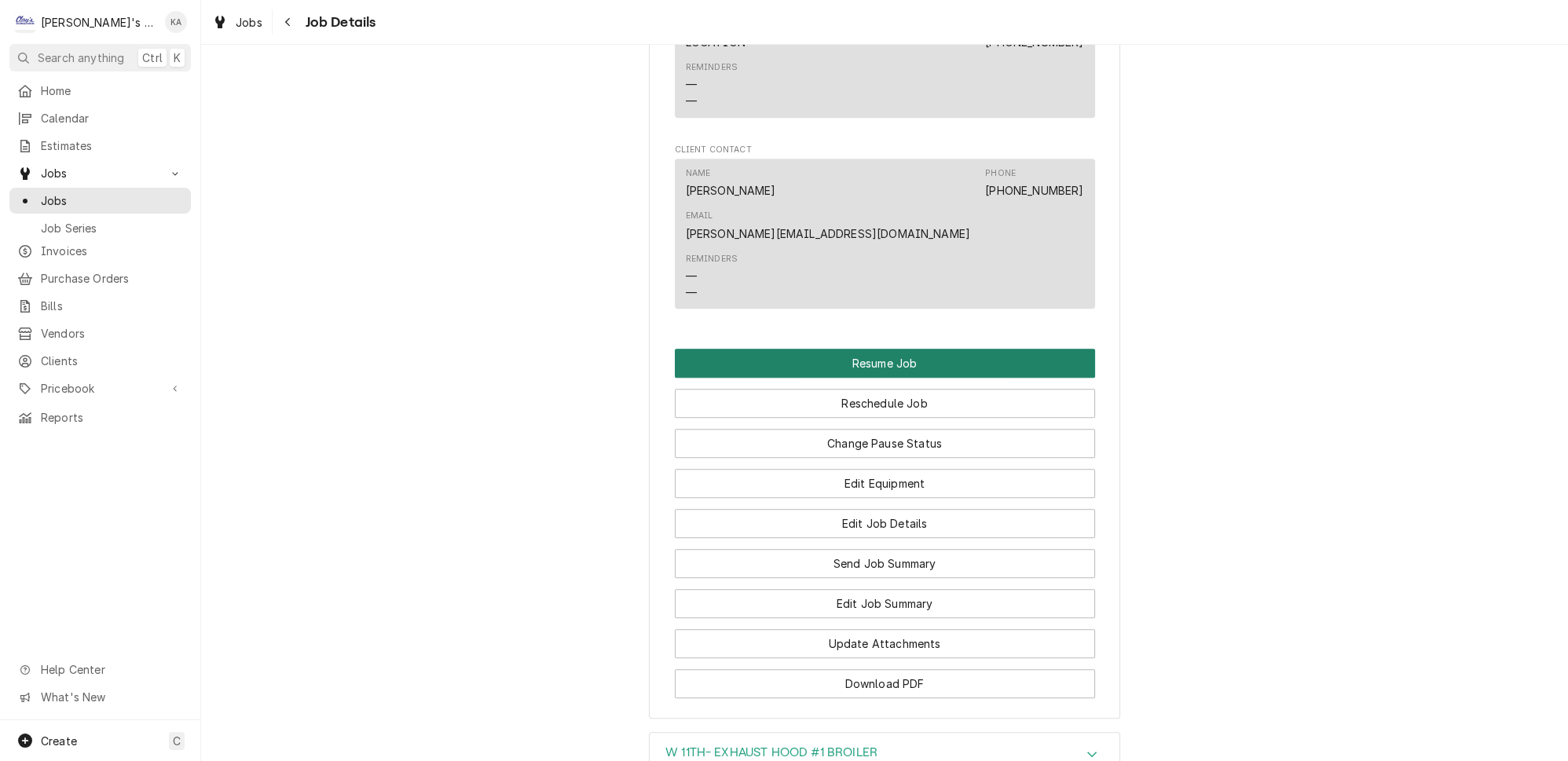
click at [886, 349] on button "Resume Job" at bounding box center [885, 363] width 420 height 29
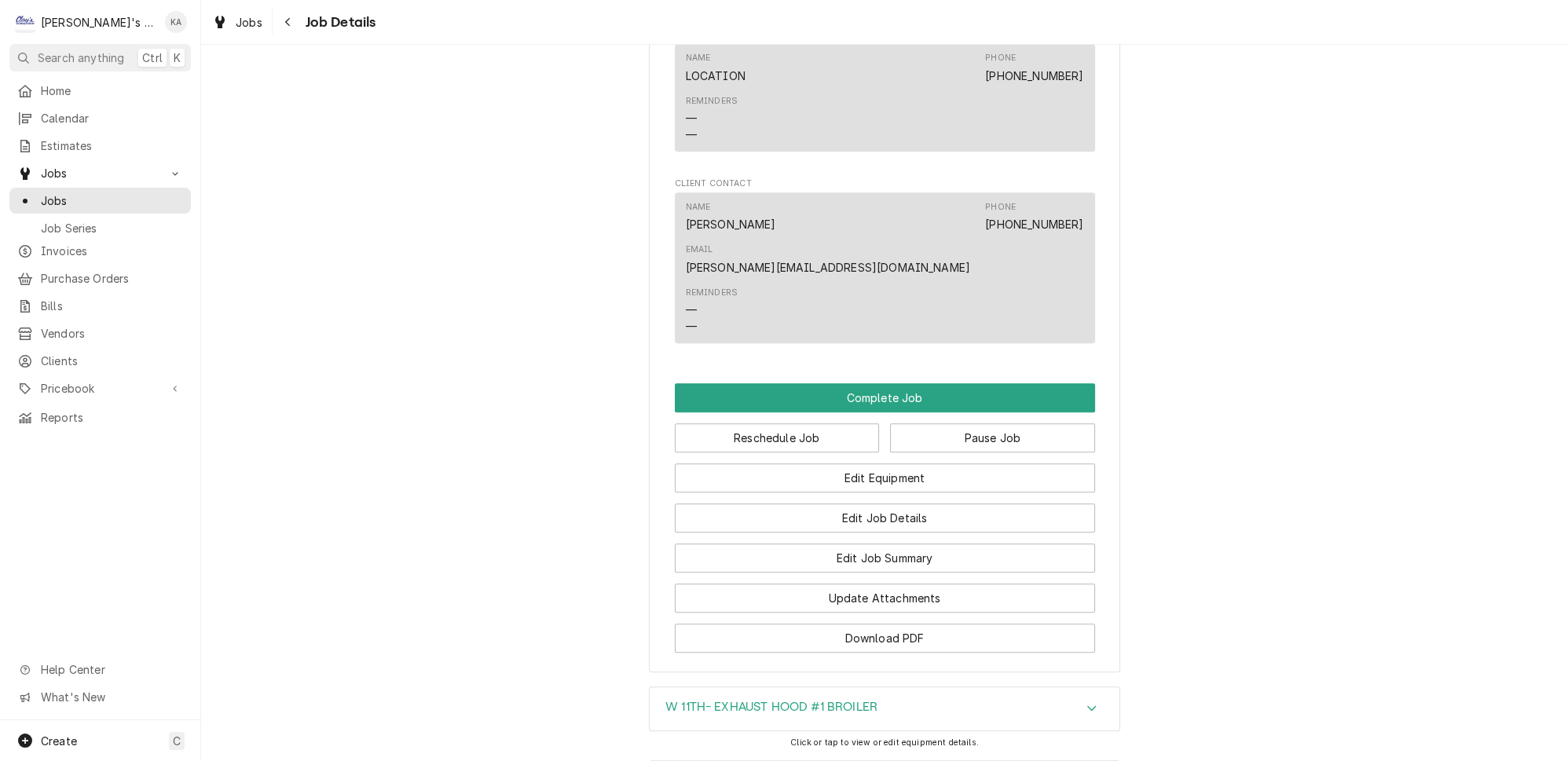
scroll to position [1429, 0]
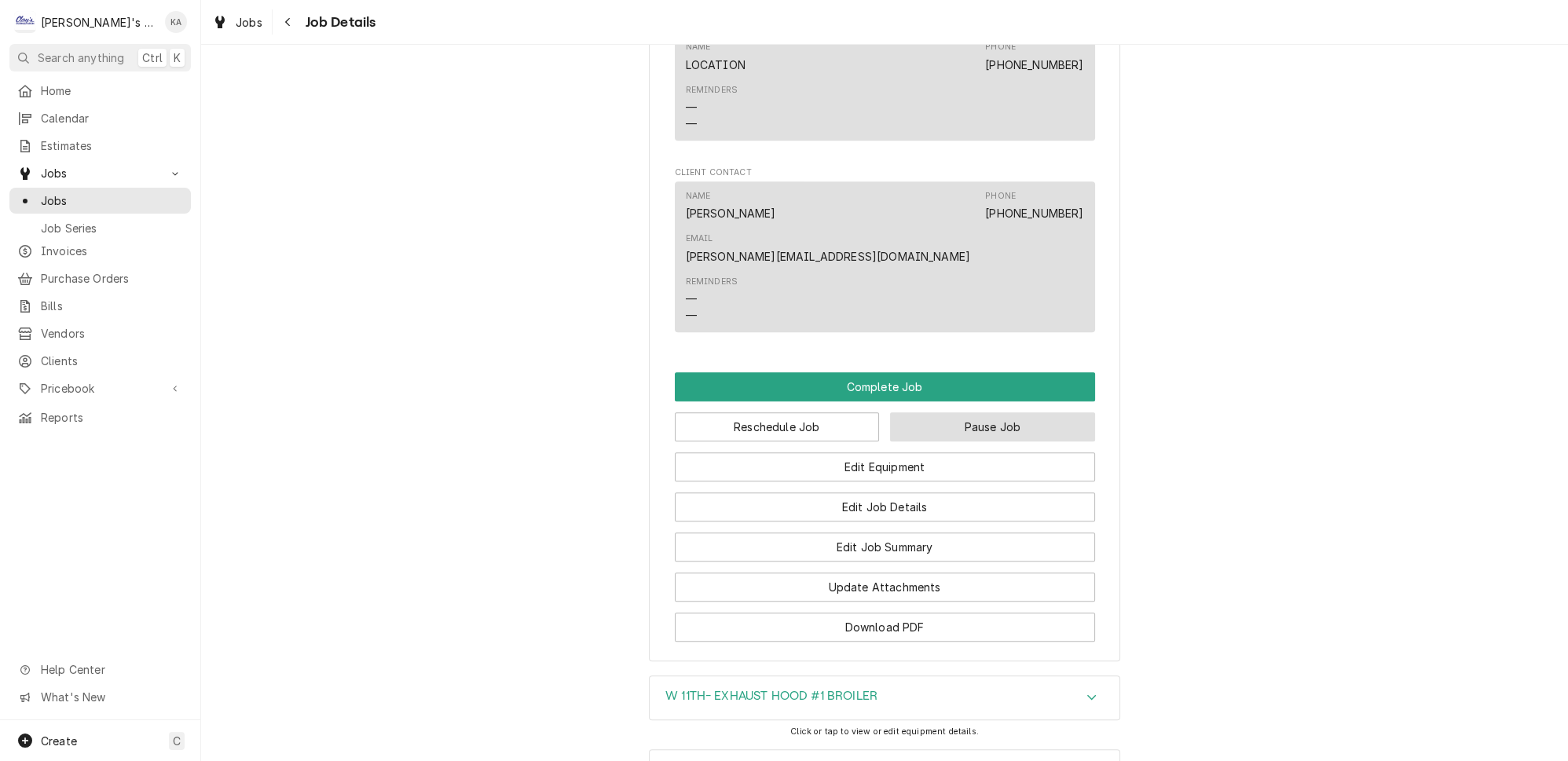
click at [968, 413] on button "Pause Job" at bounding box center [992, 427] width 205 height 29
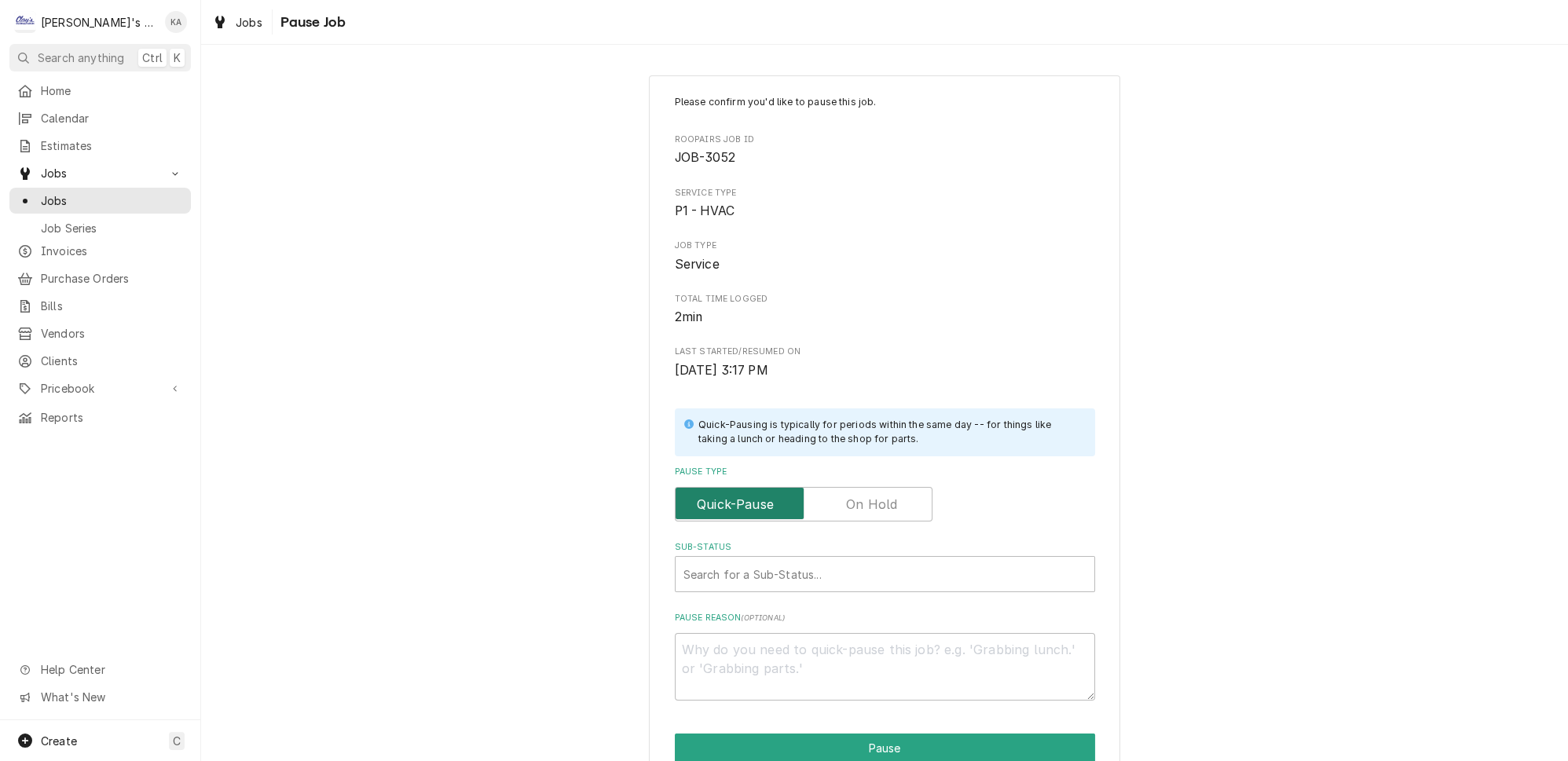
click at [891, 503] on input "Pause Type" at bounding box center [803, 504] width 243 height 34
checkbox input "true"
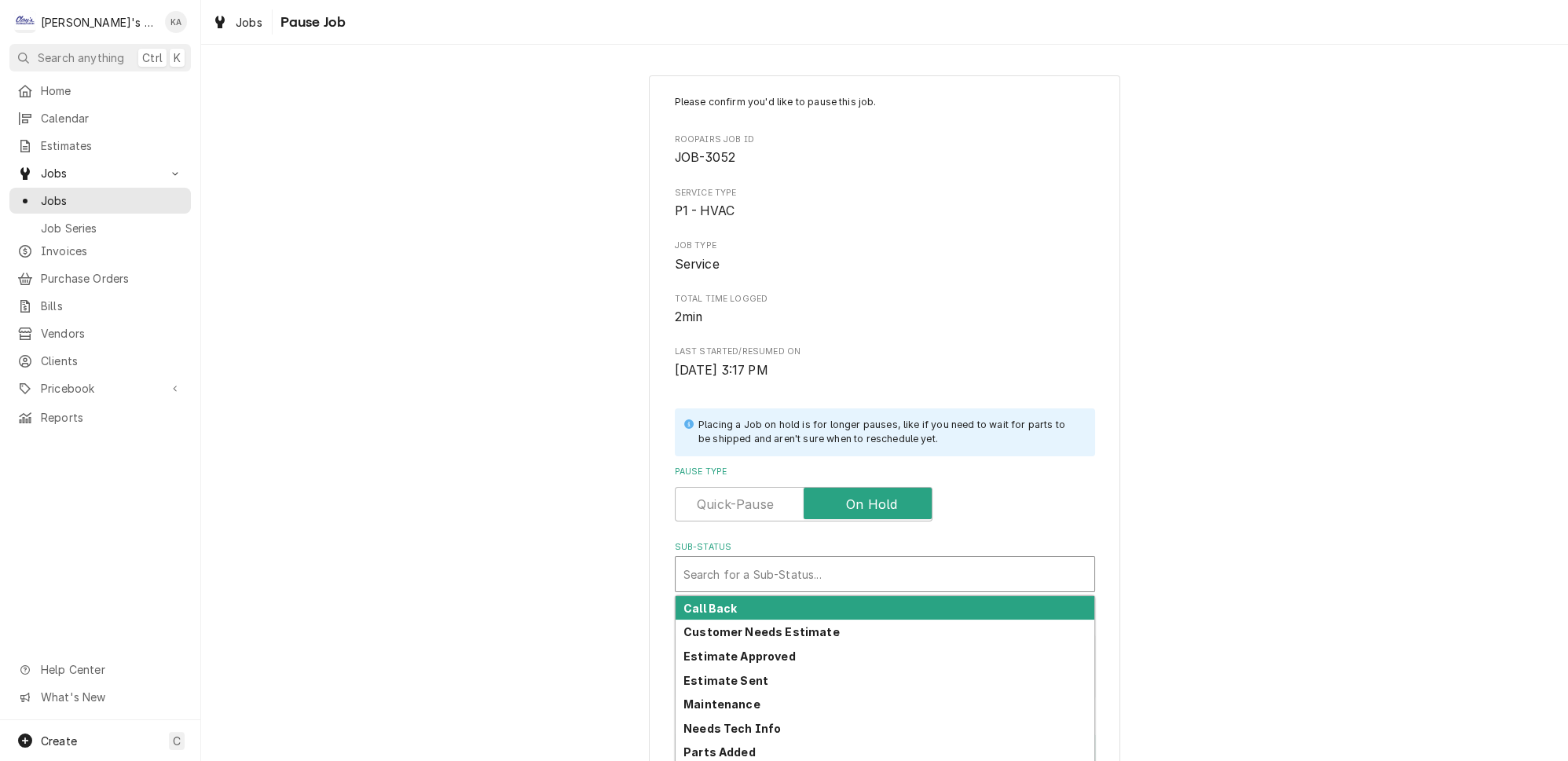
click at [857, 566] on div "Sub-Status" at bounding box center [885, 574] width 403 height 29
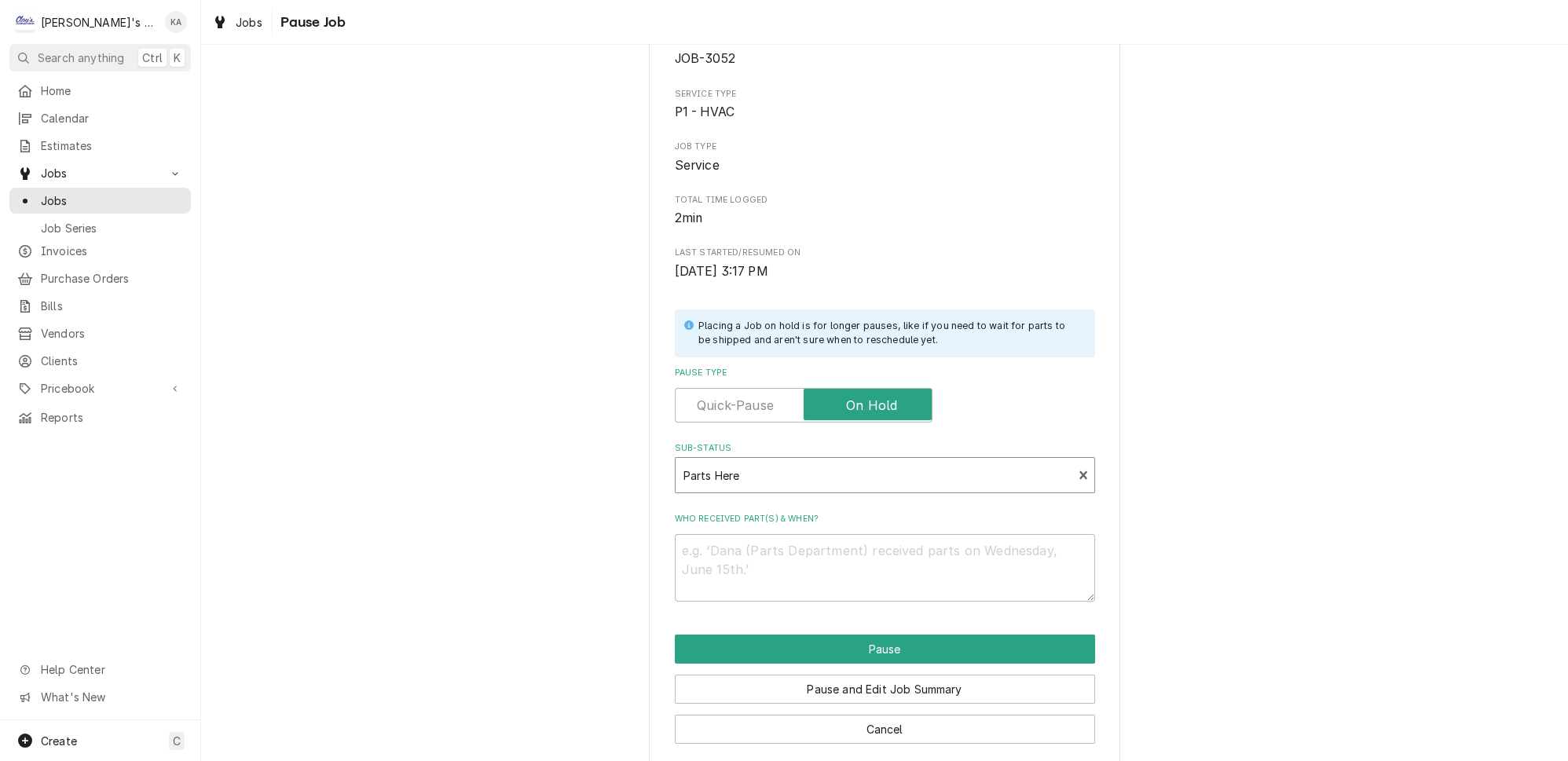
scroll to position [100, 0]
click at [821, 533] on textarea "Who received part(s) & when?" at bounding box center [885, 566] width 420 height 68
type textarea "x"
type textarea "9"
type textarea "x"
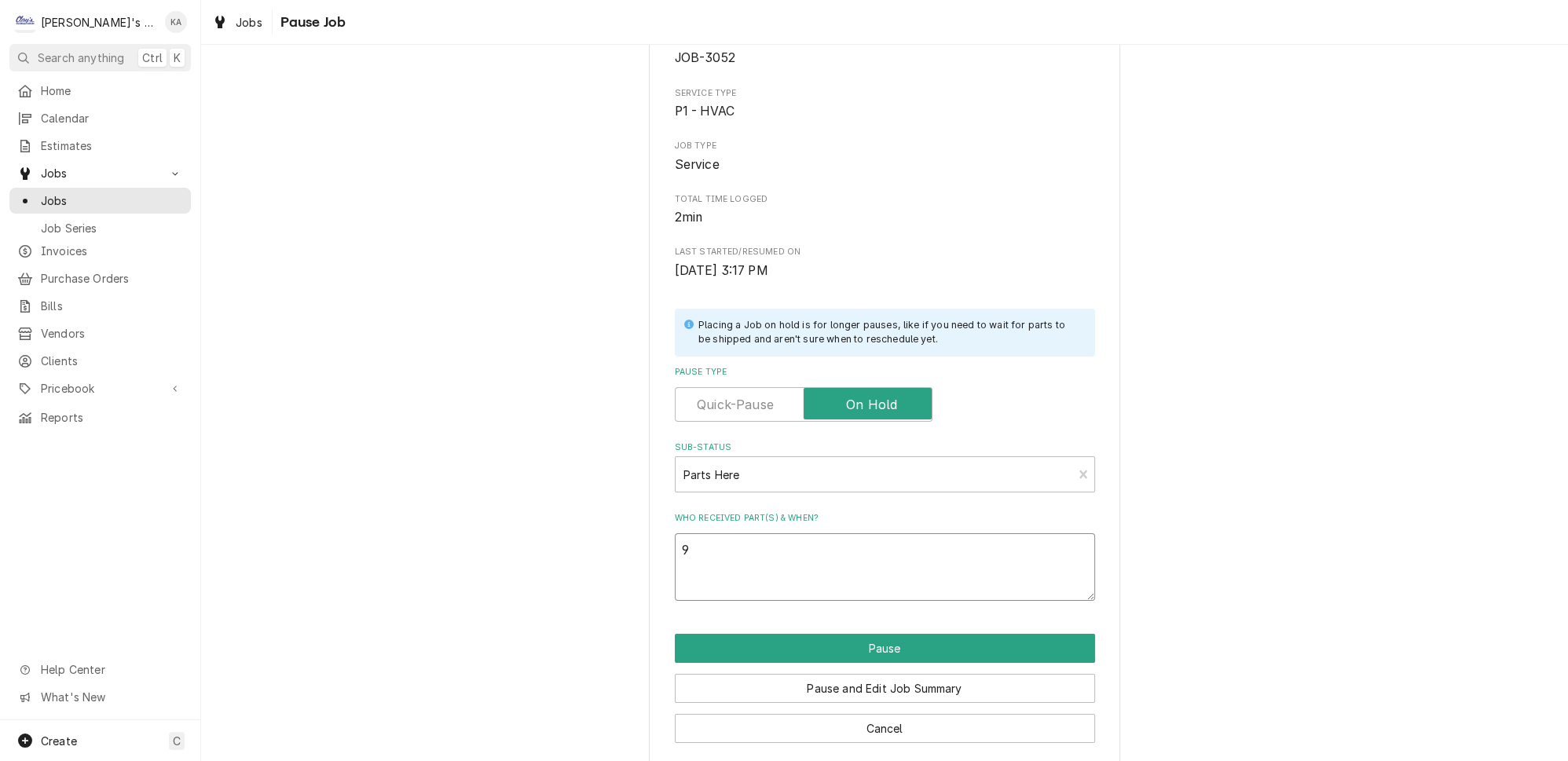
type textarea "9/"
type textarea "x"
type textarea "9/3"
type textarea "x"
type textarea "9/30"
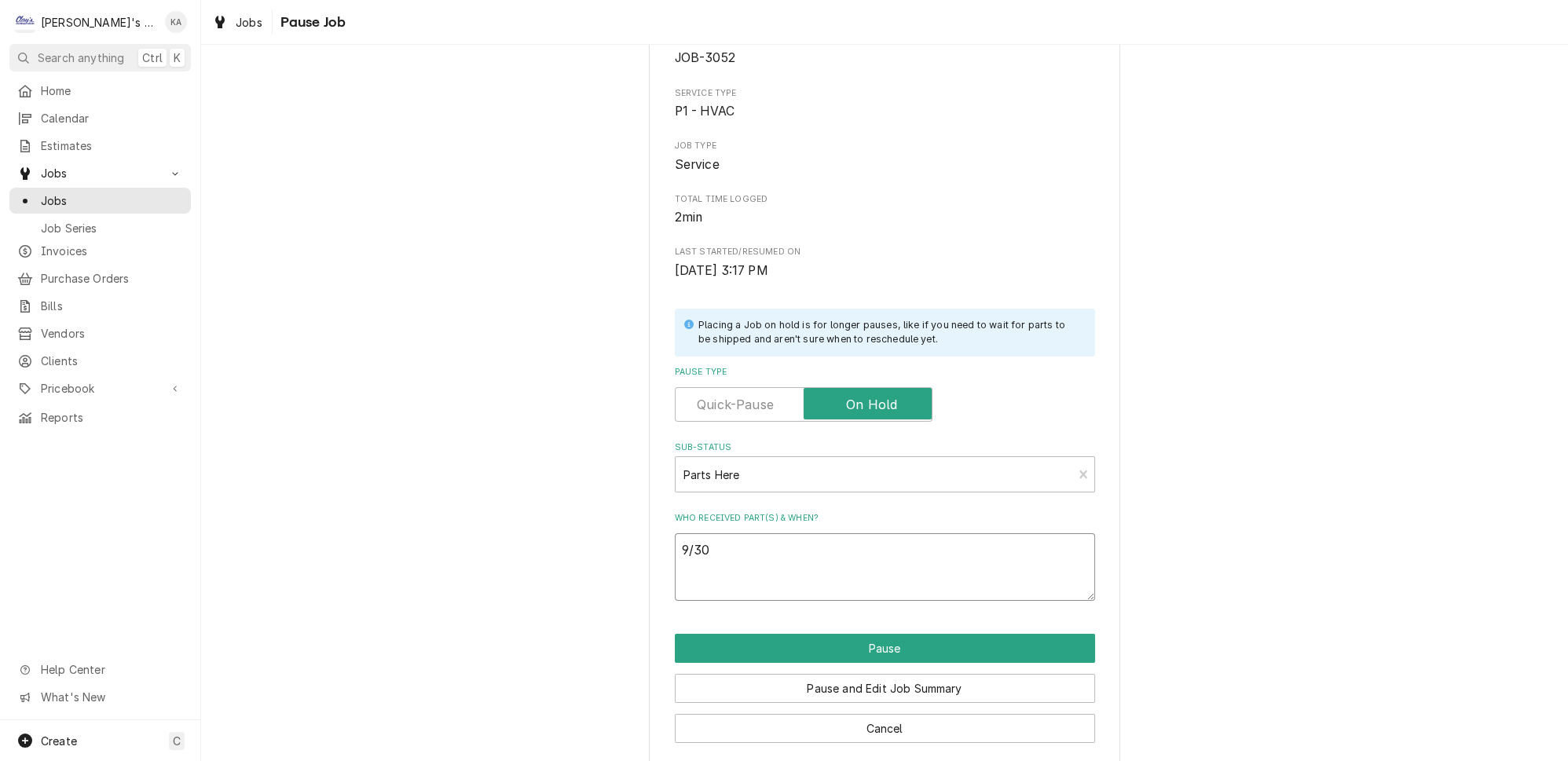
type textarea "x"
type textarea "9/30/"
type textarea "x"
type textarea "9/30/2"
type textarea "x"
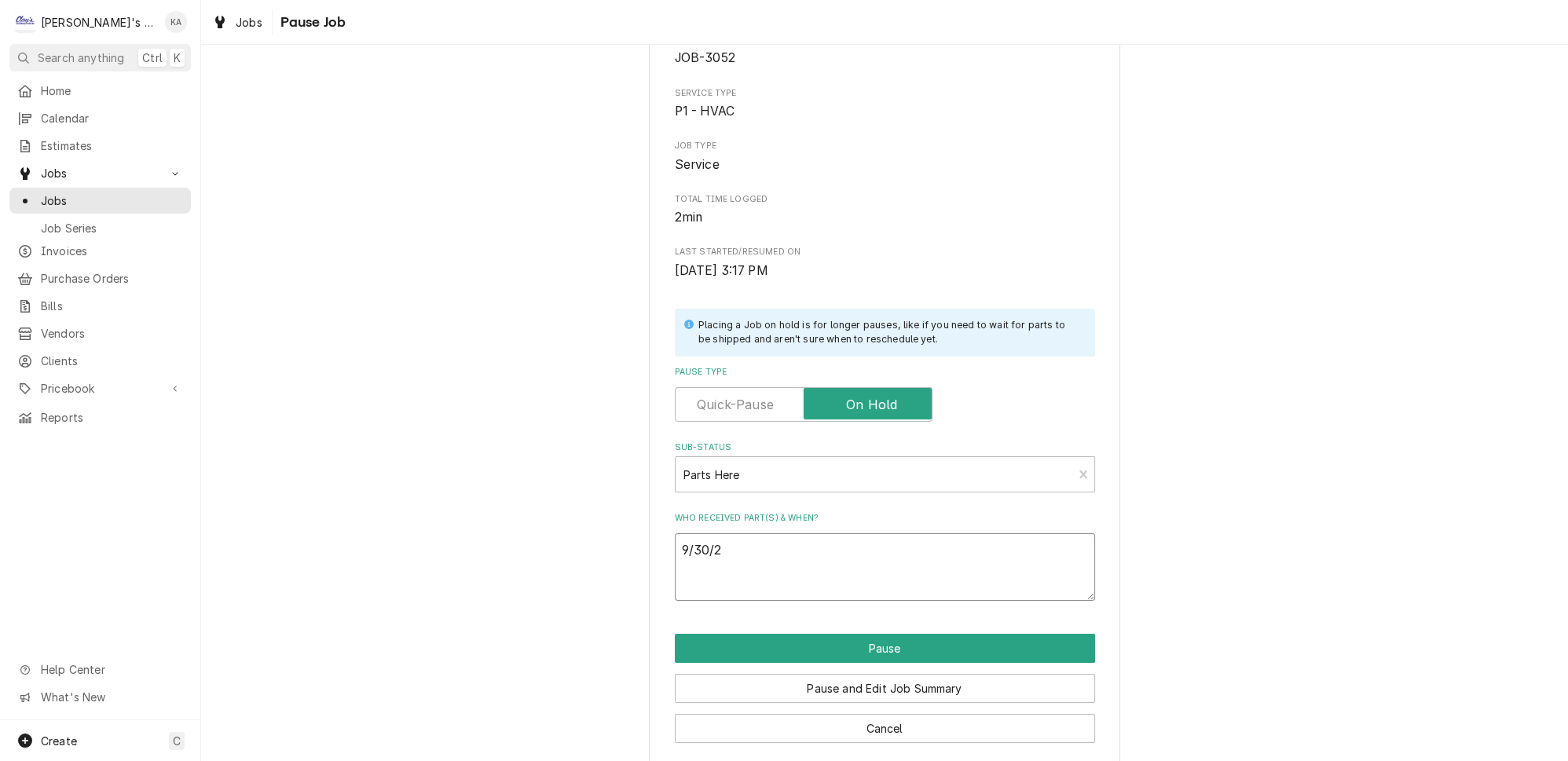
type textarea "[DATE]"
type textarea "x"
type textarea "9/30/202"
type textarea "x"
type textarea "[DATE]"
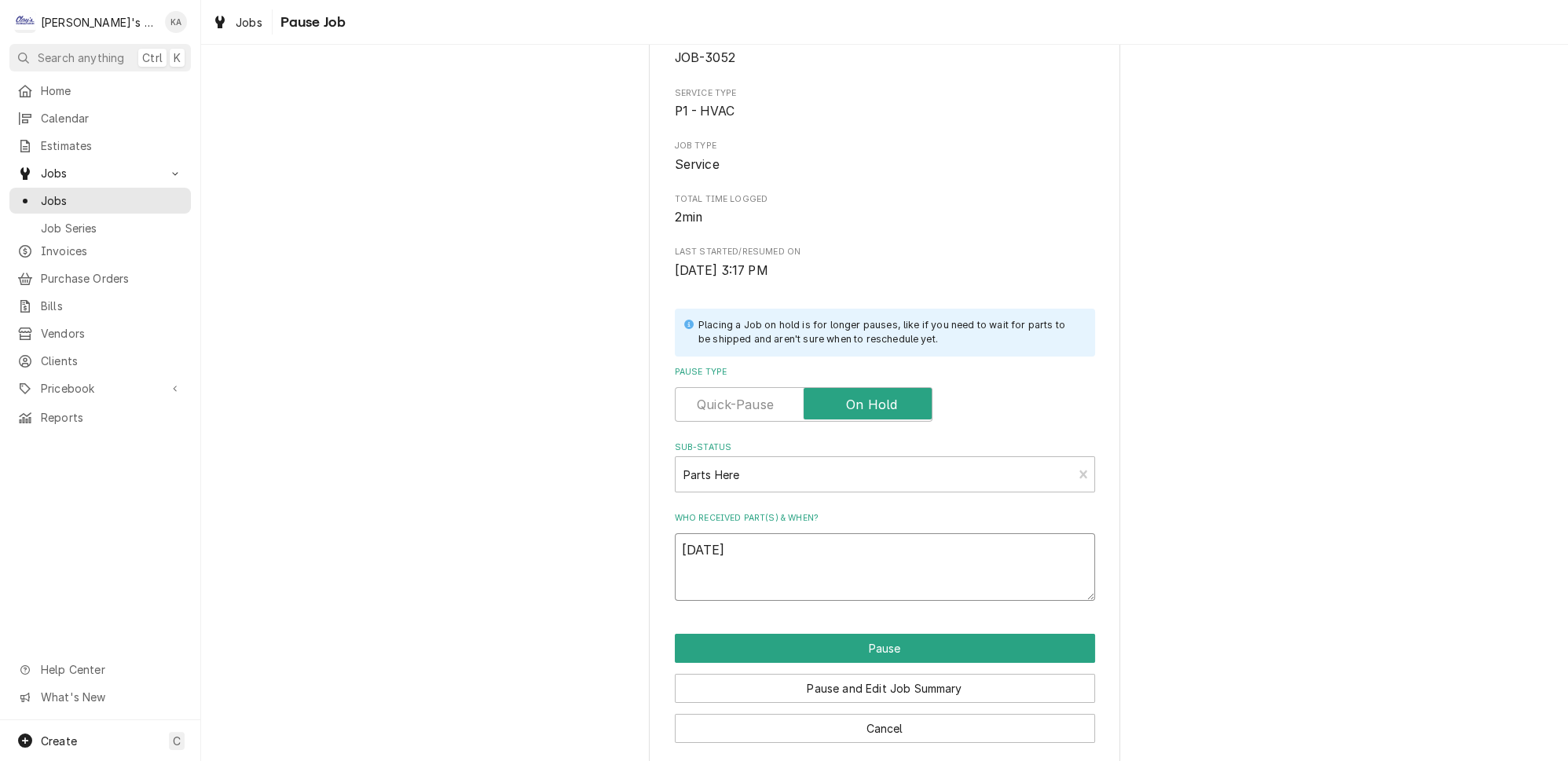
type textarea "x"
type textarea "[DATE]"
type textarea "x"
type textarea "[DATE] I"
type textarea "x"
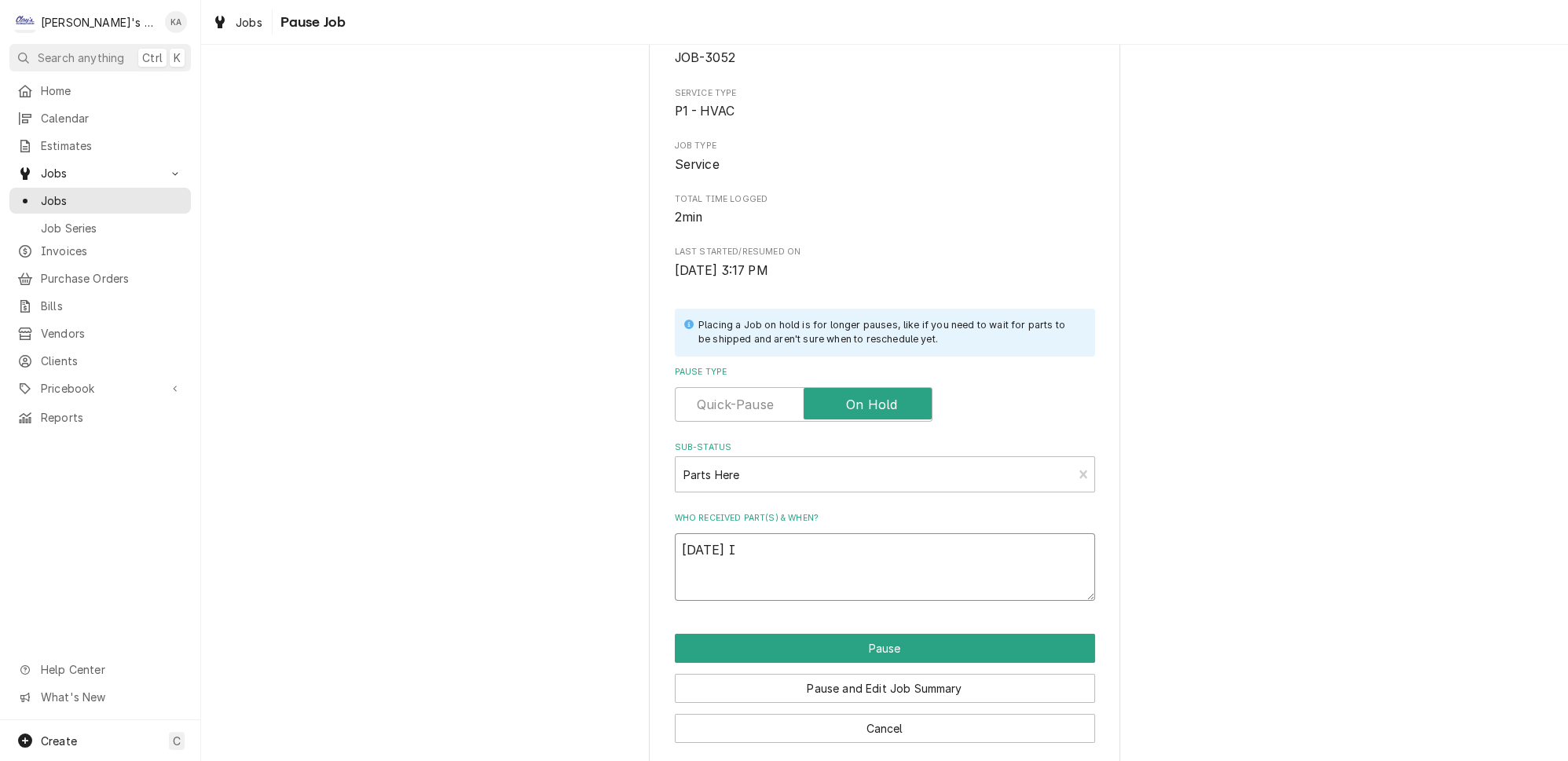
type textarea "[DATE] IA"
type textarea "x"
type textarea "[DATE] IA-"
type textarea "x"
type textarea "[DATE] IA-"
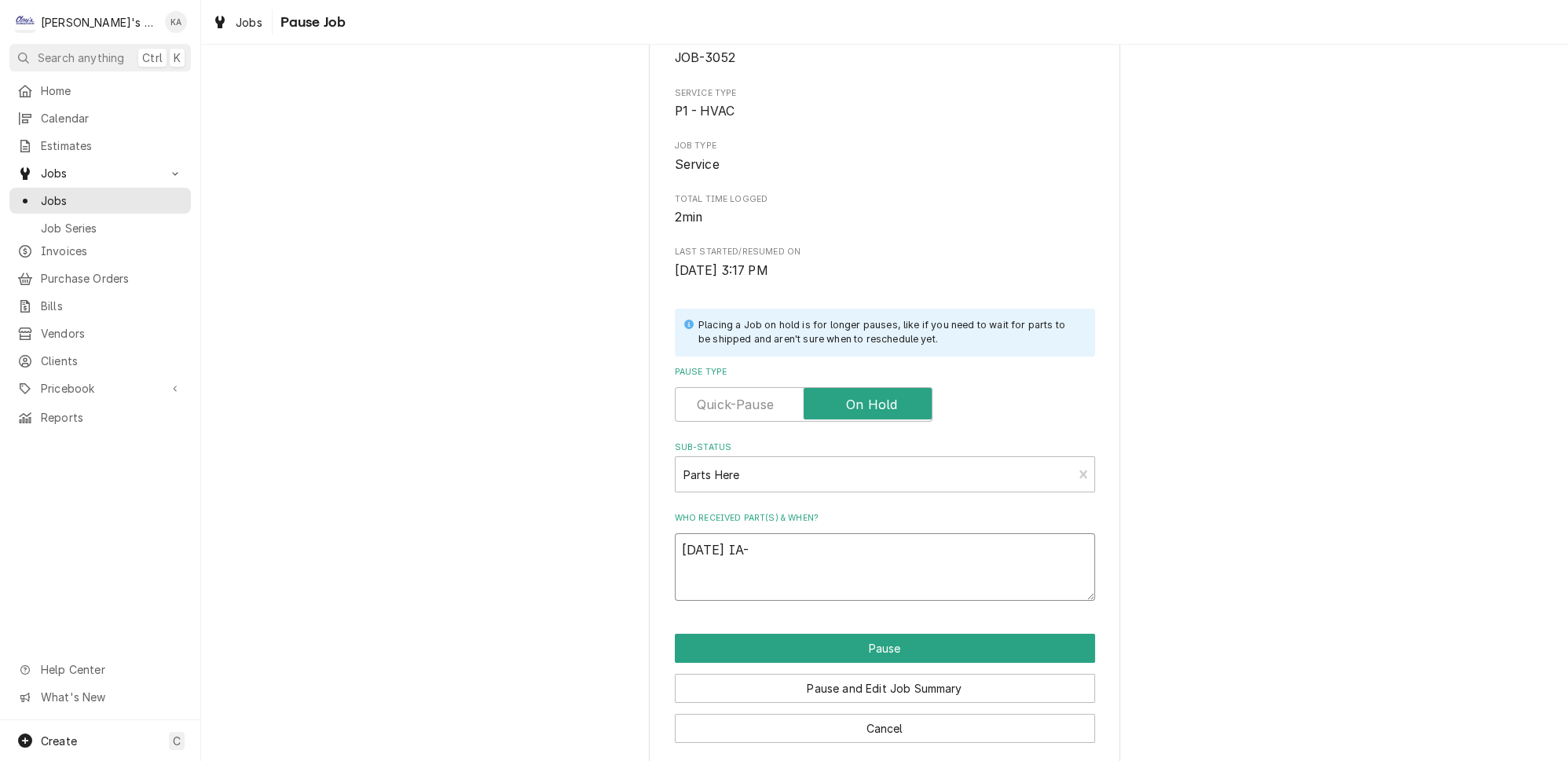
type textarea "x"
type textarea "[DATE] IA- V"
type textarea "x"
type textarea "[DATE] IA- VI"
type textarea "x"
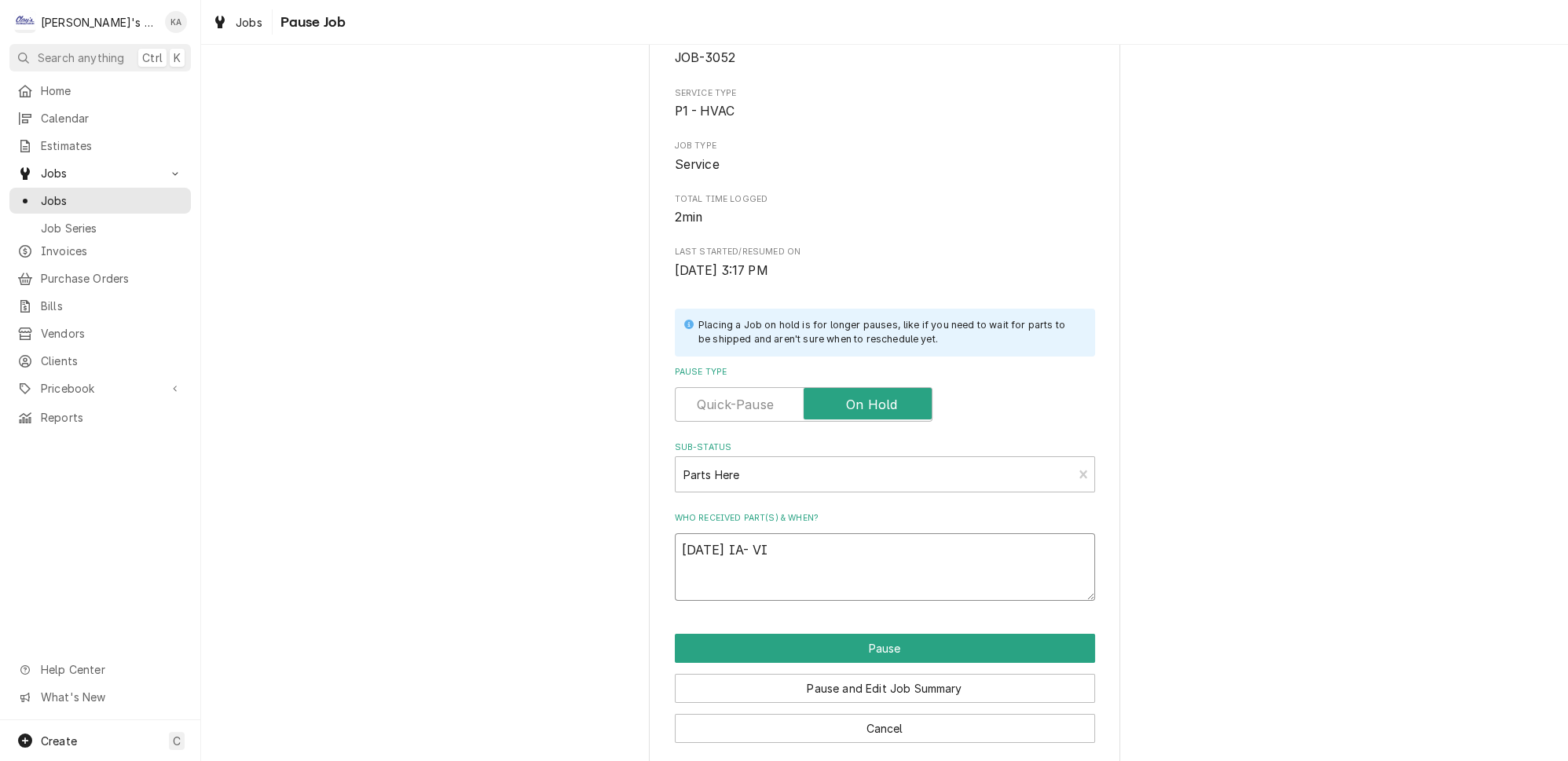
type textarea "[DATE] IA- VIB"
type textarea "x"
type textarea "[DATE] IA- VIBR"
type textarea "x"
type textarea "[DATE] IA- [GEOGRAPHIC_DATA]"
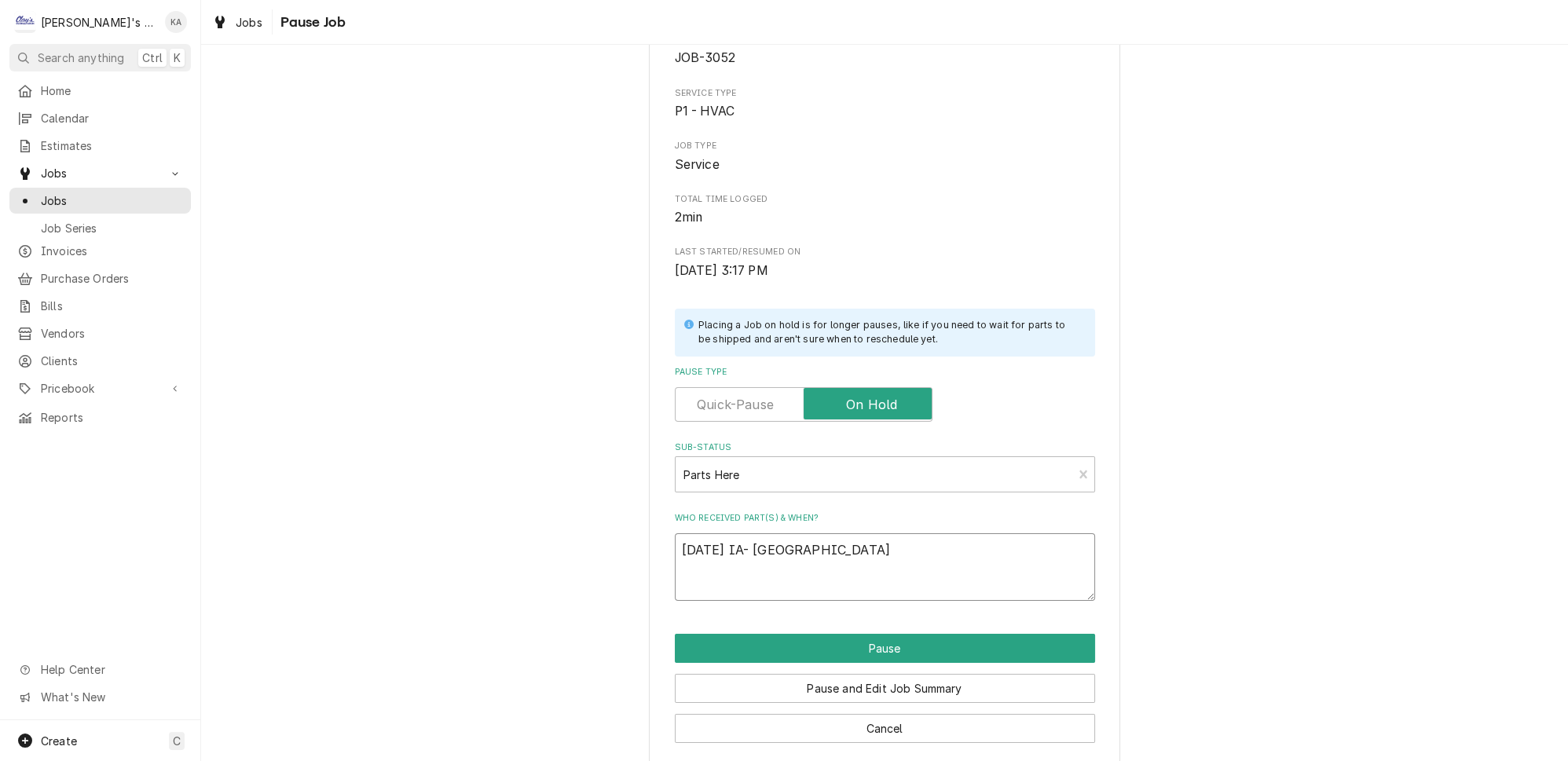
type textarea "x"
type textarea "9/30/2025 IA- VIBRAT"
type textarea "x"
type textarea "9/30/2025 IA- VIBRATI"
type textarea "x"
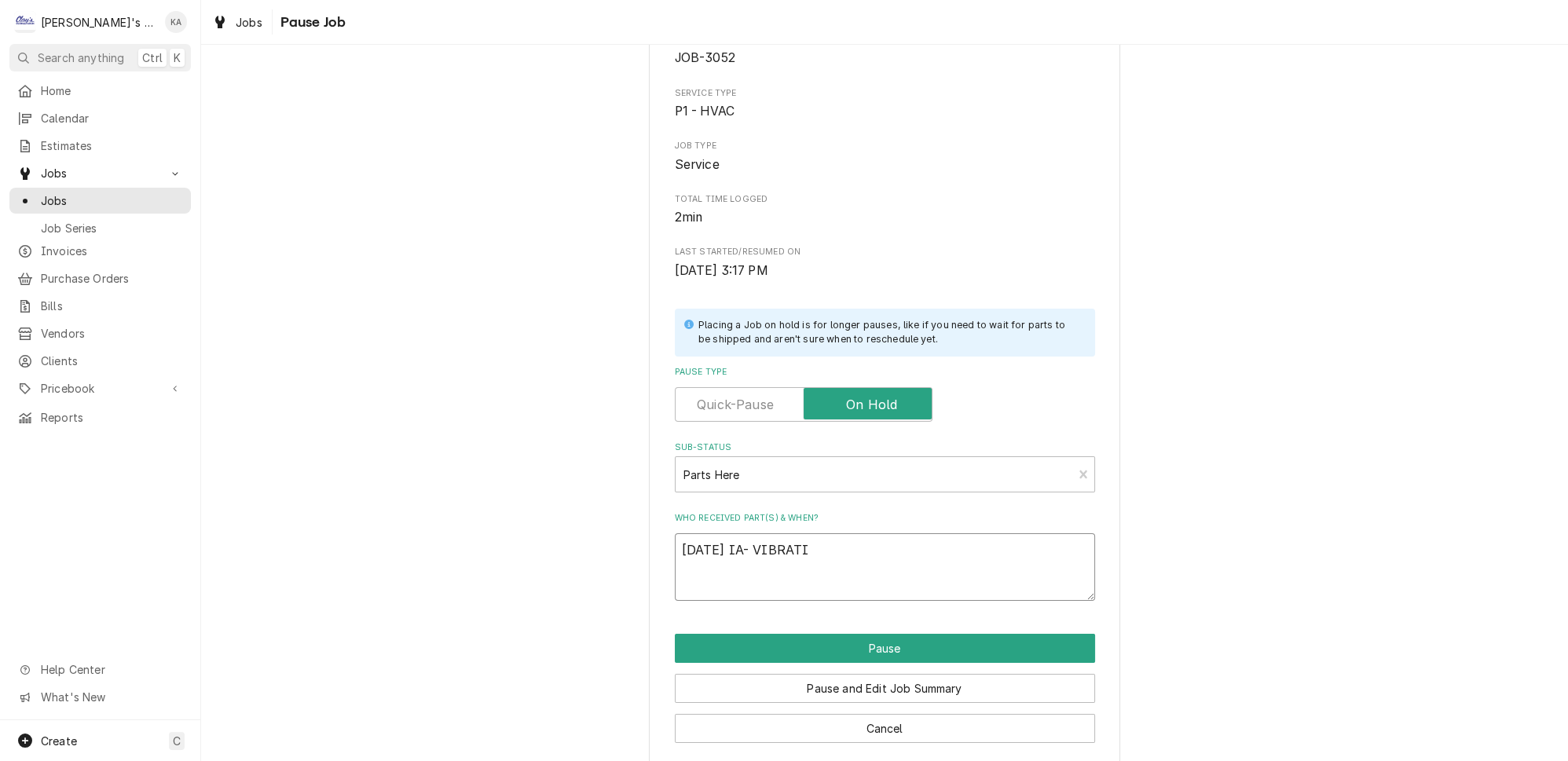
type textarea "9/30/2025 IA- VIBRATIO"
type textarea "x"
type textarea "9/30/2025 IA- VIBRATION"
type textarea "x"
type textarea "9/30/2025 IA- VIBRATION"
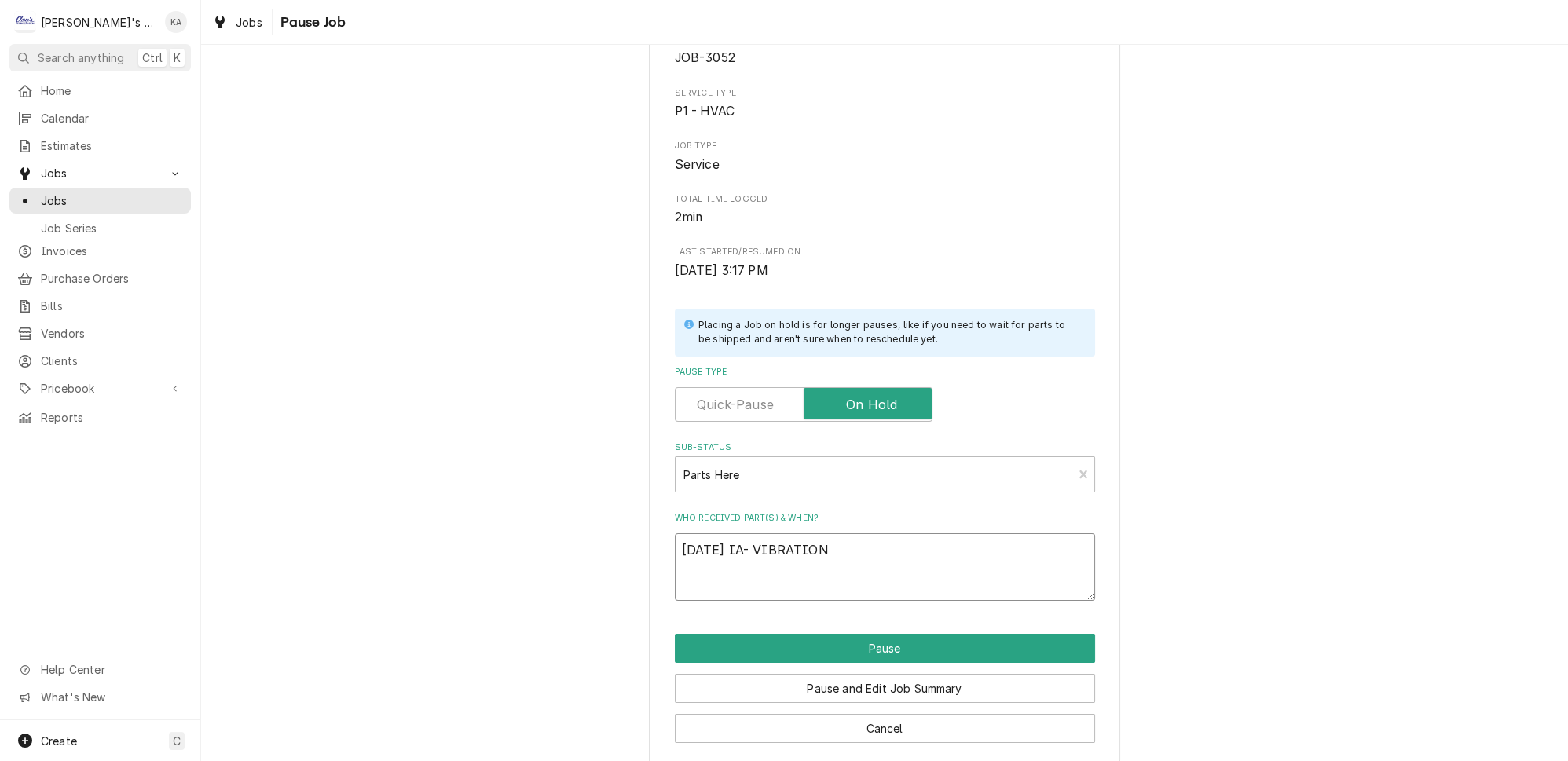
type textarea "x"
type textarea "9/30/2025 IA- VIBRATION E"
type textarea "x"
type textarea "9/30/2025 IA- VIBRATION EL"
type textarea "x"
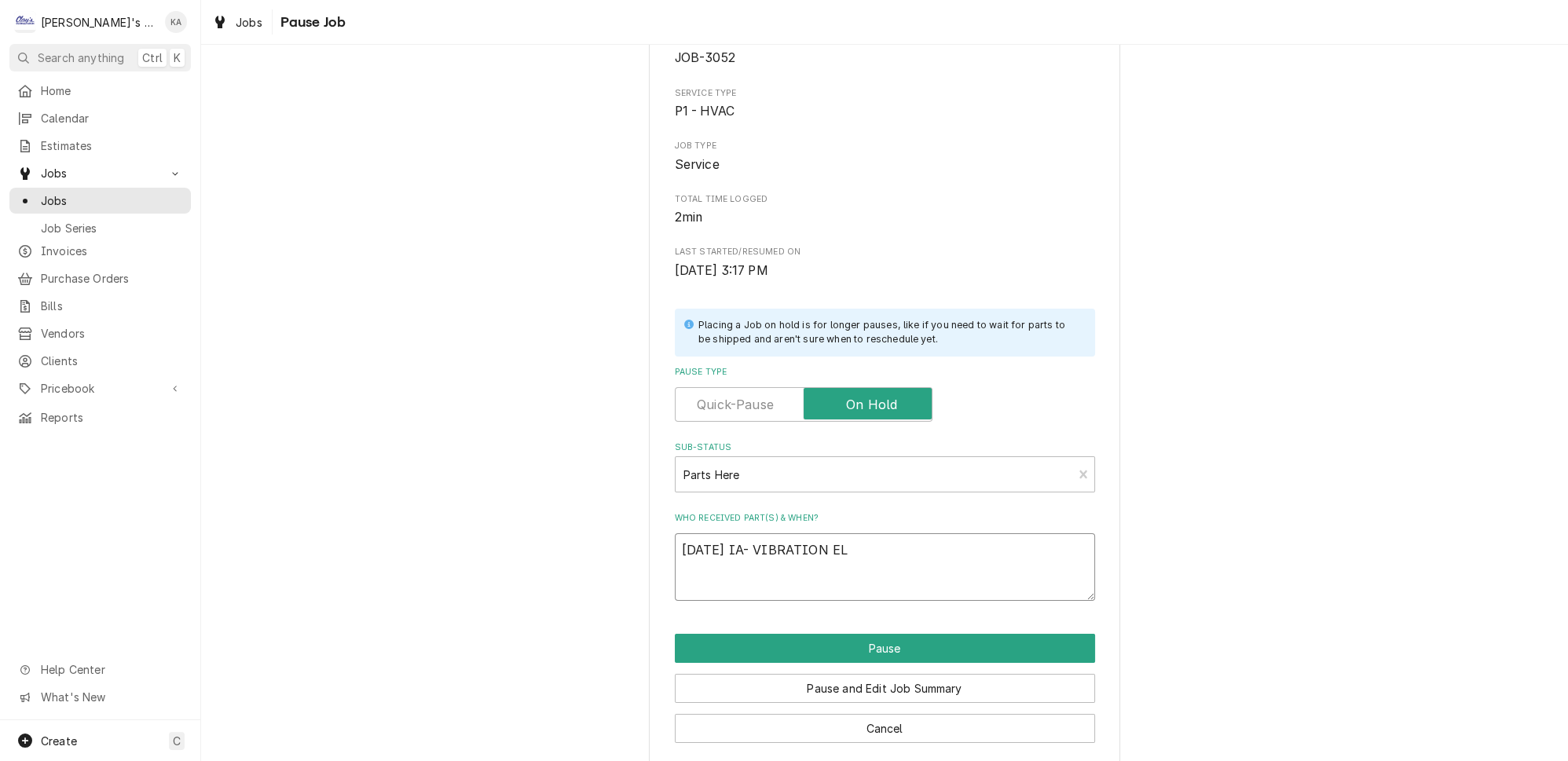
type textarea "9/30/2025 IA- VIBRATION ELI"
type textarea "x"
type textarea "9/30/2025 IA- VIBRATION ELIM"
type textarea "x"
type textarea "9/30/2025 IA- VIBRATION ELIMI"
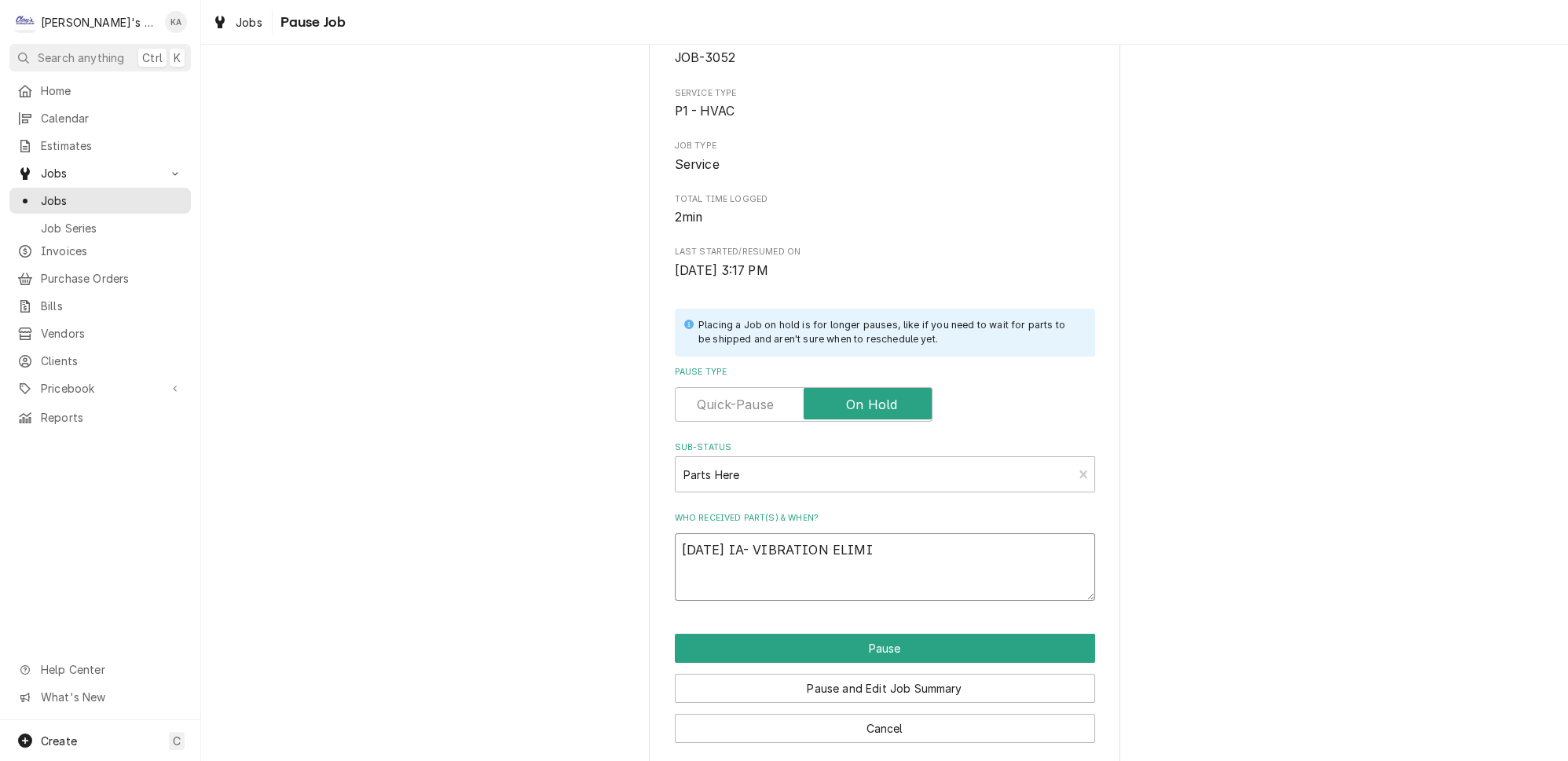
type textarea "x"
type textarea "9/30/2025 IA- VIBRATION ELIMIN"
type textarea "x"
type textarea "9/30/2025 IA- VIBRATION ELIMINA"
type textarea "x"
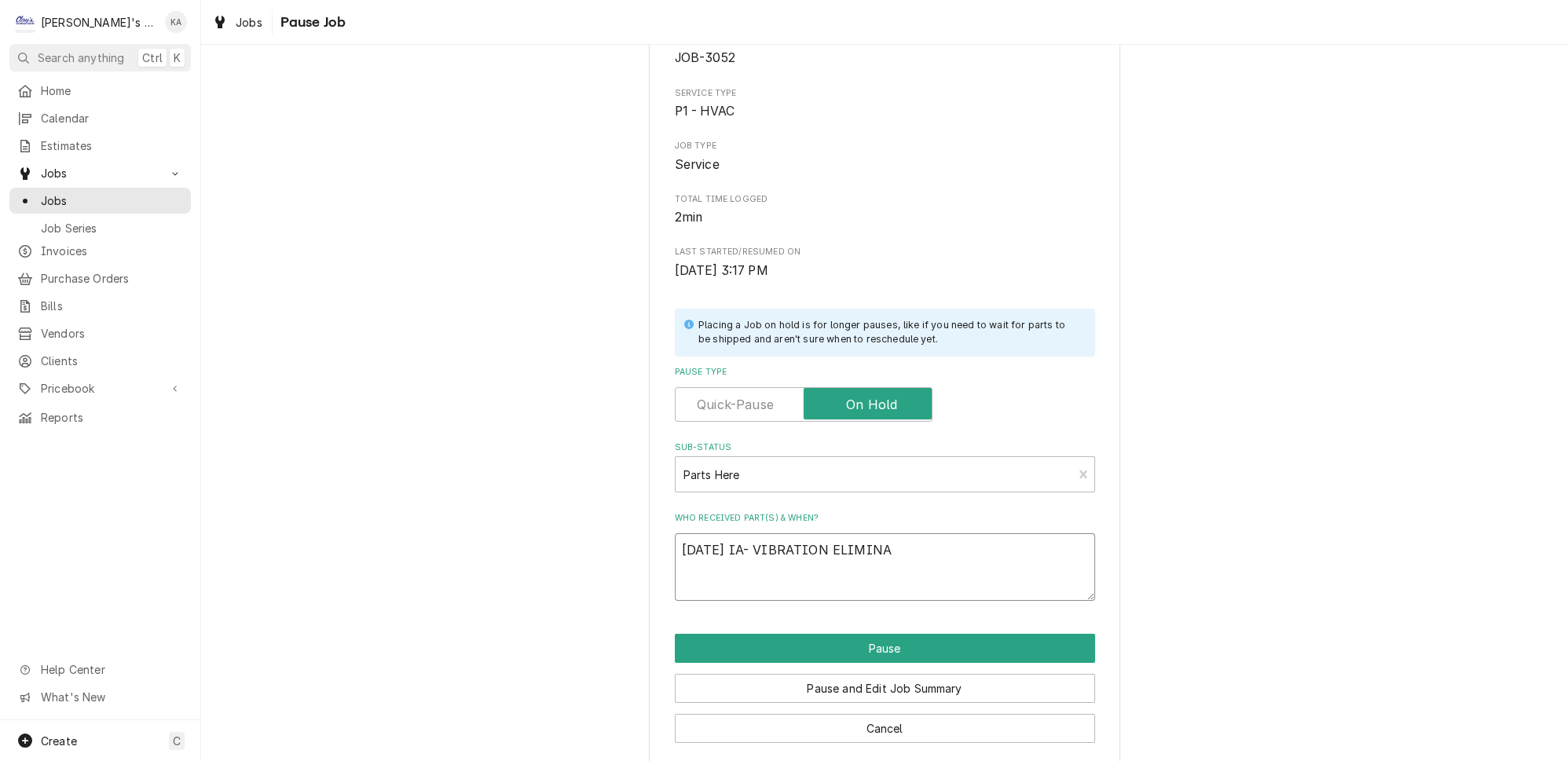
type textarea "9/30/2025 IA- VIBRATION ELIMINAT"
type textarea "x"
type textarea "9/30/2025 IA- VIBRATION ELIMINATO"
type textarea "x"
type textarea "9/30/2025 IA- VIBRATION ELIMINATOR"
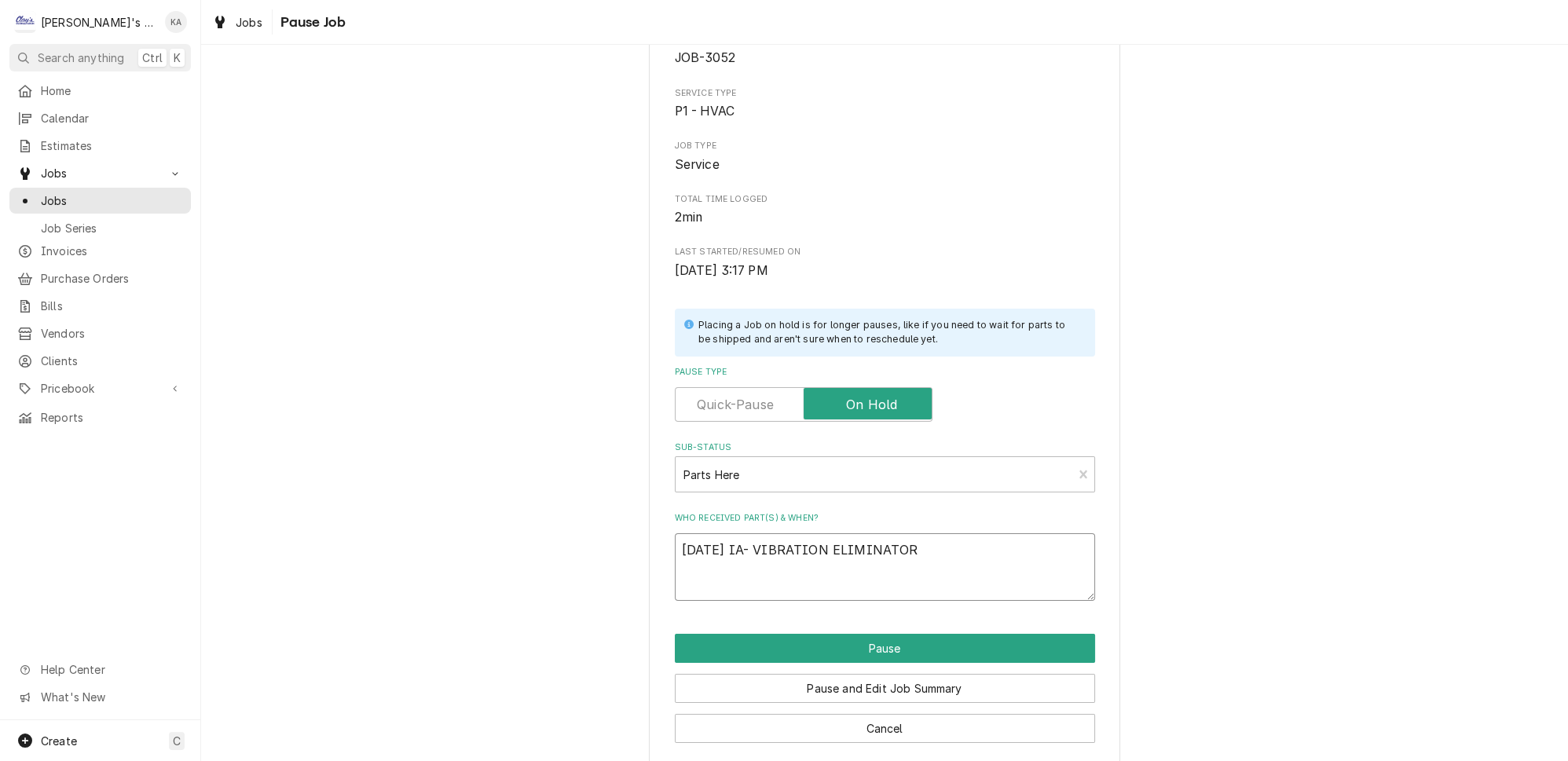
type textarea "x"
type textarea "9/30/2025 IA- VIBRATION ELIMINATORS"
type textarea "x"
type textarea "9/30/2025 IA- VIBRATION ELIMINATORS"
type textarea "x"
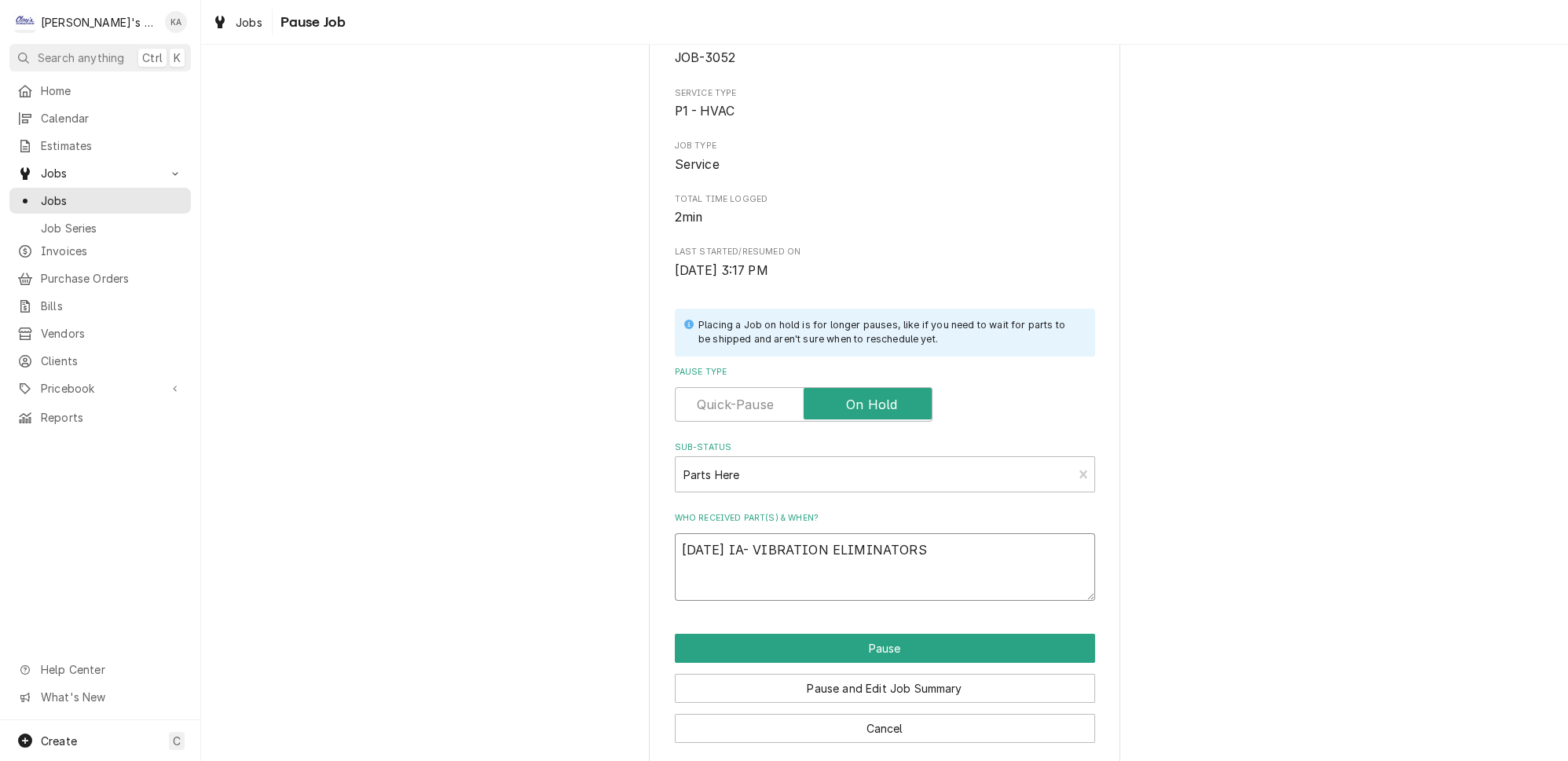
type textarea "9/30/2025 IA- VIBRATION ELIMINATORS H"
type textarea "x"
type textarea "9/30/2025 IA- VIBRATION ELIMINATORS HE"
type textarea "x"
type textarea "9/30/2025 IA- VIBRATION ELIMINATORS HER"
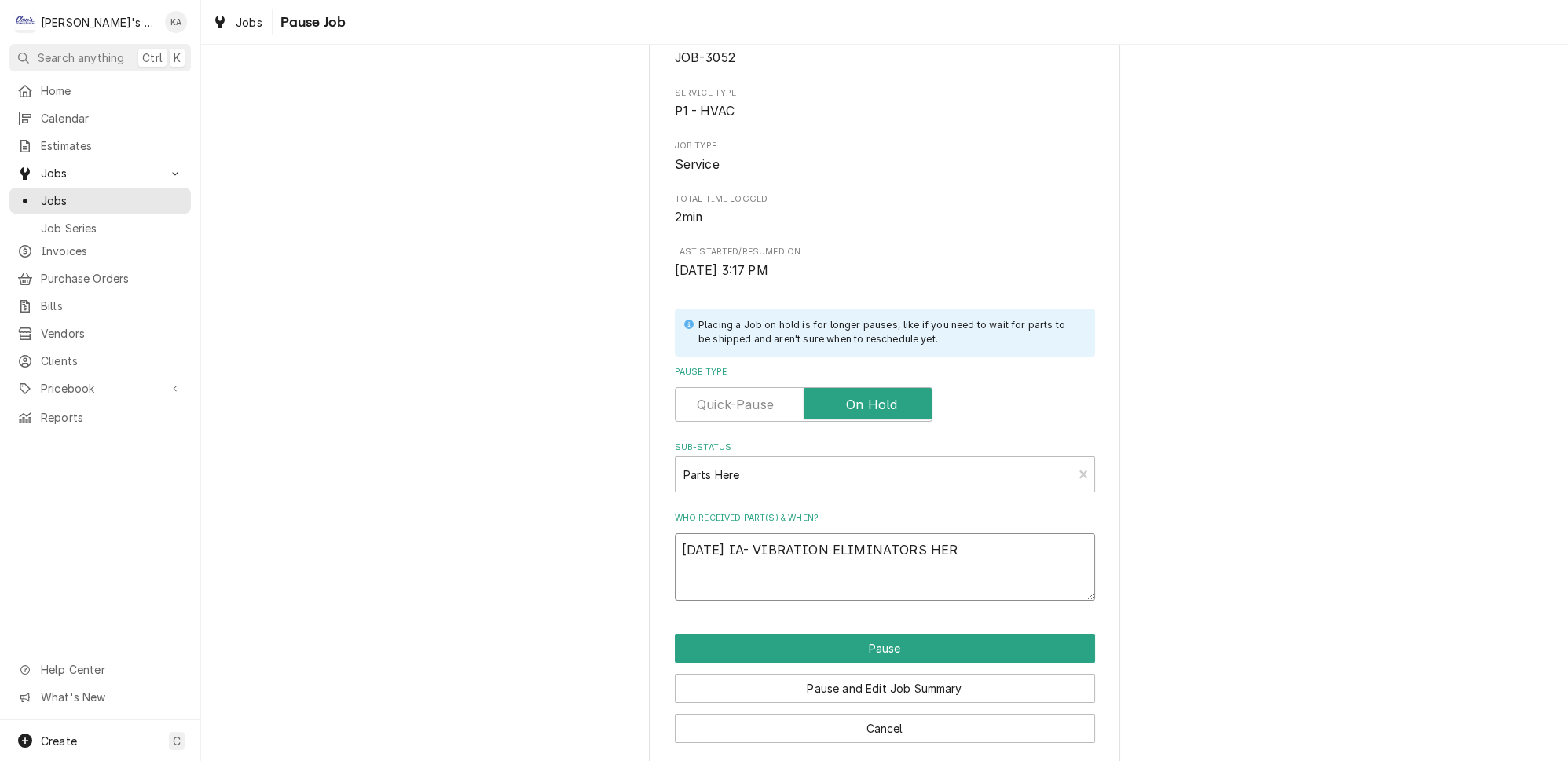
type textarea "x"
type textarea "[DATE] IA- VIBRATION ELIMINATORS HERE"
click at [841, 645] on button "Pause" at bounding box center [885, 648] width 420 height 29
type textarea "x"
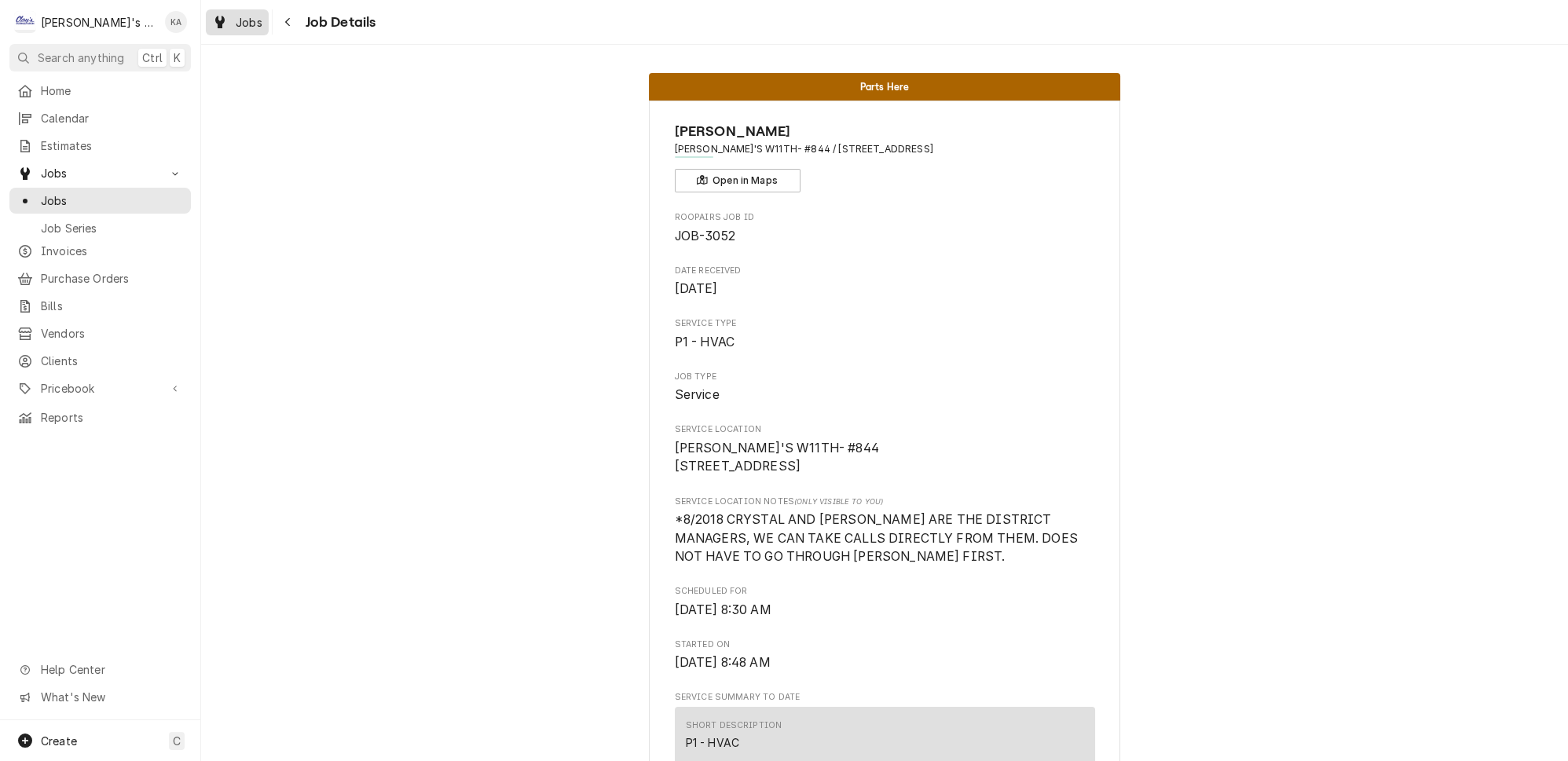
click at [217, 10] on link "Jobs" at bounding box center [237, 22] width 63 height 26
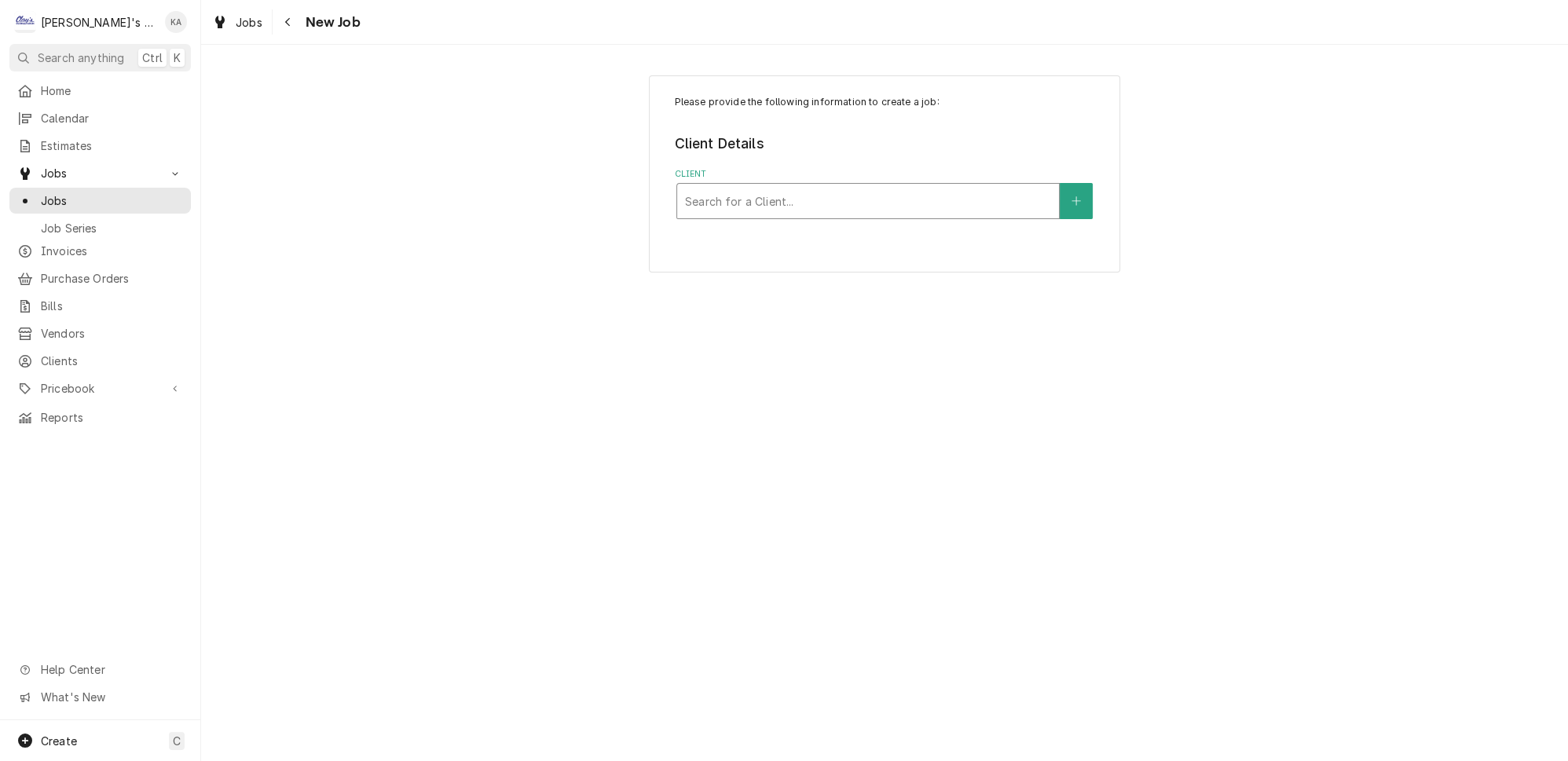
click at [808, 196] on div "Client" at bounding box center [868, 201] width 366 height 29
type input "KIVA"
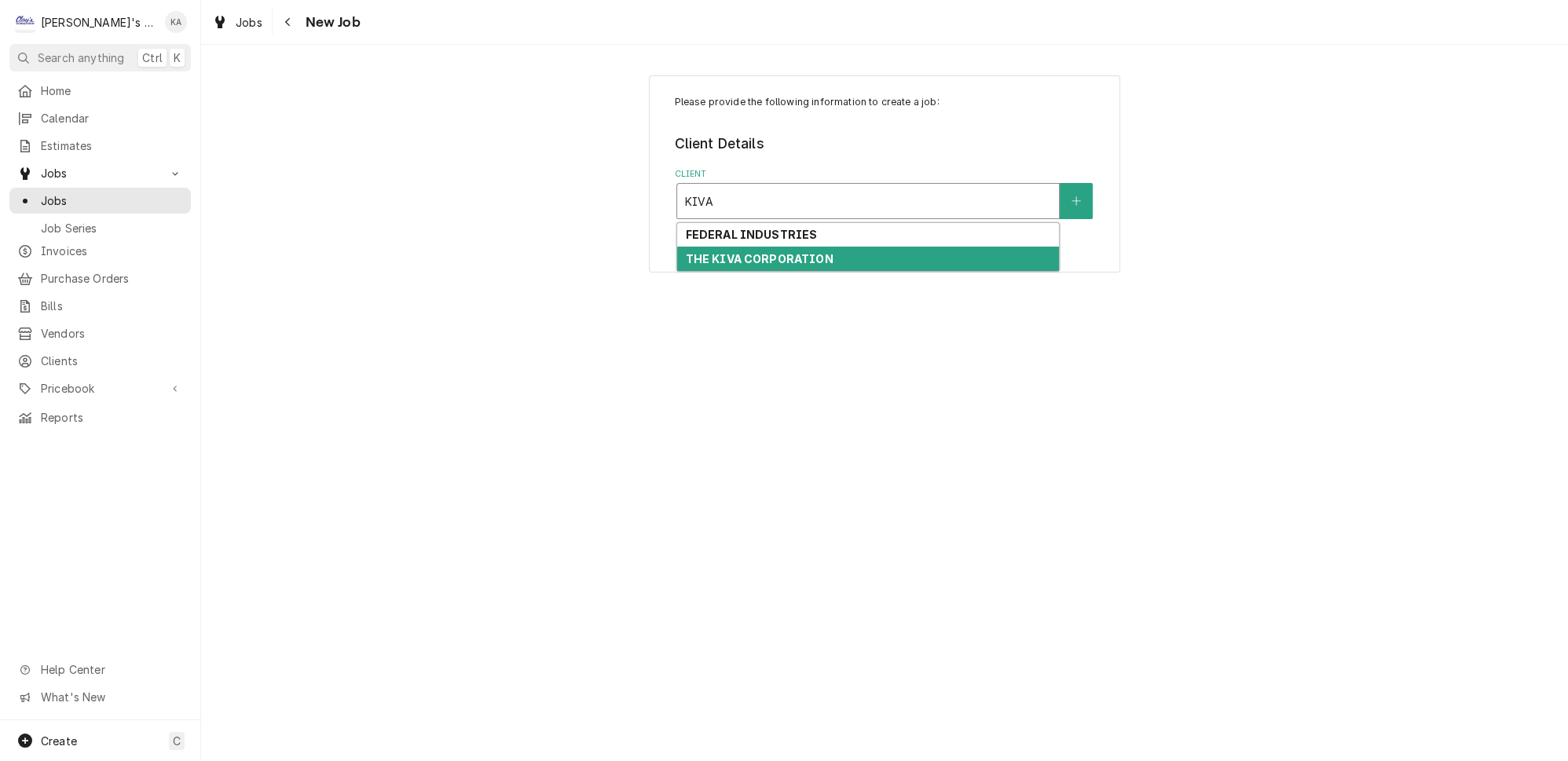
click at [792, 252] on strong "THE KIVA CORPORATION" at bounding box center [759, 258] width 148 height 13
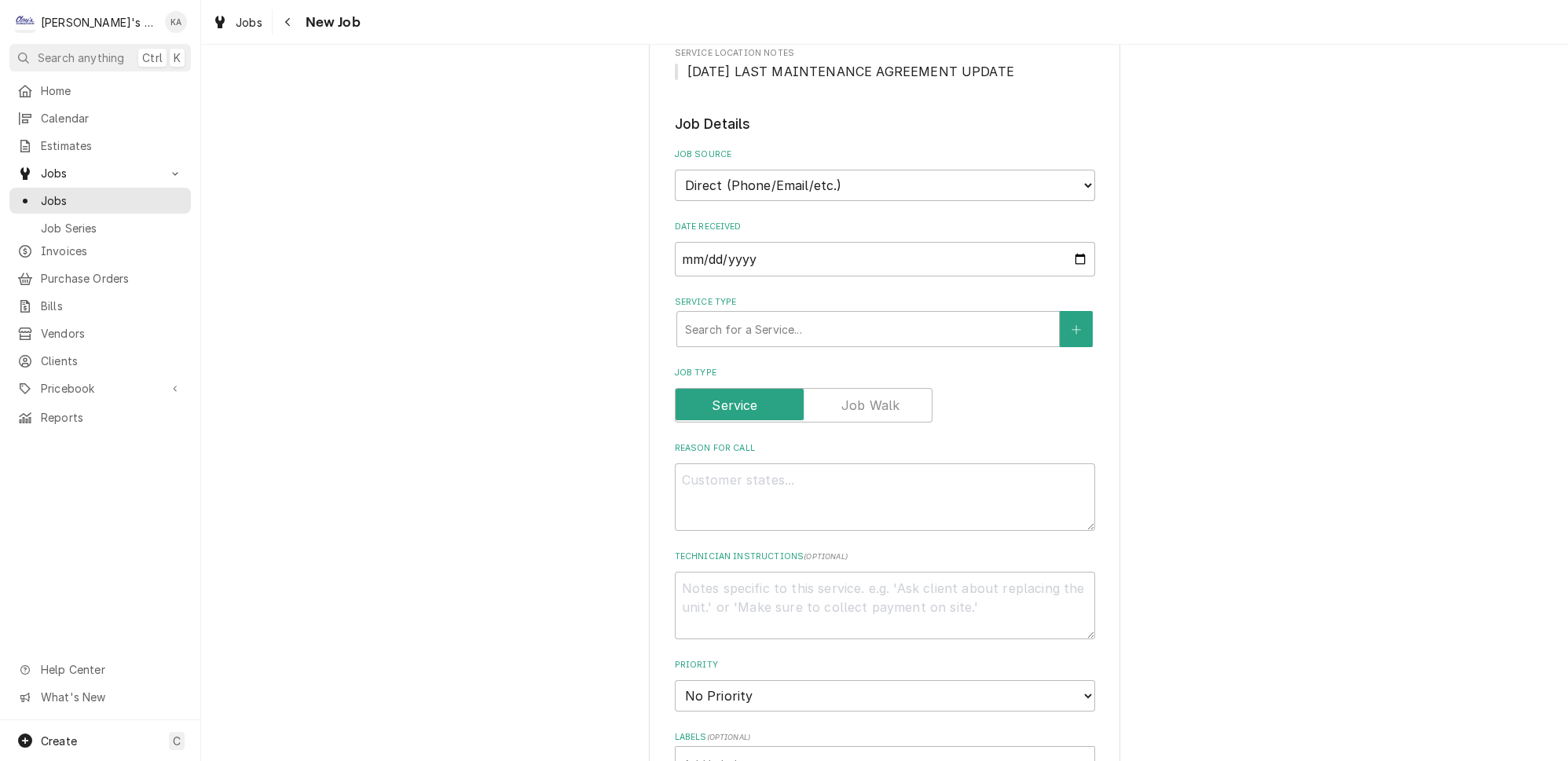
scroll to position [571, 0]
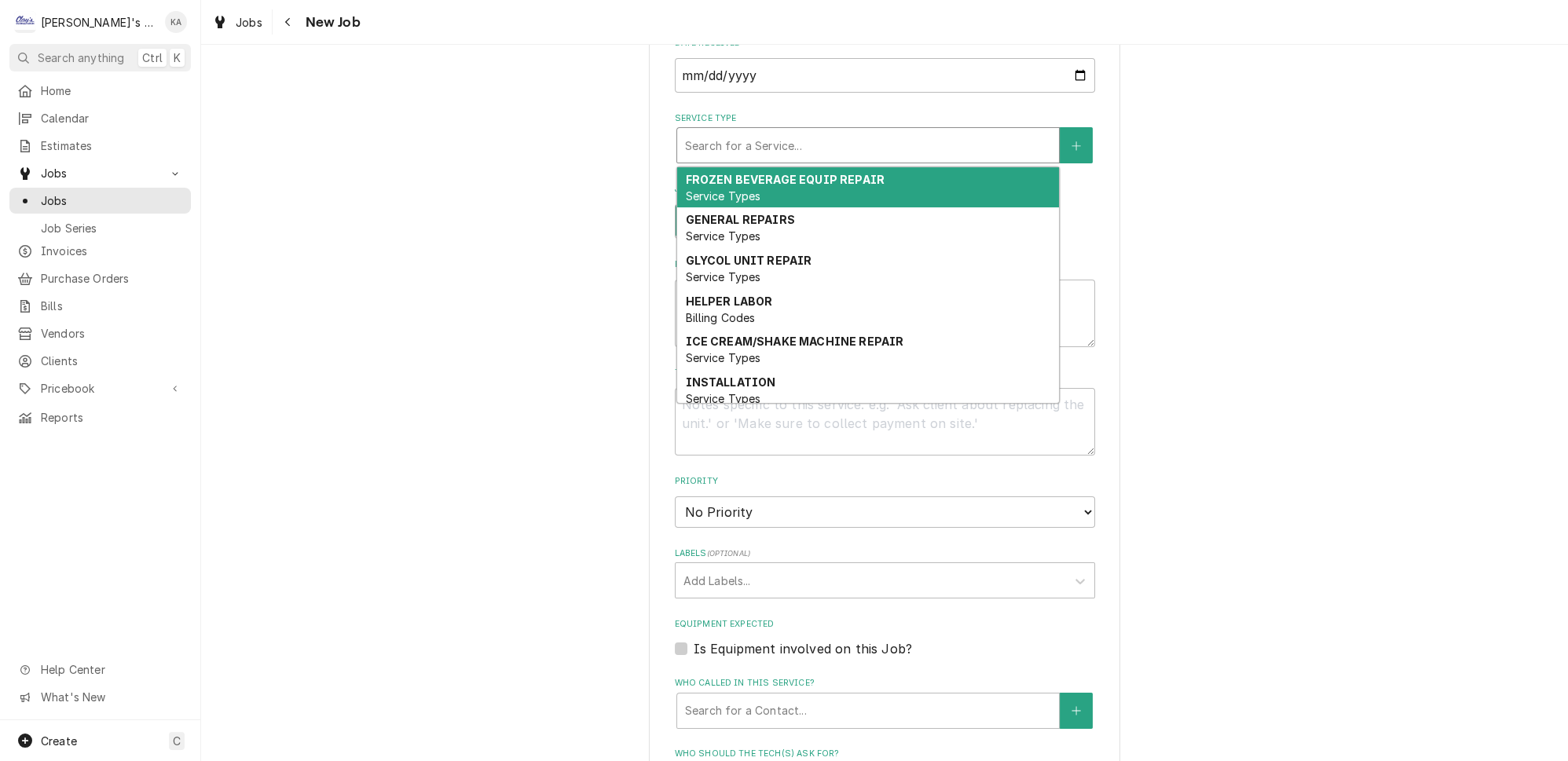
click at [771, 135] on div "Service Type" at bounding box center [868, 146] width 366 height 29
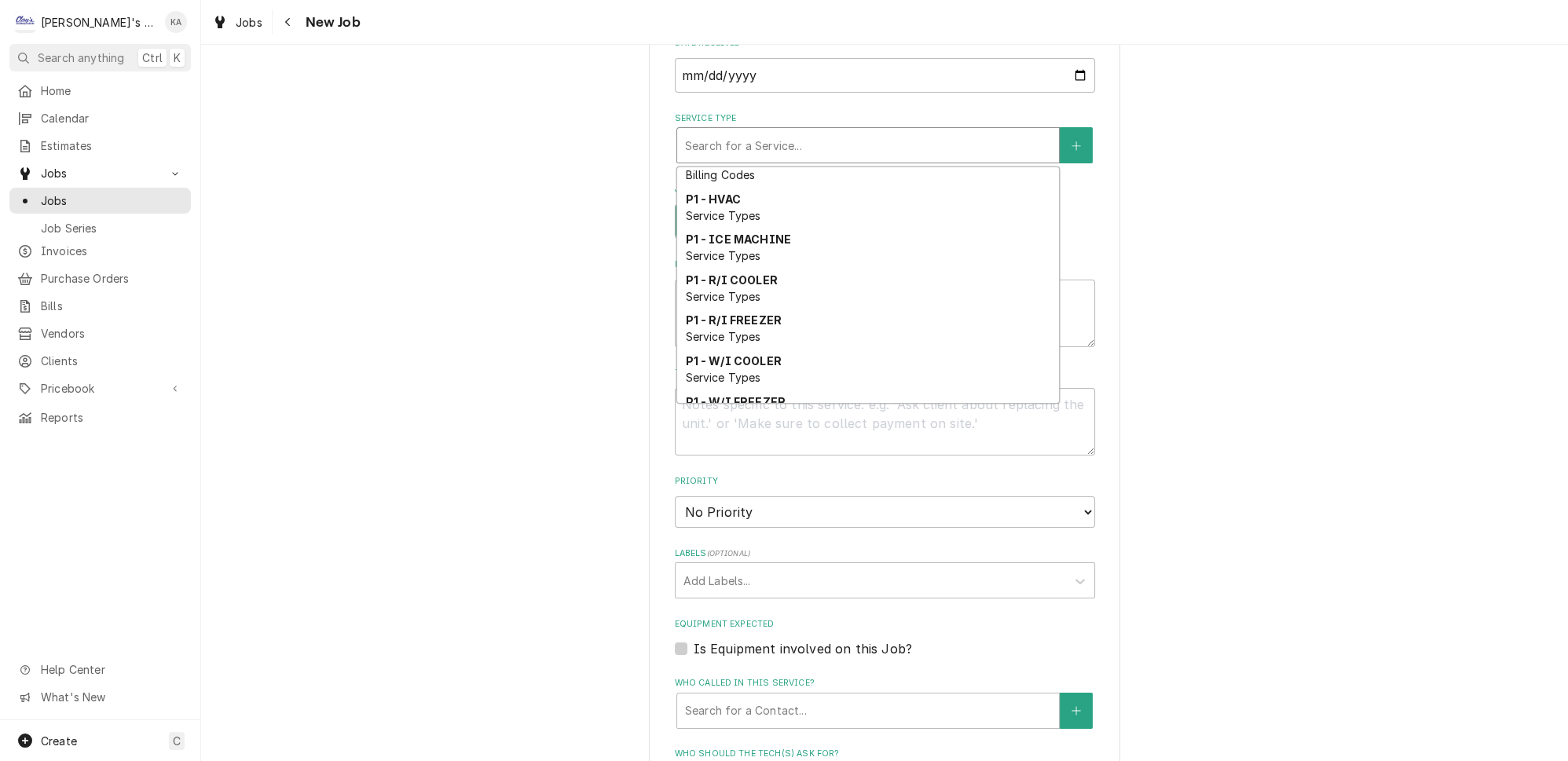
scroll to position [430, 0]
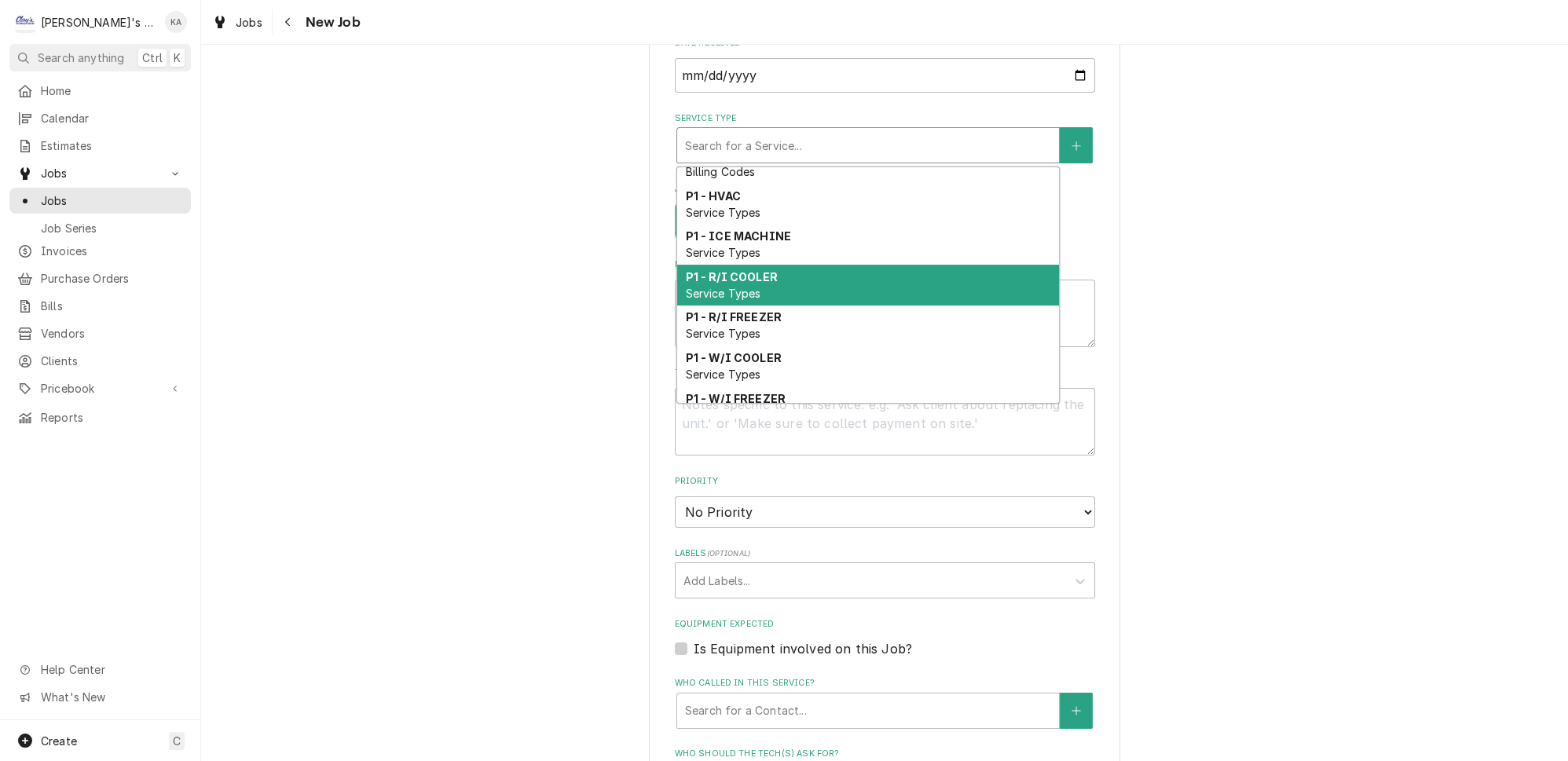
click at [768, 265] on div "P1 - R/I COOLER Service Types" at bounding box center [867, 285] width 381 height 41
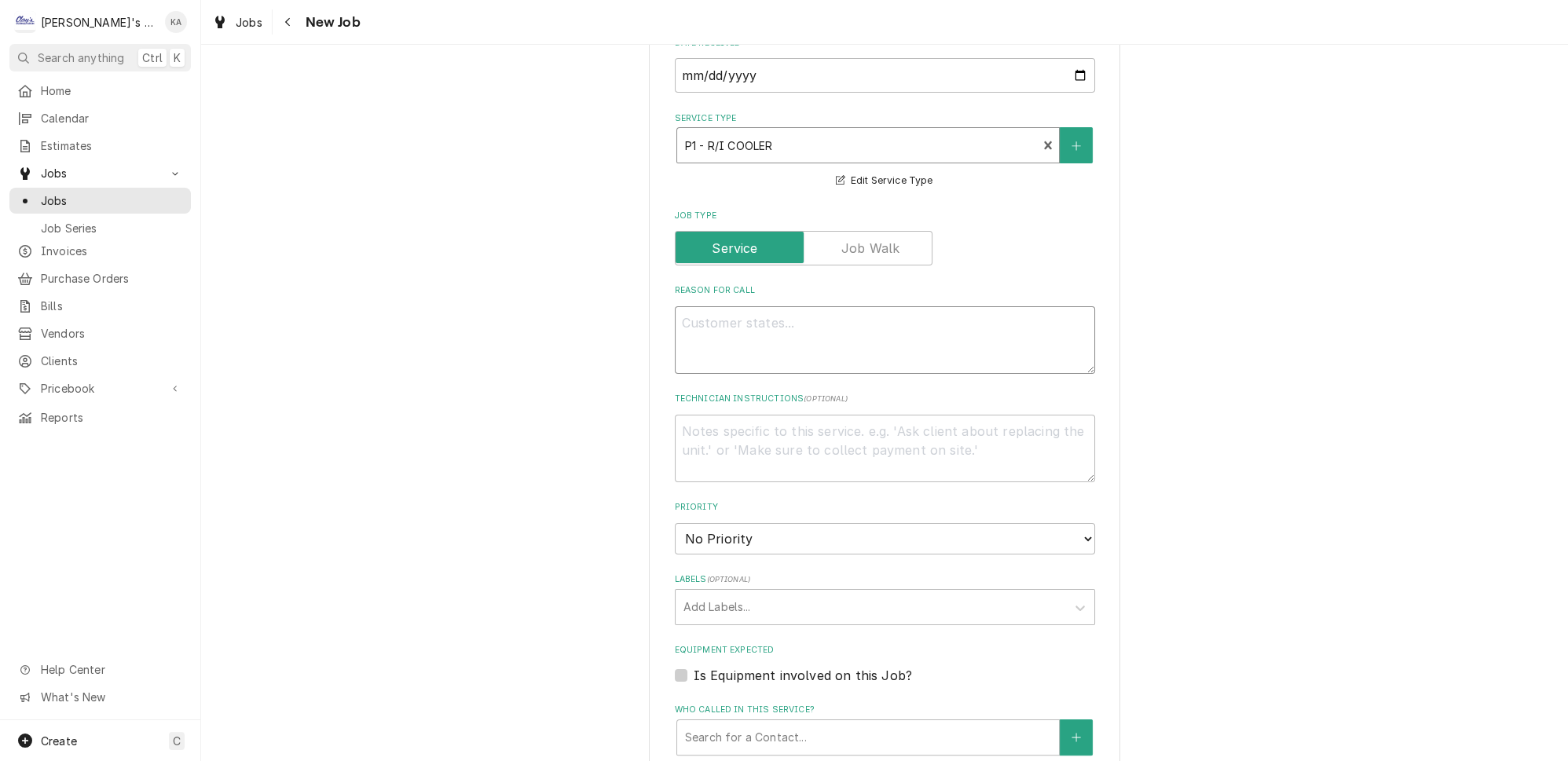
click at [806, 307] on textarea "Reason For Call" at bounding box center [885, 339] width 420 height 68
type textarea "x"
type textarea "9"
type textarea "x"
type textarea "9/"
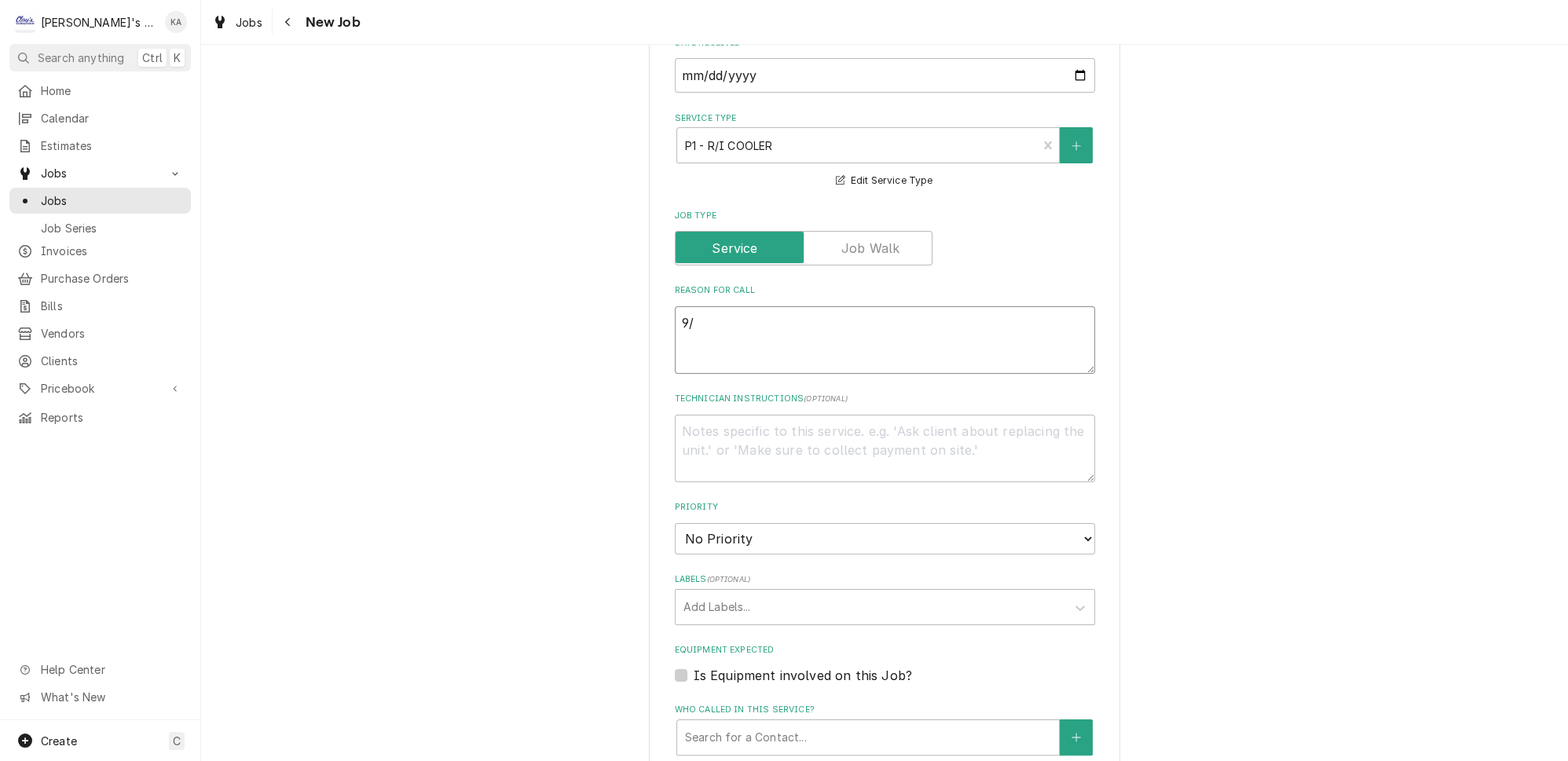
type textarea "x"
type textarea "9/3"
type textarea "x"
type textarea "9/30"
type textarea "x"
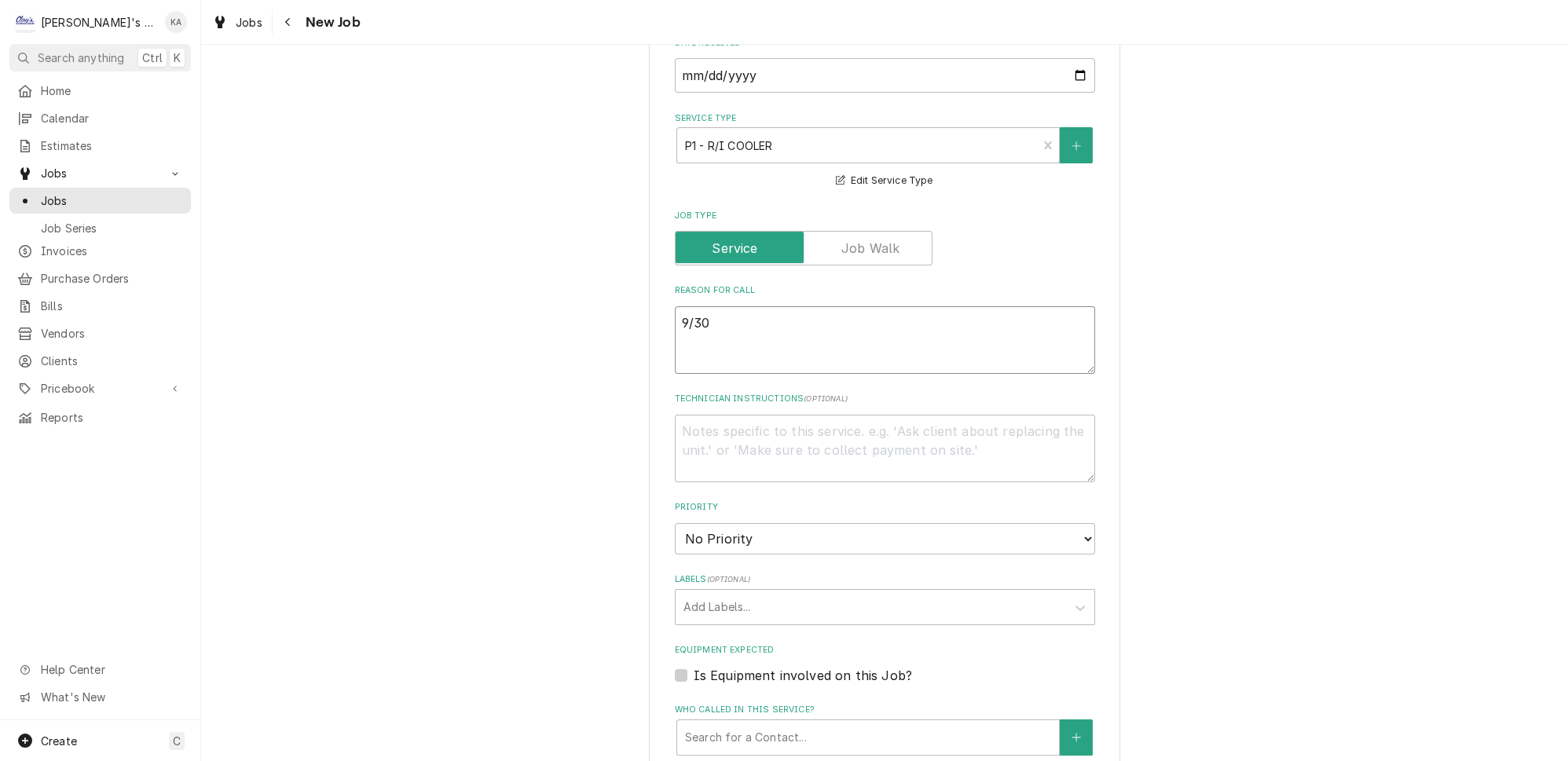
type textarea "9/30/"
type textarea "x"
type textarea "9/30/2"
type textarea "x"
type textarea "9/30/20"
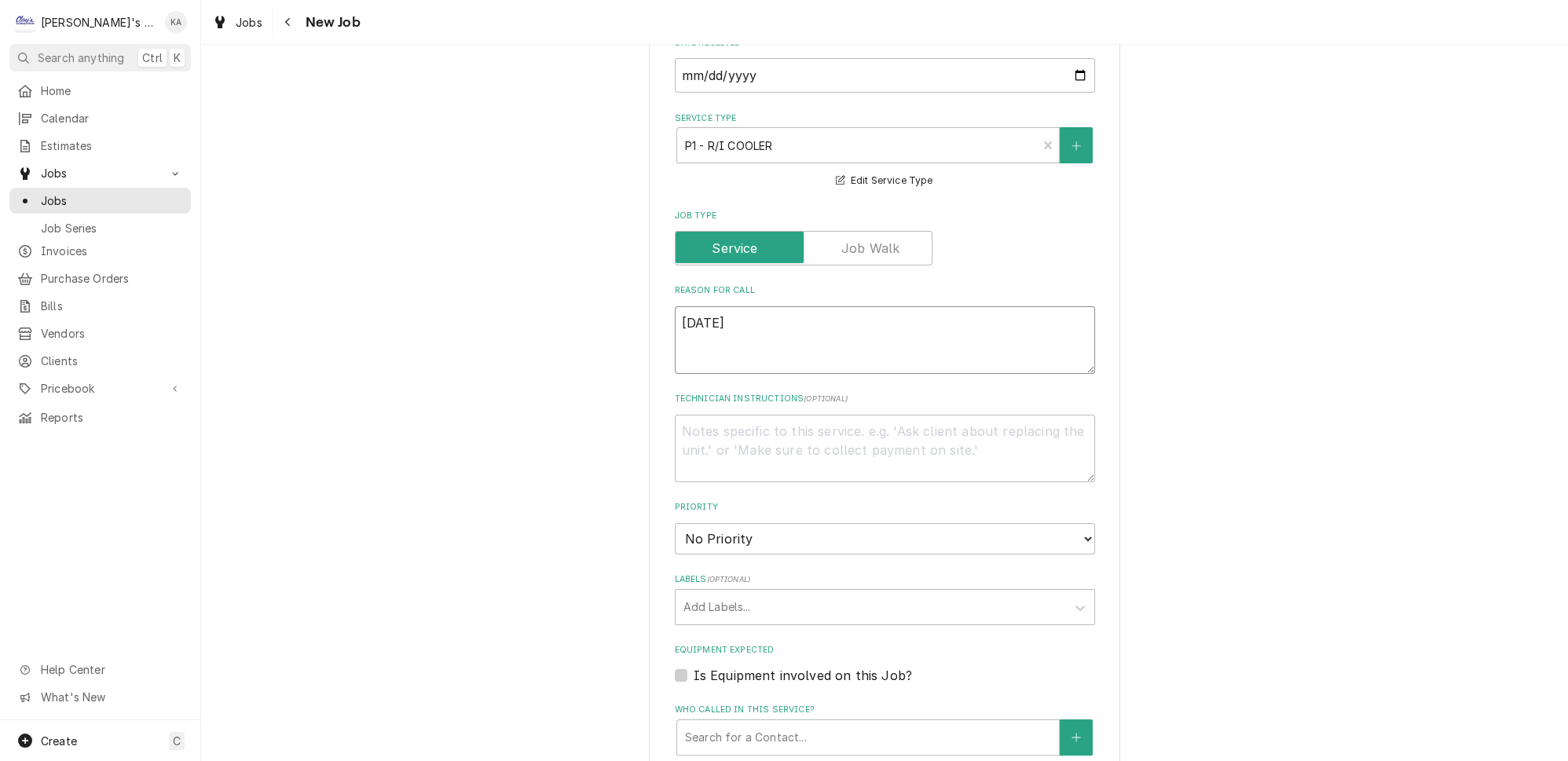
type textarea "x"
type textarea "9/30/202"
type textarea "x"
type textarea "9/30/2025"
type textarea "x"
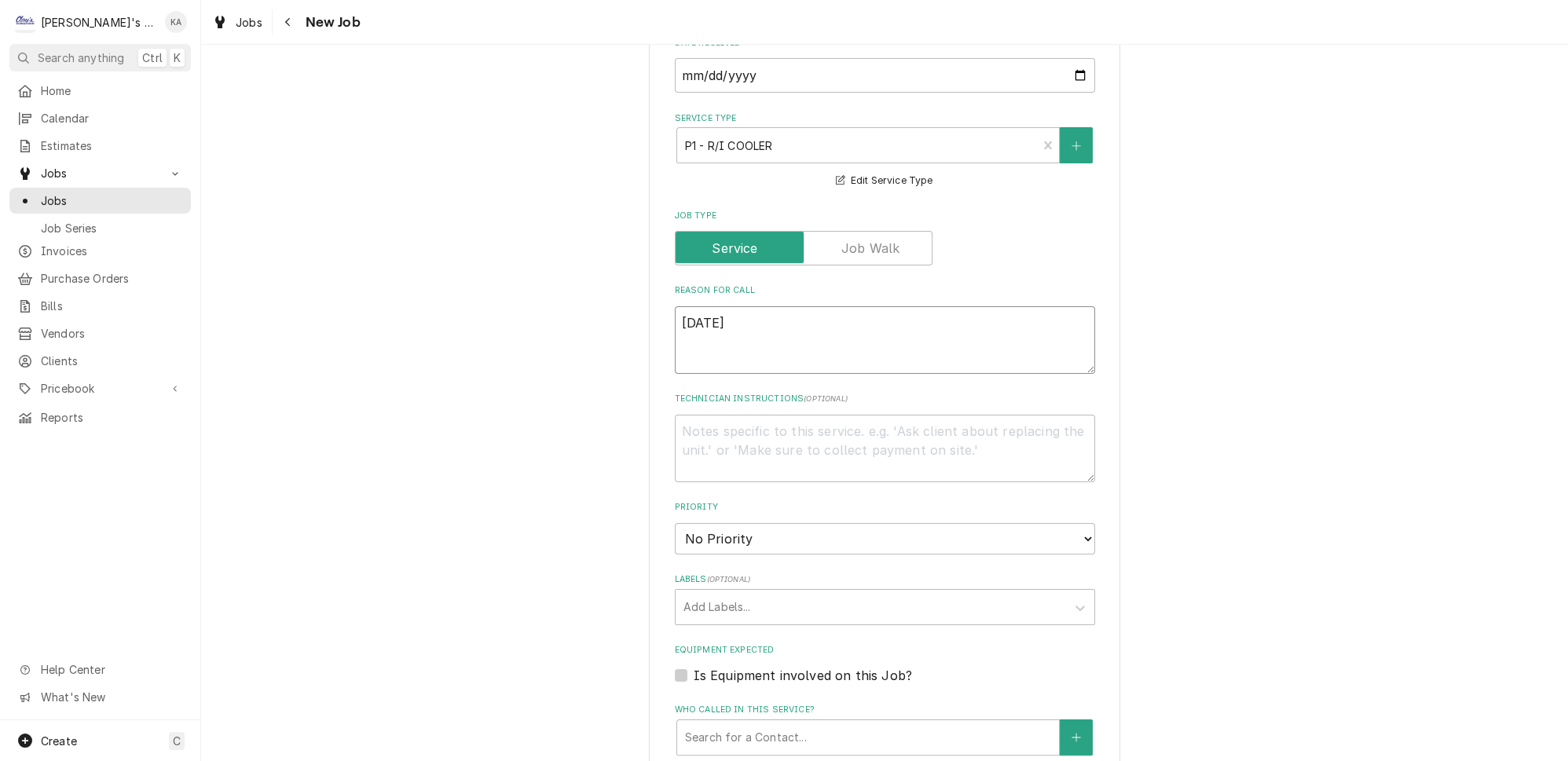
type textarea "9/30/2025"
type textarea "x"
type textarea "9/30/2025 3"
type textarea "x"
type textarea "9/30/2025 3:"
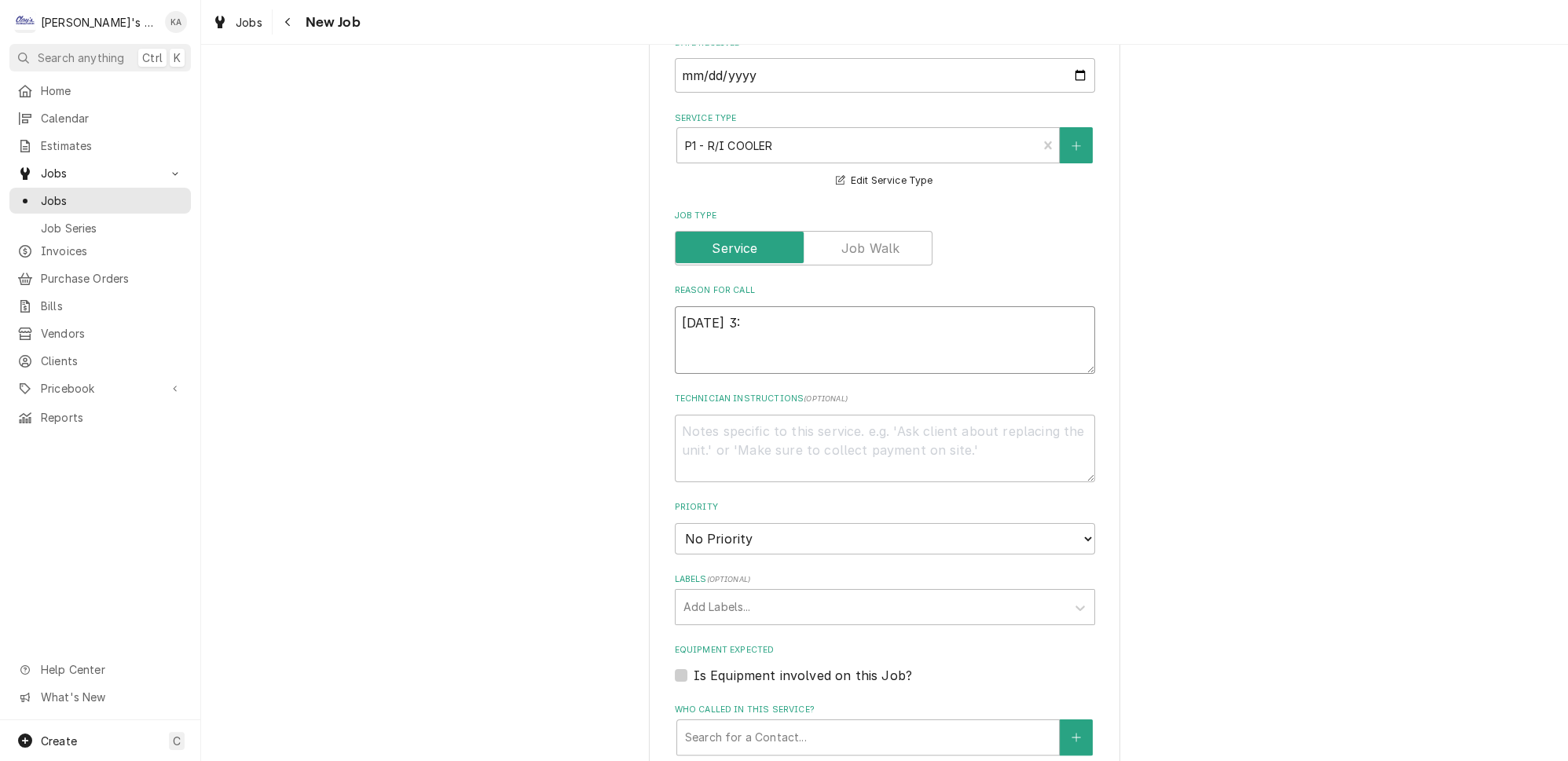
type textarea "x"
type textarea "9/30/2025 3:4"
type textarea "x"
type textarea "9/30/2025 3:45"
type textarea "x"
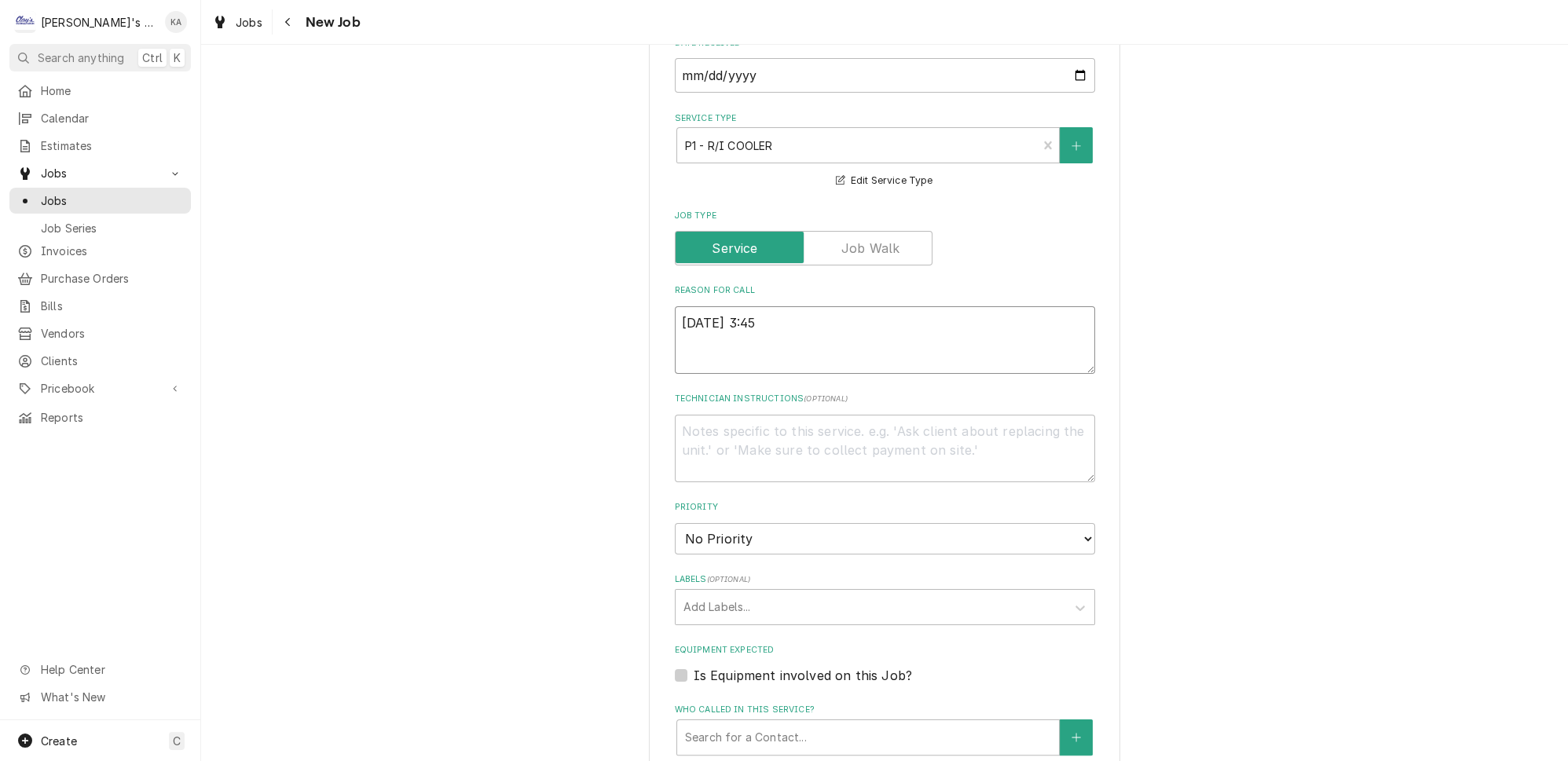
type textarea "9/30/2025 3:45"
type textarea "x"
type textarea "9/30/2025 3:45 P"
type textarea "x"
type textarea "9/30/2025 3:45 PM"
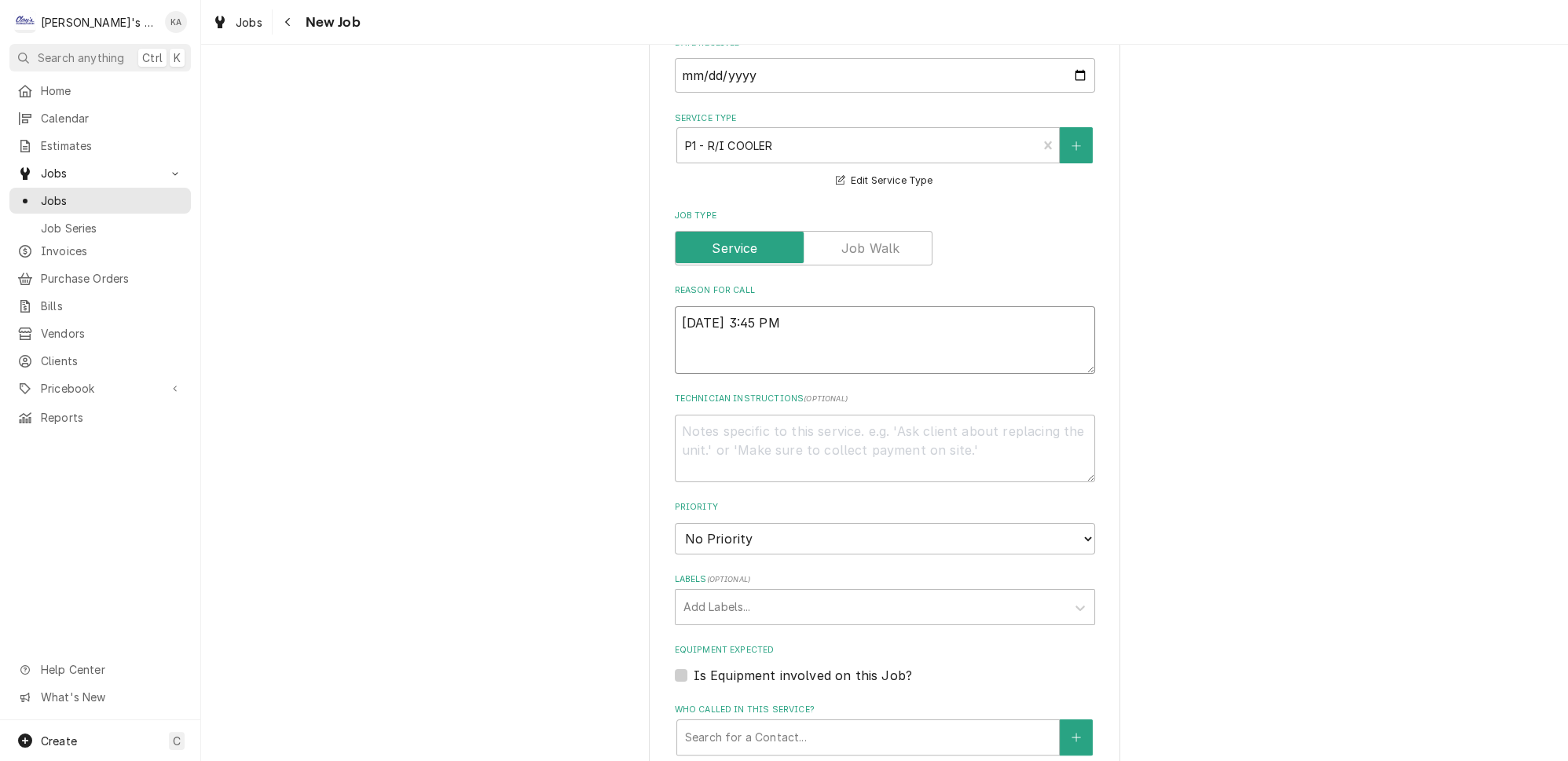
type textarea "x"
type textarea "9/30/2025 3:45 PM-"
type textarea "x"
type textarea "9/30/2025 3:45 PM-"
type textarea "x"
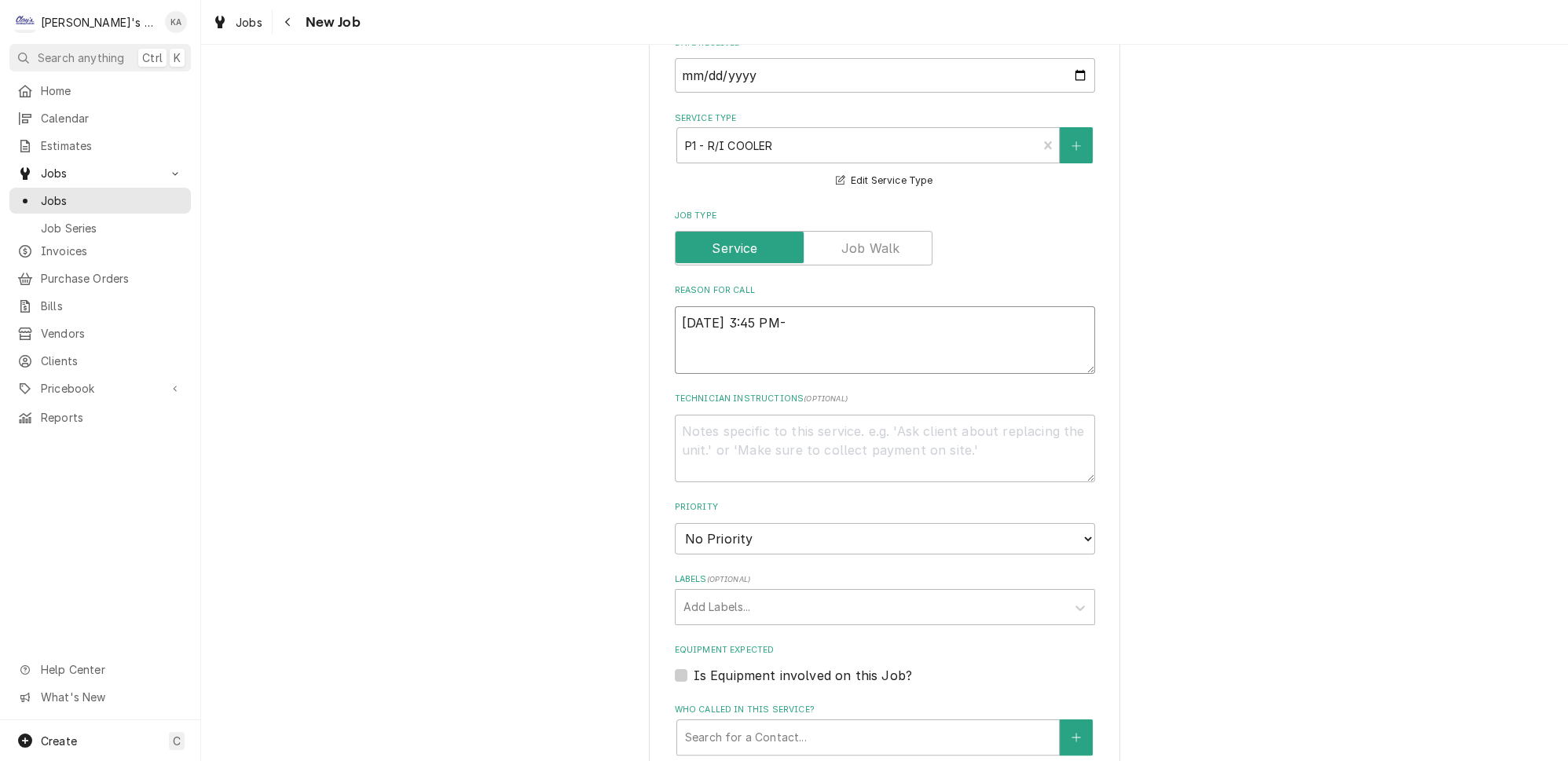
type textarea "9/30/2025 3:45 PM- I"
type textarea "x"
type textarea "9/30/2025 3:45 PM- IS"
type textarea "x"
type textarea "9/30/2025 3:45 PM- ISA"
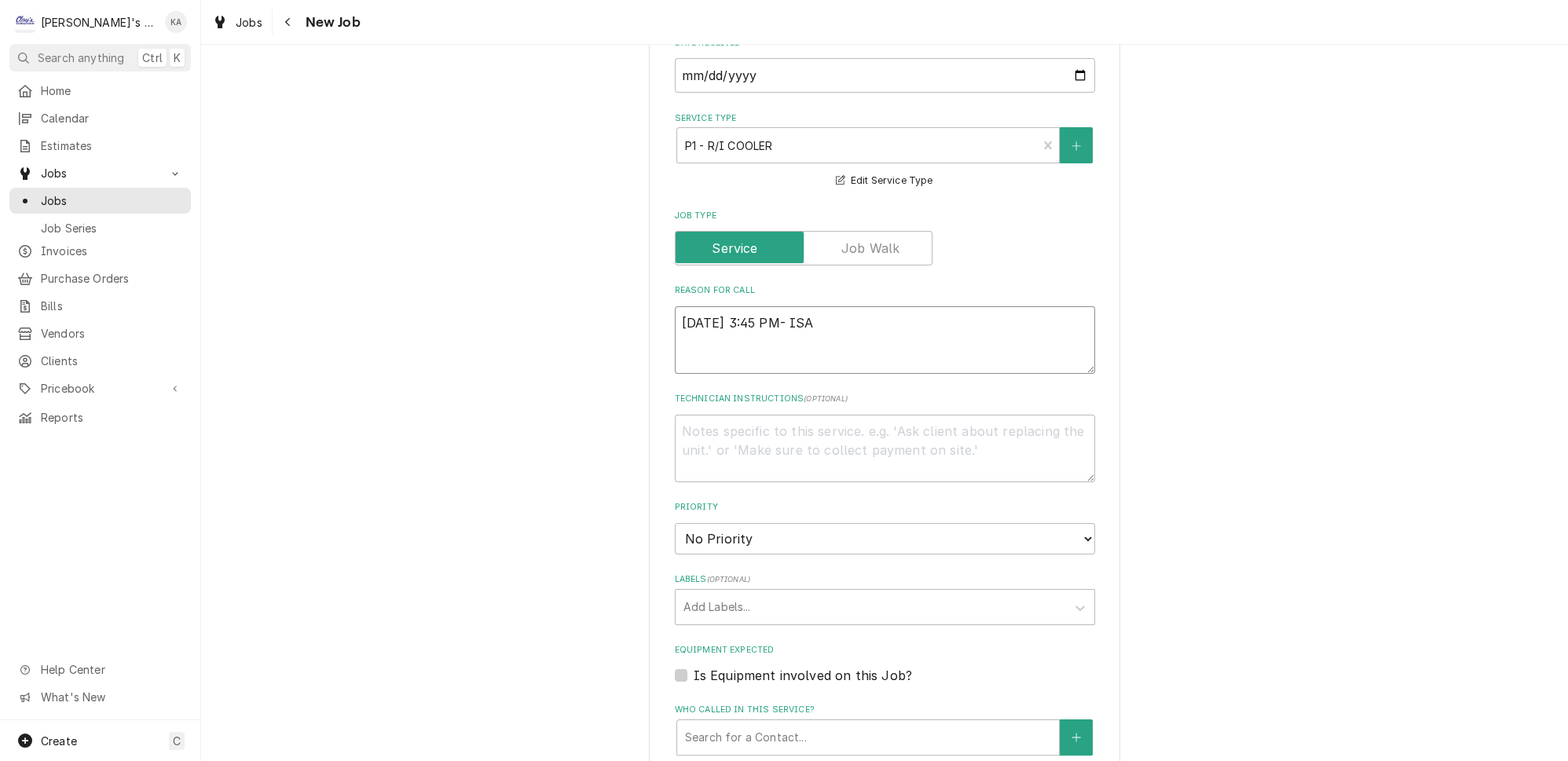
type textarea "x"
type textarea "9/30/2025 3:45 PM- ISAB"
type textarea "x"
type textarea "9/30/2025 3:45 PM- ISABE"
type textarea "x"
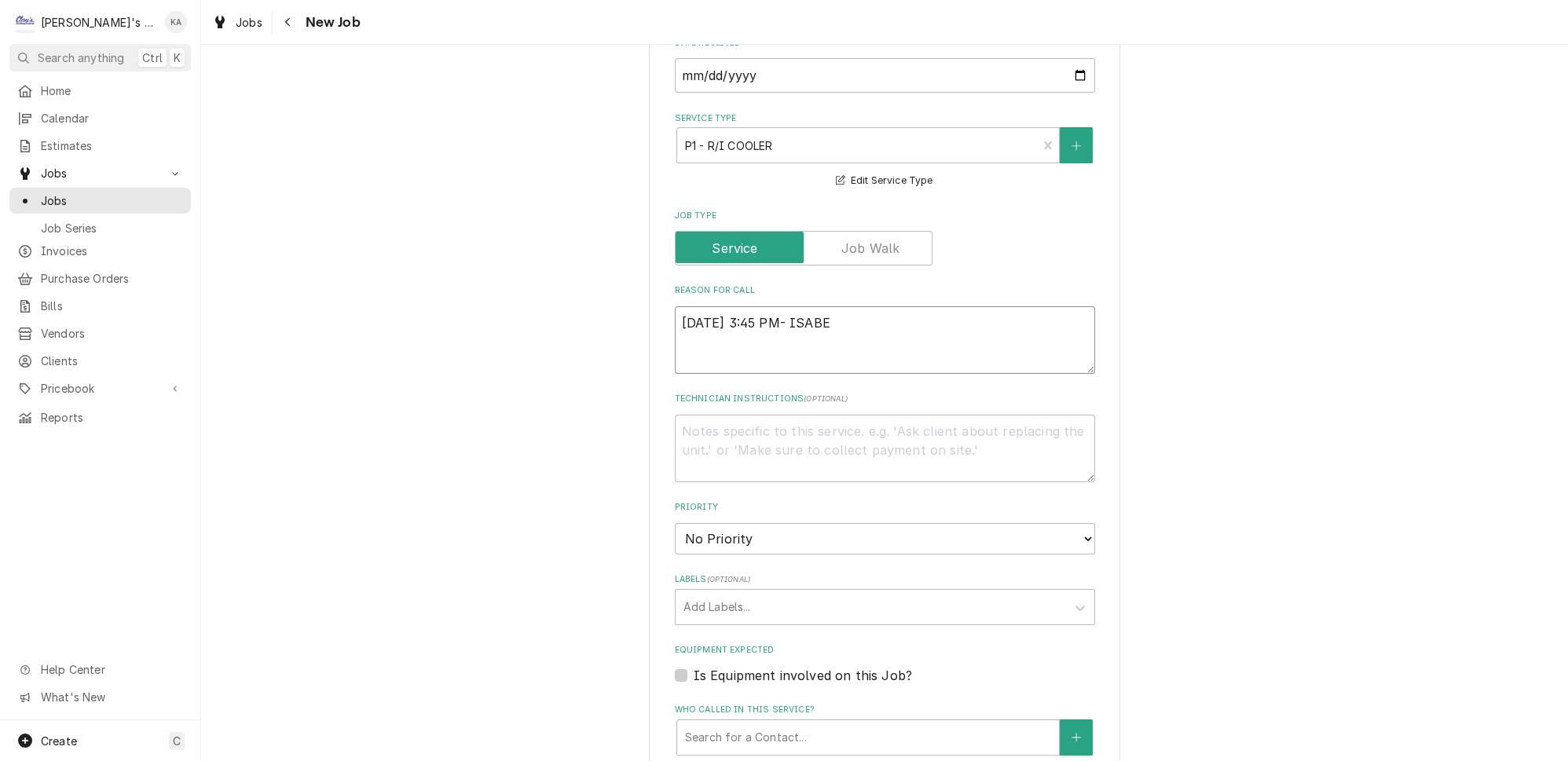
type textarea "9/30/2025 3:45 PM- ISABEL"
type textarea "x"
type textarea "9/30/2025 3:45 PM- ISABELL"
type textarea "x"
type textarea "9/30/2025 3:45 PM- ISABELLE"
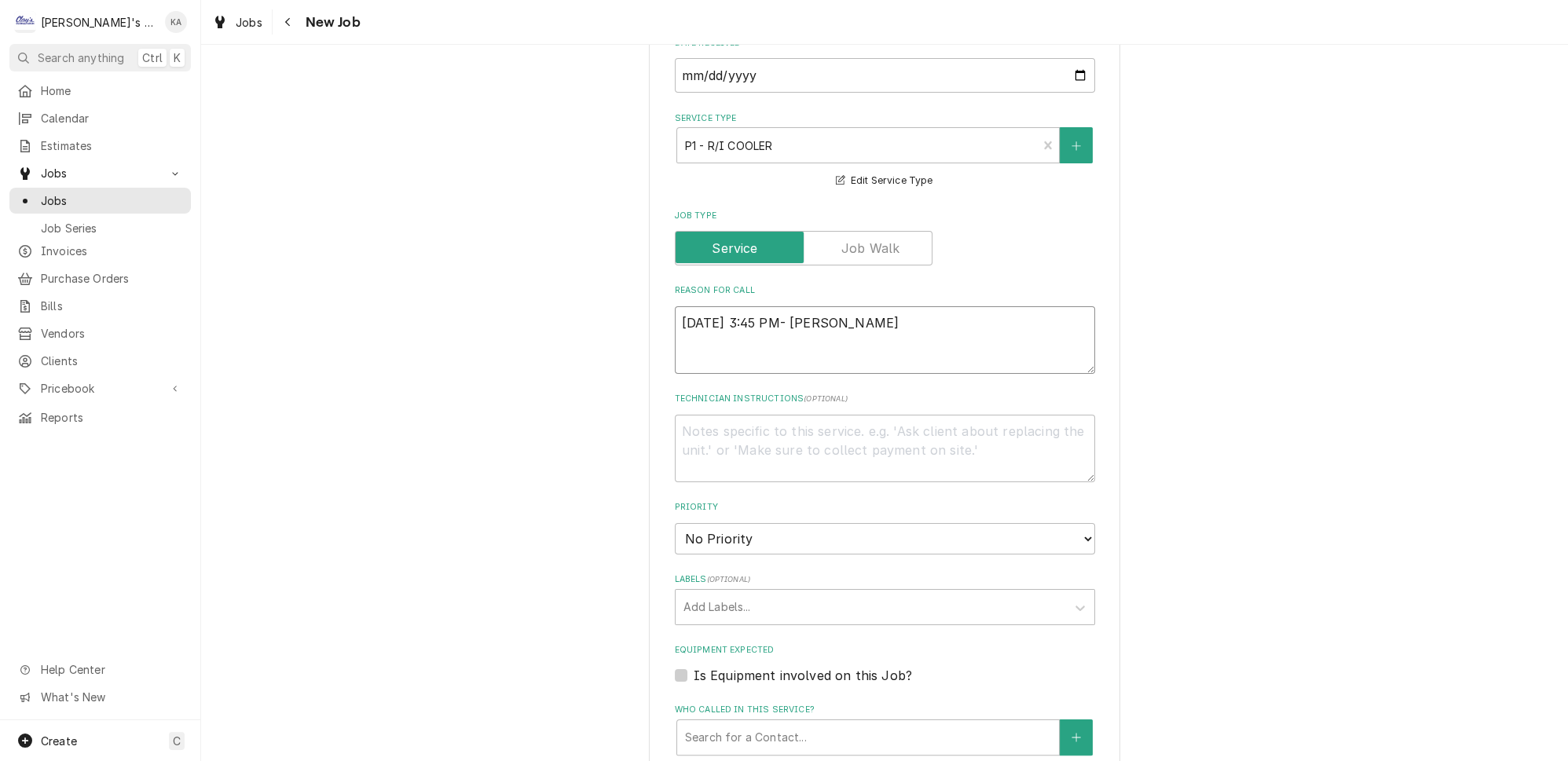
type textarea "x"
type textarea "9/30/2025 3:45 PM- ISABELLE-"
type textarea "x"
type textarea "9/30/2025 3:45 PM- ISABELLE-"
type textarea "x"
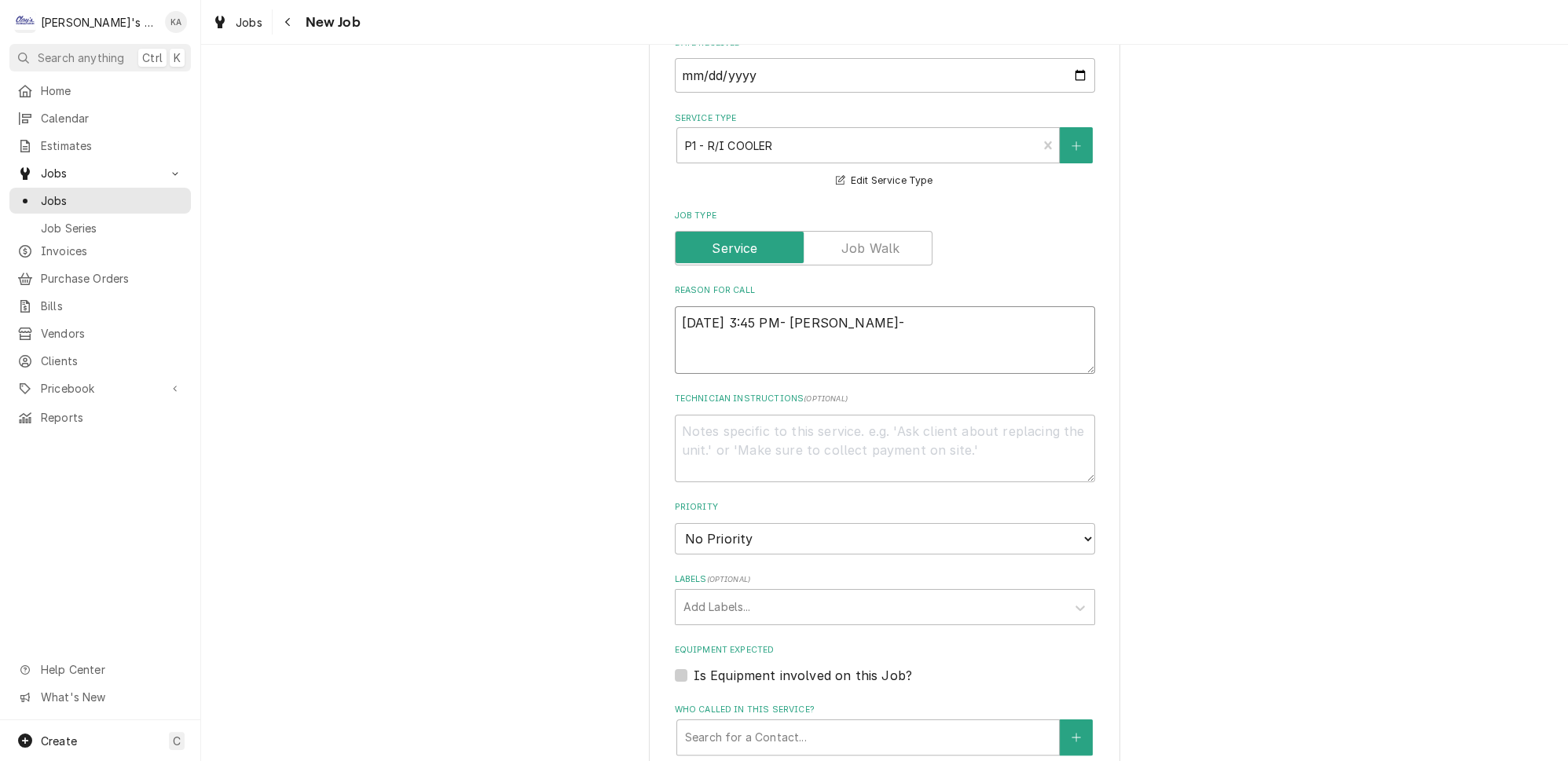
type textarea "9/30/2025 3:45 PM- ISABELLE- P"
type textarea "x"
type textarea "9/30/2025 3:45 PM- ISABELLE- PE"
type textarea "x"
type textarea "9/30/2025 3:45 PM- ISABELLE- PER"
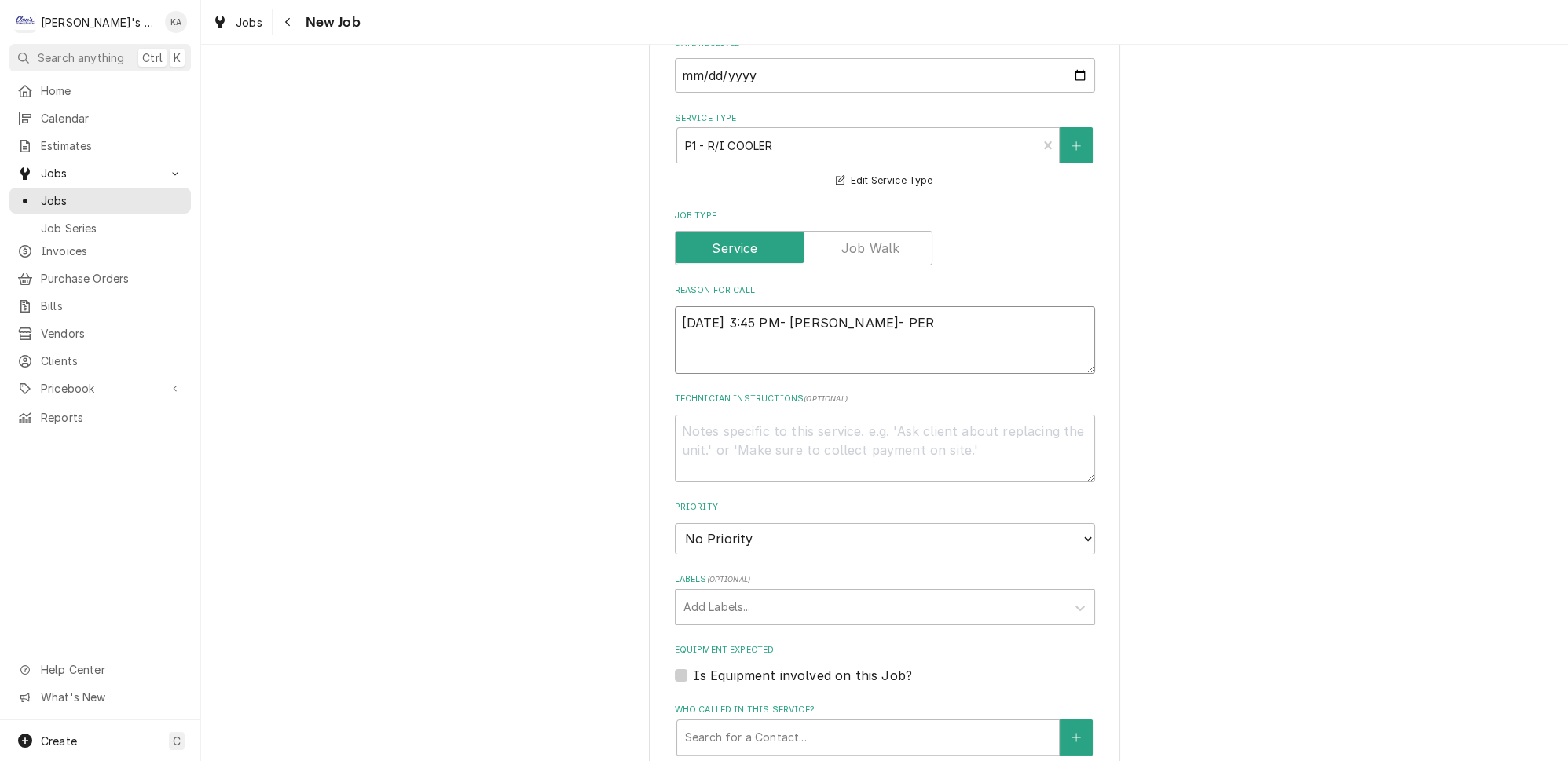
type textarea "x"
type textarea "9/30/2025 3:45 PM- ISABELLE- PER"
type textarea "x"
type textarea "9/30/2025 3:45 PM- ISABELLE- PER A"
type textarea "x"
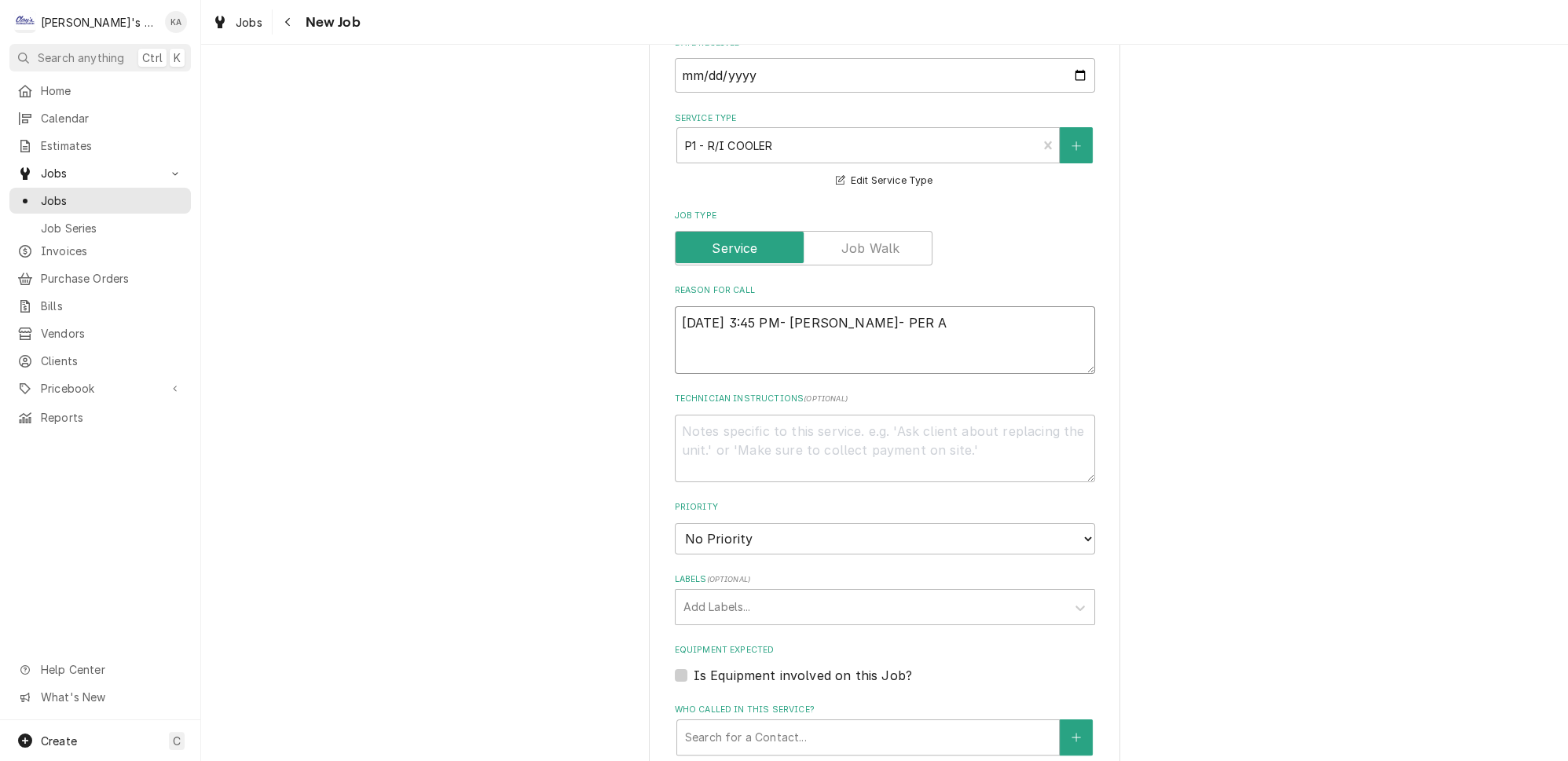
type textarea "9/30/2025 3:45 PM- ISABELLE- PER AN"
type textarea "x"
type textarea "9/30/2025 3:45 PM- ISABELLE- PER ANG"
type textarea "x"
type textarea "9/30/2025 3:45 PM- ISABELLE- PER ANGE"
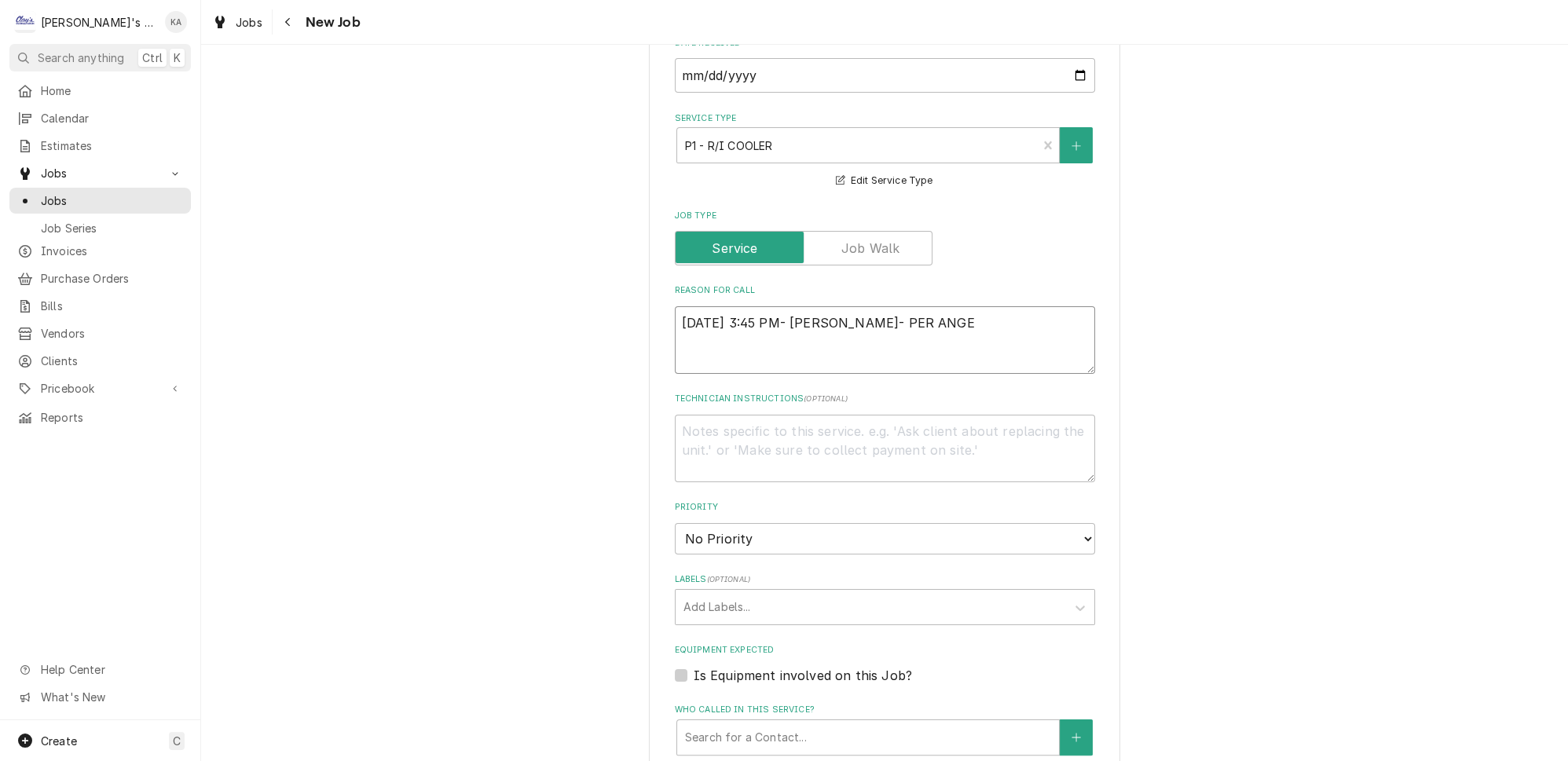
type textarea "x"
type textarea "9/30/2025 3:45 PM- ISABELLE- PER ANGEL"
type textarea "x"
type textarea "9/30/2025 3:45 PM- ISABELLE- PER ANGELA"
type textarea "x"
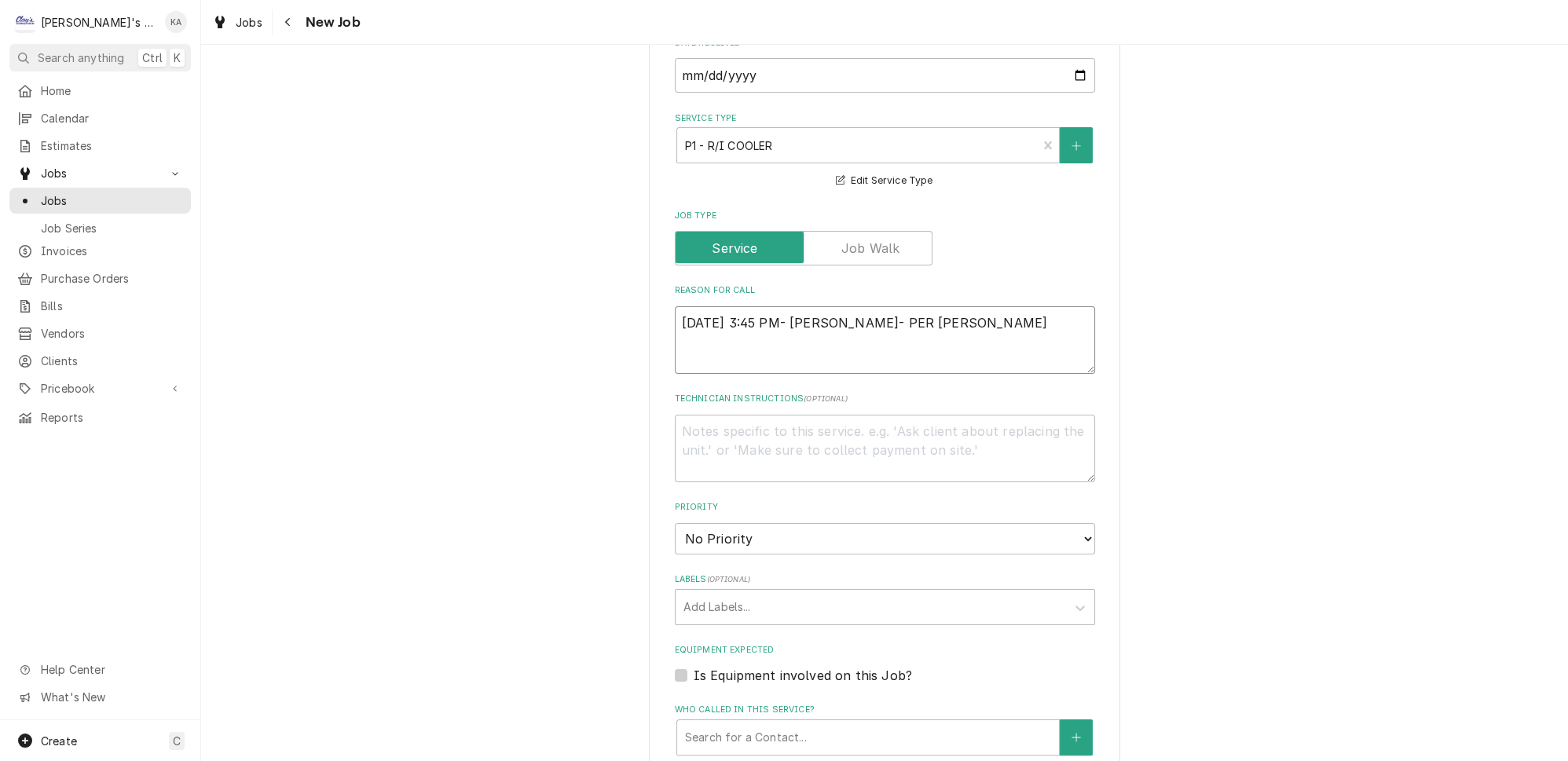
type textarea "9/30/2025 3:45 PM- ISABELLE- PER ANGELA-"
type textarea "x"
type textarea "9/30/2025 3:45 PM- ISABELLE- PER ANGELA-"
type textarea "x"
type textarea "9/30/2025 3:45 PM- ISABELLE- PER ANGELA- T"
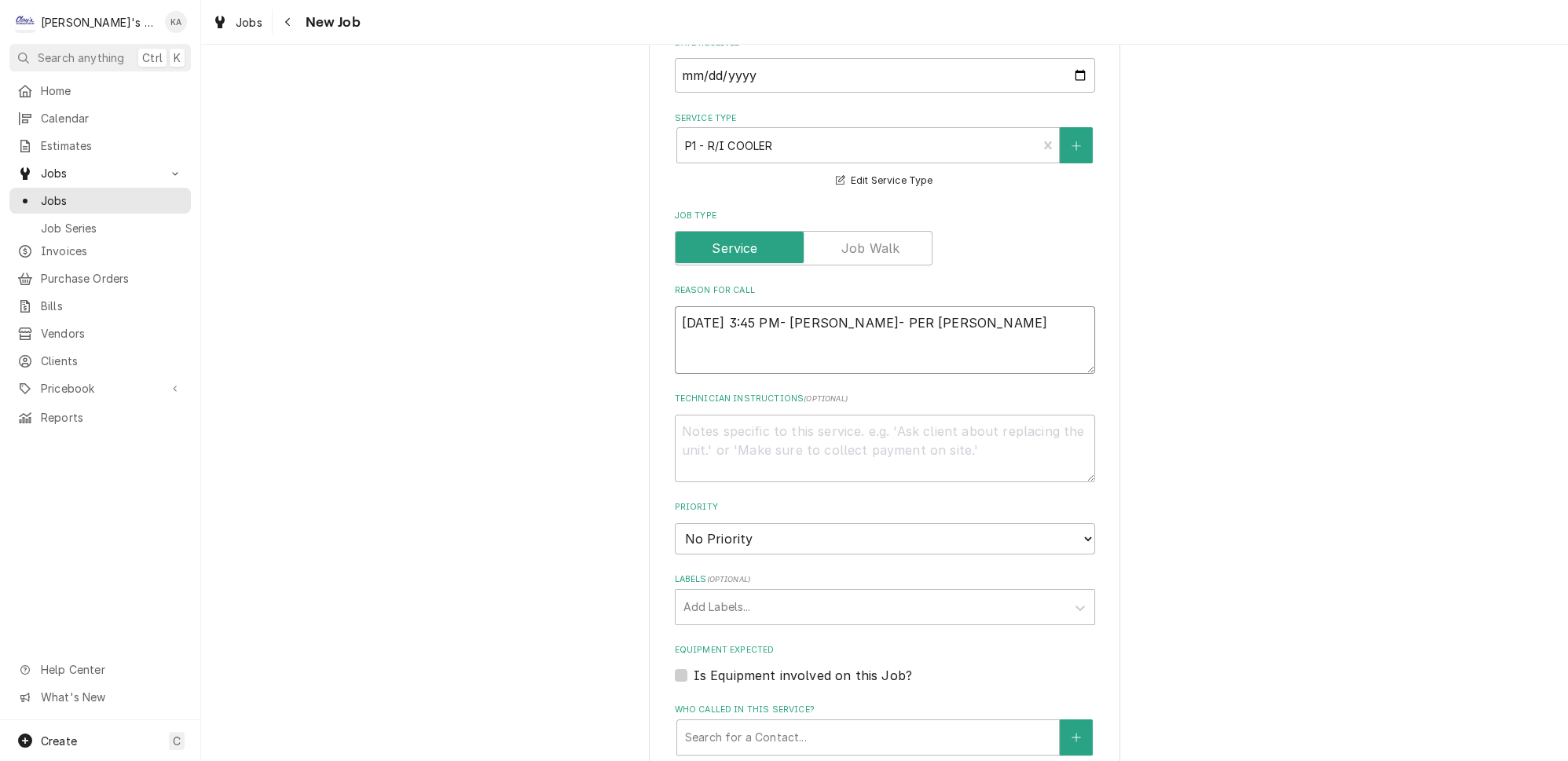
type textarea "x"
type textarea "9/30/2025 3:45 PM- ISABELLE- PER ANGELA- TH"
type textarea "x"
type textarea "9/30/2025 3:45 PM- ISABELLE- PER ANGELA- THE"
type textarea "x"
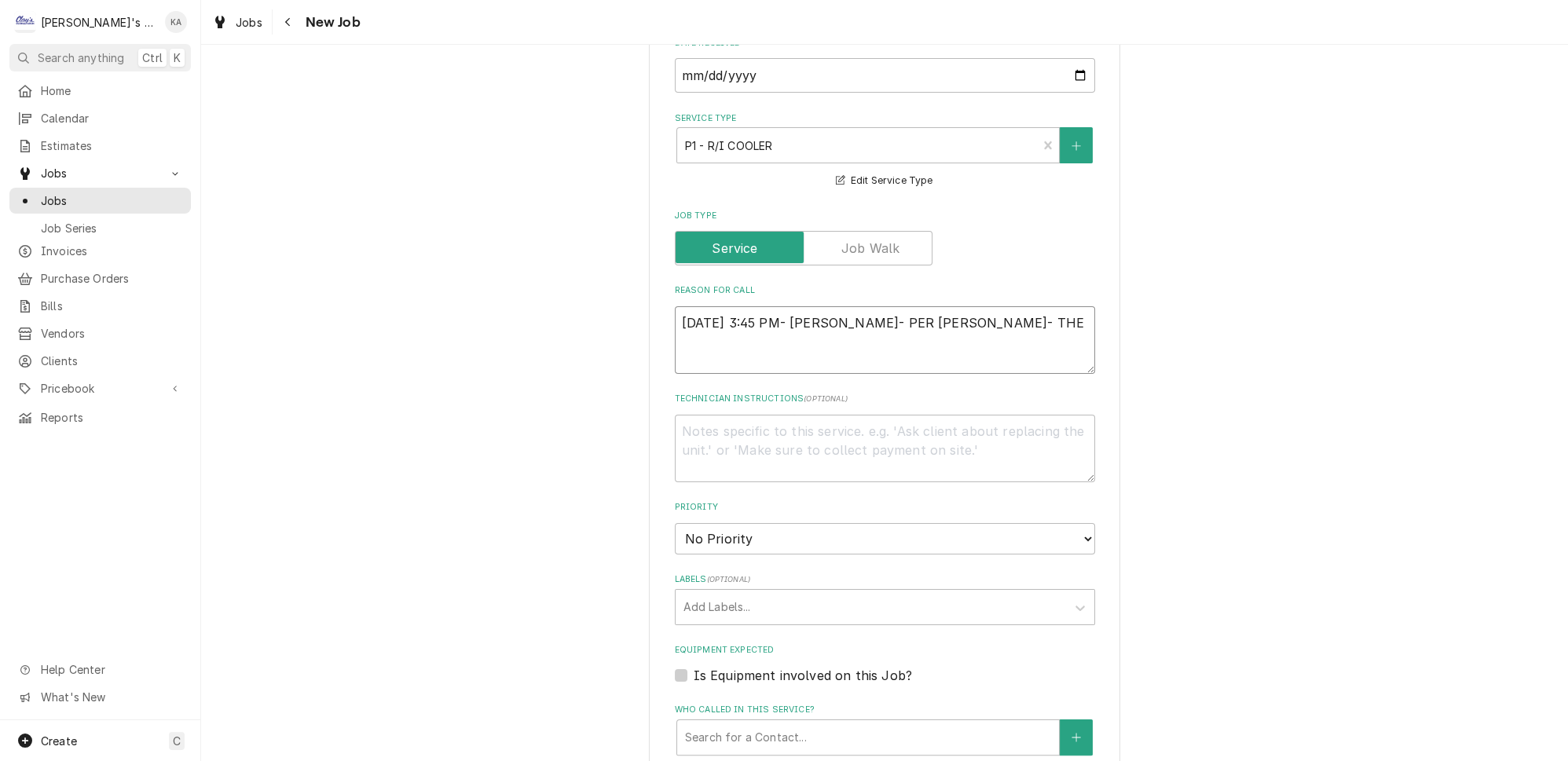
type textarea "9/30/2025 3:45 PM- ISABELLE- PER ANGELA- THEI"
type textarea "x"
type textarea "9/30/2025 3:45 PM- ISABELLE- PER ANGELA- THEIR"
type textarea "x"
type textarea "9/30/2025 3:45 PM- ISABELLE- PER ANGELA- THEIR"
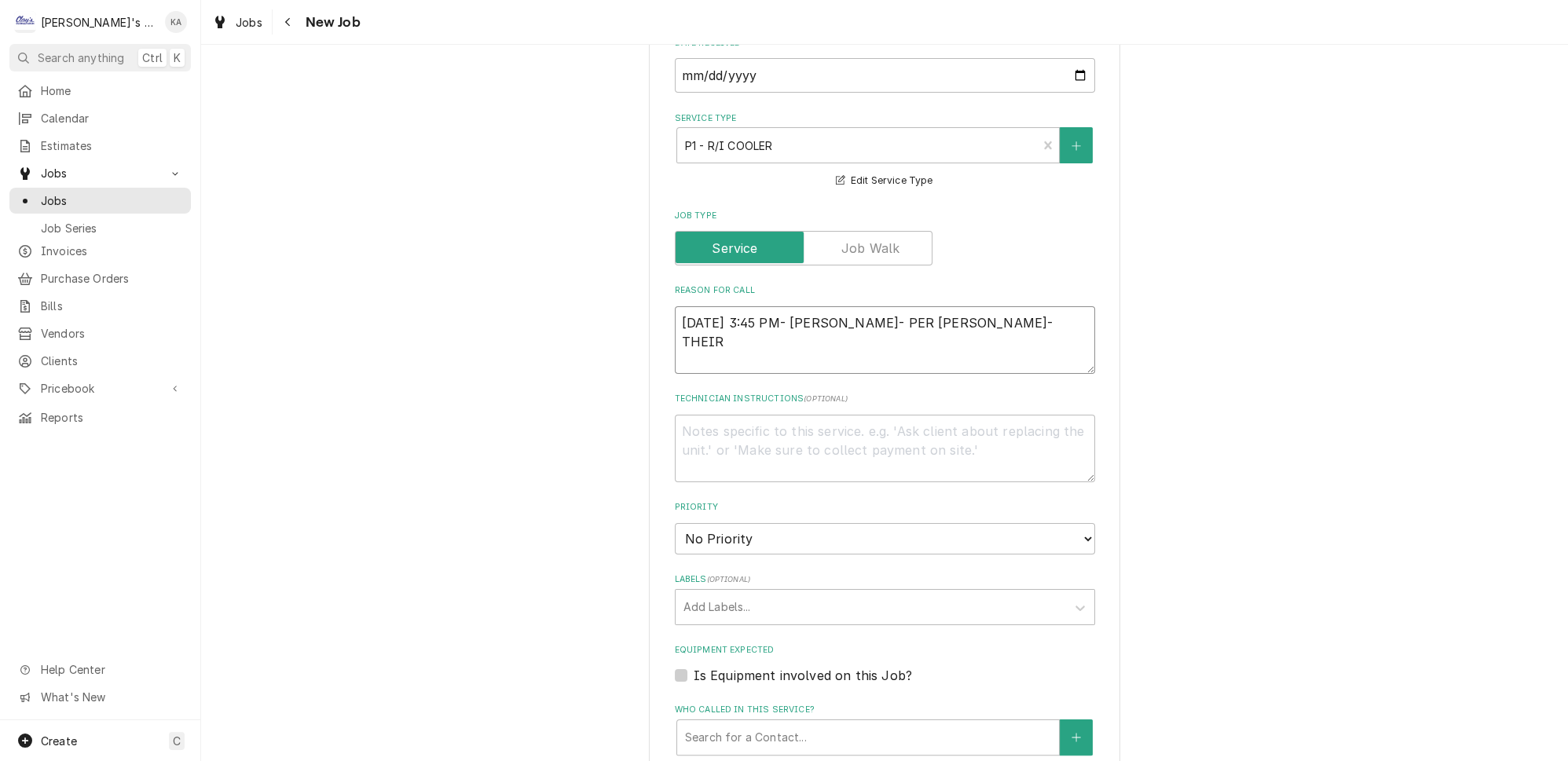
type textarea "x"
type textarea "9/30/2025 3:45 PM- ISABELLE- PER ANGELA- THEIR C"
type textarea "x"
type textarea "9/30/2025 3:45 PM- ISABELLE- PER ANGELA- THEIR CH"
type textarea "x"
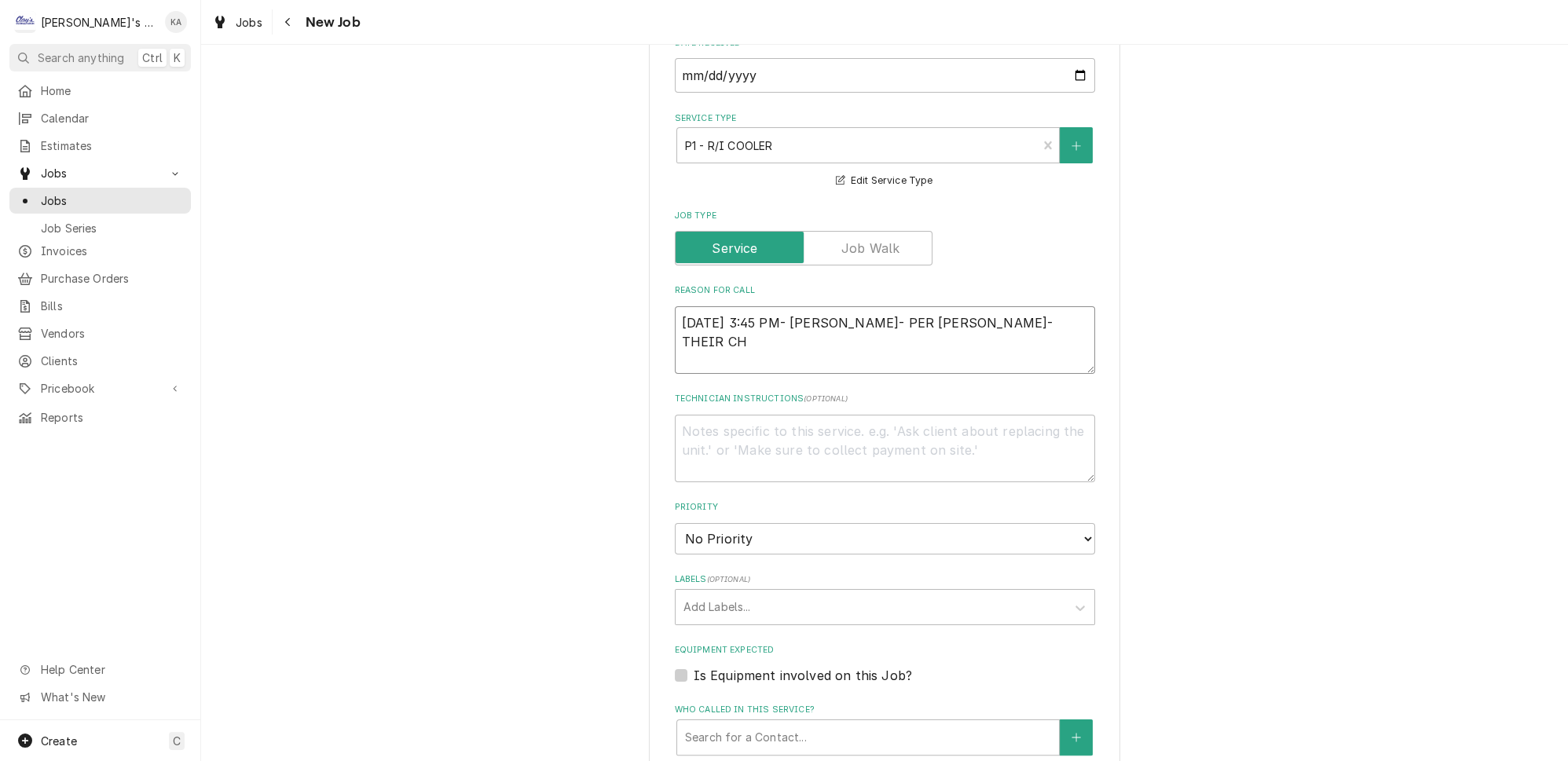
type textarea "9/30/2025 3:45 PM- ISABELLE- PER ANGELA- THEIR CHE"
type textarea "x"
type textarea "9/30/2025 3:45 PM- ISABELLE- PER ANGELA- THEIR CHEE"
type textarea "x"
type textarea "9/30/2025 3:45 PM- ISABELLE- PER ANGELA- THEIR CHEES"
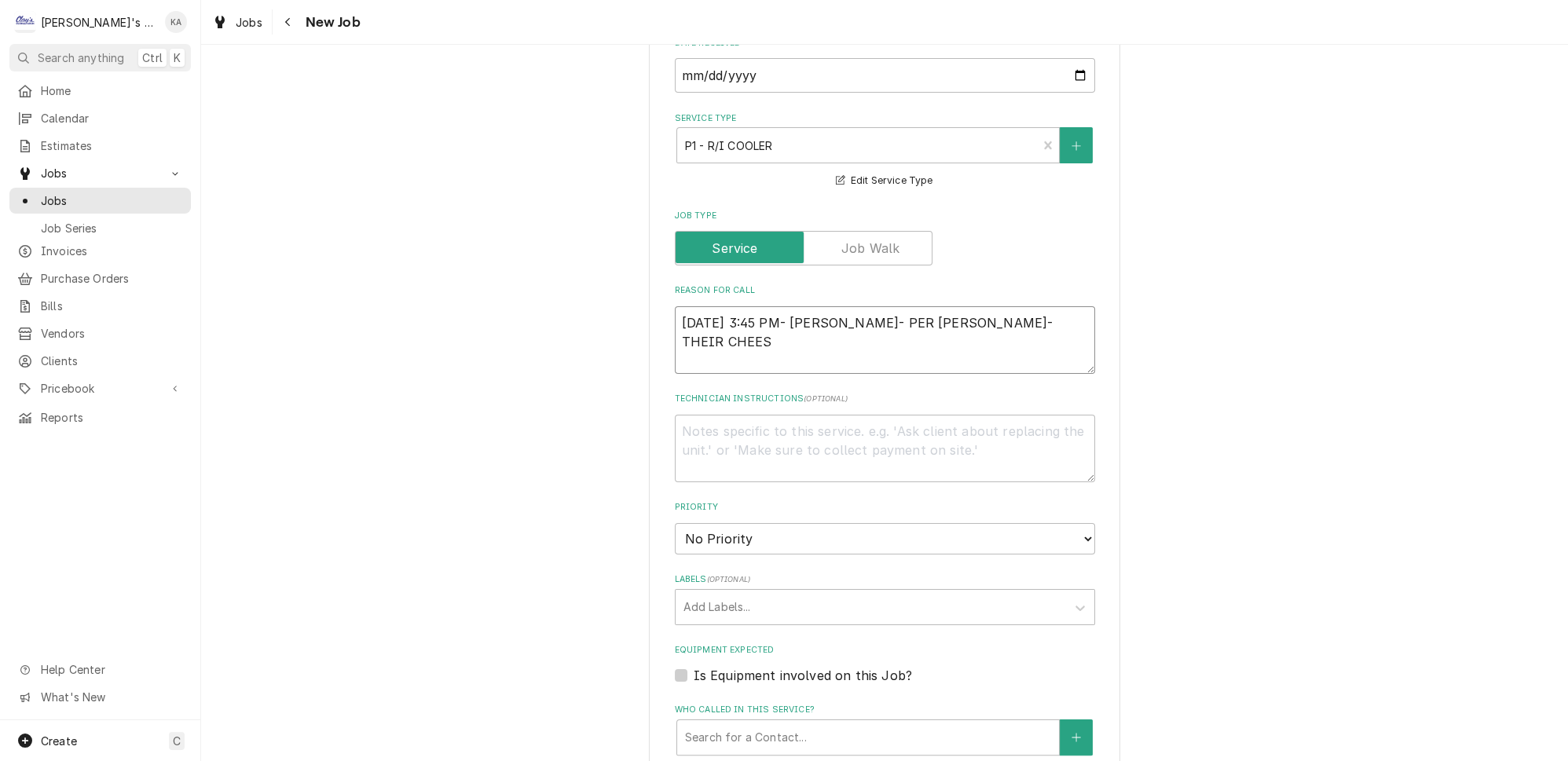
type textarea "x"
type textarea "9/30/2025 3:45 PM- ISABELLE- PER ANGELA- THEIR CHEESE"
type textarea "x"
type textarea "9/30/2025 3:45 PM- ISABELLE- PER ANGELA- THEIR CHEESE"
type textarea "x"
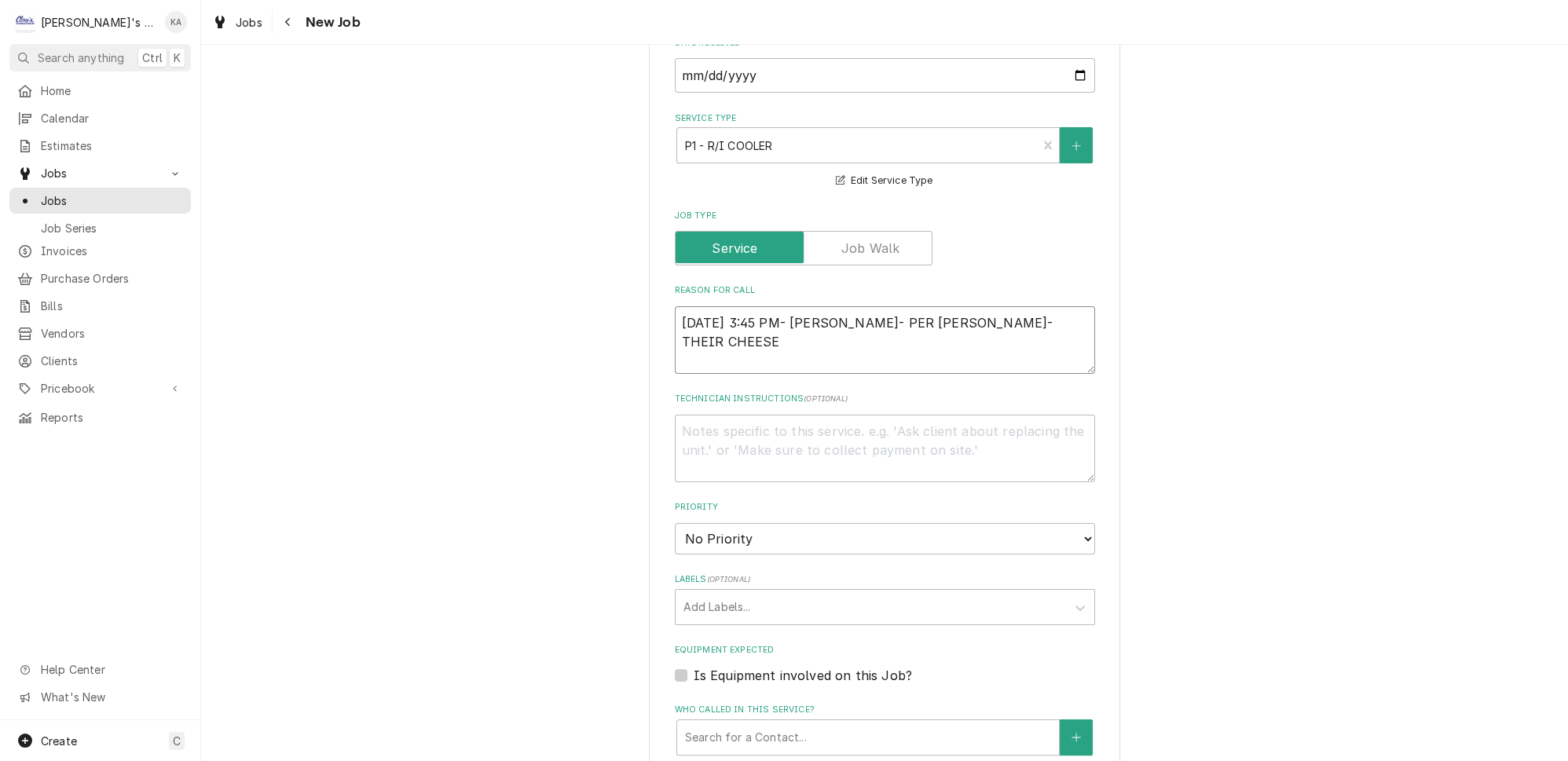
type textarea "9/30/2025 3:45 PM- ISABELLE- PER ANGELA- THEIR CHEESE C"
type textarea "x"
type textarea "9/30/2025 3:45 PM- ISABELLE- PER ANGELA- THEIR CHEESE CO"
type textarea "x"
type textarea "9/30/2025 3:45 PM- ISABELLE- PER ANGELA- THEIR CHEESE COO"
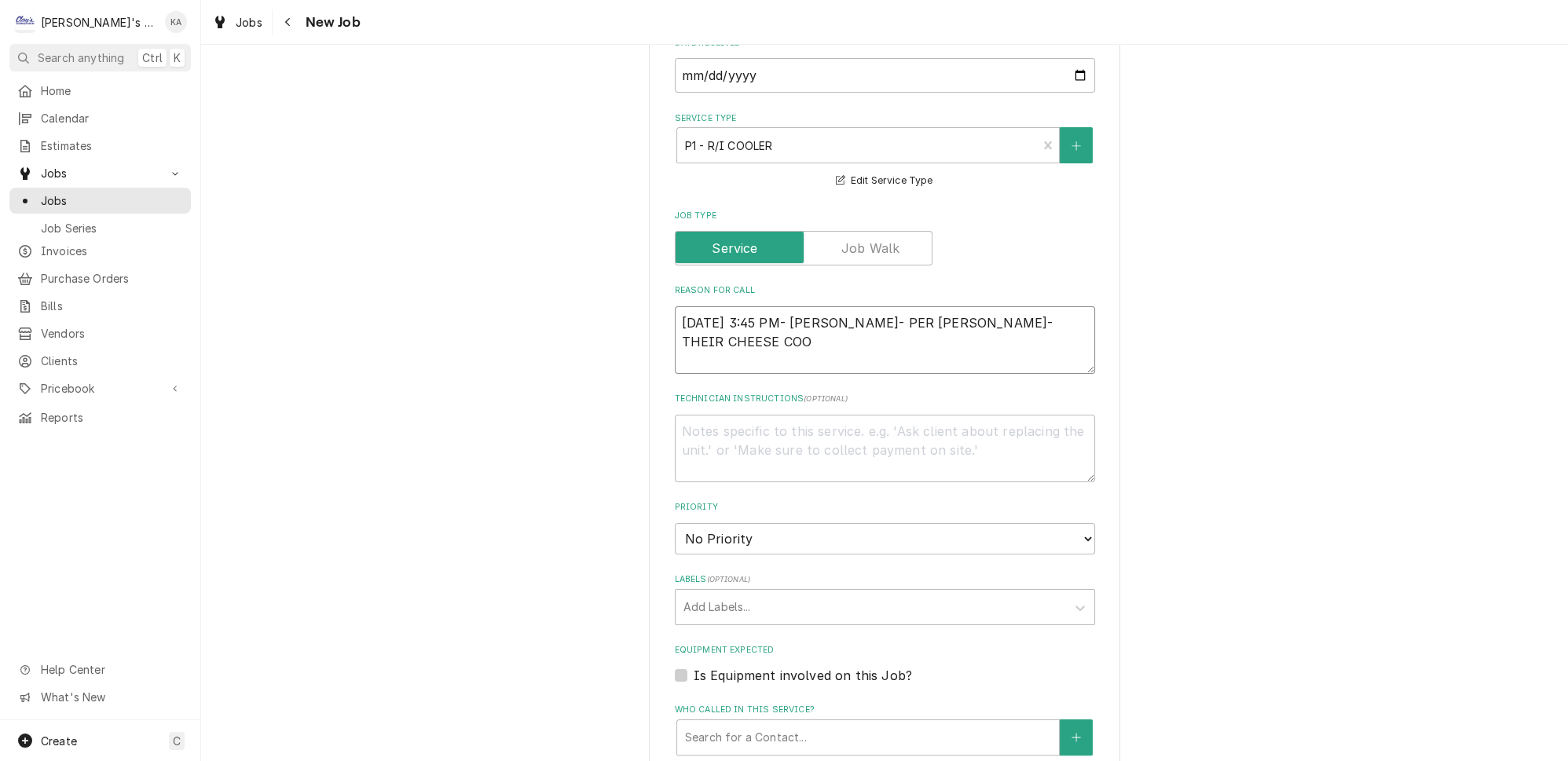
type textarea "x"
type textarea "9/30/2025 3:45 PM- ISABELLE- PER ANGELA- THEIR CHEESE COOL"
type textarea "x"
type textarea "9/30/2025 3:45 PM- ISABELLE- PER ANGELA- THEIR CHEESE COOLE"
type textarea "x"
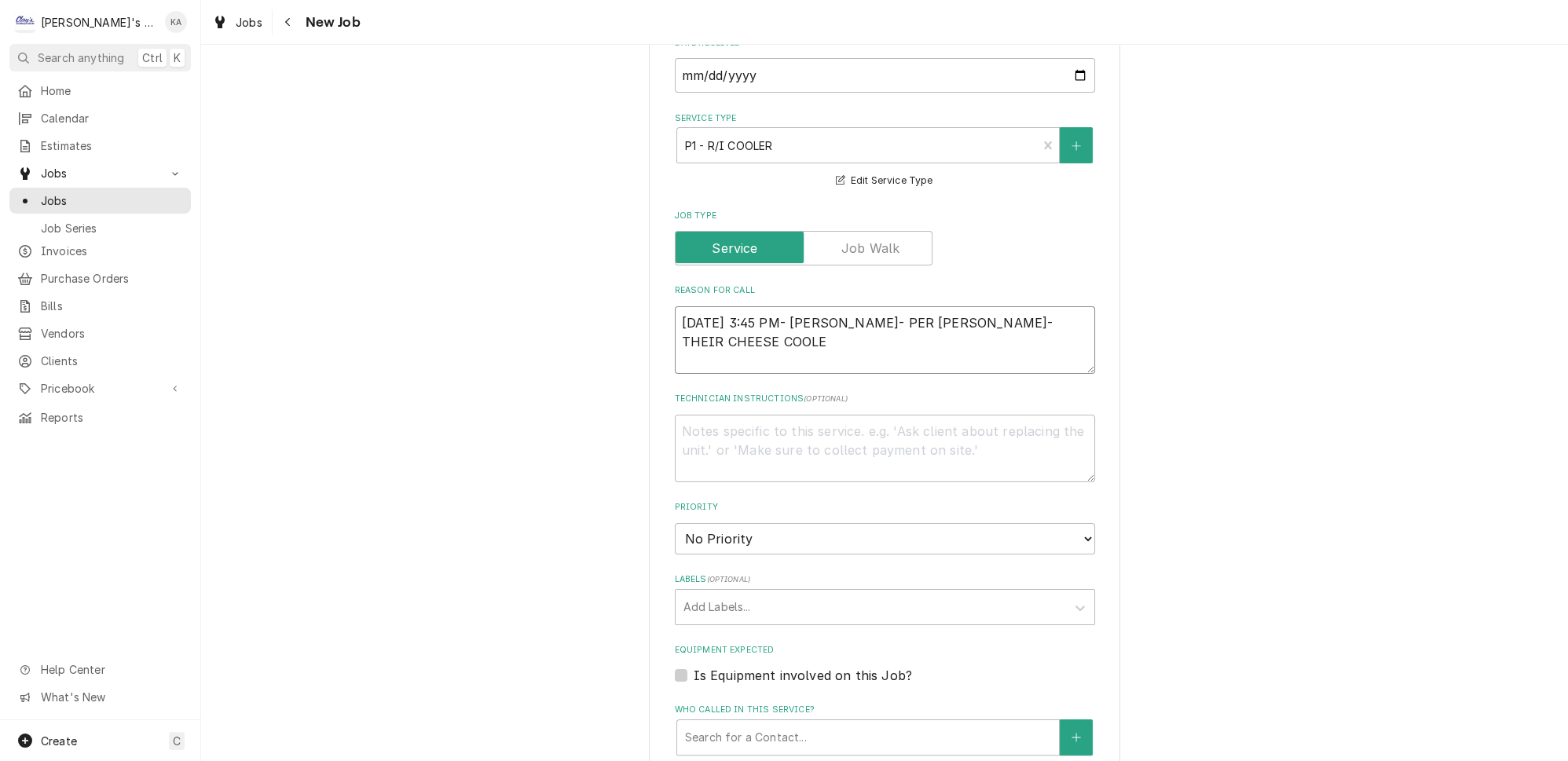
type textarea "9/30/2025 3:45 PM- ISABELLE- PER ANGELA- THEIR CHEESE COOLER"
type textarea "x"
type textarea "9/30/2025 3:45 PM- ISABELLE- PER ANGELA- THEIR CHEESE COOLER"
type textarea "x"
type textarea "9/30/2025 3:45 PM- ISABELLE- PER ANGELA- THEIR CHEESE COOLER H"
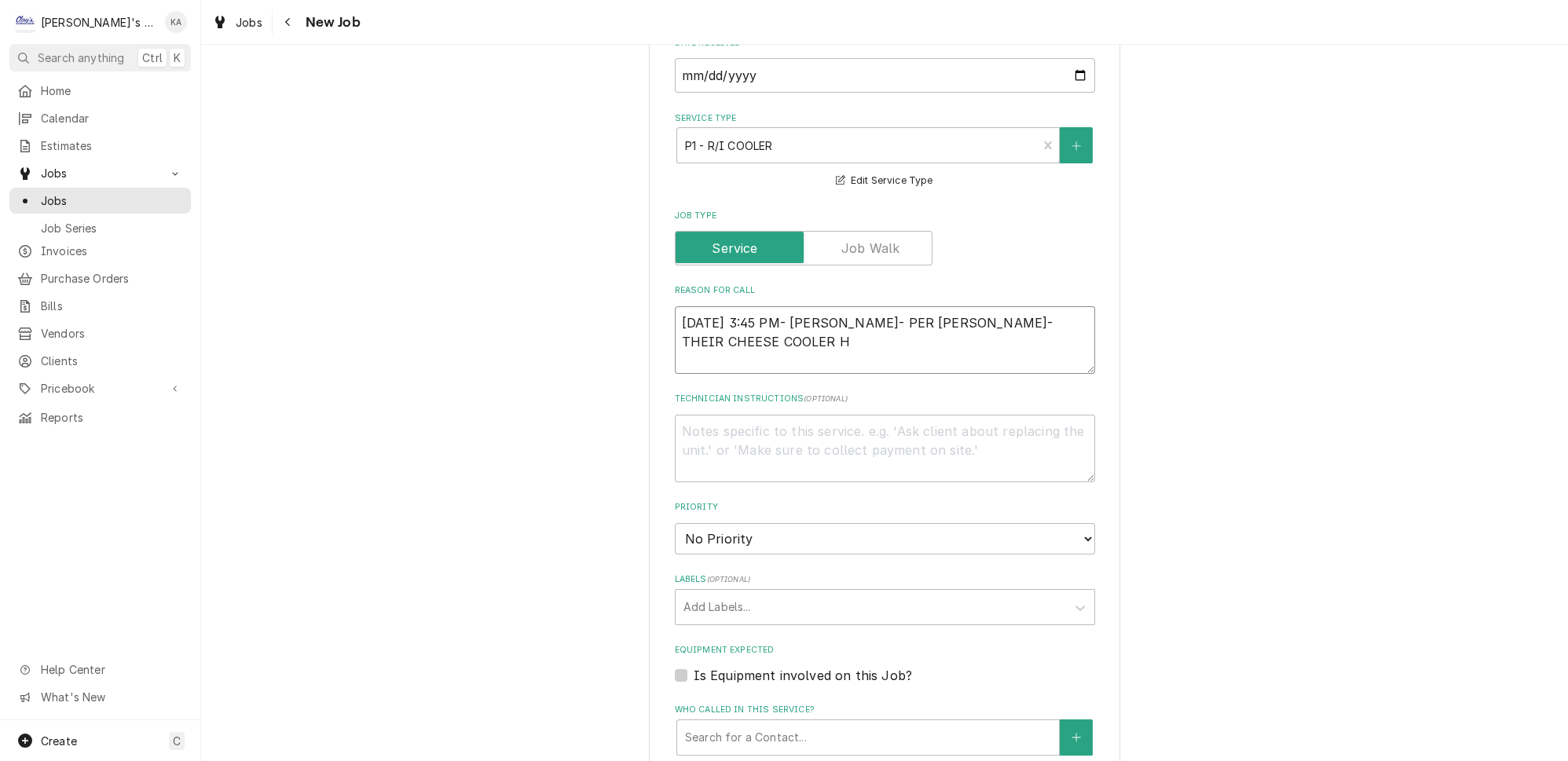
type textarea "x"
type textarea "9/30/2025 3:45 PM- ISABELLE- PER ANGELA- THEIR CHEESE COOLER HA"
type textarea "x"
type textarea "9/30/2025 3:45 PM- ISABELLE- PER ANGELA- THEIR CHEESE COOLER HAS"
type textarea "x"
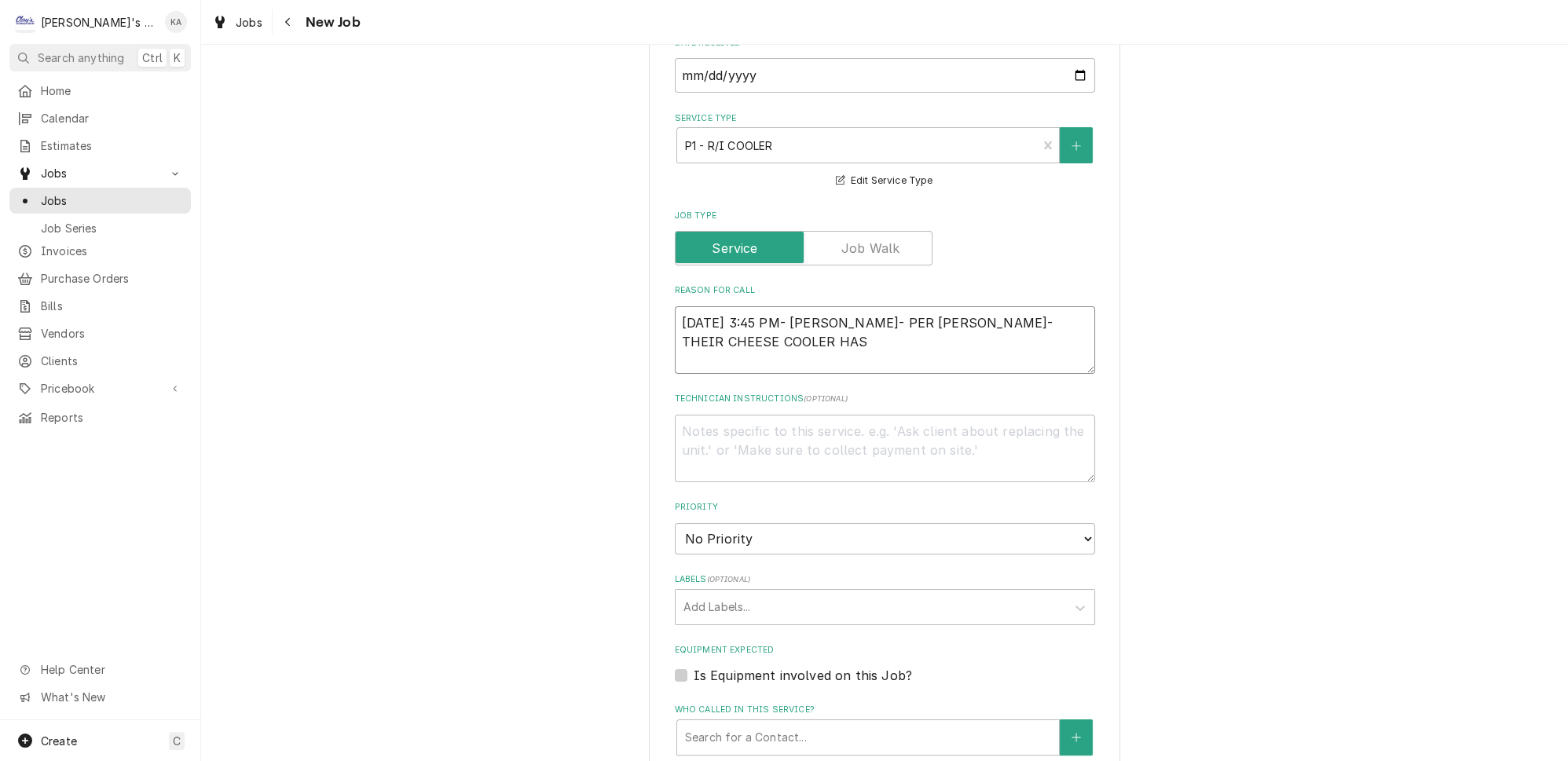
type textarea "9/30/2025 3:45 PM- ISABELLE- PER ANGELA- THEIR CHEESE COOLER HAS"
type textarea "x"
type textarea "9/30/2025 3:45 PM- ISABELLE- PER ANGELA- THEIR CHEESE COOLER HAS A"
type textarea "x"
type textarea "9/30/2025 3:45 PM- ISABELLE- PER ANGELA- THEIR CHEESE COOLER HAS A"
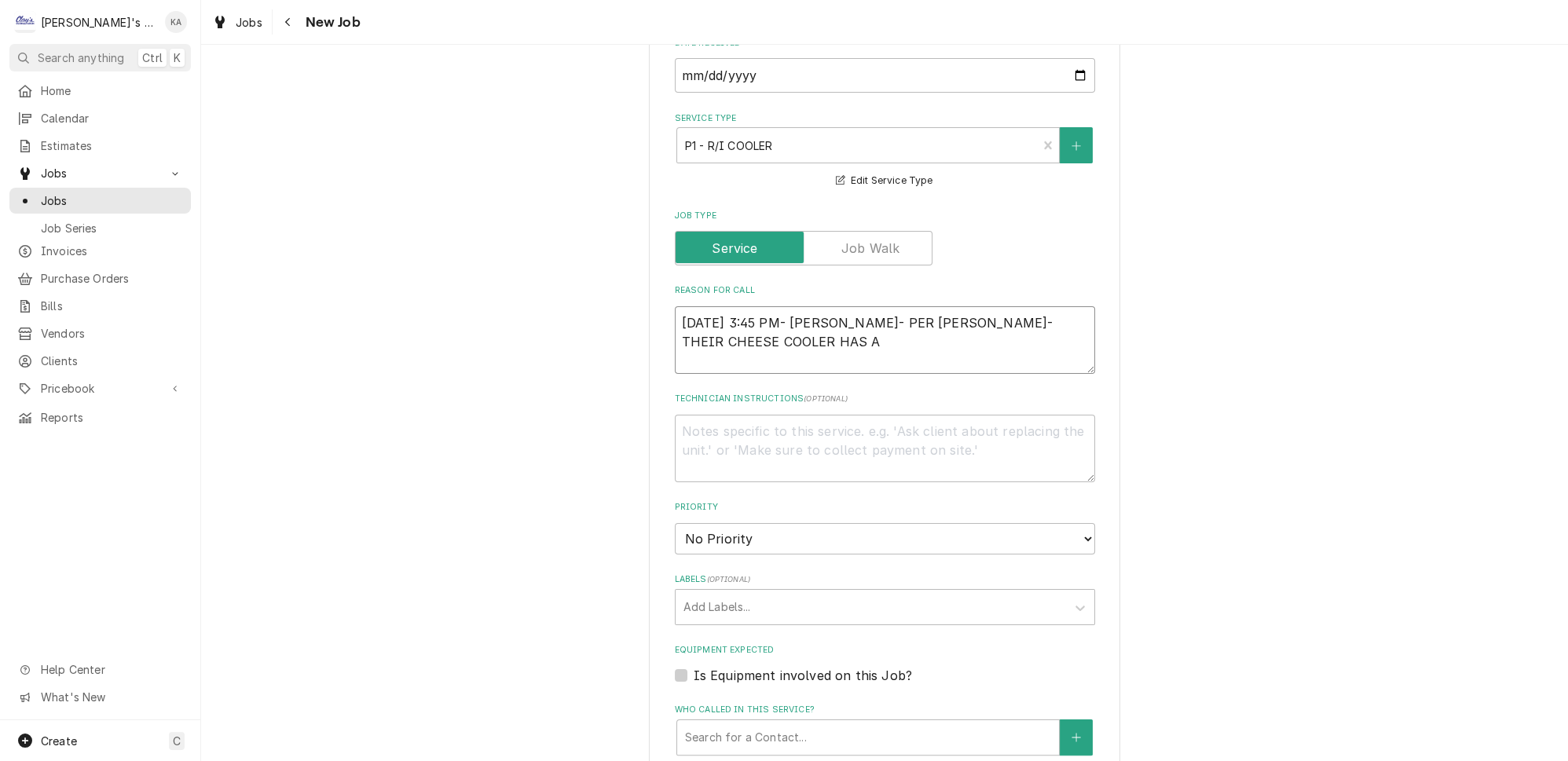
type textarea "x"
type textarea "9/30/2025 3:45 PM- ISABELLE- PER ANGELA- THEIR CHEESE COOLER HAS A R"
type textarea "x"
type textarea "9/30/2025 3:45 PM- ISABELLE- PER ANGELA- THEIR CHEESE COOLER HAS A RE"
type textarea "x"
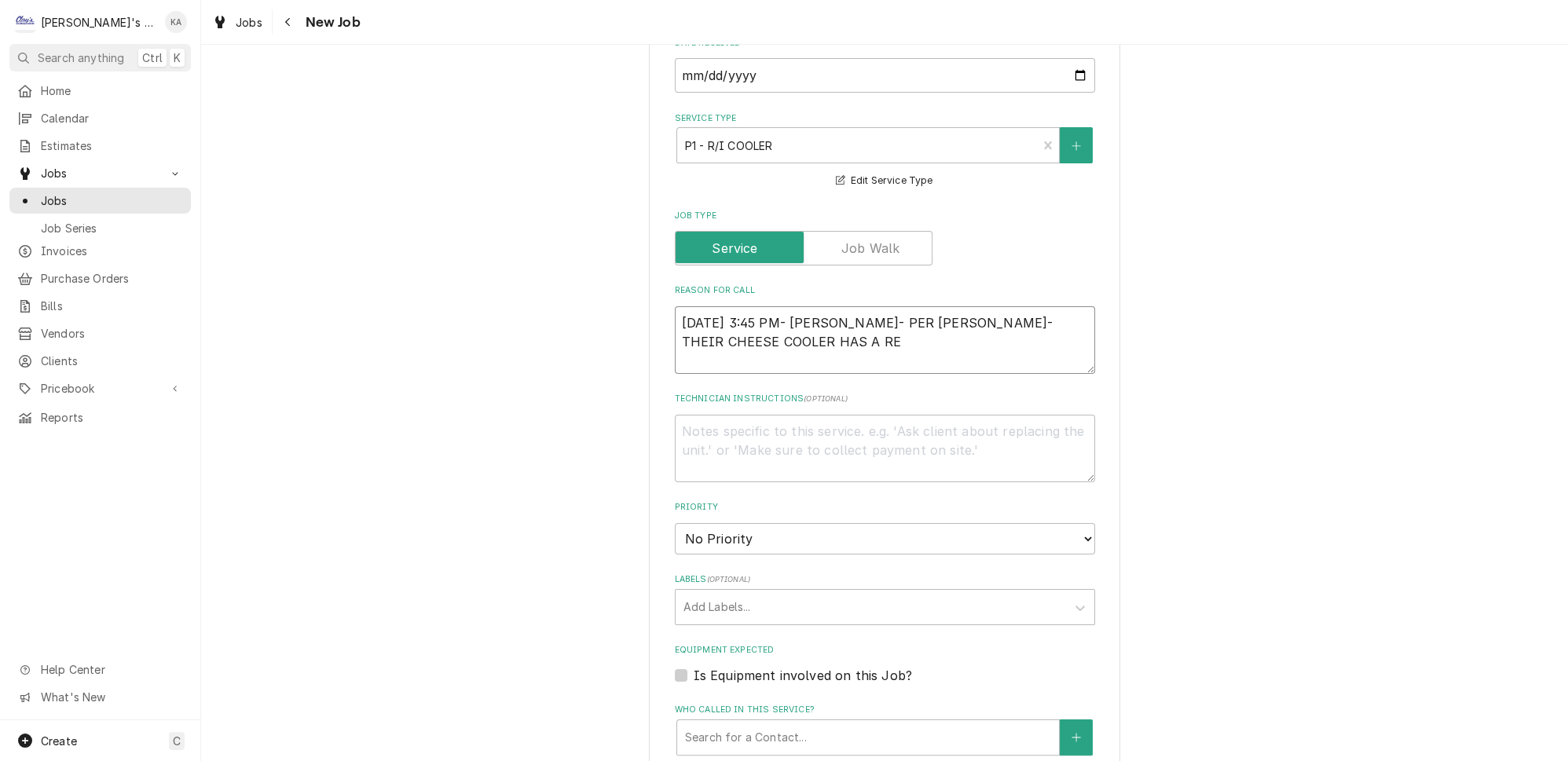
type textarea "9/30/2025 3:45 PM- ISABELLE- PER ANGELA- THEIR CHEESE COOLER HAS A REF"
type textarea "x"
type textarea "9/30/2025 3:45 PM- ISABELLE- PER ANGELA- THEIR CHEESE COOLER HAS A REFR"
type textarea "x"
type textarea "9/30/2025 3:45 PM- ISABELLE- PER ANGELA- THEIR CHEESE COOLER HAS A REFRI"
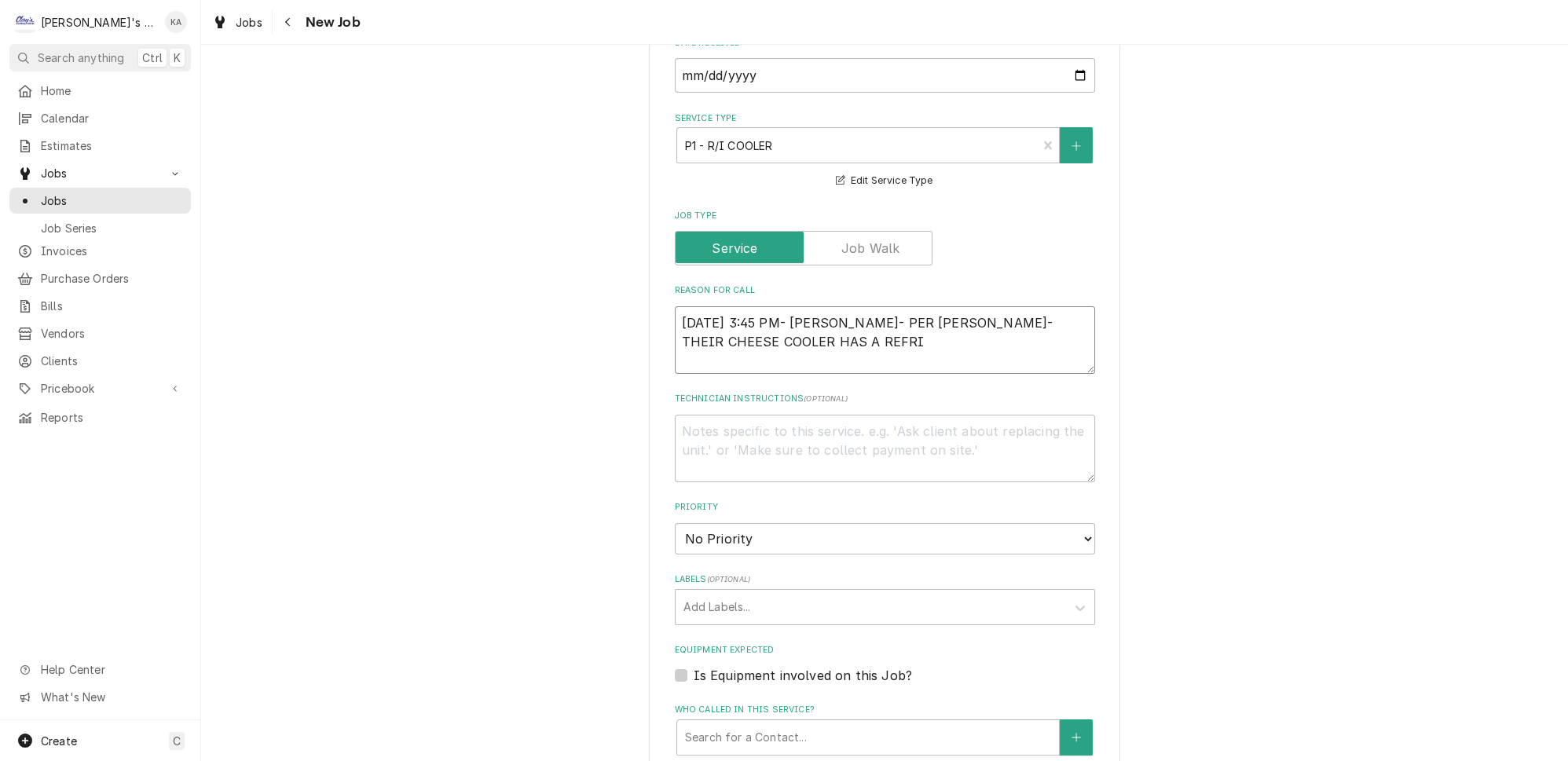
type textarea "x"
type textarea "9/30/2025 3:45 PM- ISABELLE- PER ANGELA- THEIR CHEESE COOLER HAS A REFRIG"
type textarea "x"
type textarea "9/30/2025 3:45 PM- ISABELLE- PER ANGELA- THEIR CHEESE COOLER HAS A REFRIGE"
type textarea "x"
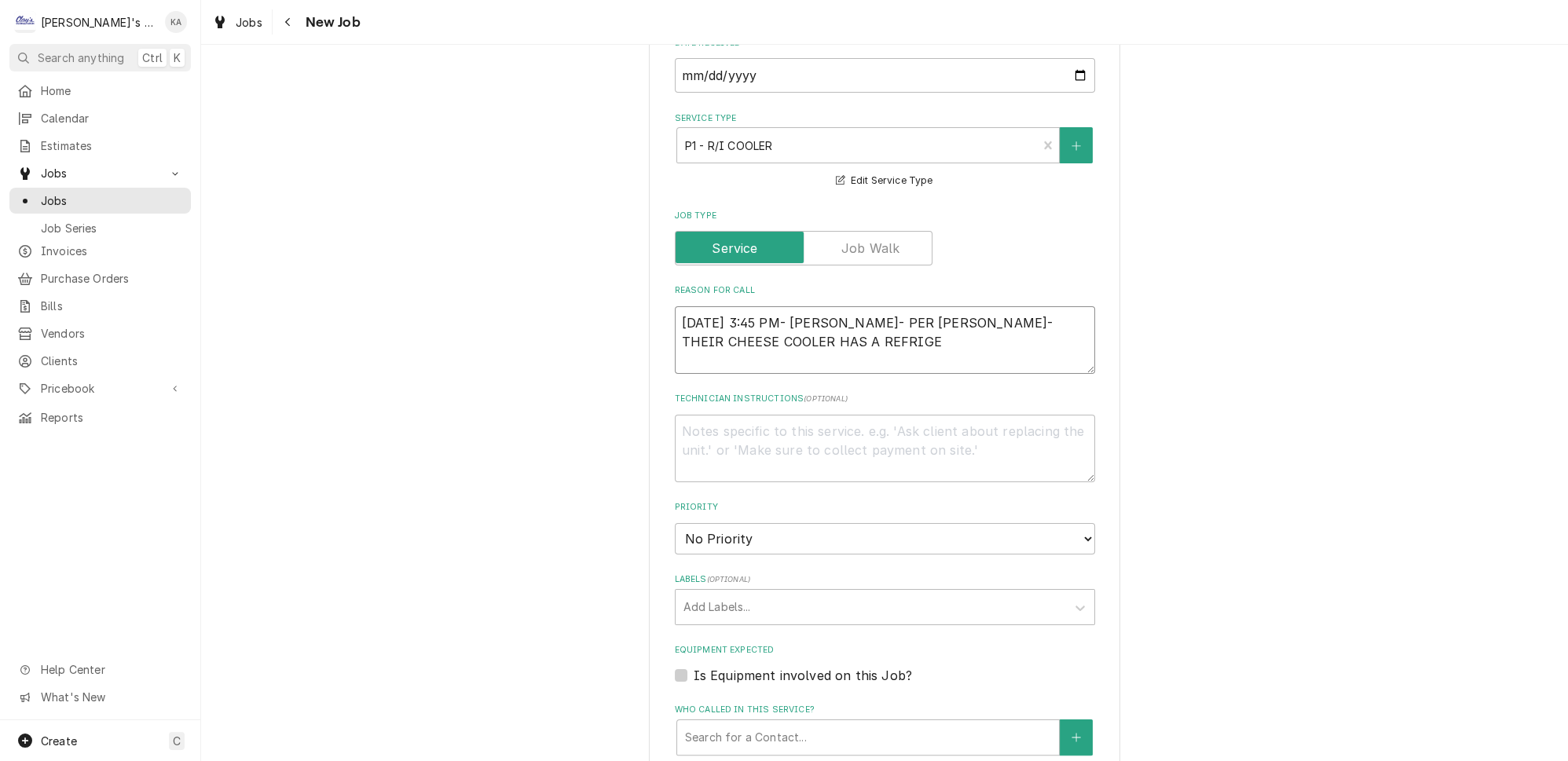
type textarea "9/30/2025 3:45 PM- ISABELLE- PER ANGELA- THEIR CHEESE COOLER HAS A REFRIGER"
type textarea "x"
type textarea "9/30/2025 3:45 PM- ISABELLE- PER ANGELA- THEIR CHEESE COOLER HAS A REFRIGERA"
type textarea "x"
type textarea "9/30/2025 3:45 PM- ISABELLE- PER ANGELA- THEIR CHEESE COOLER HAS A REFRIGERAN"
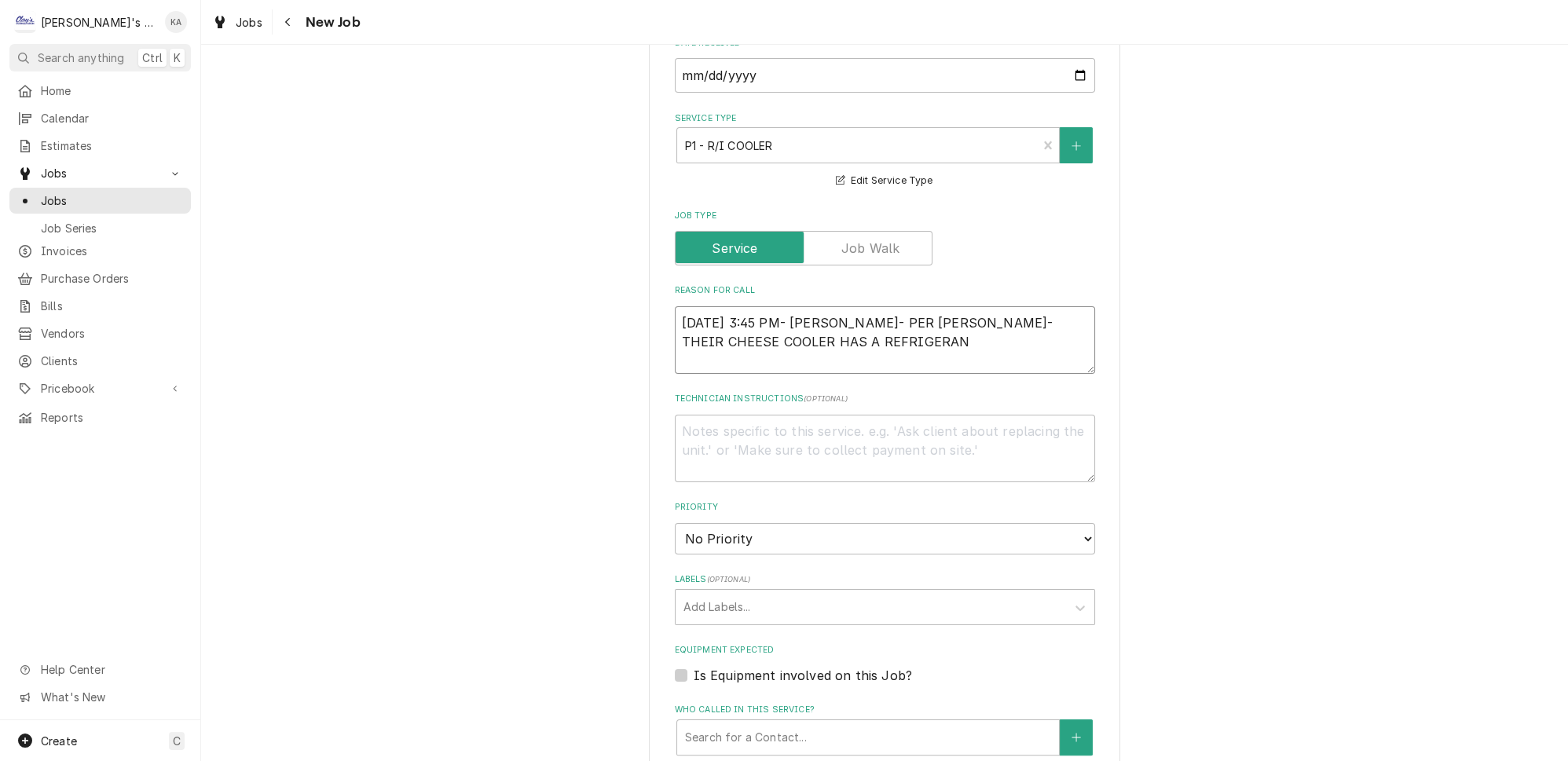
type textarea "x"
type textarea "9/30/2025 3:45 PM- ISABELLE- PER ANGELA- THEIR CHEESE COOLER HAS A REFRIGERANT"
type textarea "x"
type textarea "9/30/2025 3:45 PM- ISABELLE- PER ANGELA- THEIR CHEESE COOLER HAS A REFRIGERANT"
type textarea "x"
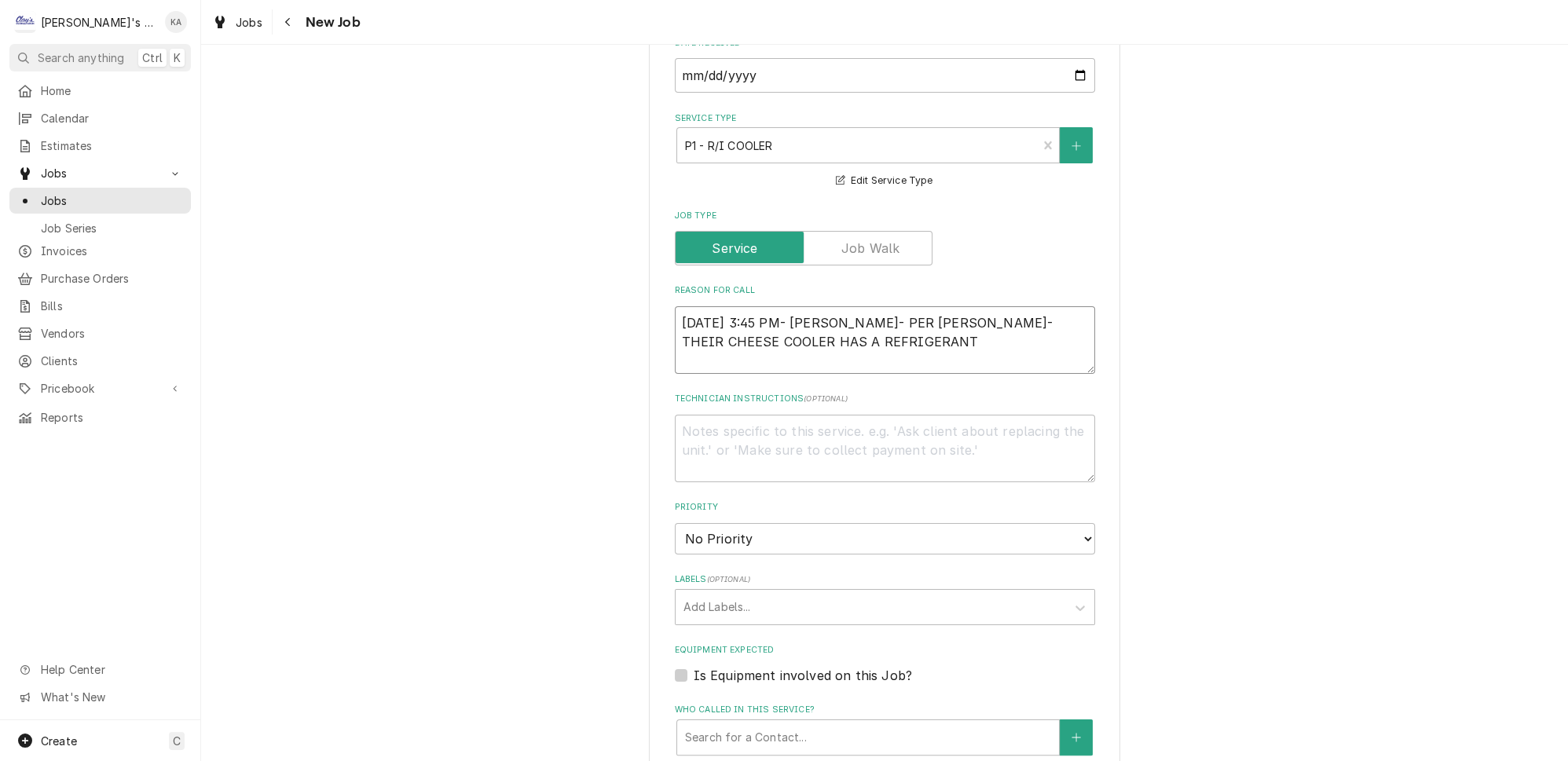
type textarea "9/30/2025 3:45 PM- ISABELLE- PER ANGELA- THEIR CHEESE COOLER HAS A REFRIGERANT S"
type textarea "x"
type textarea "9/30/2025 3:45 PM- ISABELLE- PER ANGELA- THEIR CHEESE COOLER HAS A REFRIGERANT …"
type textarea "x"
type textarea "9/30/2025 3:45 PM- ISABELLE- PER ANGELA- THEIR CHEESE COOLER HAS A REFRIGERANT …"
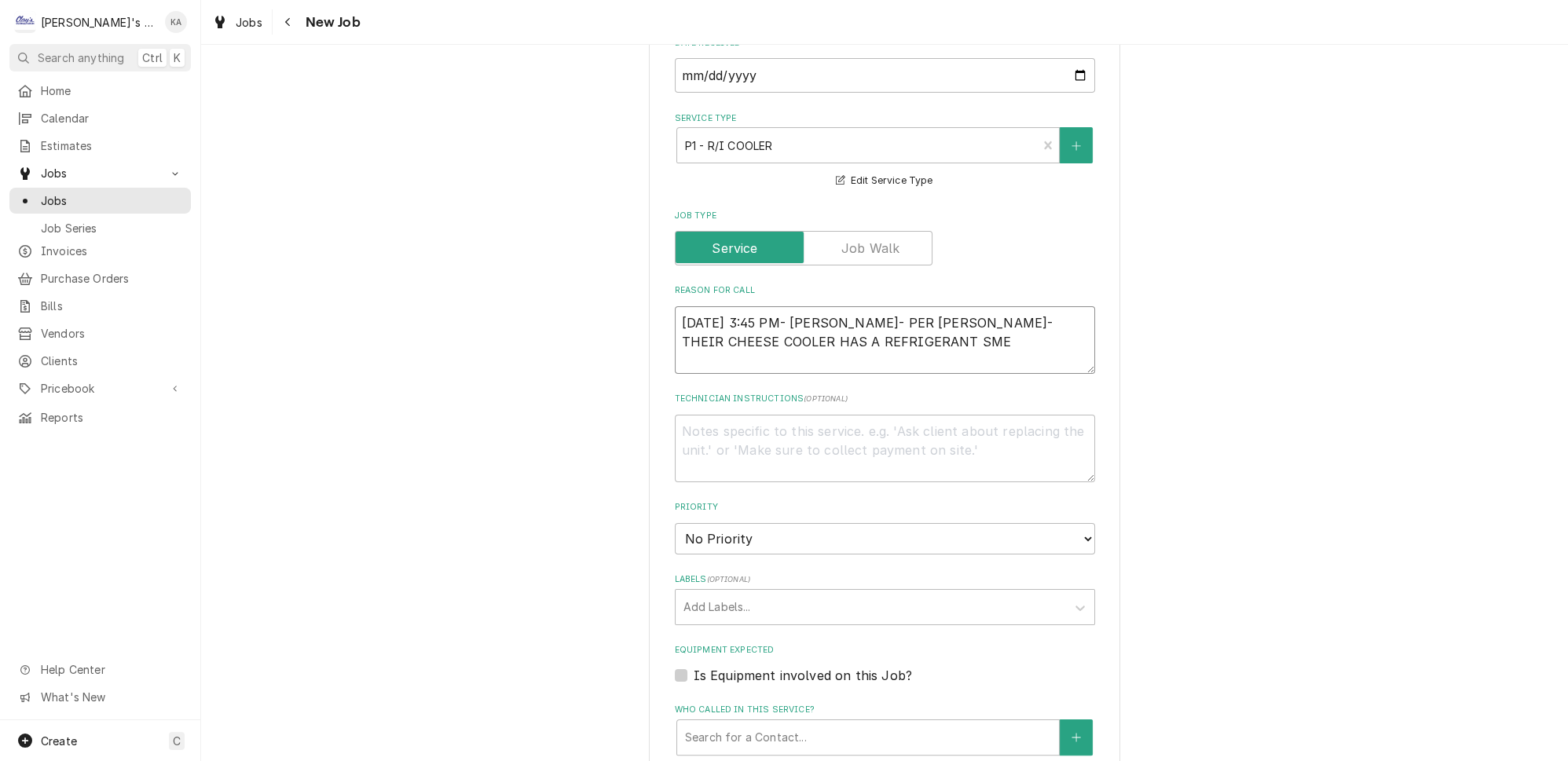
type textarea "x"
type textarea "9/30/2025 3:45 PM- ISABELLE- PER ANGELA- THEIR CHEESE COOLER HAS A REFRIGERANT …"
type textarea "x"
type textarea "9/30/2025 3:45 PM- ISABELLE- PER ANGELA- THEIR CHEESE COOLER HAS A REFRIGERANT …"
type textarea "x"
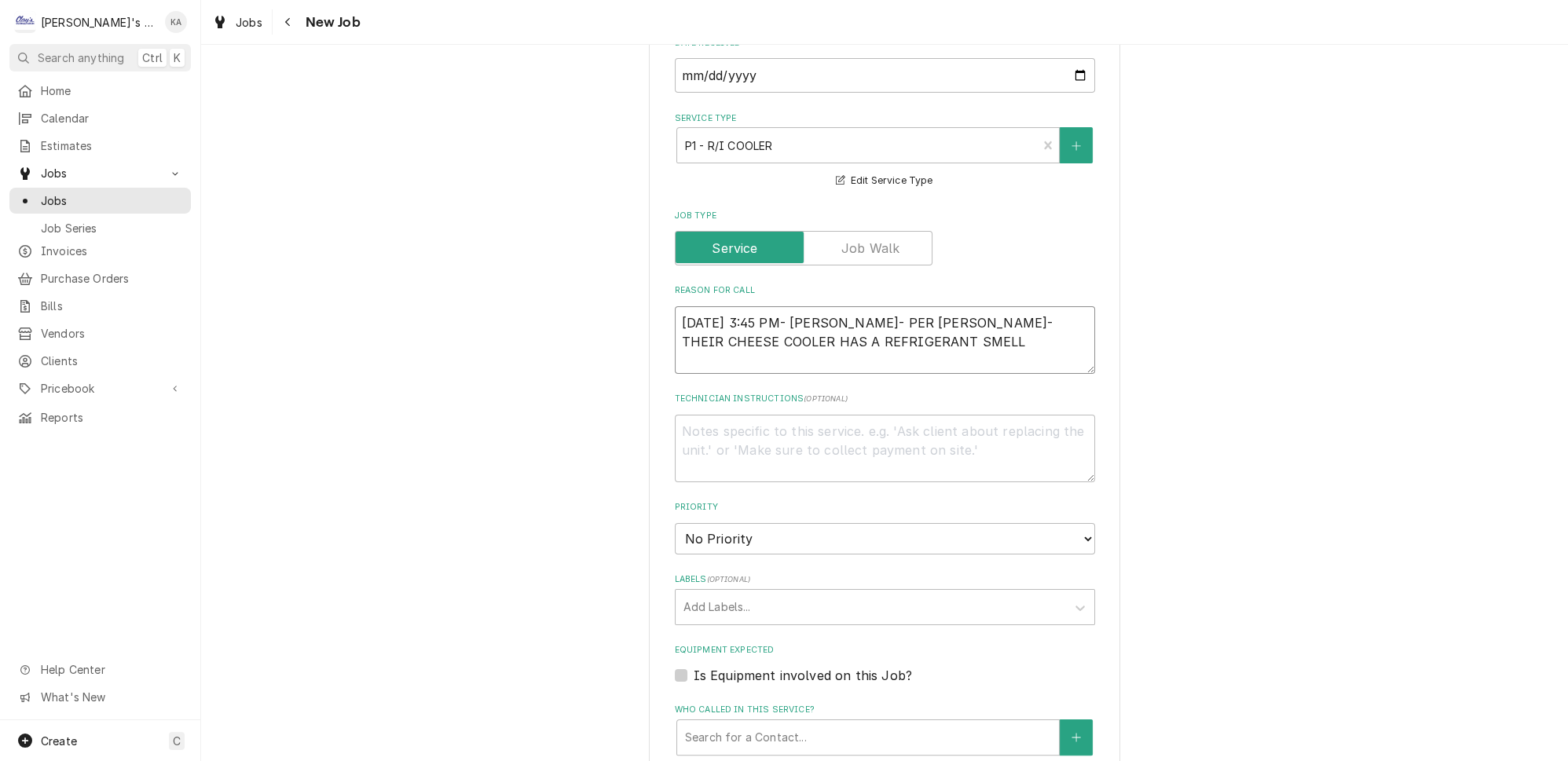
type textarea "9/30/2025 3:45 PM- ISABELLE- PER ANGELA- THEIR CHEESE COOLER HAS A REFRIGERANT …"
type textarea "x"
type textarea "9/30/2025 3:45 PM- ISABELLE- PER ANGELA- THEIR CHEESE COOLER HAS A REFRIGERANT …"
type textarea "x"
type textarea "9/30/2025 3:45 PM- ISABELLE- PER ANGELA- THEIR CHEESE COOLER HAS A REFRIGERANT …"
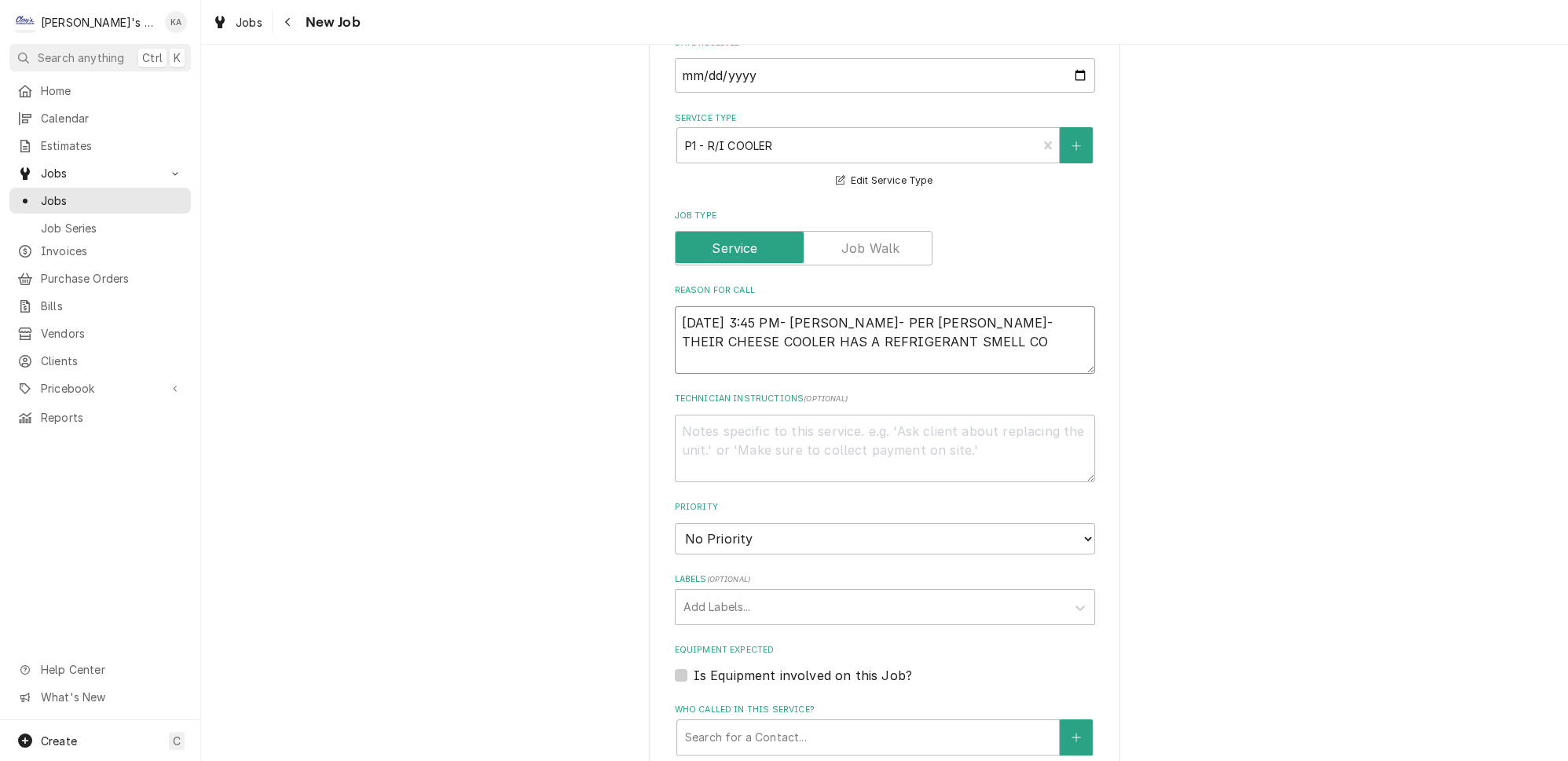
type textarea "x"
type textarea "9/30/2025 3:45 PM- ISABELLE- PER ANGELA- THEIR CHEESE COOLER HAS A REFRIGERANT …"
type textarea "x"
type textarea "9/30/2025 3:45 PM- ISABELLE- PER ANGELA- THEIR CHEESE COOLER HAS A REFRIGERANT …"
type textarea "x"
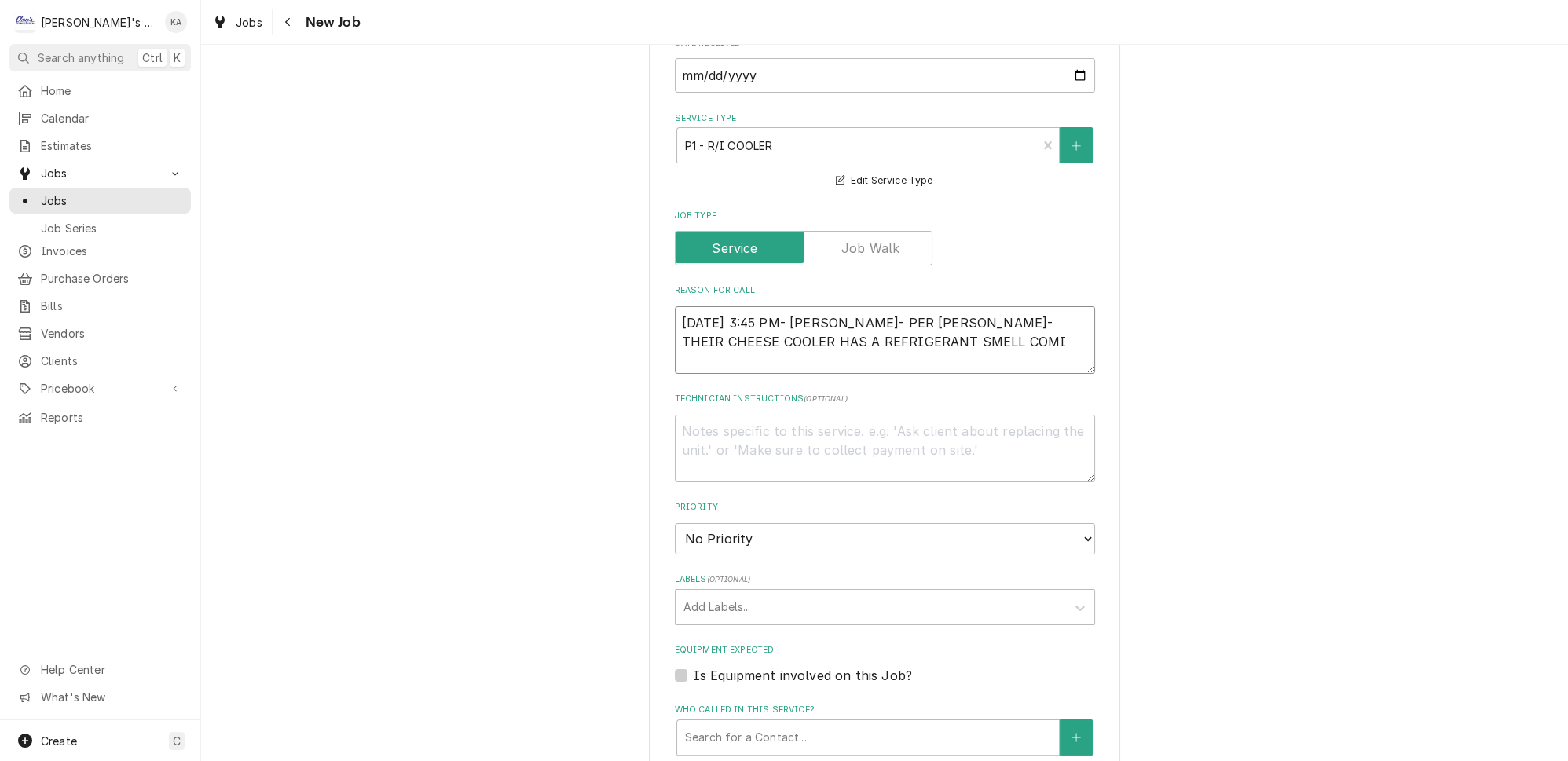
type textarea "9/30/2025 3:45 PM- ISABELLE- PER ANGELA- THEIR CHEESE COOLER HAS A REFRIGERANT …"
type textarea "x"
type textarea "9/30/2025 3:45 PM- ISABELLE- PER ANGELA- THEIR CHEESE COOLER HAS A REFRIGERANT …"
type textarea "x"
type textarea "9/30/2025 3:45 PM- ISABELLE- PER ANGELA- THEIR CHEESE COOLER HAS A REFRIGERANT …"
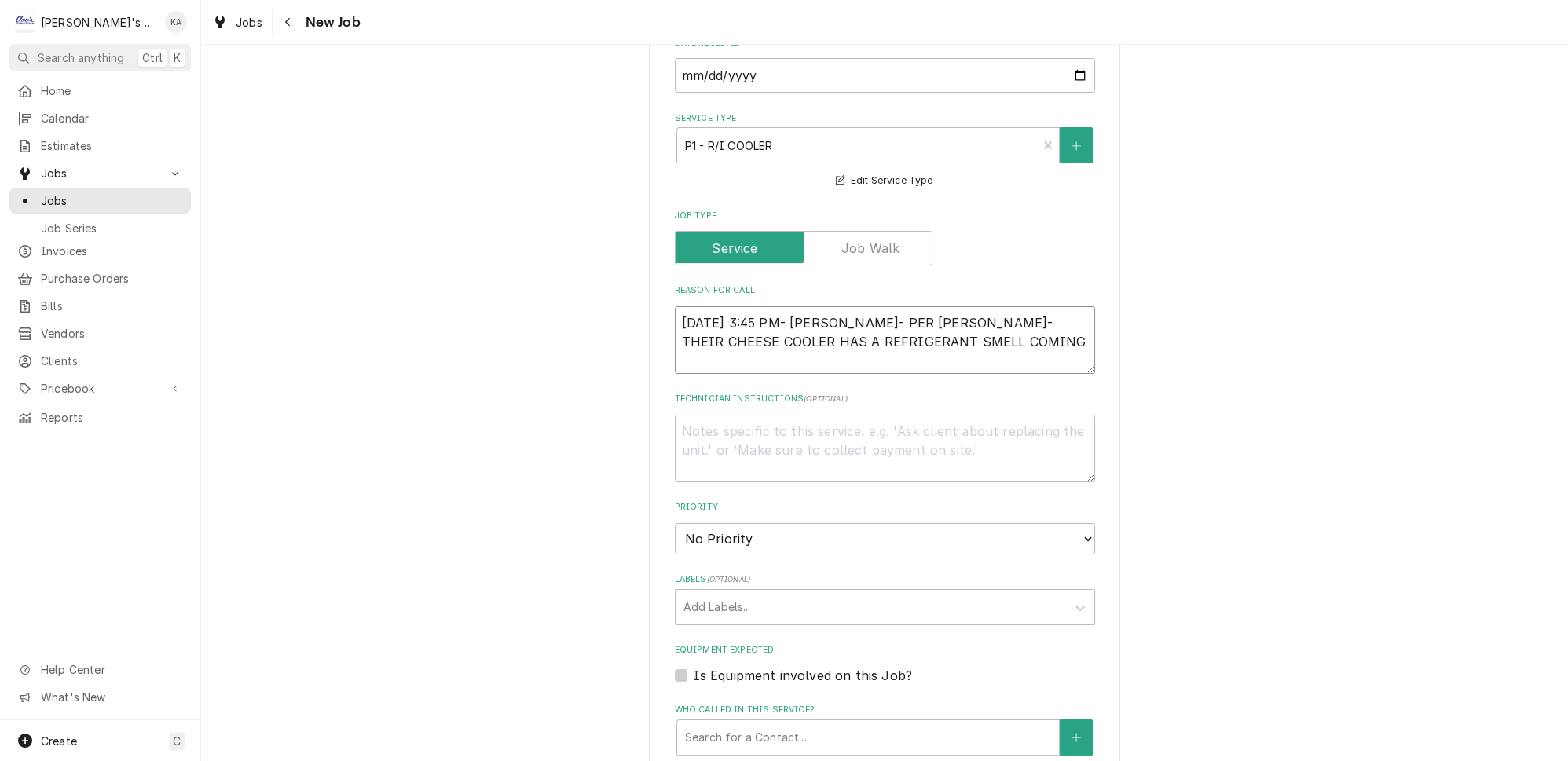
type textarea "x"
type textarea "9/30/2025 3:45 PM- ISABELLE- PER ANGELA- THEIR CHEESE COOLER HAS A REFRIGERANT …"
type textarea "x"
type textarea "9/30/2025 3:45 PM- ISABELLE- PER ANGELA- THEIR CHEESE COOLER HAS A REFRIGERANT …"
type textarea "x"
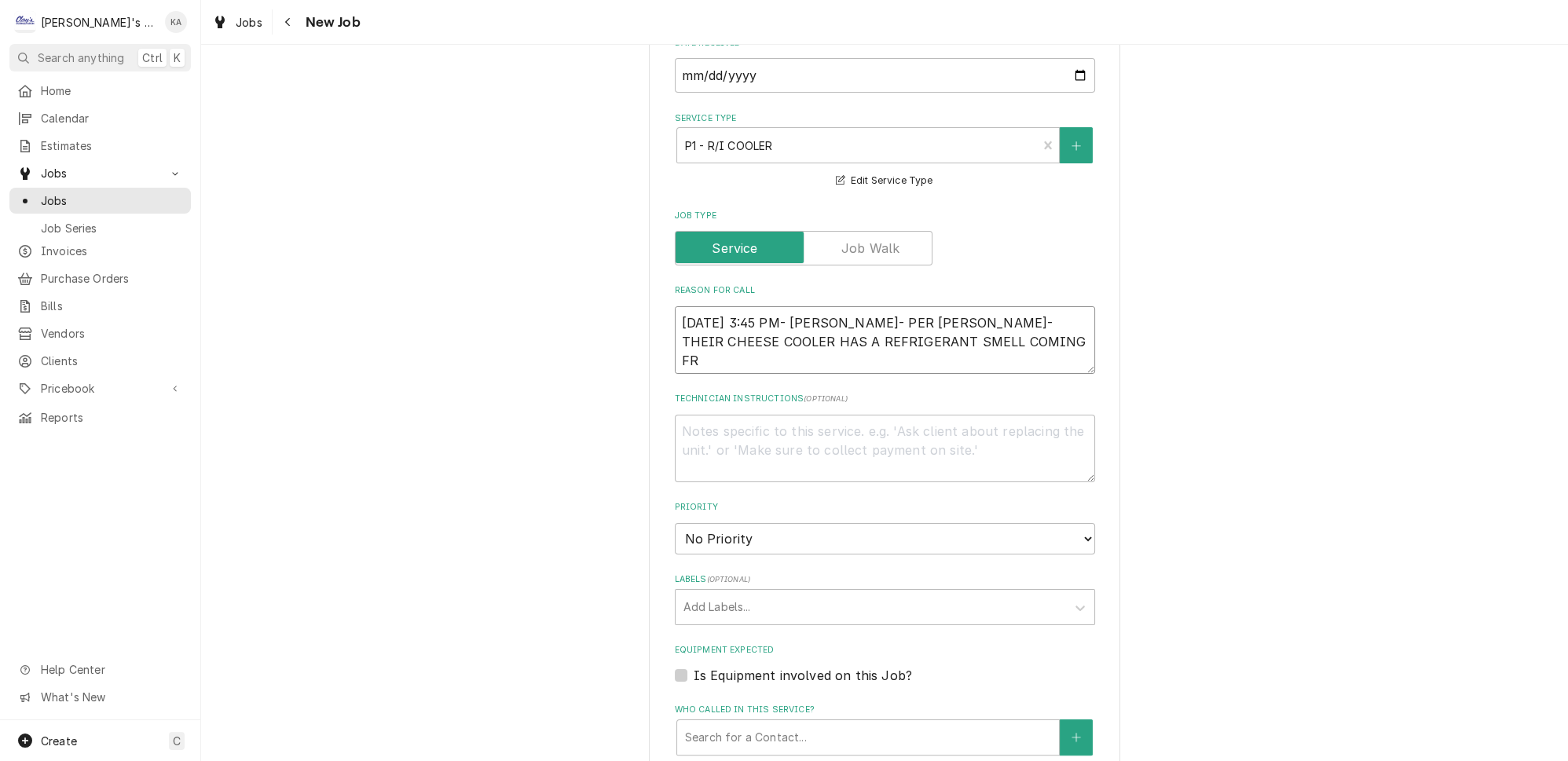
type textarea "9/30/2025 3:45 PM- ISABELLE- PER ANGELA- THEIR CHEESE COOLER HAS A REFRIGERANT …"
type textarea "x"
type textarea "9/30/2025 3:45 PM- ISABELLE- PER ANGELA- THEIR CHEESE COOLER HAS A REFRIGERANT …"
type textarea "x"
type textarea "9/30/2025 3:45 PM- ISABELLE- PER ANGELA- THEIR CHEESE COOLER HAS A REFRIGERANT …"
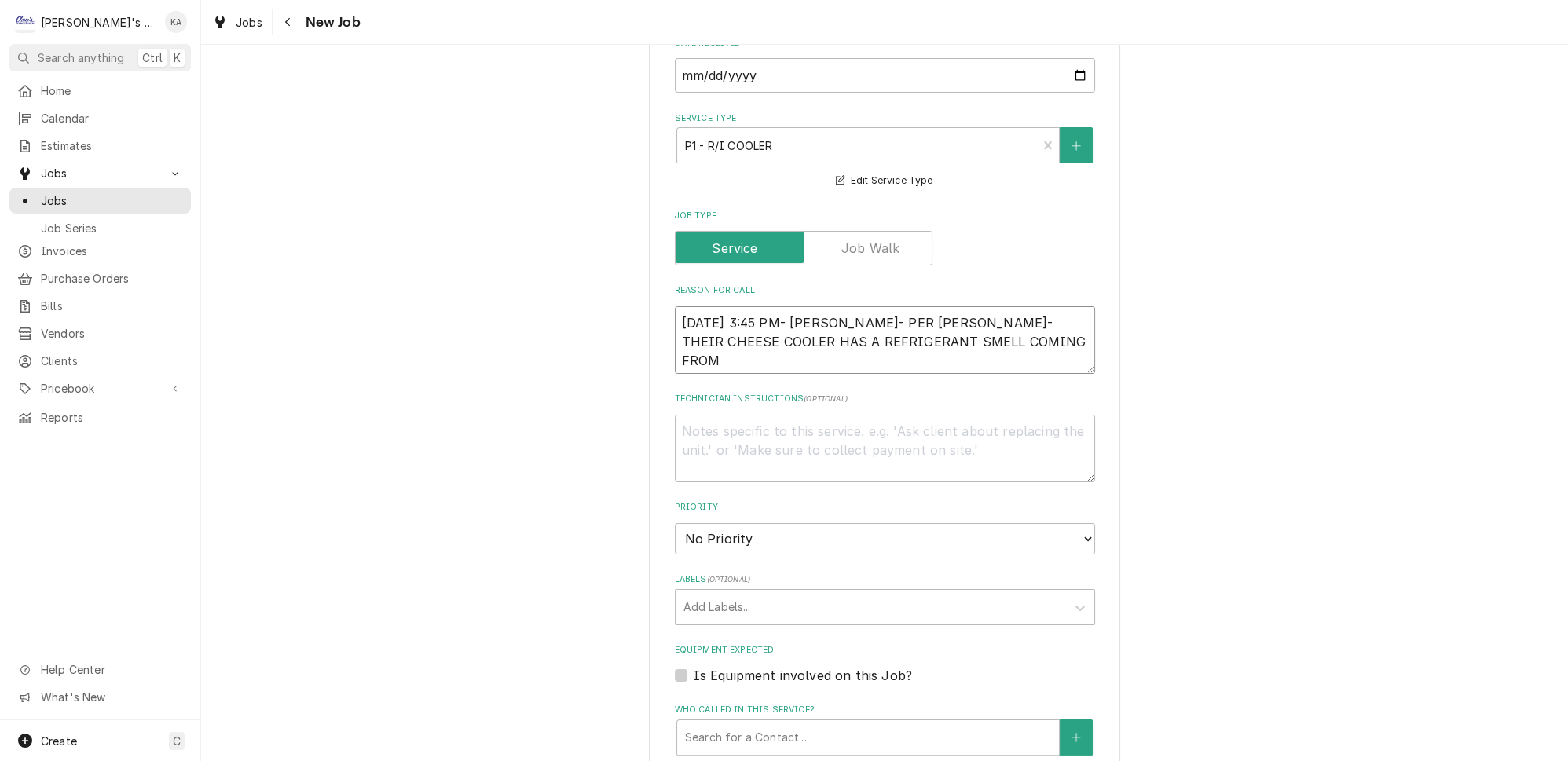
type textarea "x"
type textarea "9/30/2025 3:45 PM- ISABELLE- PER ANGELA- THEIR CHEESE COOLER HAS A REFRIGERANT …"
type textarea "x"
type textarea "9/30/2025 3:45 PM- ISABELLE- PER ANGELA- THEIR CHEESE COOLER HAS A REFRIGERANT …"
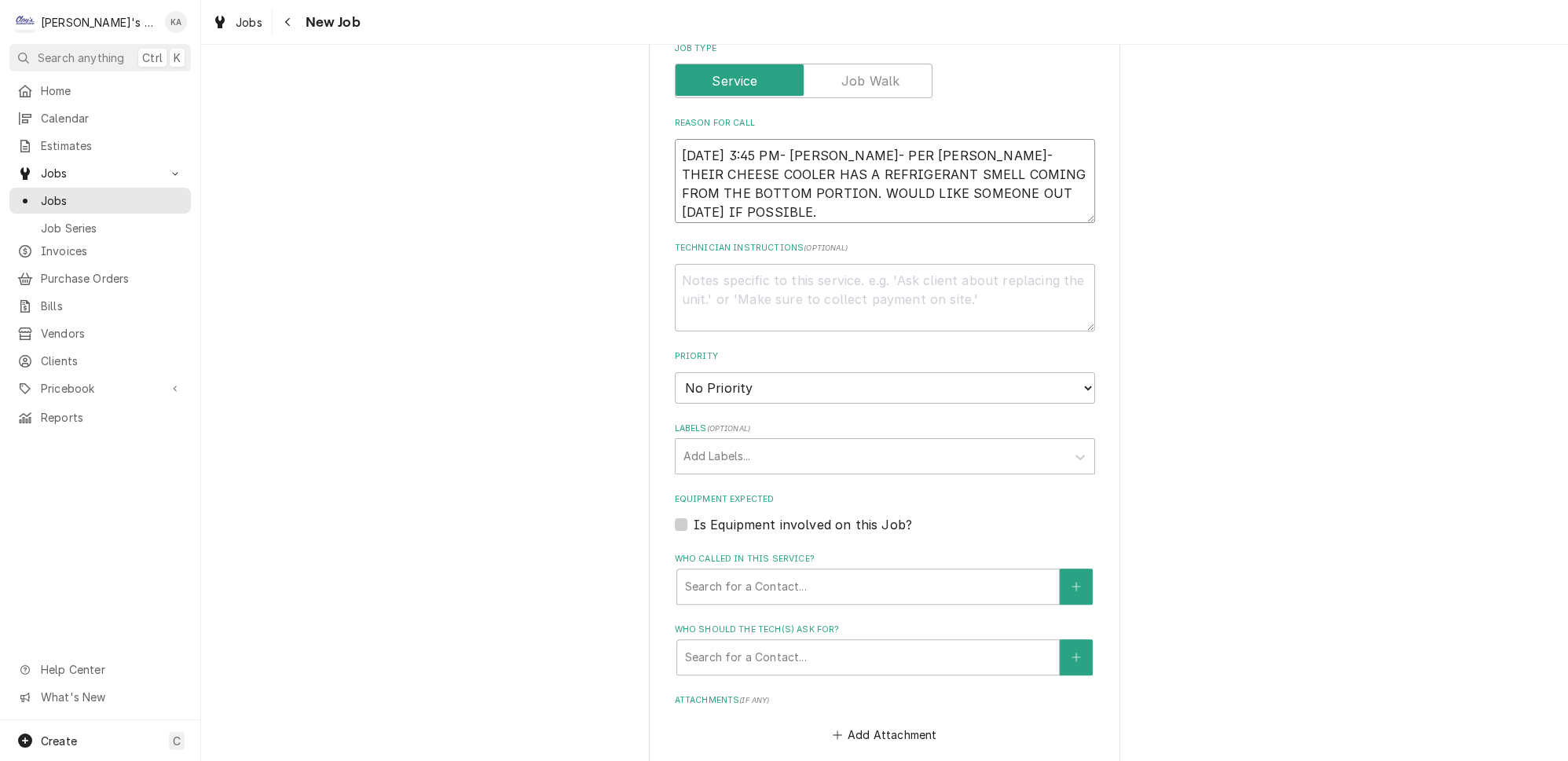
scroll to position [928, 0]
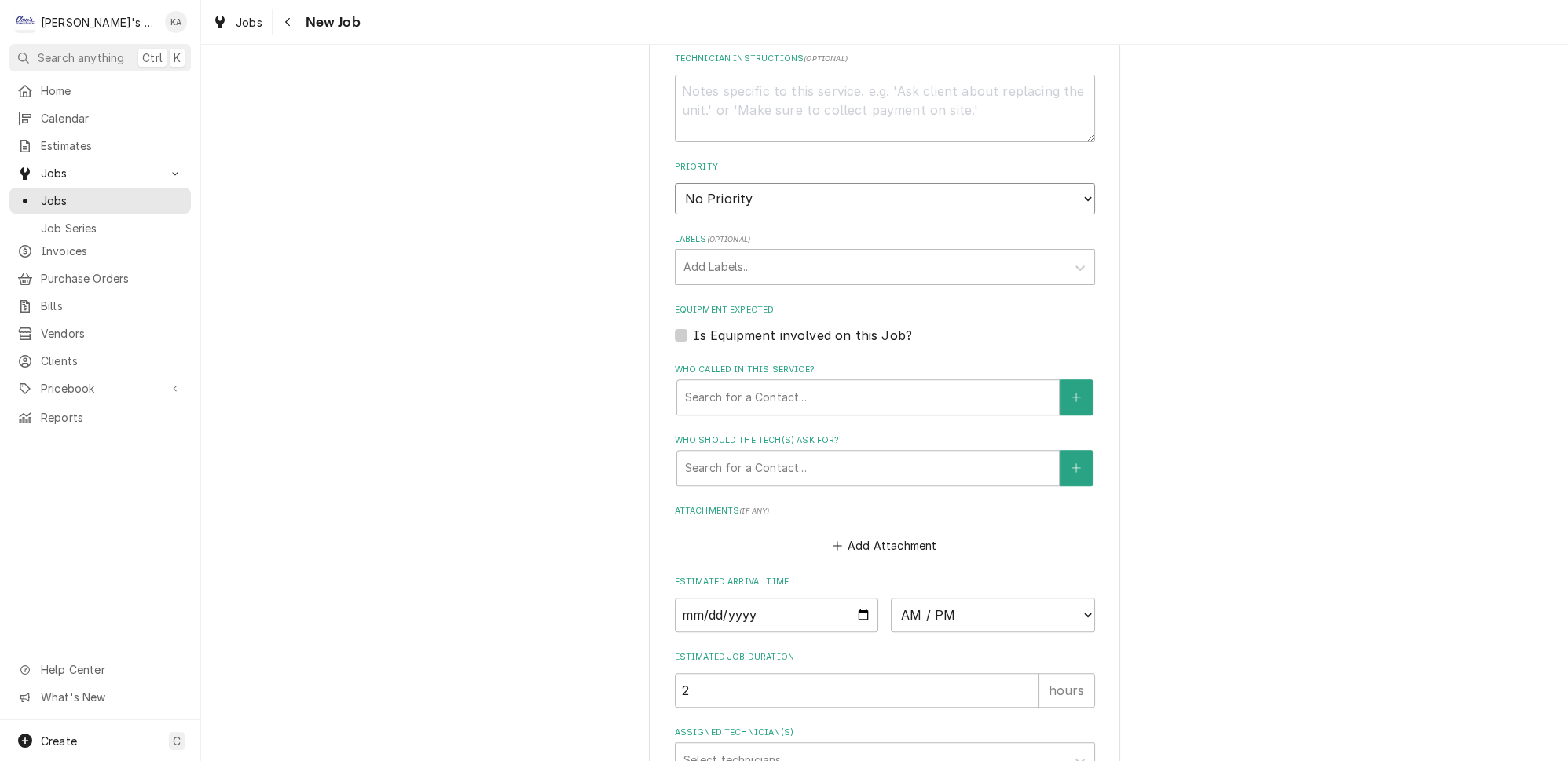
click at [736, 190] on select "No Priority Urgent High Medium Low" at bounding box center [885, 198] width 420 height 31
click at [675, 183] on select "No Priority Urgent High Medium Low" at bounding box center [885, 198] width 420 height 31
click at [864, 310] on div "Equipment Expected Is Equipment involved on this Job?" at bounding box center [885, 324] width 420 height 40
click at [864, 326] on label "Is Equipment involved on this Job?" at bounding box center [803, 336] width 218 height 19
click at [864, 326] on input "Equipment Expected" at bounding box center [904, 343] width 420 height 34
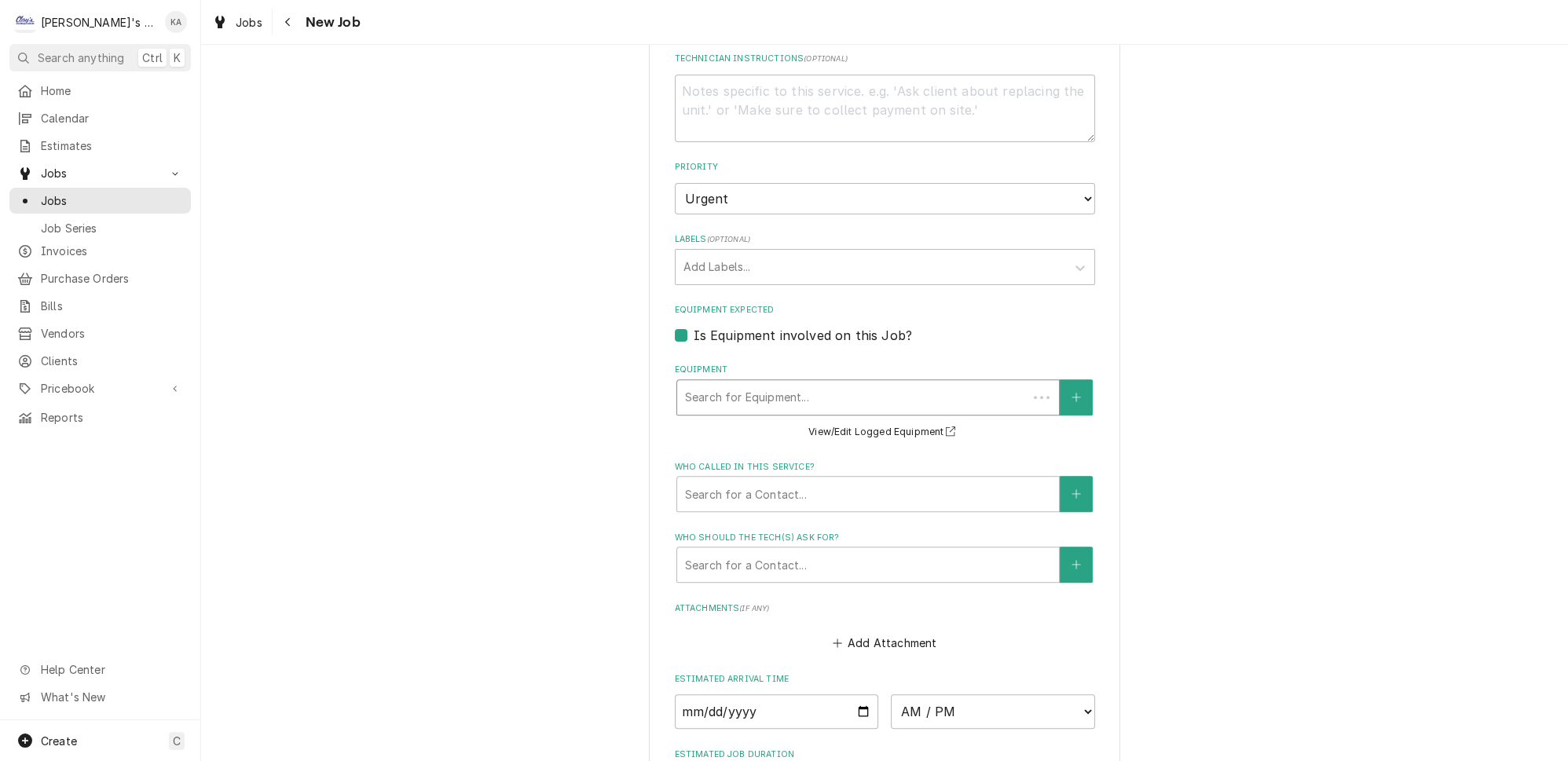
click at [863, 380] on div "Search for Equipment..." at bounding box center [851, 398] width 350 height 34
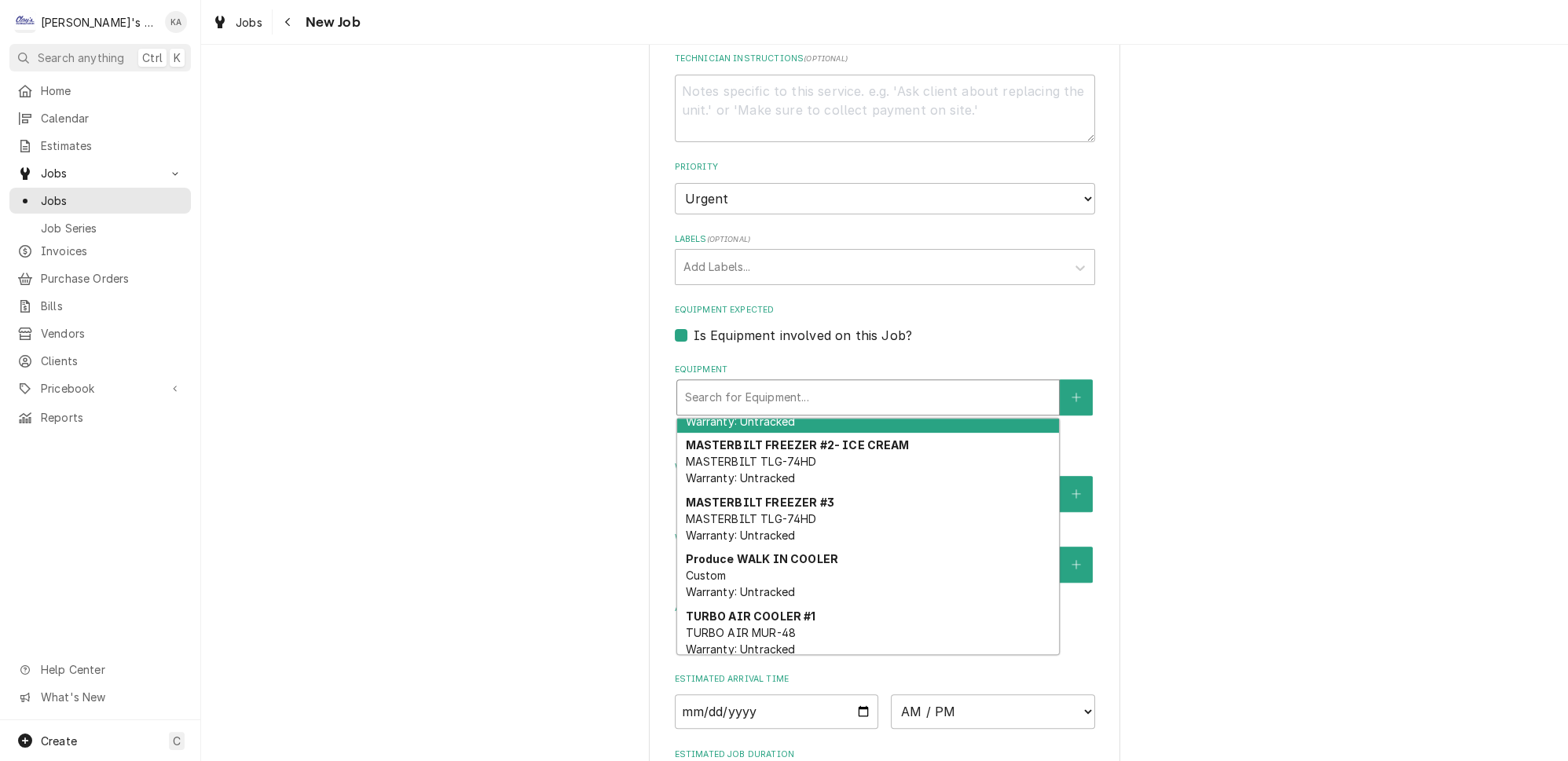
scroll to position [566, 0]
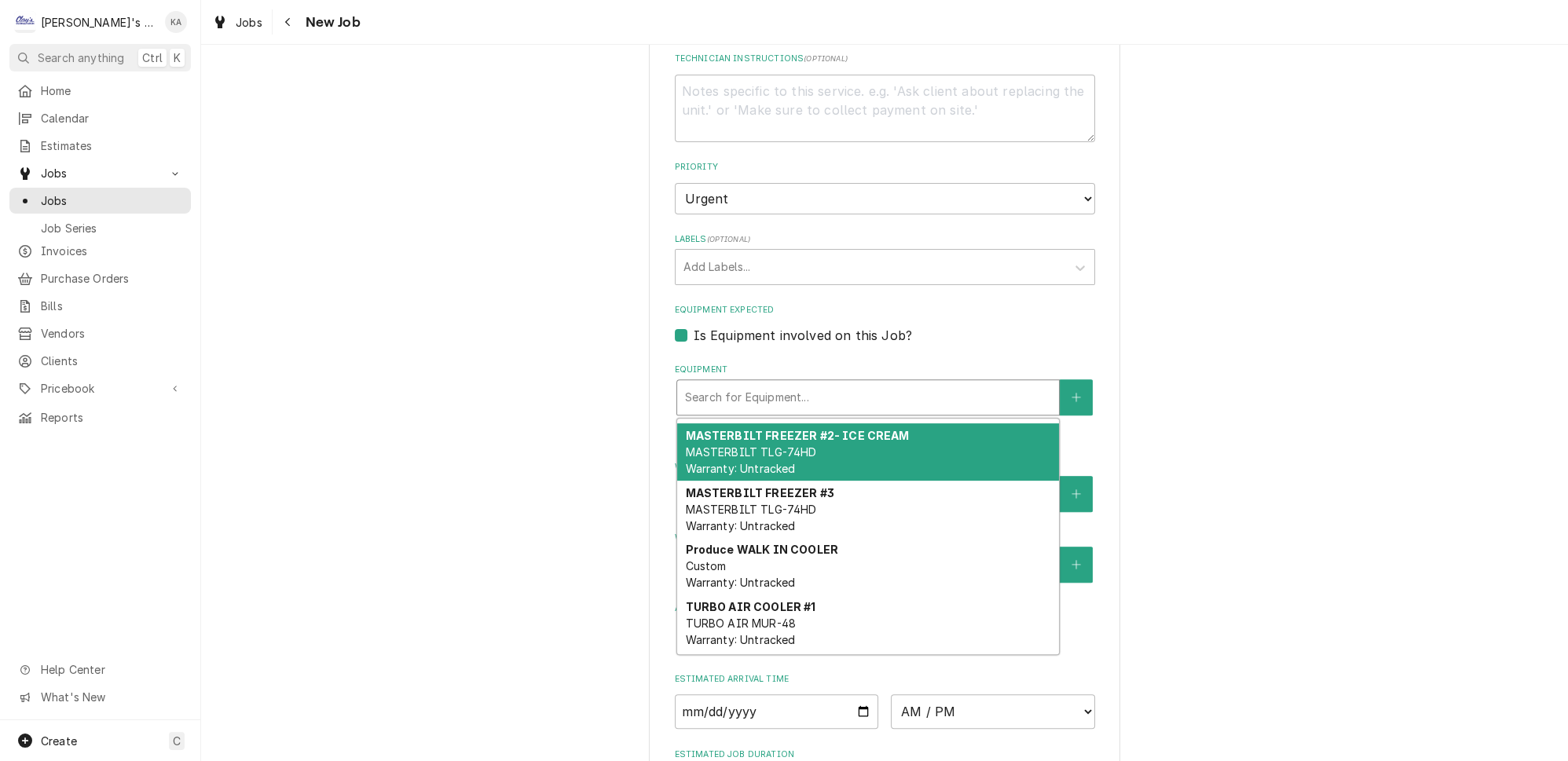
click at [970, 305] on div "Equipment Expected Is Equipment involved on this Job?" at bounding box center [885, 324] width 420 height 40
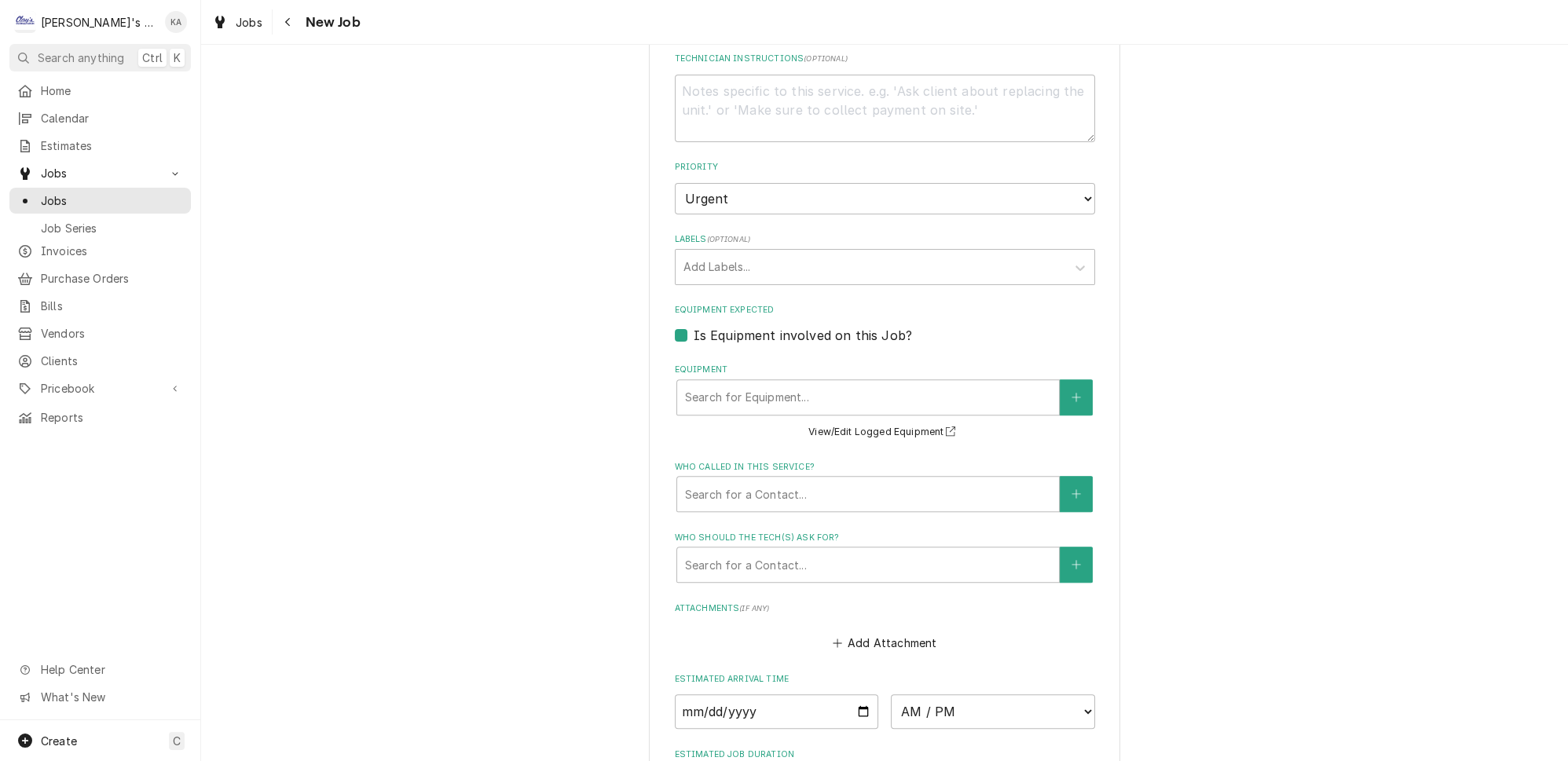
click at [722, 326] on label "Is Equipment involved on this Job?" at bounding box center [803, 336] width 218 height 19
click at [722, 326] on input "Equipment Expected" at bounding box center [904, 343] width 420 height 34
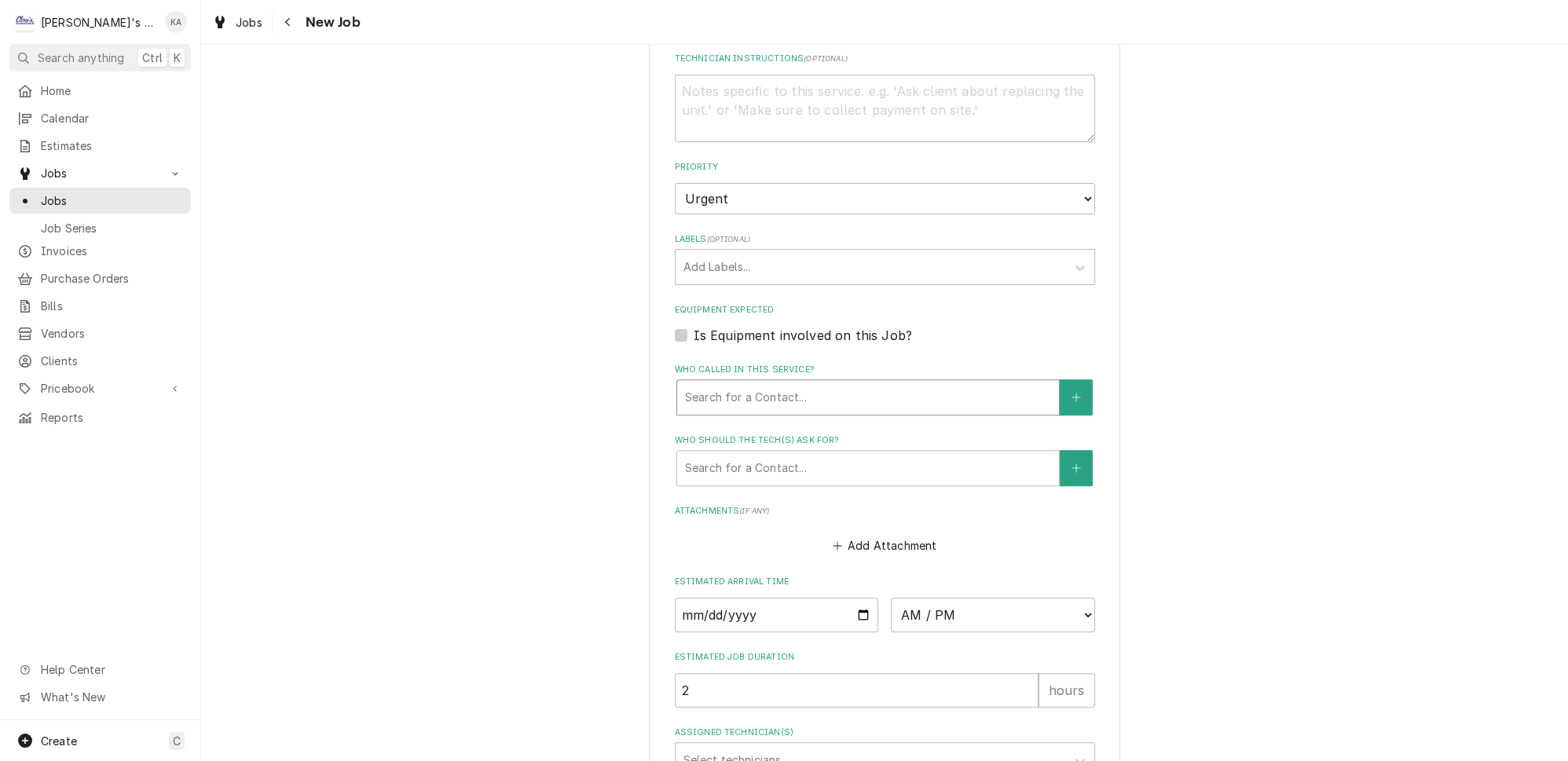
click at [831, 383] on div "Who called in this service?" at bounding box center [868, 398] width 366 height 29
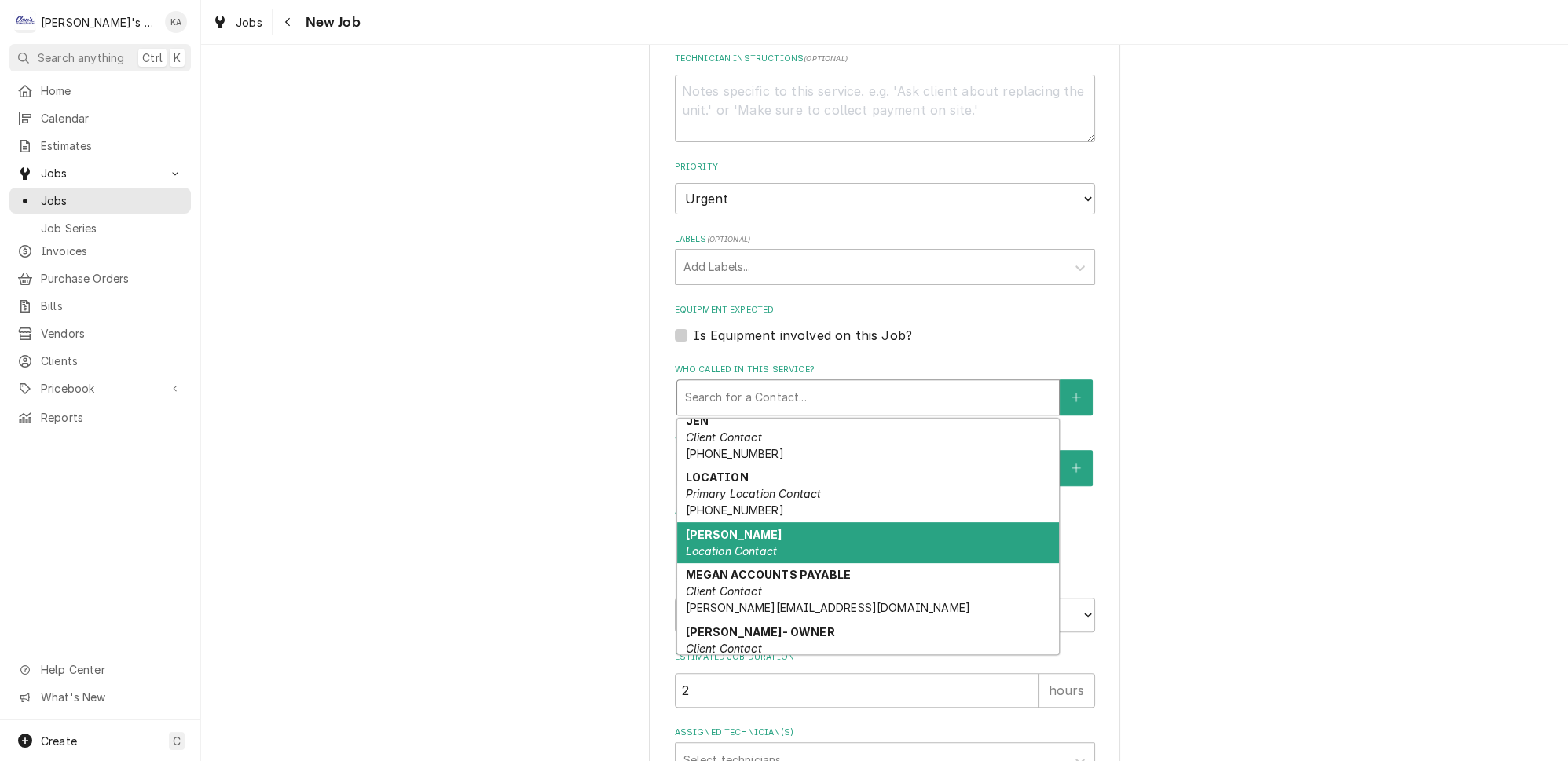
scroll to position [0, 0]
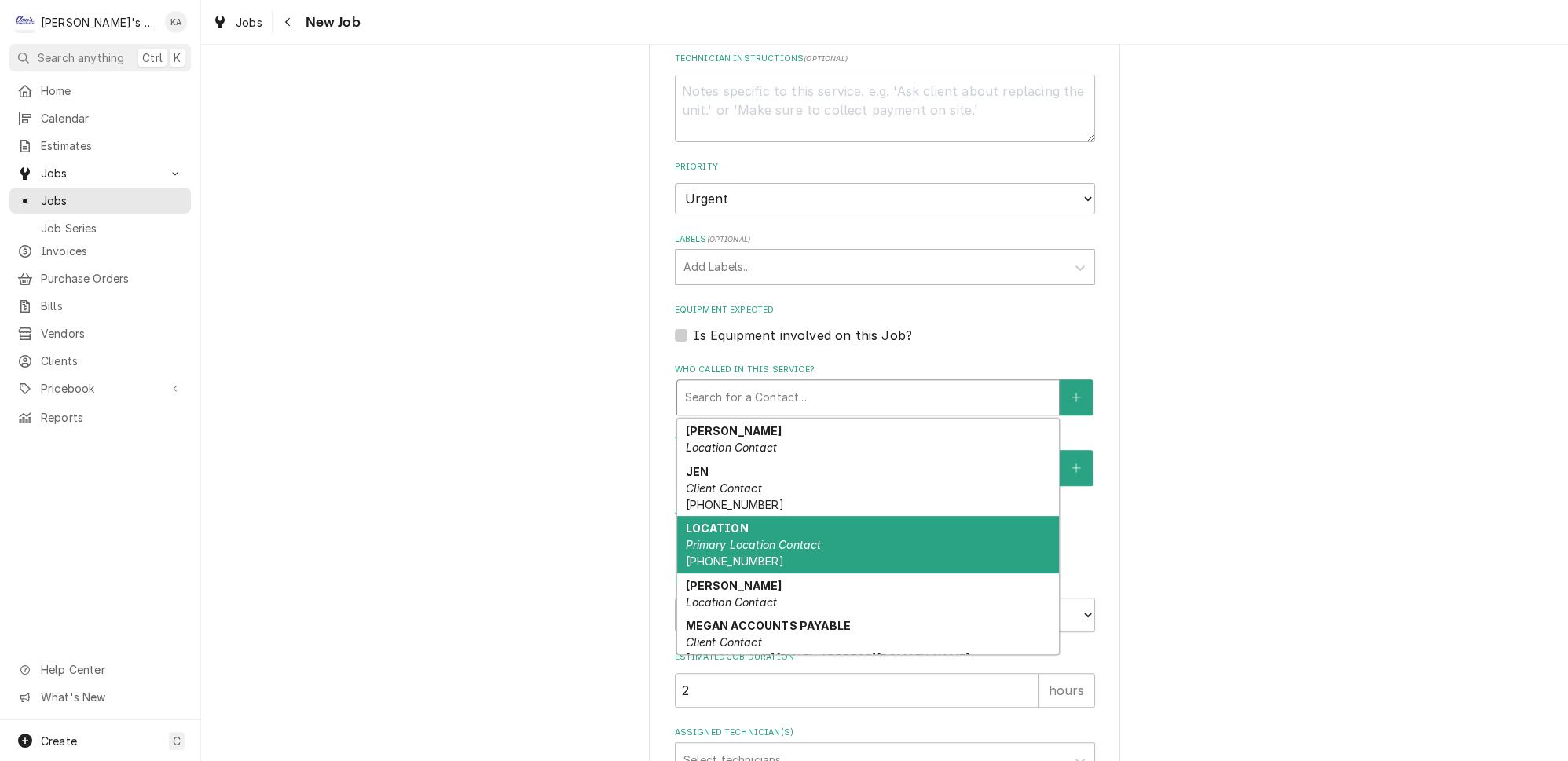
click at [813, 528] on div "LOCATION Primary Location Contact (541) 342-8666" at bounding box center [867, 545] width 381 height 57
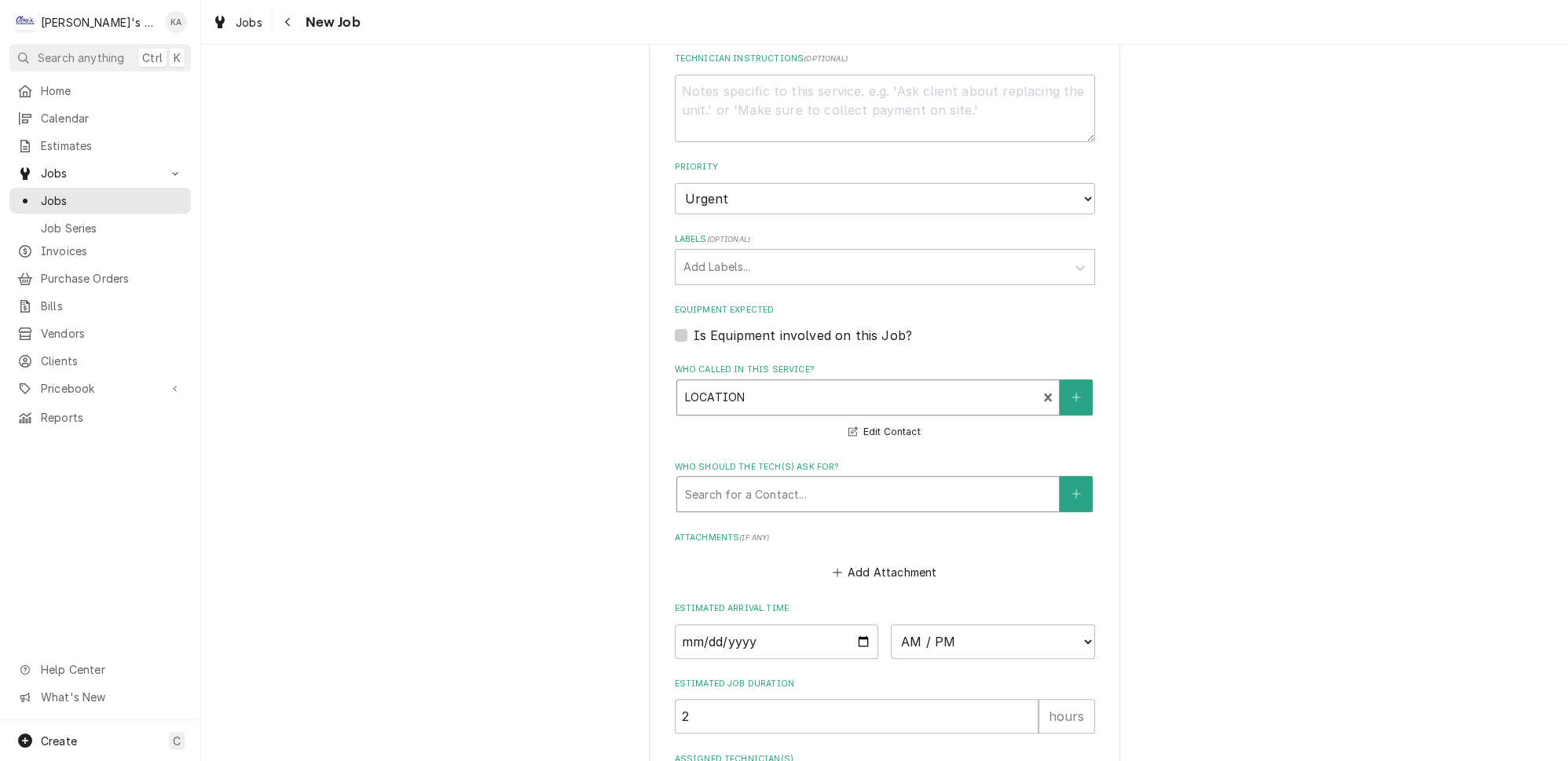
click at [857, 493] on div "Who should the tech(s) ask for?" at bounding box center [868, 494] width 366 height 29
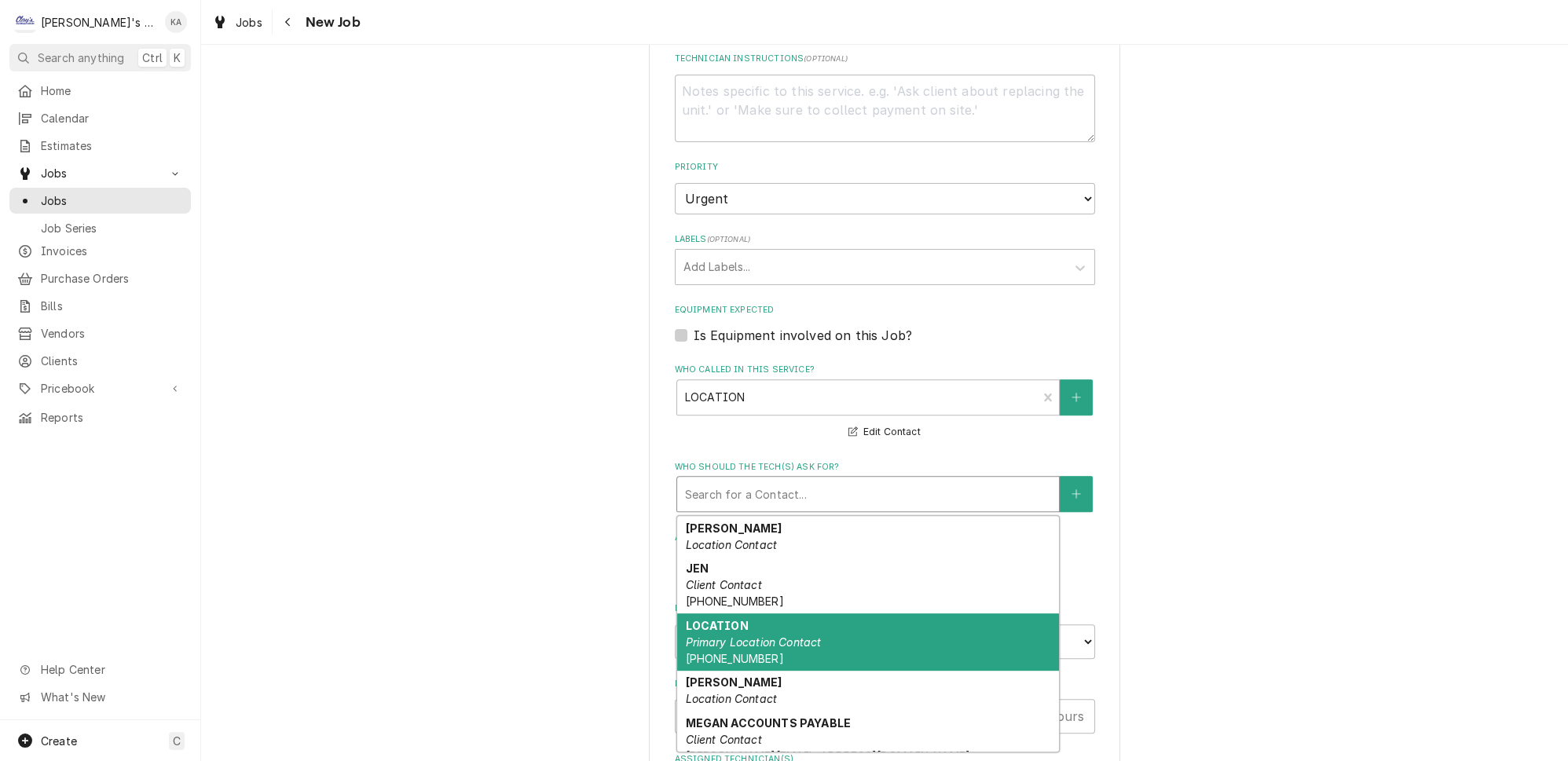
click at [774, 636] on em "Primary Location Contact" at bounding box center [753, 643] width 136 height 13
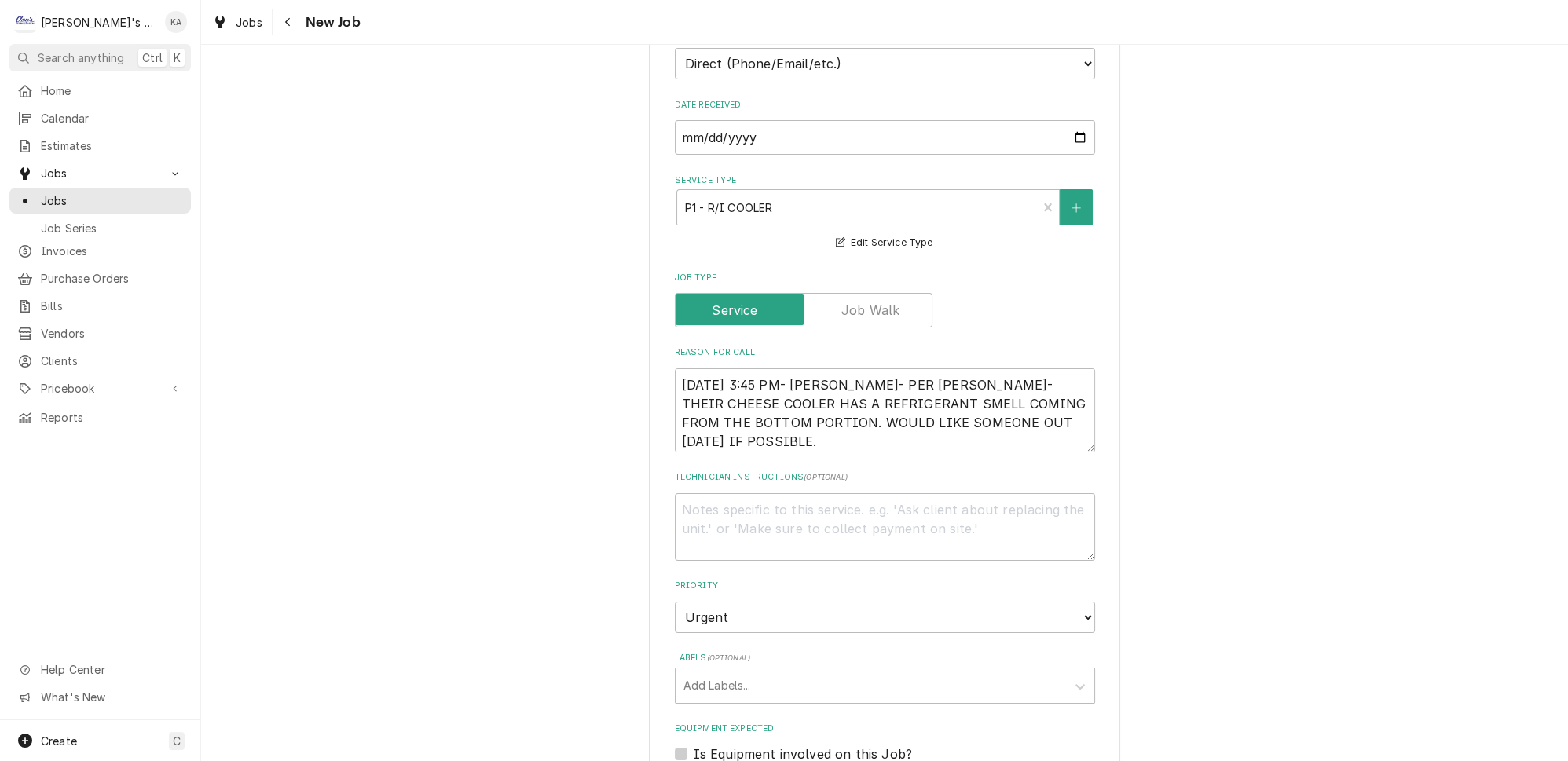
scroll to position [500, 0]
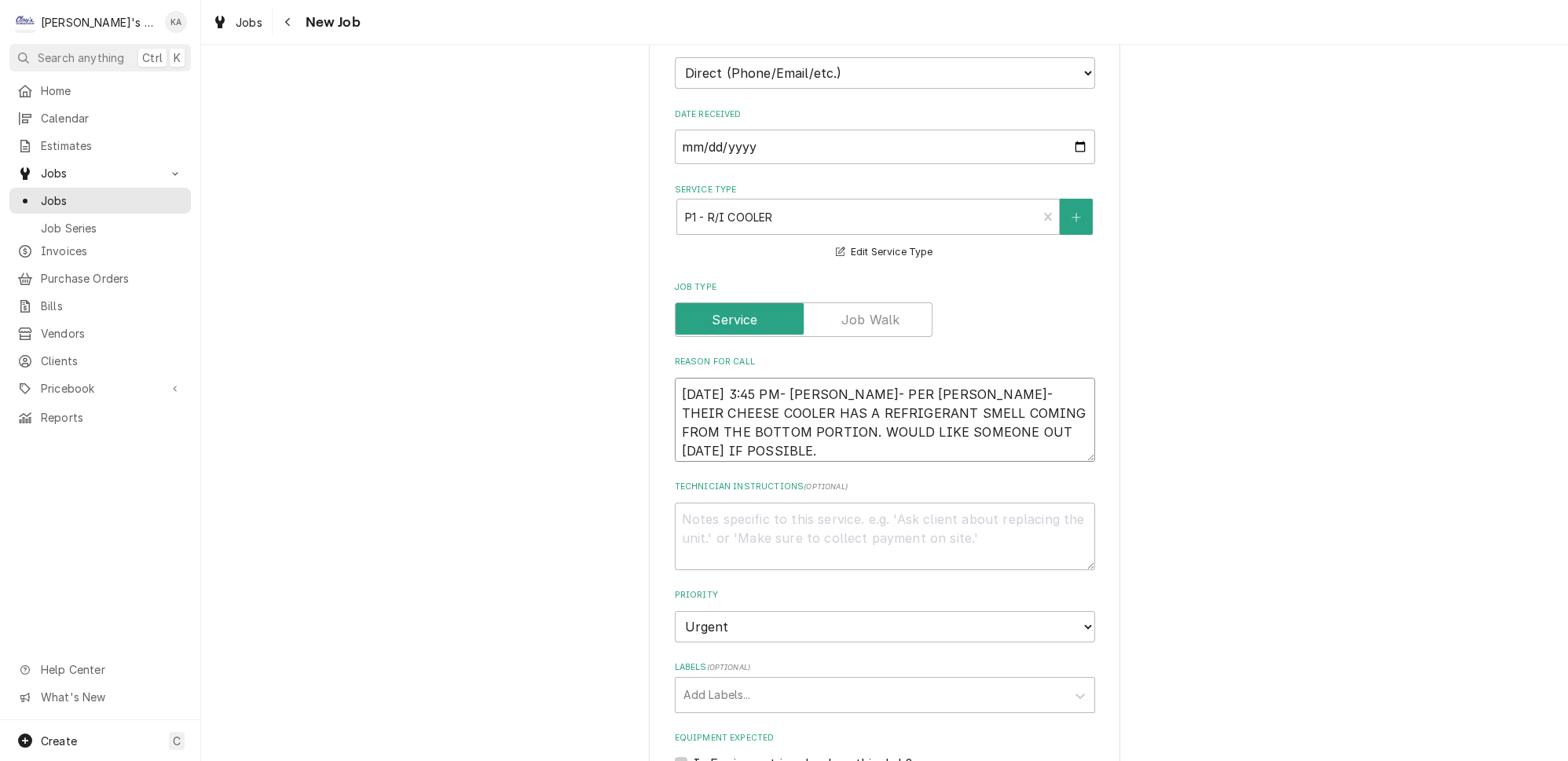
click at [806, 423] on textarea "9/30/2025 3:45 PM- ISABELLE- PER ANGELA- THEIR CHEESE COOLER HAS A REFRIGERANT …" at bounding box center [885, 420] width 420 height 84
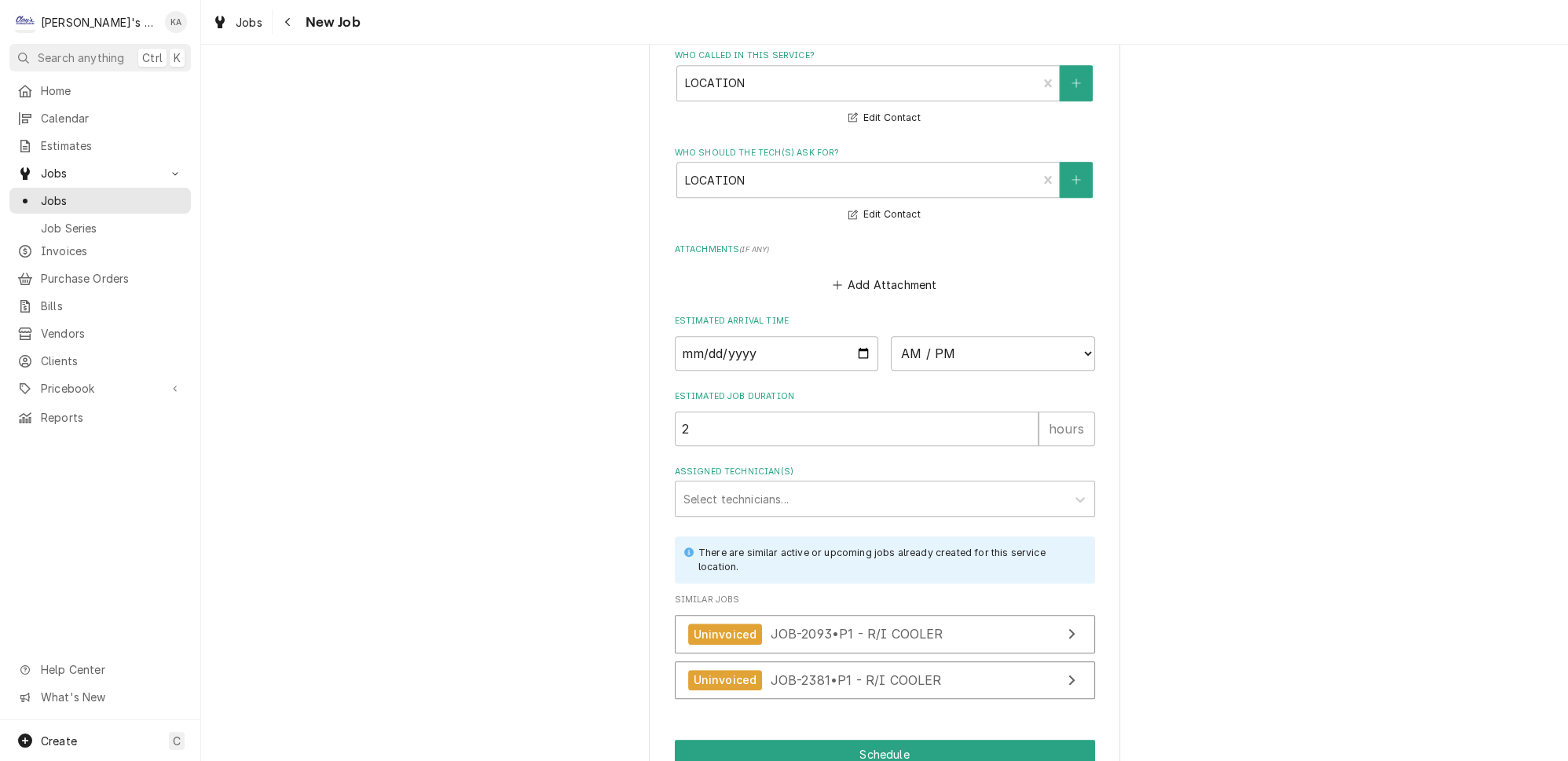
scroll to position [1311, 0]
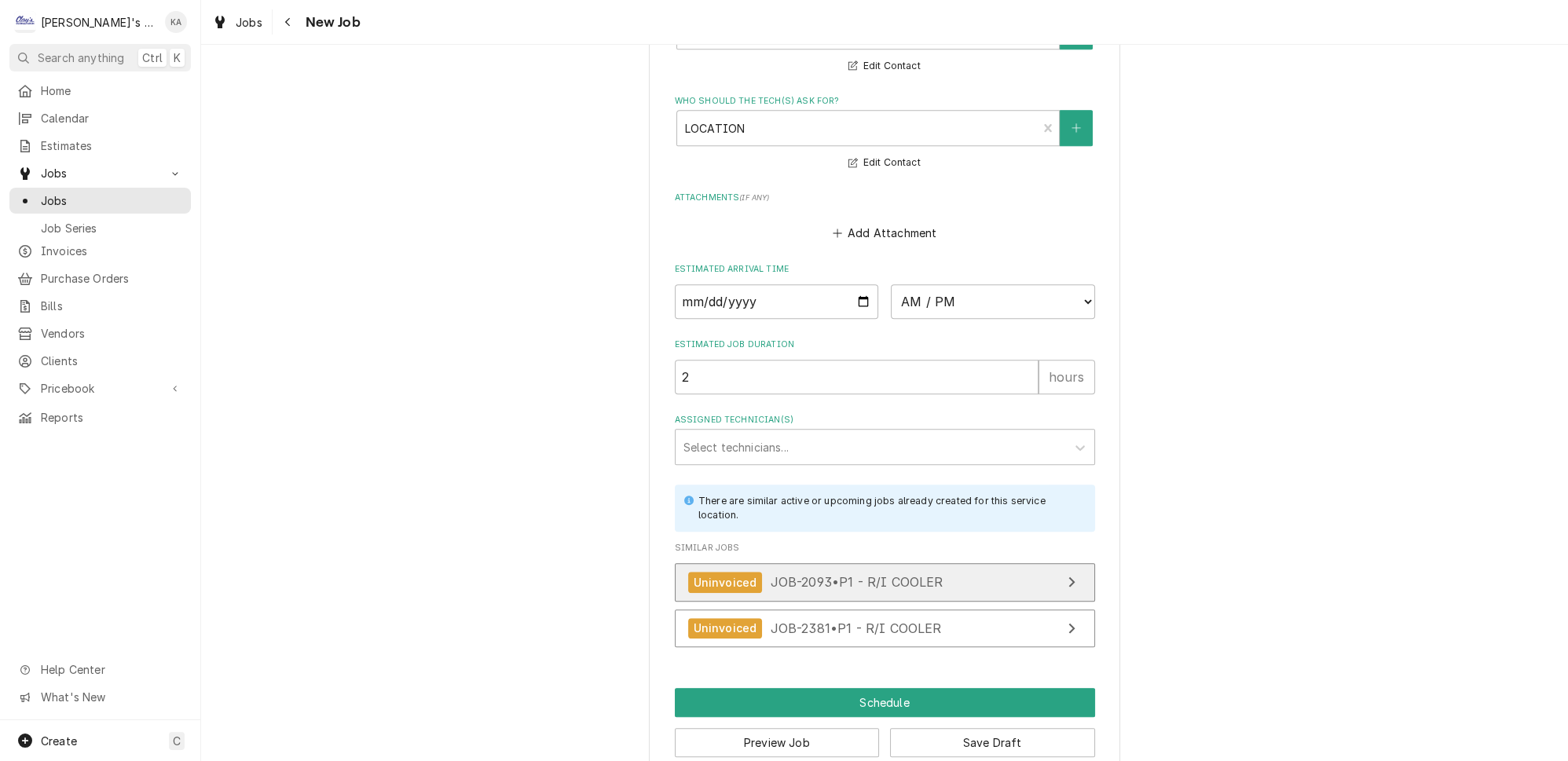
click at [903, 574] on div "Uninvoiced JOB-2093 • P1 - R/I COOLER" at bounding box center [816, 583] width 255 height 21
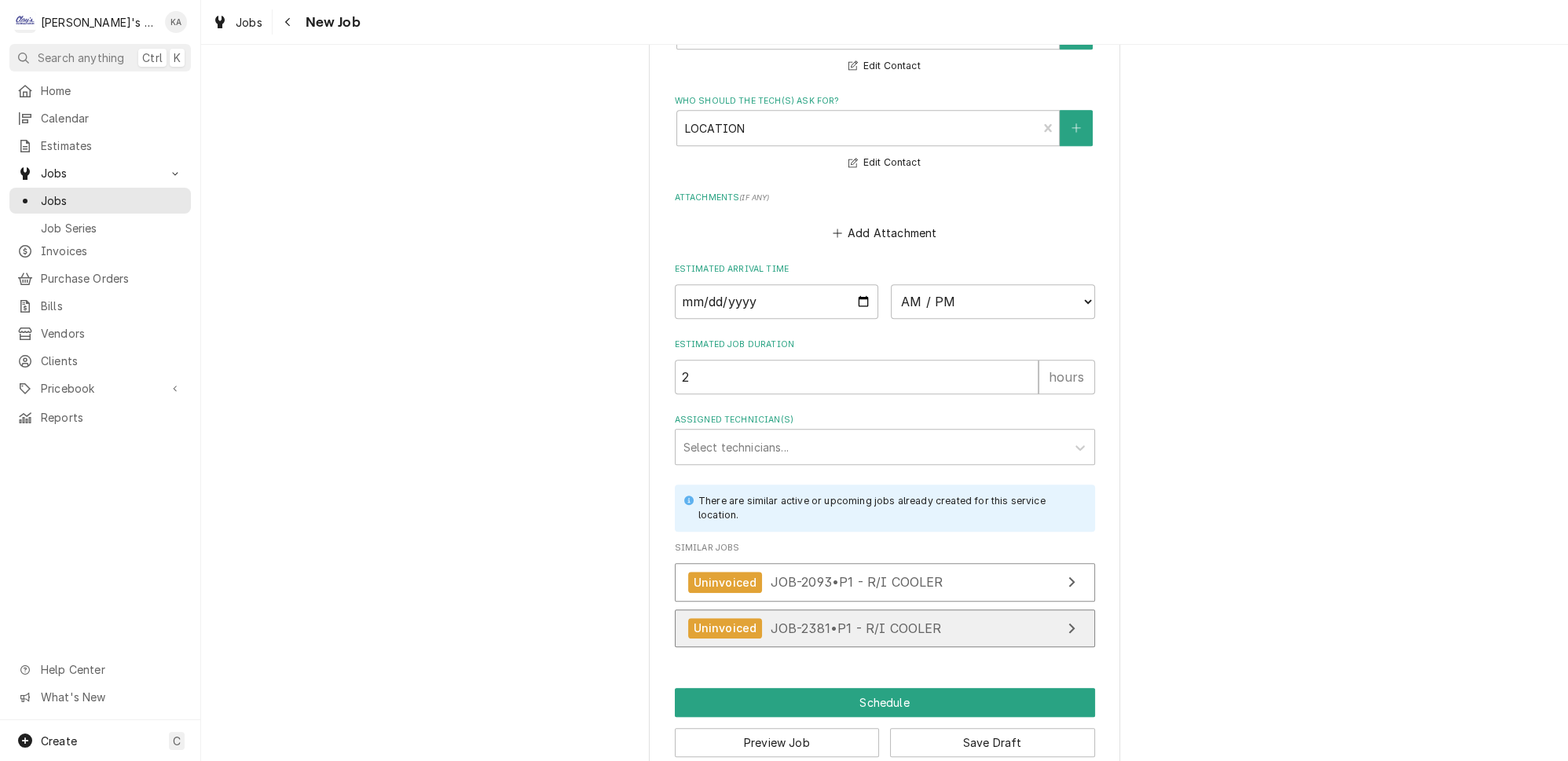
click at [943, 621] on link "Uninvoiced JOB-2381 • P1 - R/I COOLER" at bounding box center [885, 628] width 420 height 38
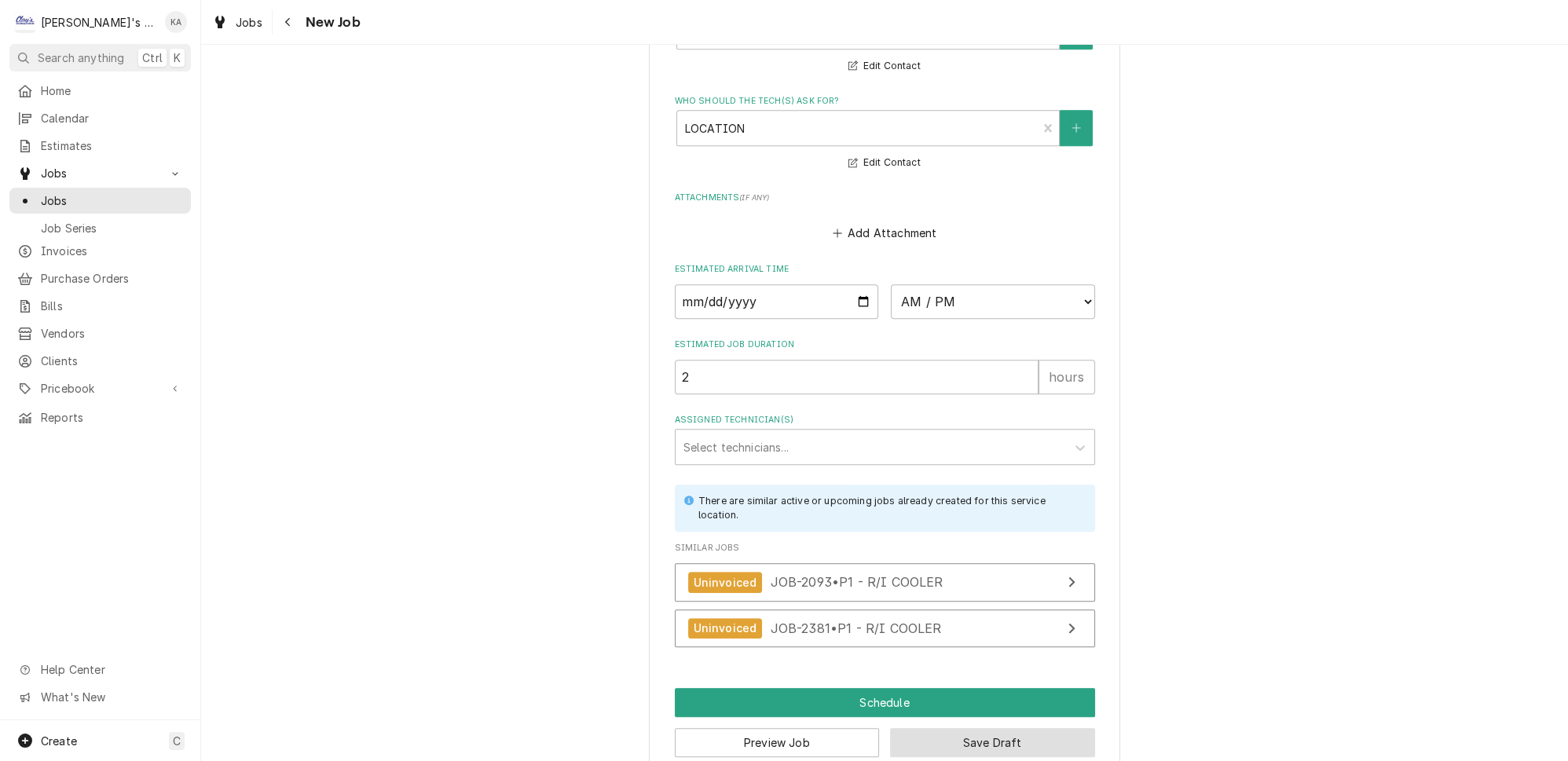
click at [935, 729] on button "Save Draft" at bounding box center [992, 743] width 205 height 29
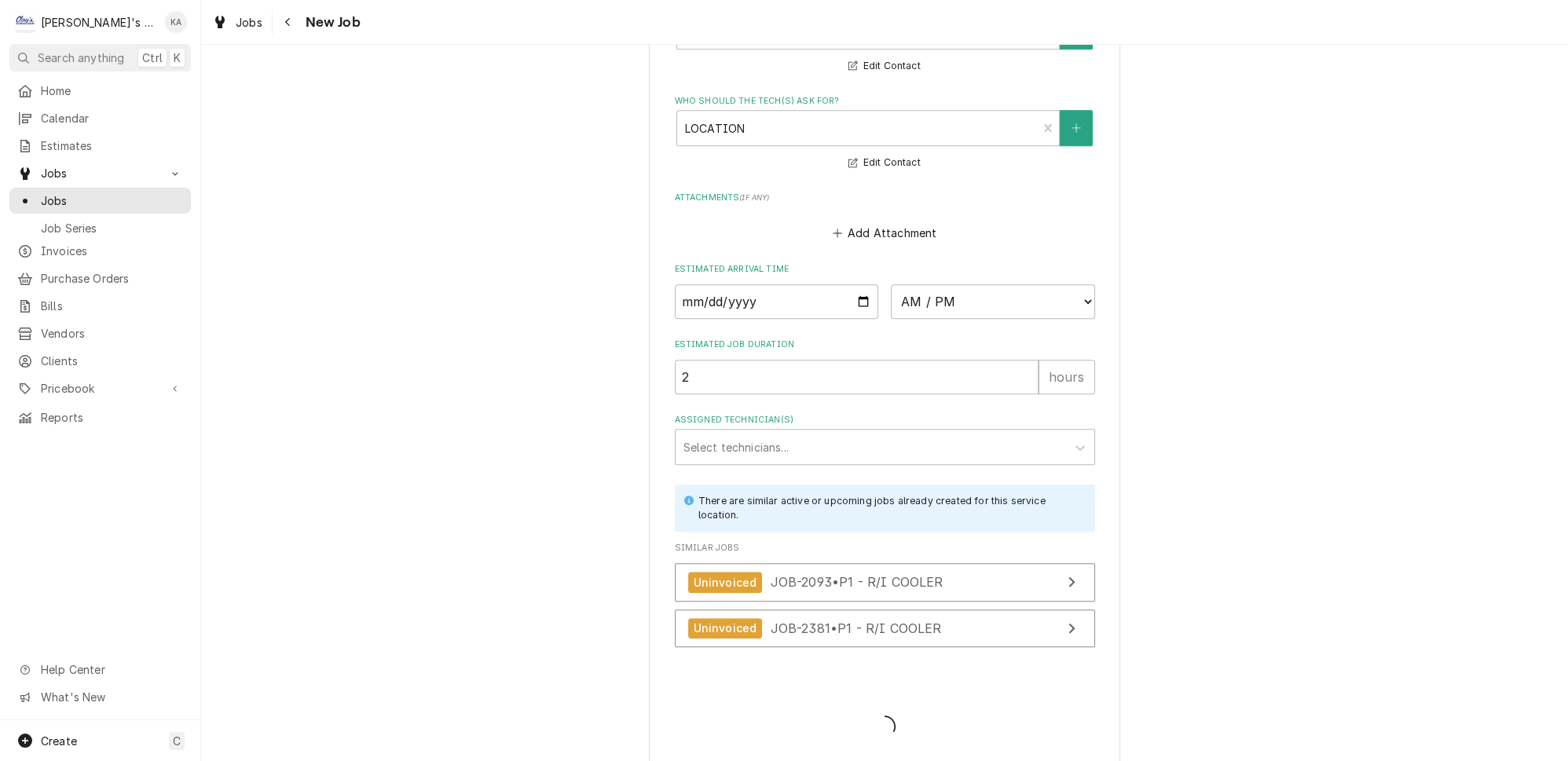
scroll to position [1297, 0]
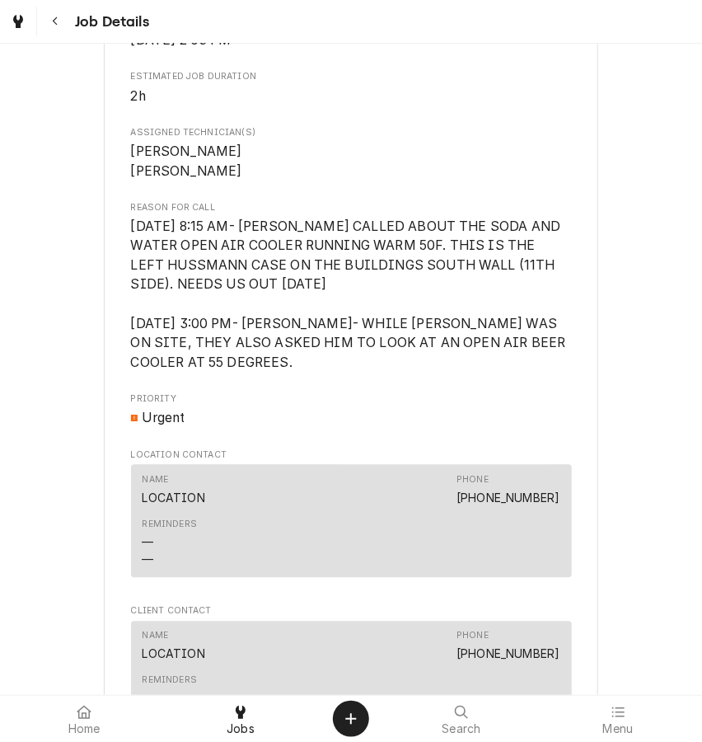
scroll to position [824, 0]
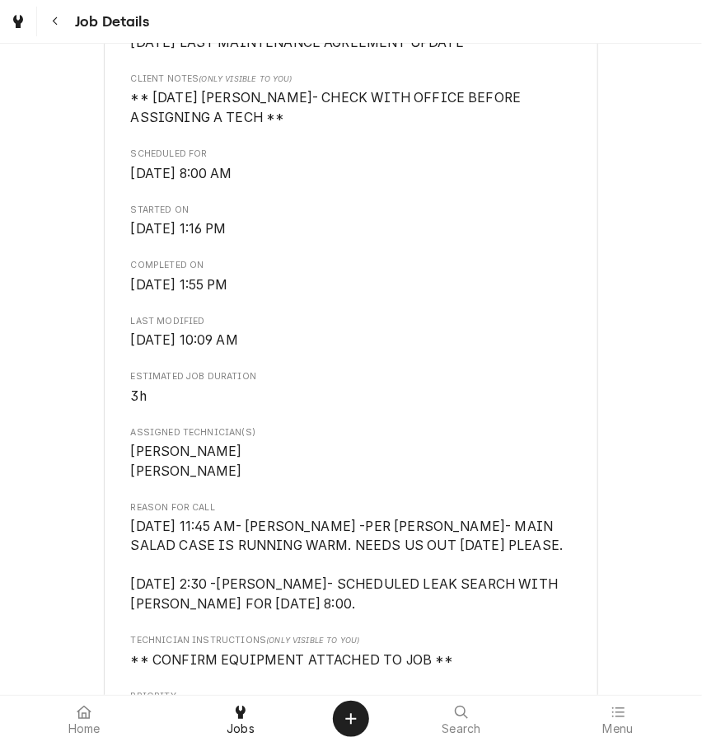
scroll to position [599, 0]
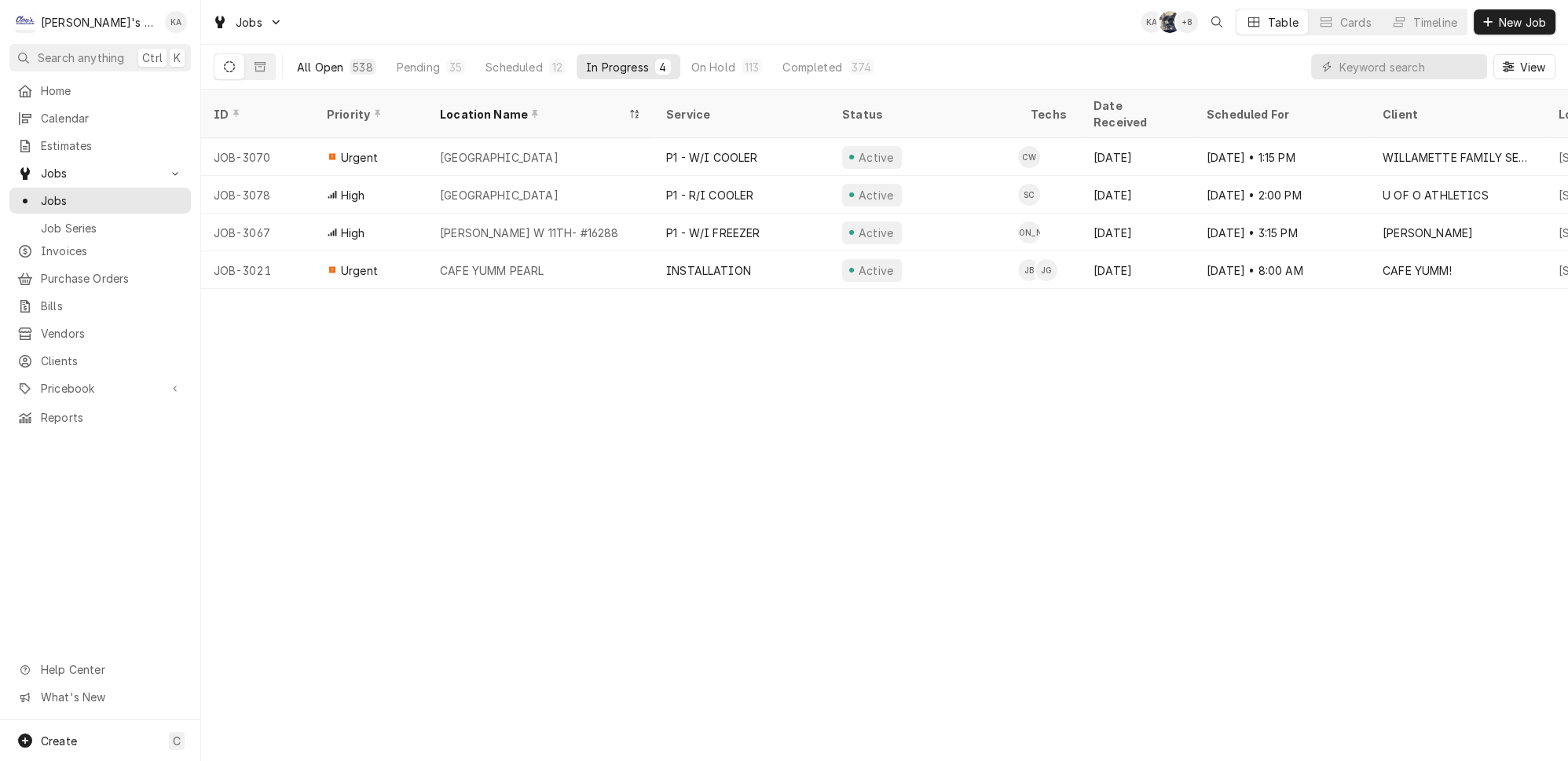
click at [306, 59] on div "All Open" at bounding box center [319, 67] width 47 height 16
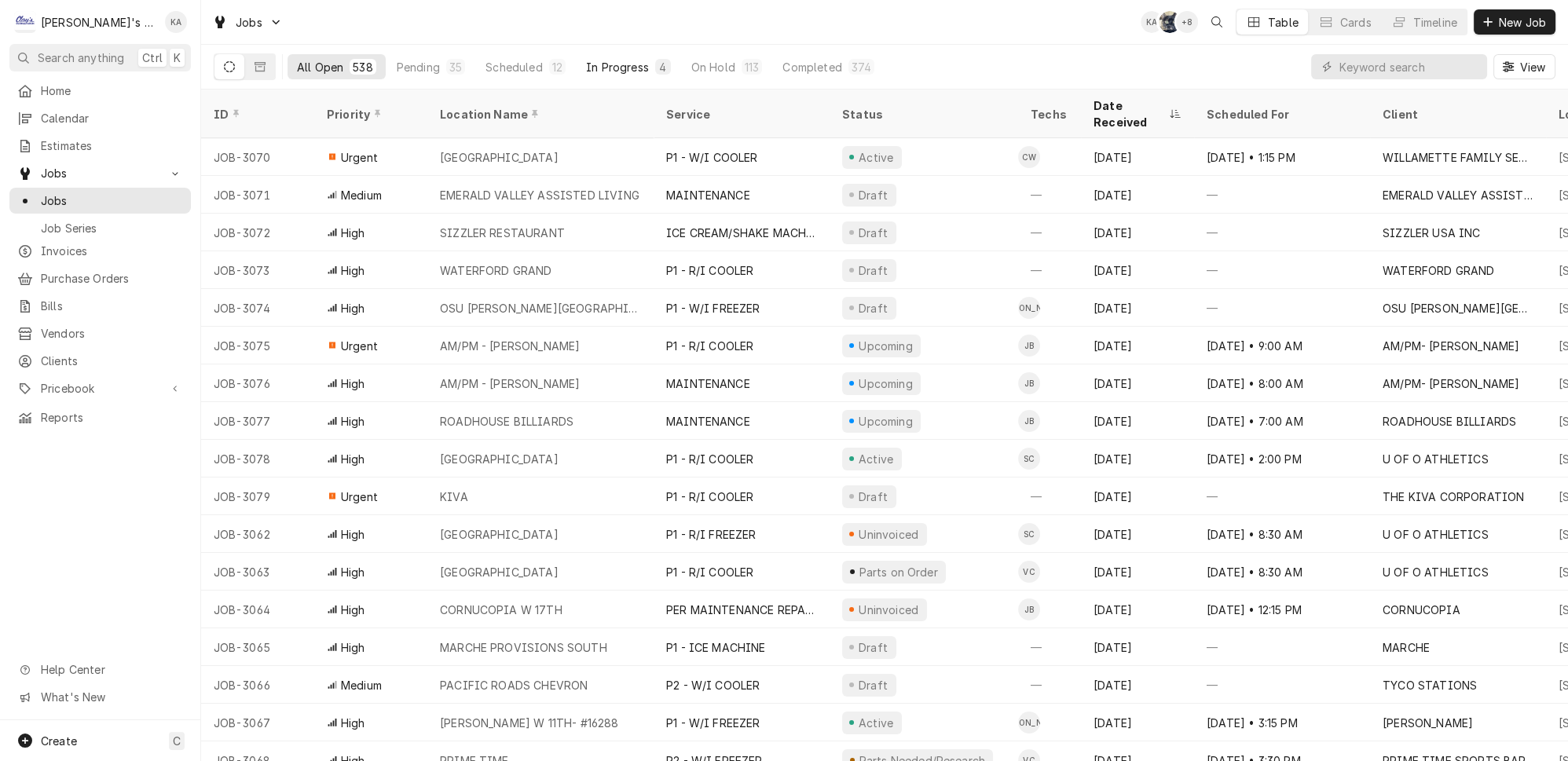
click at [596, 60] on div "In Progress" at bounding box center [618, 67] width 63 height 16
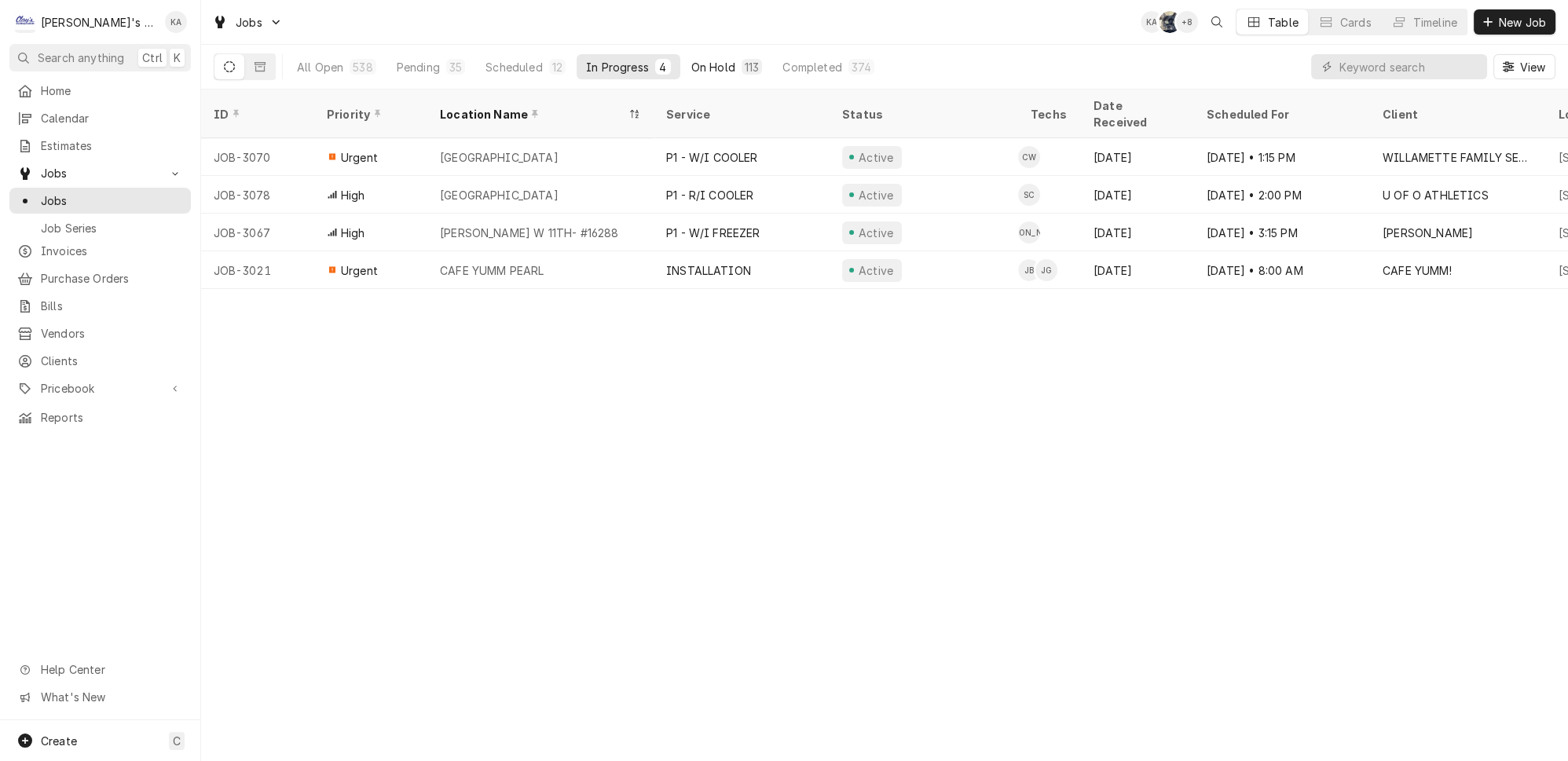
click at [691, 59] on div "On Hold" at bounding box center [713, 67] width 44 height 16
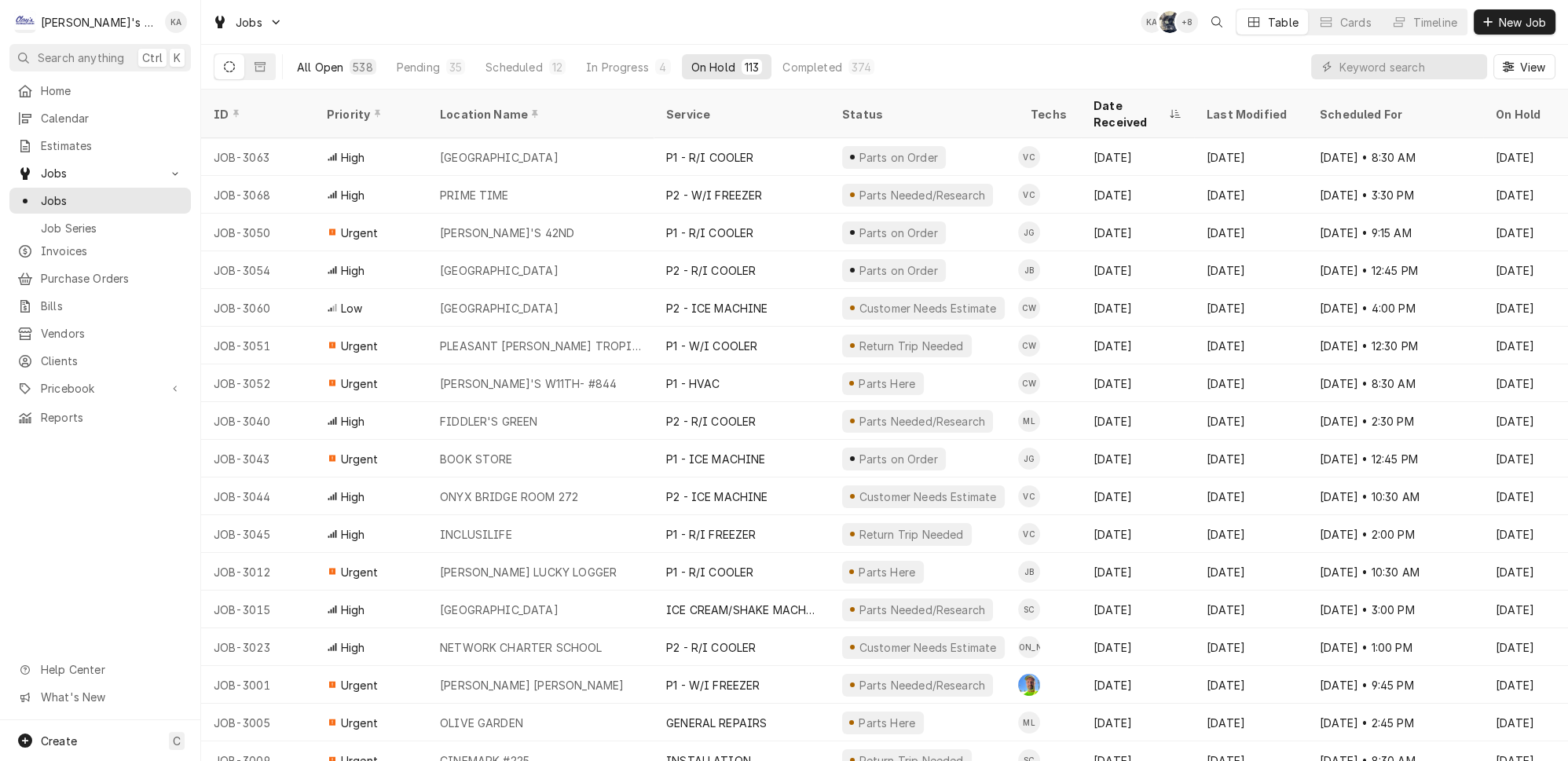
click at [310, 59] on div "All Open" at bounding box center [319, 67] width 47 height 16
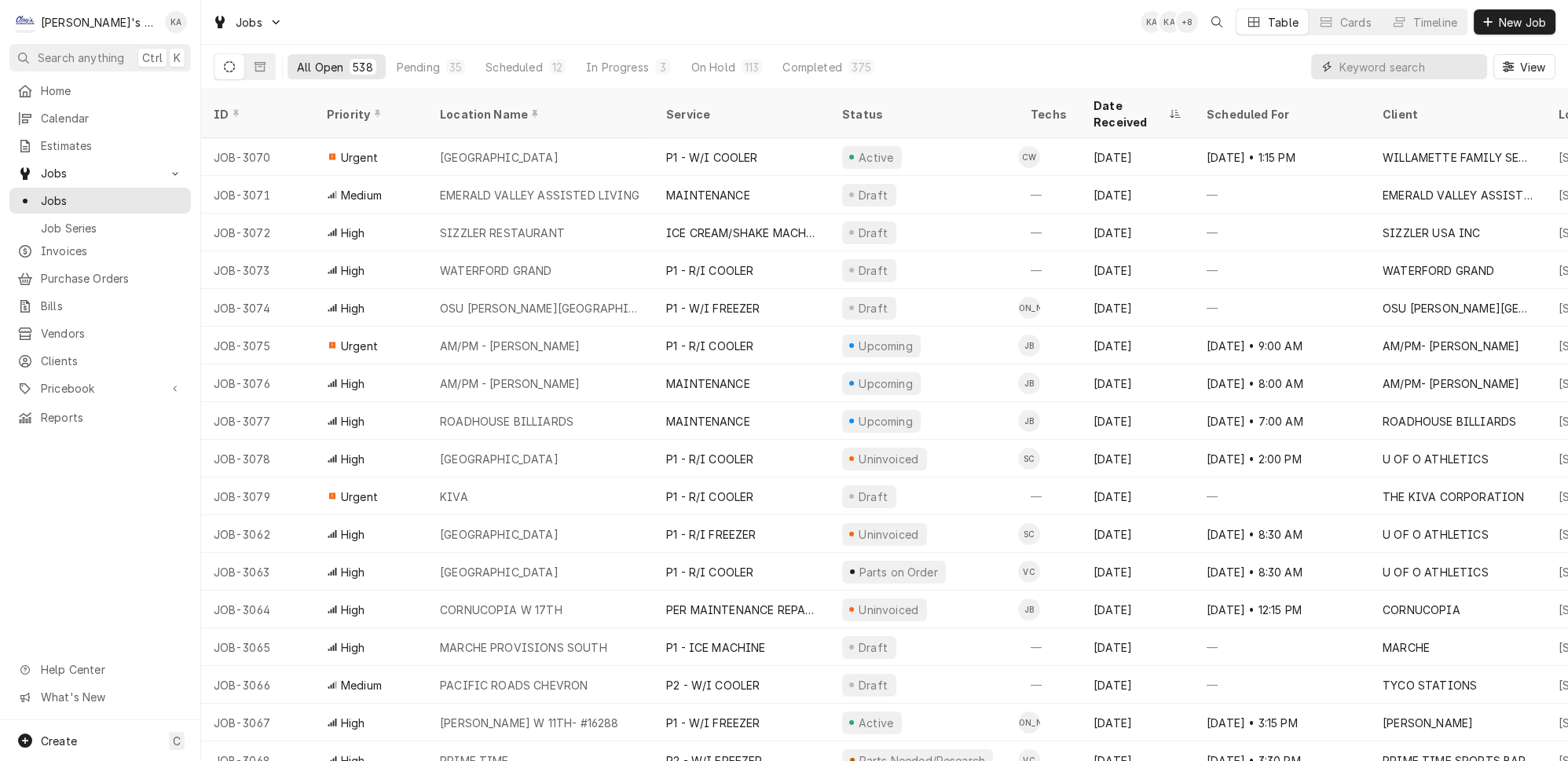
click at [1367, 54] on input "Dynamic Content Wrapper" at bounding box center [1409, 67] width 140 height 25
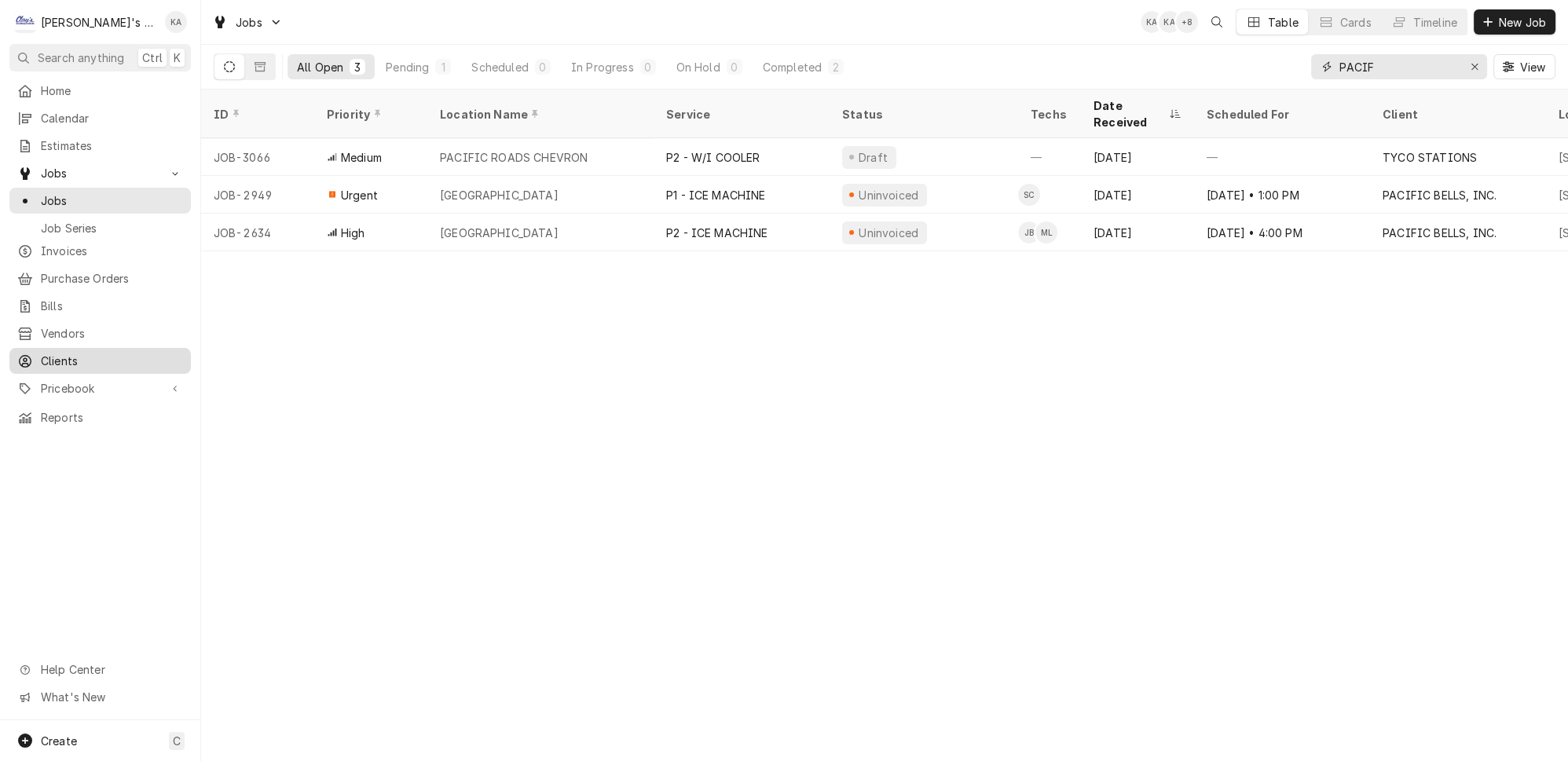
type input "PACIF"
click at [78, 353] on span "Clients" at bounding box center [112, 360] width 142 height 16
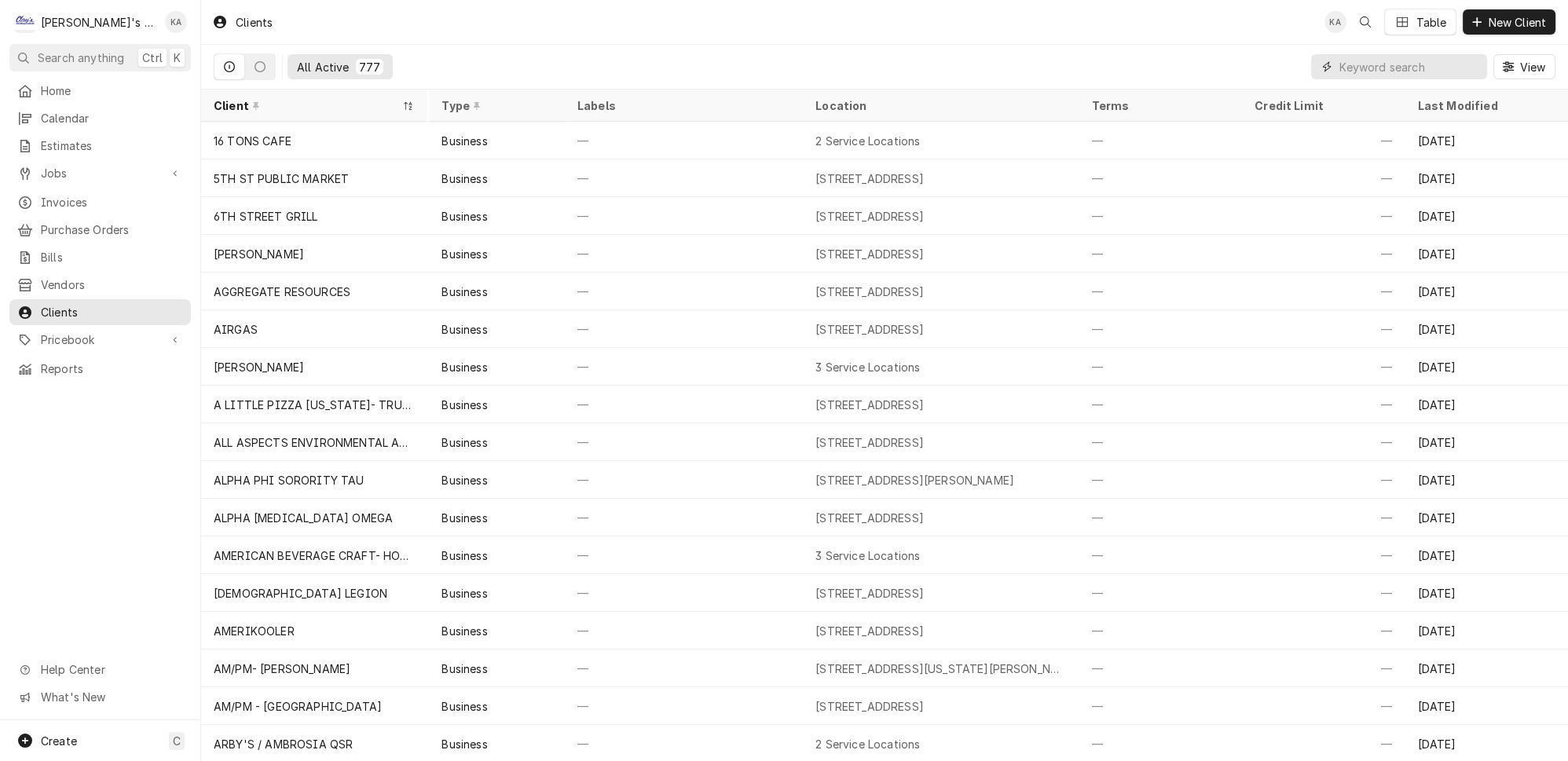
click at [1461, 56] on input "Dynamic Content Wrapper" at bounding box center [1409, 67] width 140 height 25
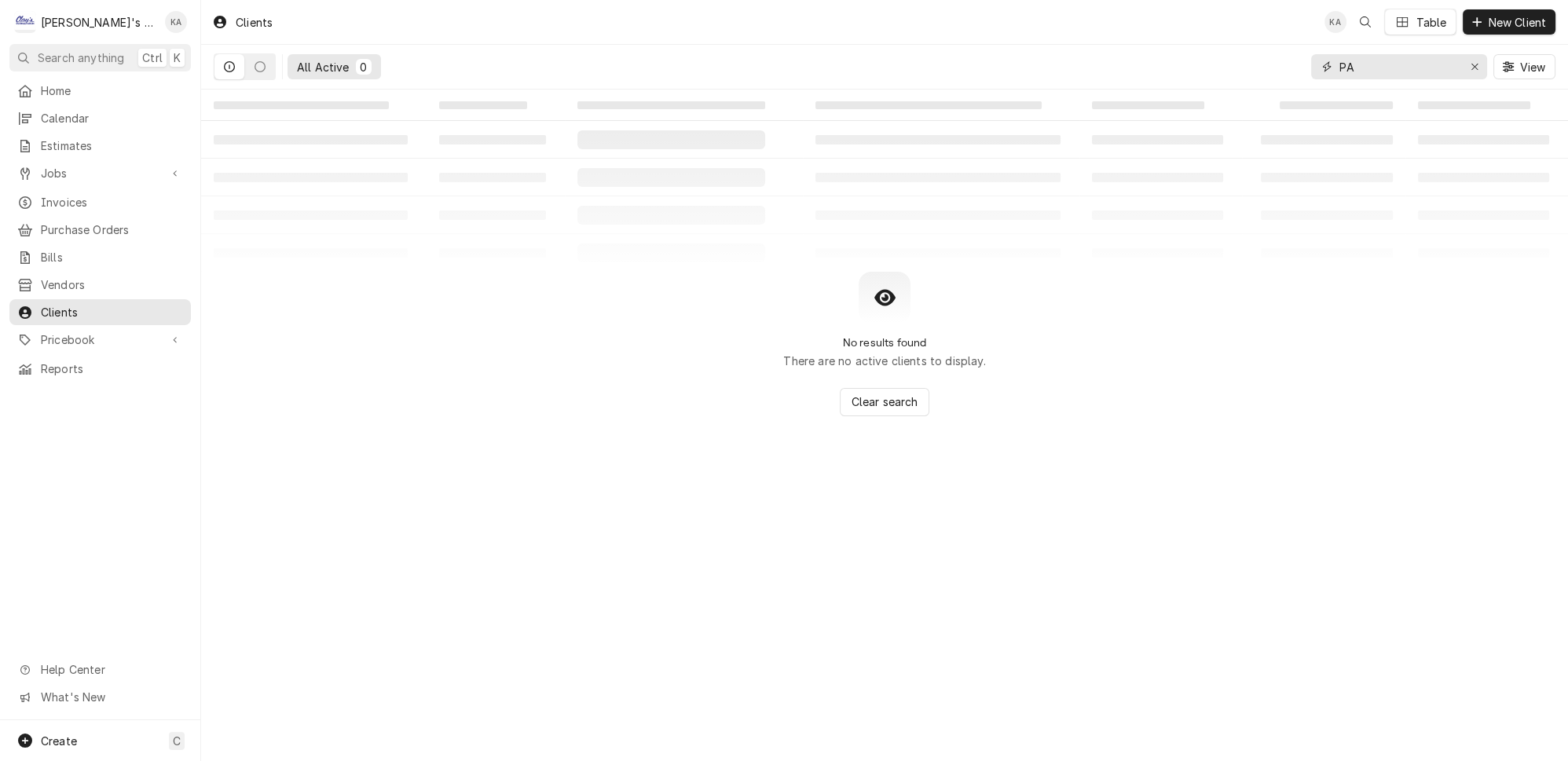
type input "P"
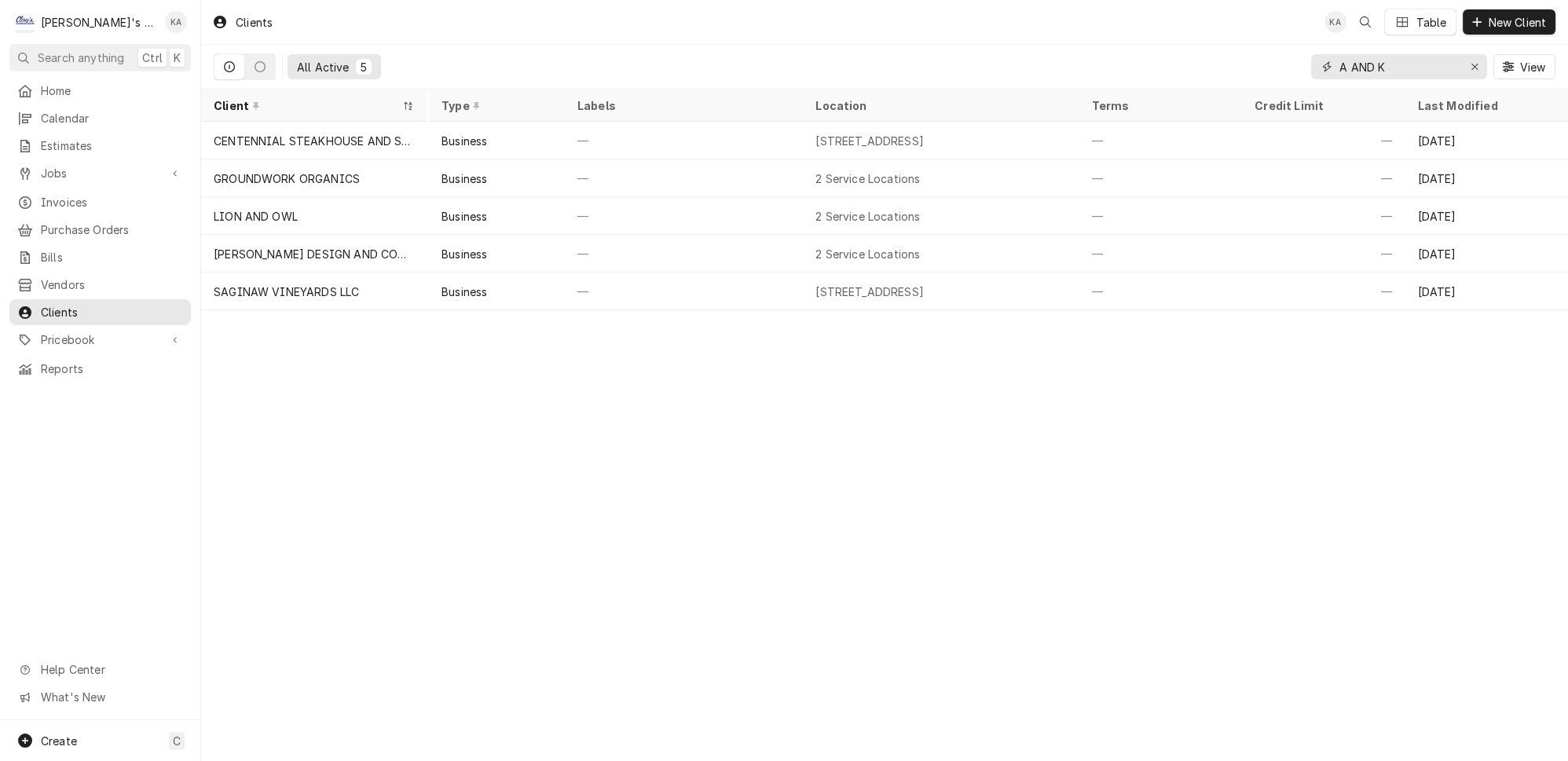
click at [1382, 61] on input "A AND K" at bounding box center [1398, 67] width 118 height 25
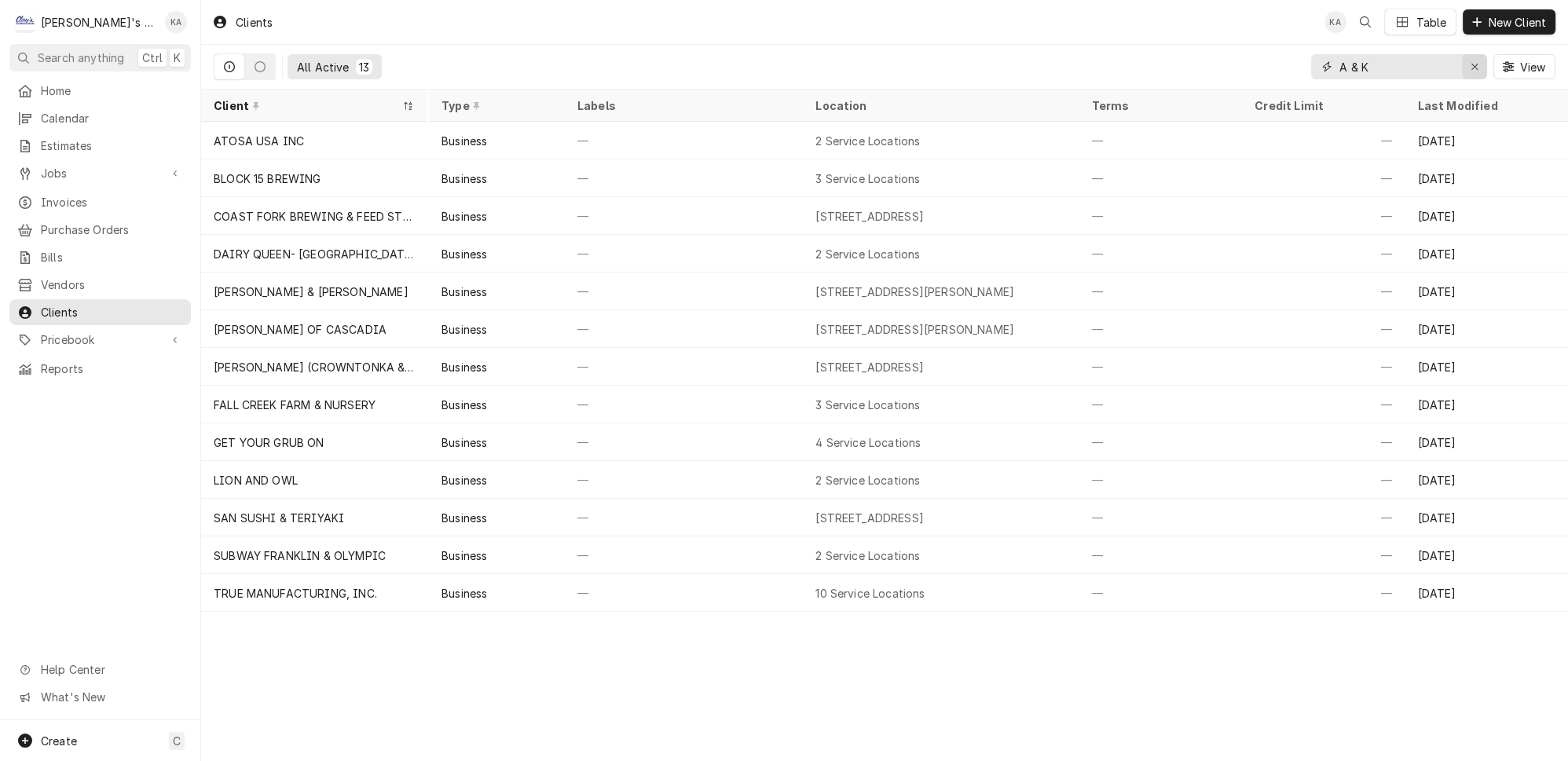
type input "A & K"
click at [1477, 64] on icon "Erase input" at bounding box center [1474, 67] width 7 height 7
click at [1128, 27] on div "Clients KA Table New Client" at bounding box center [885, 22] width 1367 height 44
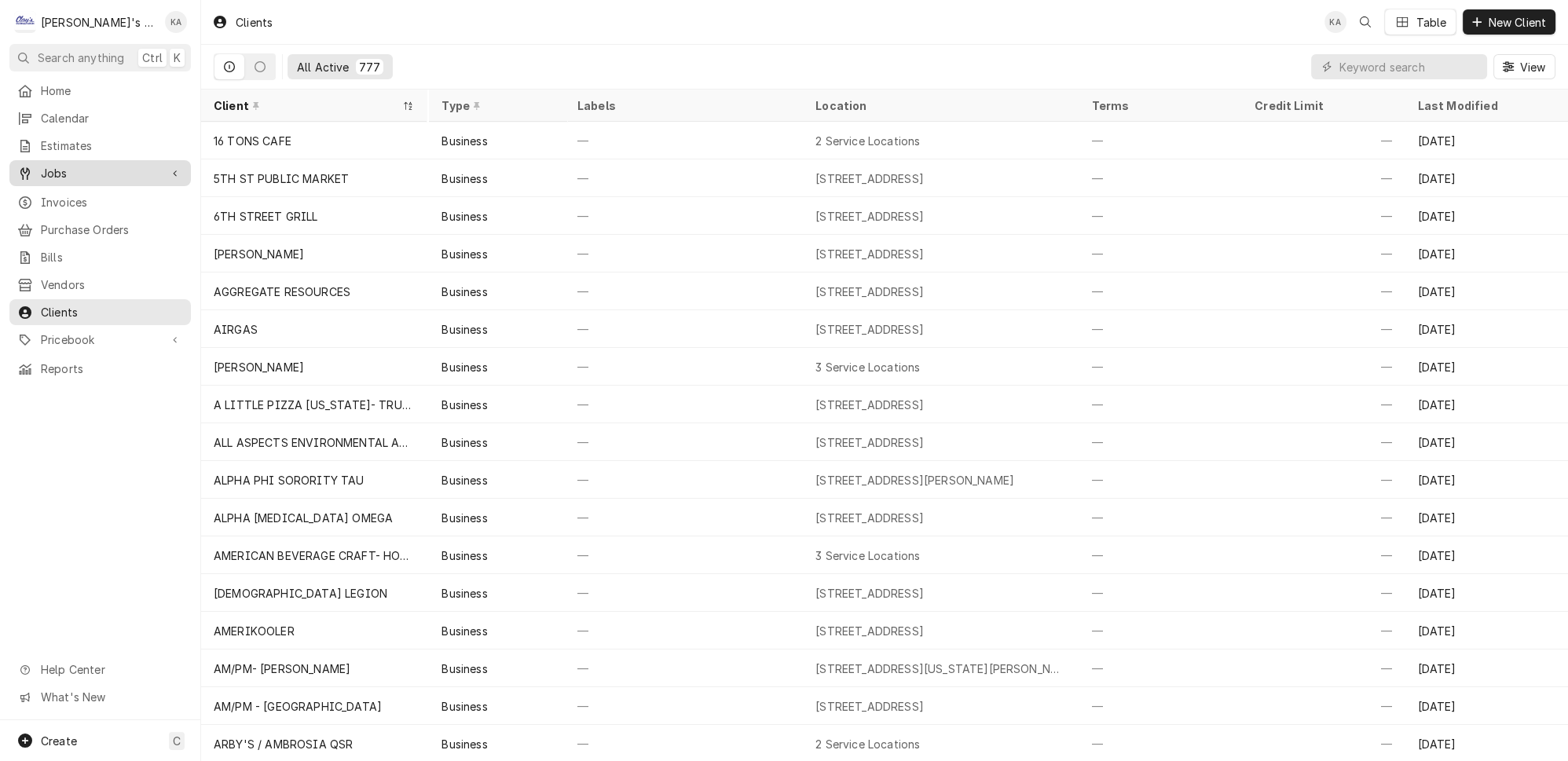
click at [75, 165] on span "Jobs" at bounding box center [100, 173] width 118 height 16
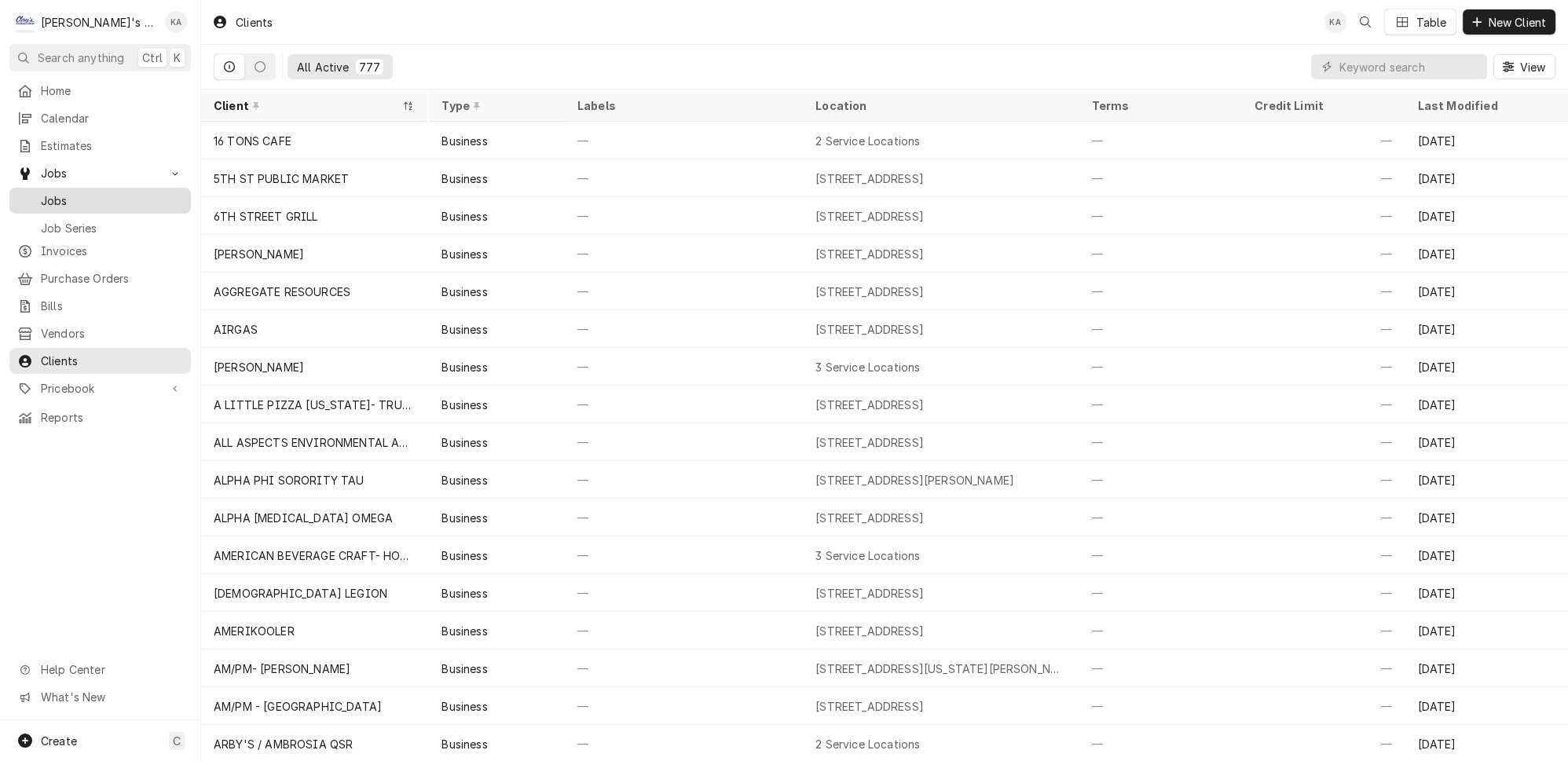
click at [68, 193] on span "Jobs" at bounding box center [112, 200] width 142 height 16
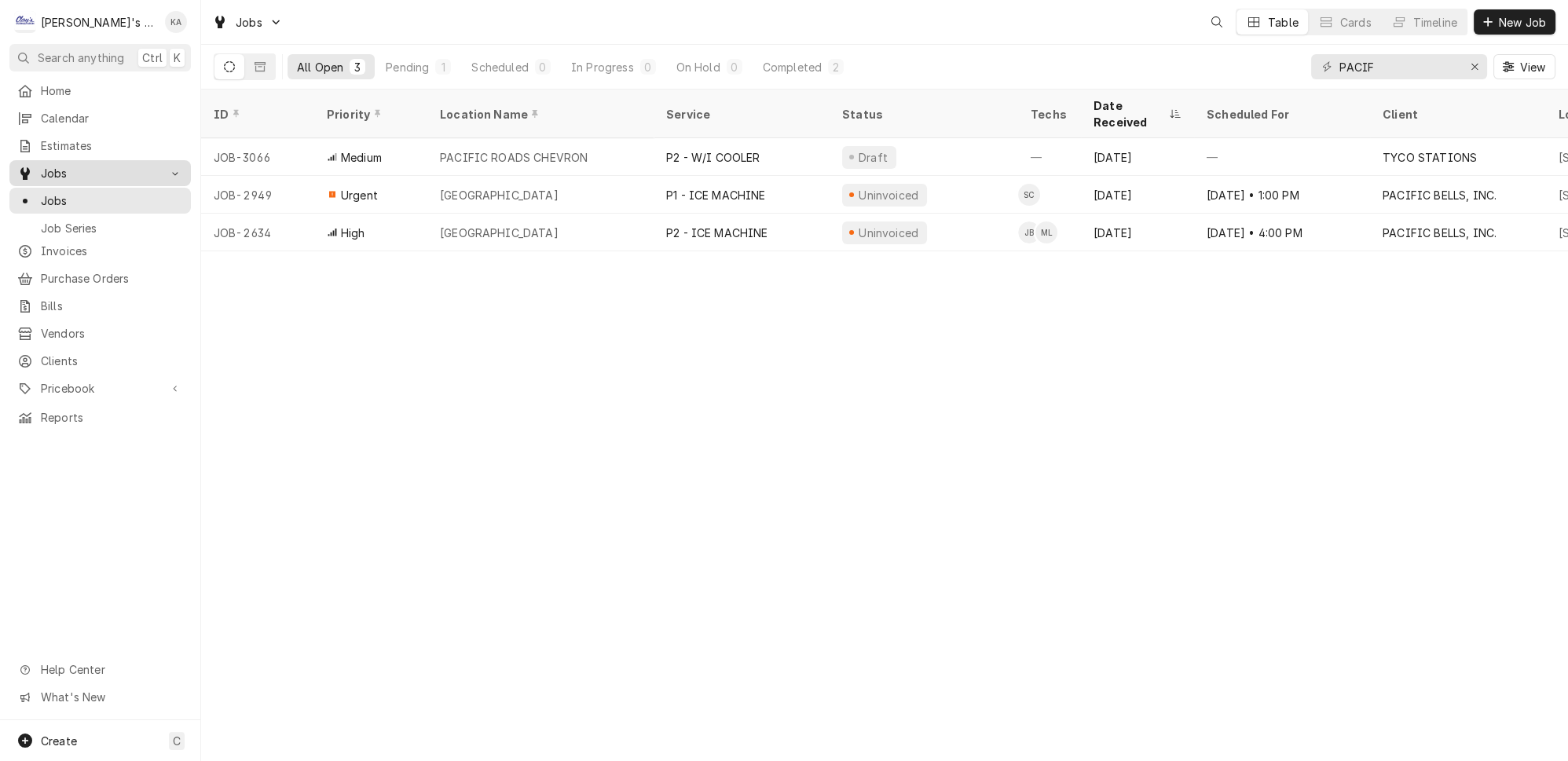
click at [132, 165] on span "Jobs" at bounding box center [100, 173] width 118 height 16
click at [1482, 59] on div "Erase input" at bounding box center [1474, 67] width 15 height 15
click at [1312, 56] on div "All Open 3 Pending 1 Scheduled 0 In Progress 0 On Hold 0 Completed 2 View" at bounding box center [884, 67] width 1341 height 44
